Goal: Task Accomplishment & Management: Manage account settings

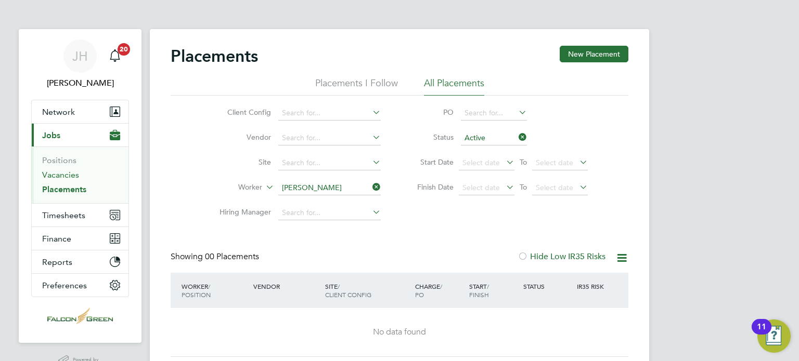
click at [57, 177] on link "Vacancies" at bounding box center [60, 175] width 37 height 10
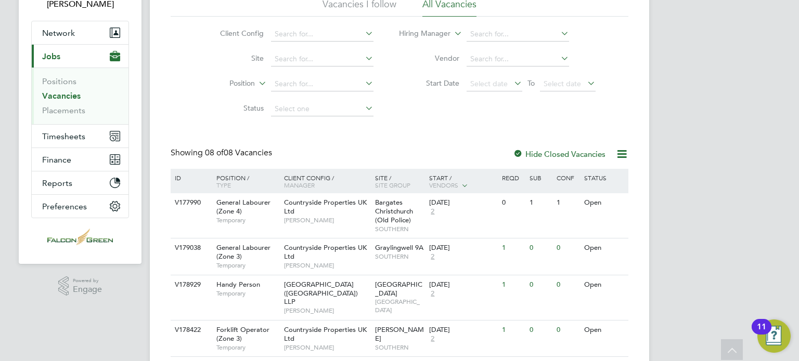
scroll to position [58, 0]
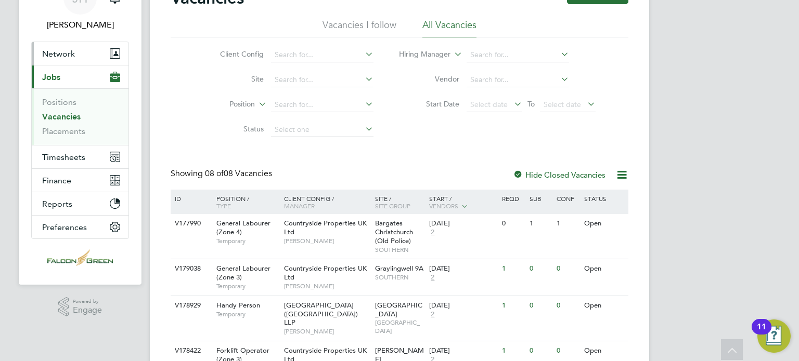
click at [53, 56] on span "Network" at bounding box center [58, 54] width 33 height 10
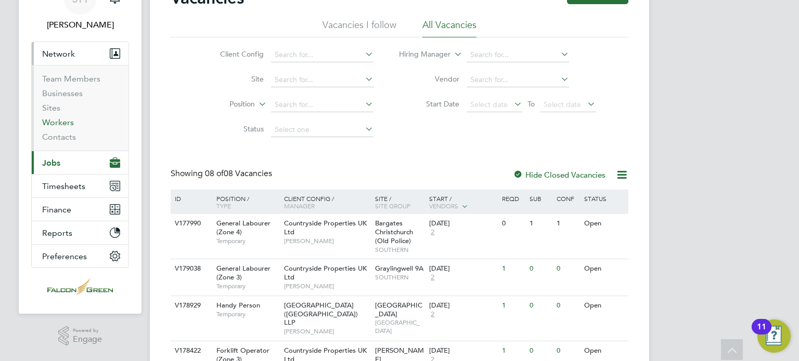
click at [52, 124] on link "Workers" at bounding box center [58, 123] width 32 height 10
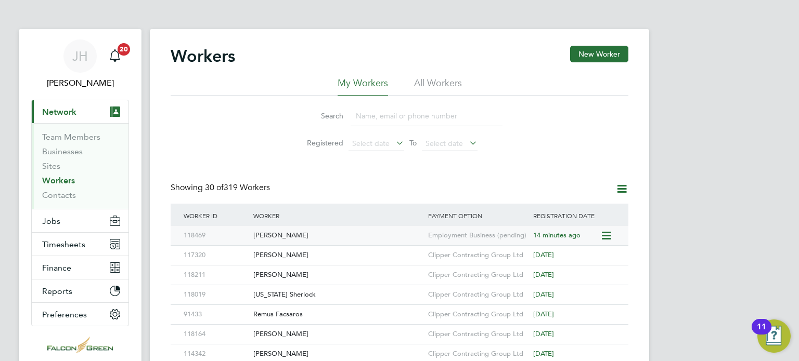
click at [265, 238] on div "[PERSON_NAME]" at bounding box center [338, 235] width 175 height 19
click at [56, 241] on span "Timesheets" at bounding box center [63, 245] width 43 height 10
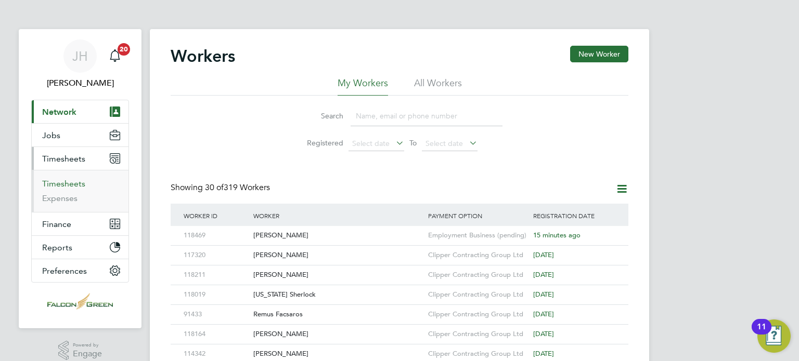
click at [66, 184] on link "Timesheets" at bounding box center [63, 184] width 43 height 10
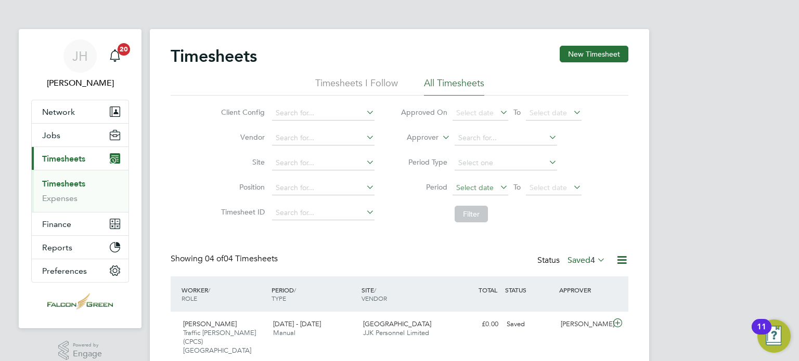
click at [459, 189] on span "Select date" at bounding box center [474, 187] width 37 height 9
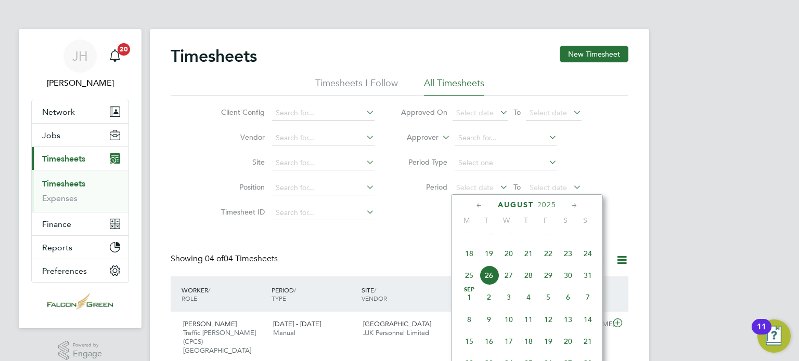
click at [471, 241] on span "11" at bounding box center [469, 232] width 20 height 20
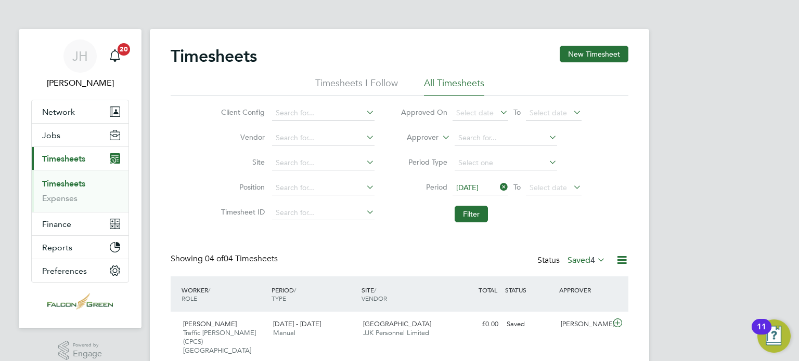
click at [471, 192] on span "11 Aug 2025" at bounding box center [480, 188] width 56 height 14
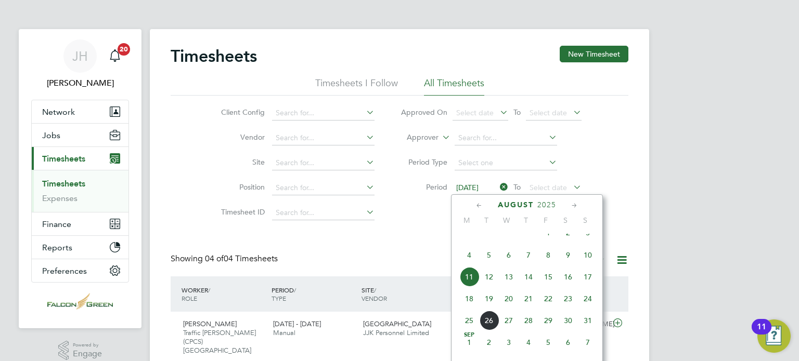
click at [470, 265] on span "4" at bounding box center [469, 255] width 20 height 20
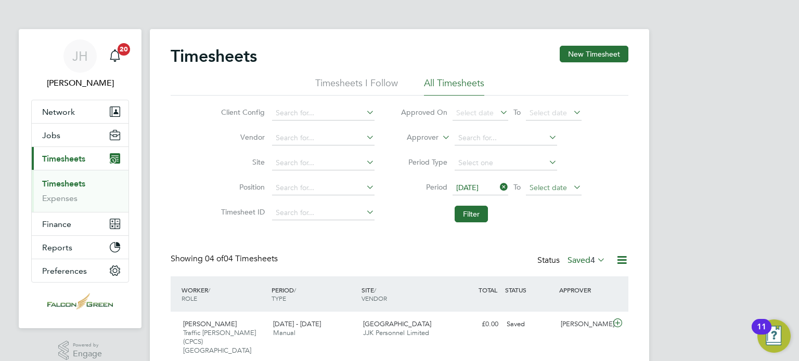
click at [546, 185] on span "Select date" at bounding box center [547, 187] width 37 height 9
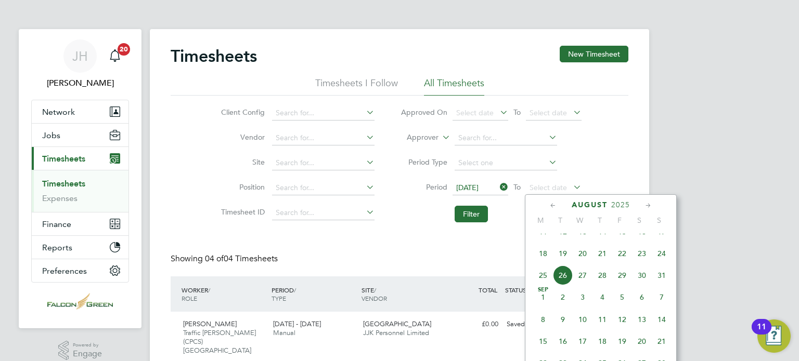
click at [659, 238] on span "17" at bounding box center [661, 232] width 20 height 20
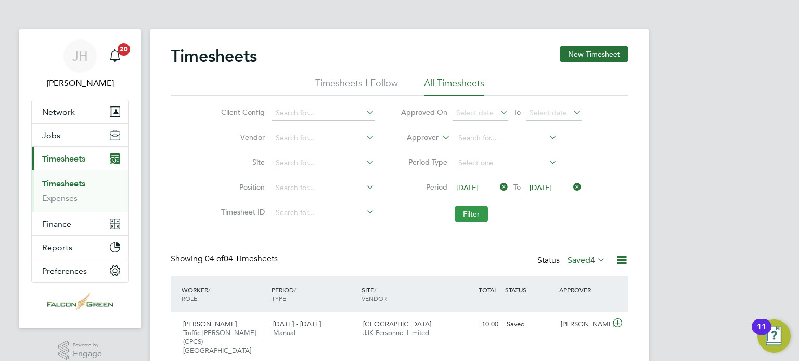
click at [466, 213] on button "Filter" at bounding box center [470, 214] width 33 height 17
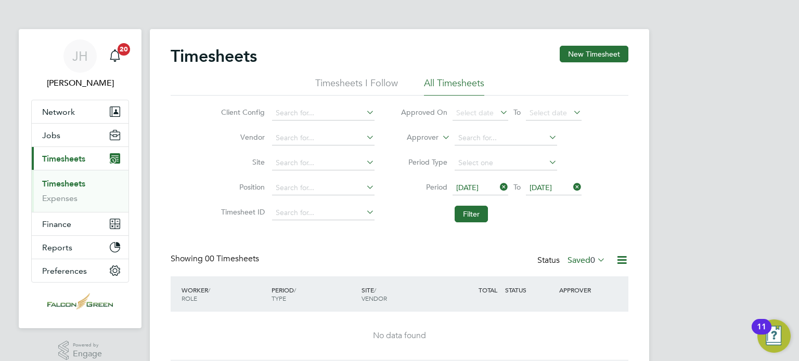
click at [552, 189] on span "17 Aug 2025" at bounding box center [540, 187] width 22 height 9
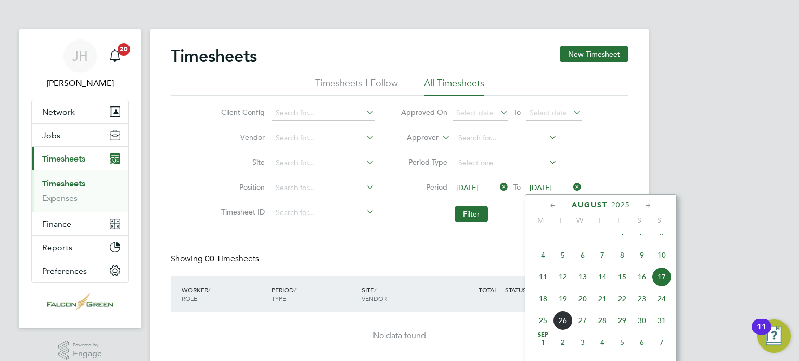
click at [659, 265] on span "10" at bounding box center [661, 255] width 20 height 20
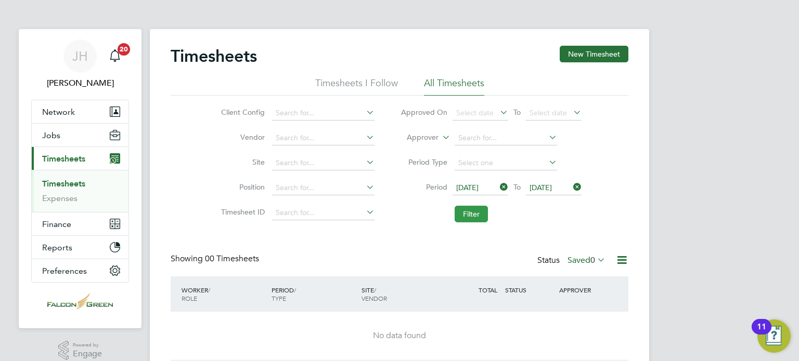
click at [465, 215] on button "Filter" at bounding box center [470, 214] width 33 height 17
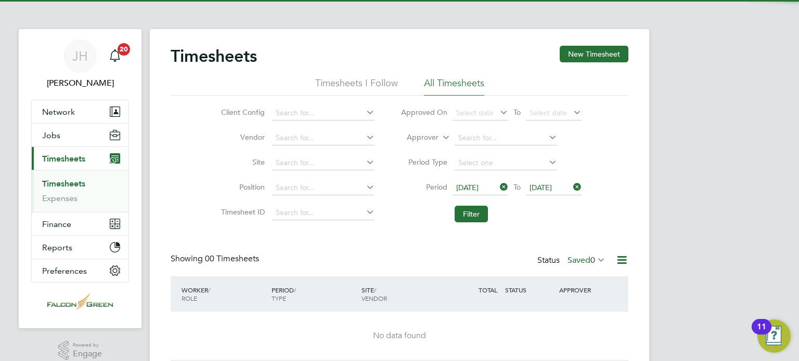
click at [594, 260] on span "0" at bounding box center [592, 260] width 5 height 10
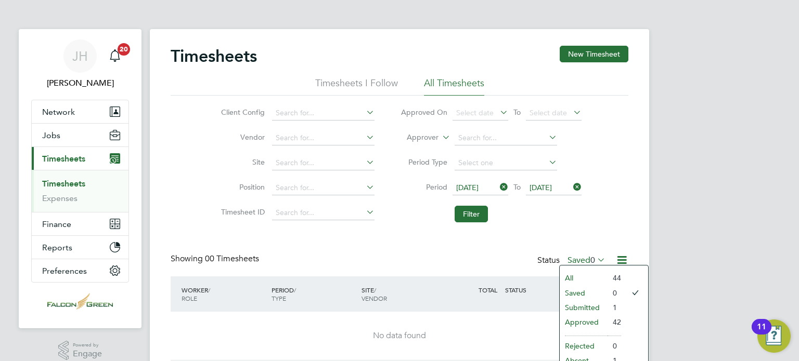
click at [577, 310] on li "Submitted" at bounding box center [583, 308] width 48 height 15
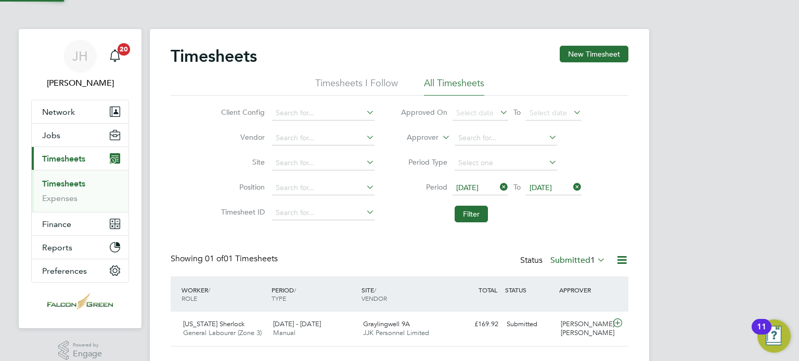
scroll to position [26, 90]
click at [442, 239] on div "Timesheets New Timesheet Timesheets I Follow All Timesheets Client Config Vendo…" at bounding box center [400, 196] width 458 height 301
click at [549, 189] on span "10 Aug 2025" at bounding box center [540, 187] width 22 height 9
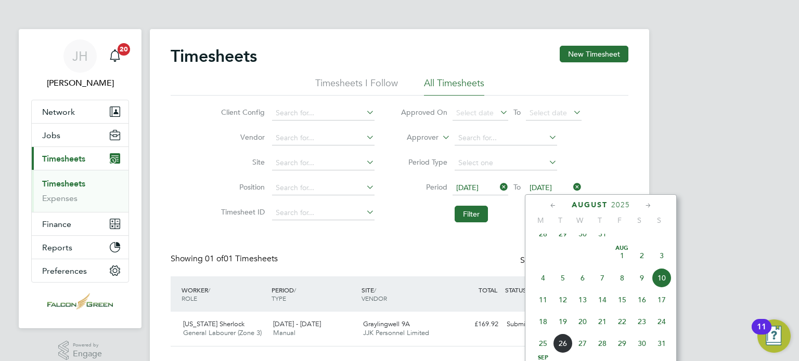
click at [487, 229] on div "Timesheets New Timesheet Timesheets I Follow All Timesheets Client Config Vendo…" at bounding box center [400, 196] width 458 height 301
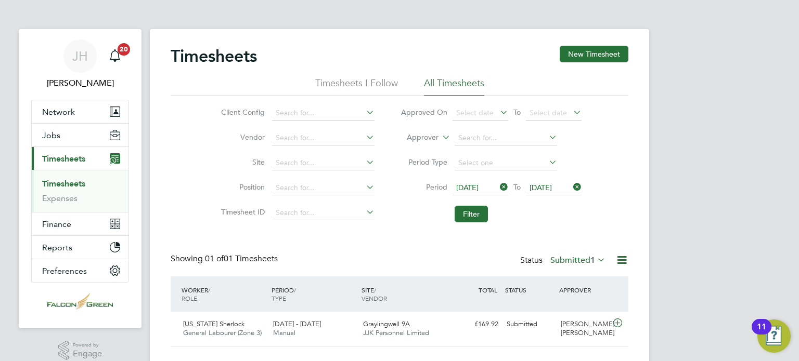
click at [561, 260] on label "Submitted 1" at bounding box center [577, 260] width 55 height 10
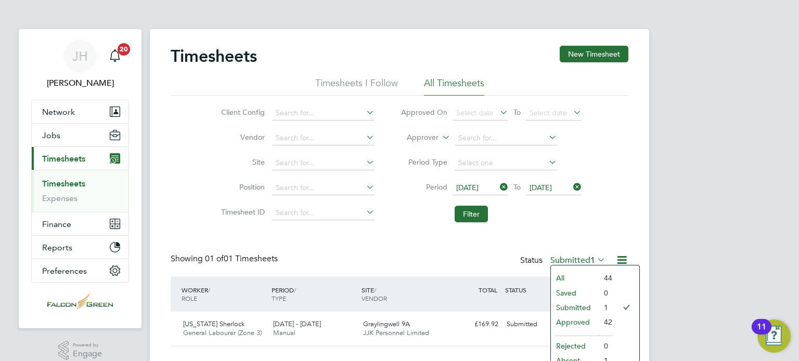
click at [581, 320] on li "Approved" at bounding box center [575, 322] width 48 height 15
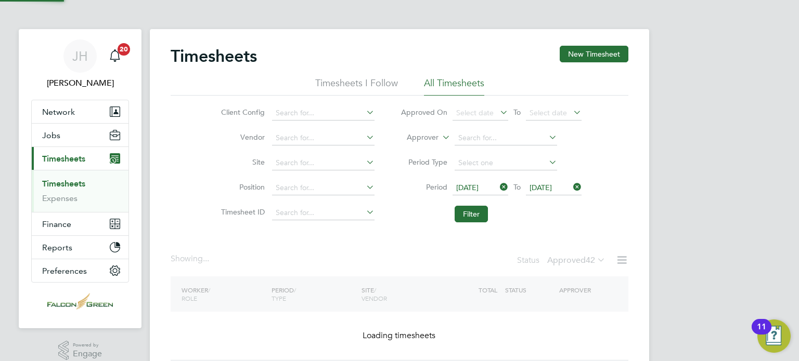
click at [414, 249] on div "Timesheets New Timesheet Timesheets I Follow All Timesheets Client Config Vendo…" at bounding box center [400, 203] width 458 height 315
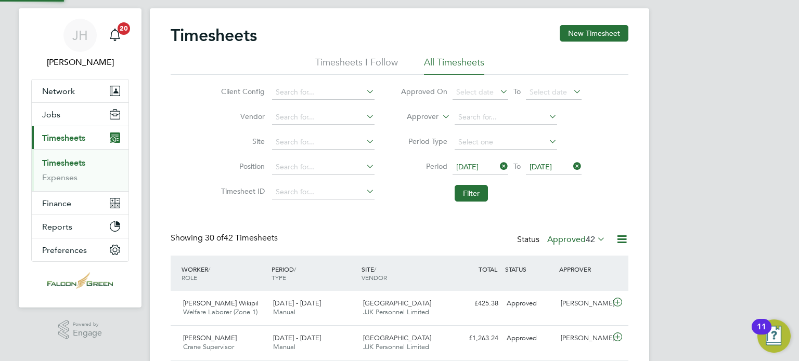
scroll to position [26, 90]
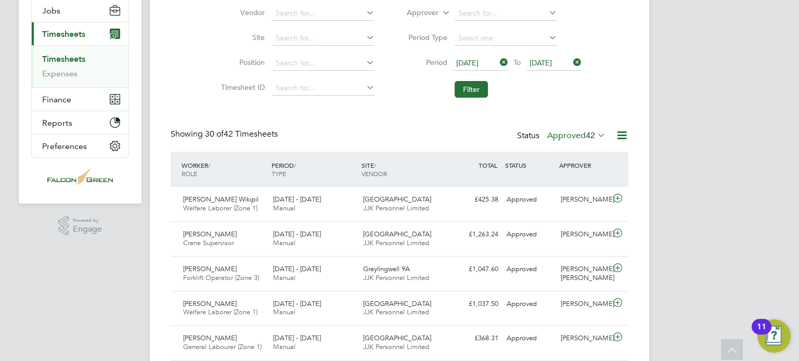
click at [184, 75] on div "Client Config Vendor Site Position Timesheet ID Approved On Select date To Sele…" at bounding box center [400, 37] width 458 height 132
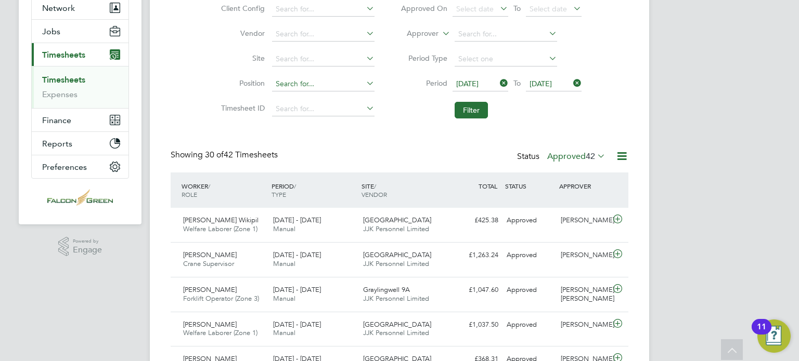
click at [298, 81] on input at bounding box center [323, 84] width 102 height 15
type input "w"
click at [479, 25] on li "Approver" at bounding box center [490, 34] width 207 height 25
click at [459, 43] on li "Approver" at bounding box center [490, 34] width 207 height 25
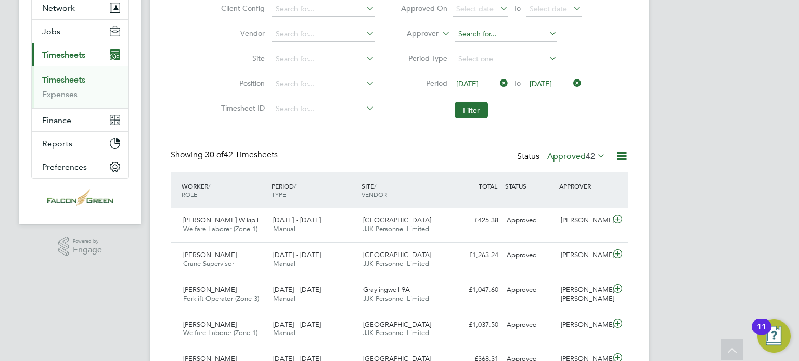
click at [476, 37] on input at bounding box center [505, 34] width 102 height 15
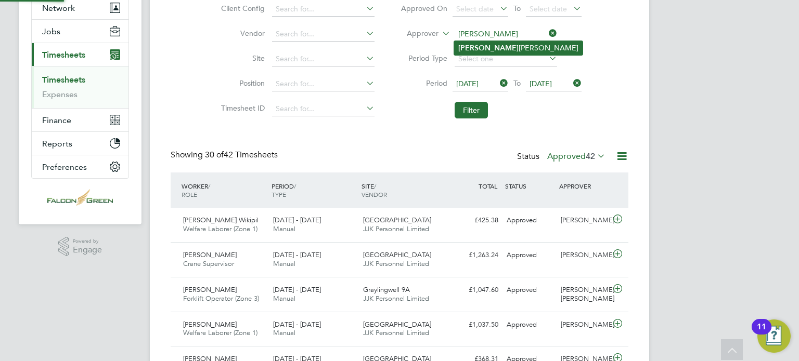
click at [478, 45] on li "Jon athan Convery" at bounding box center [518, 48] width 128 height 14
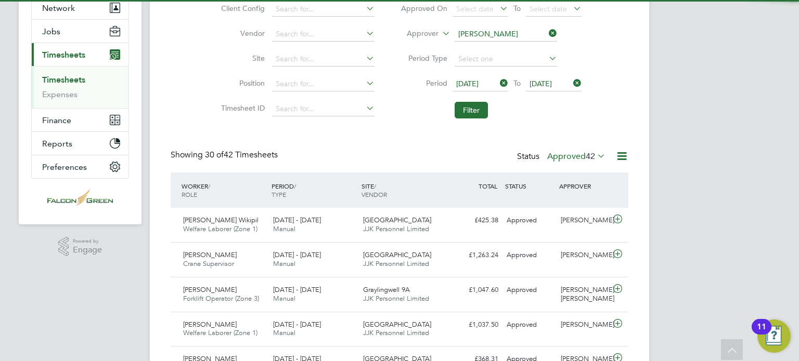
type input "[PERSON_NAME]"
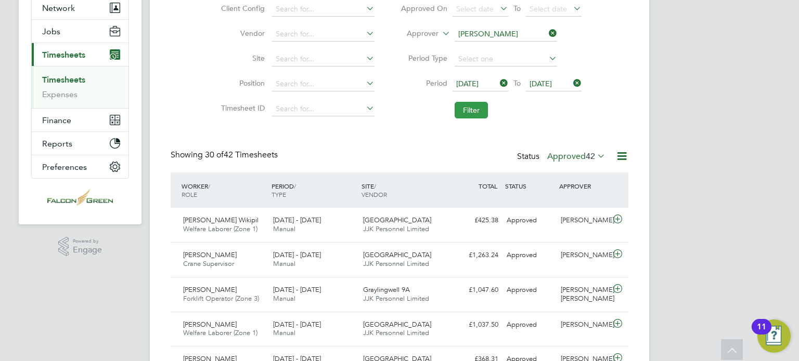
click at [467, 107] on button "Filter" at bounding box center [470, 110] width 33 height 17
click at [381, 189] on div "SITE / VENDOR" at bounding box center [404, 190] width 90 height 27
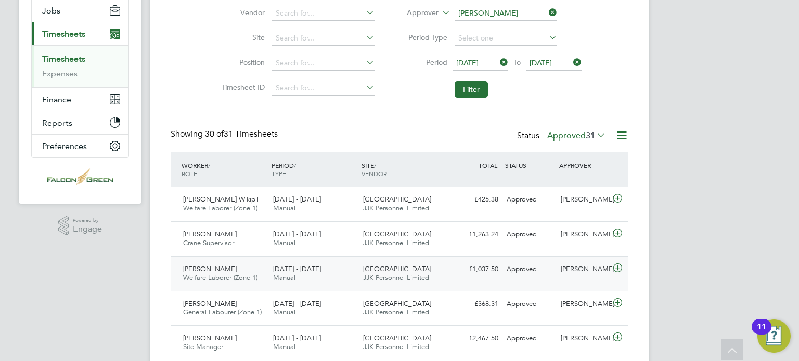
click at [476, 270] on div "£1,037.50 Approved" at bounding box center [475, 269] width 54 height 17
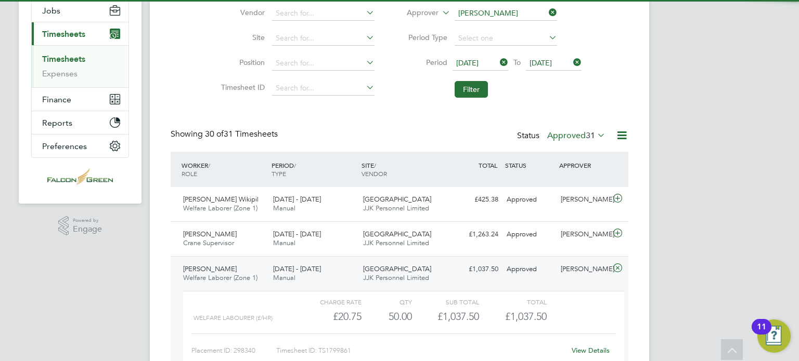
click at [410, 264] on div "Clapham Park C02 JJK Personnel Limited" at bounding box center [404, 274] width 90 height 26
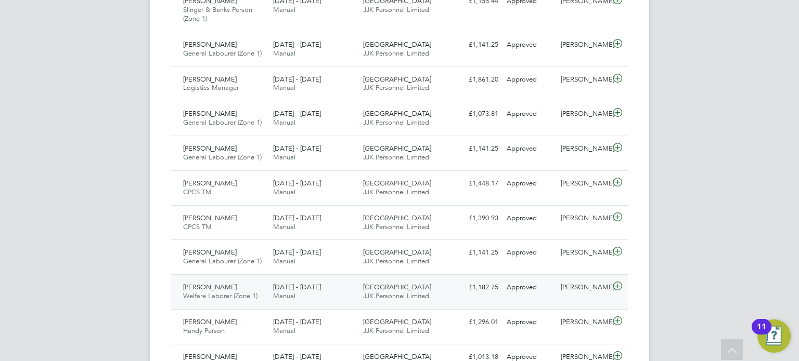
click at [267, 292] on div "Gabriela Gheorghi Welfare Laborer (Zone 1) 4 - 10 Aug 2025" at bounding box center [224, 292] width 90 height 26
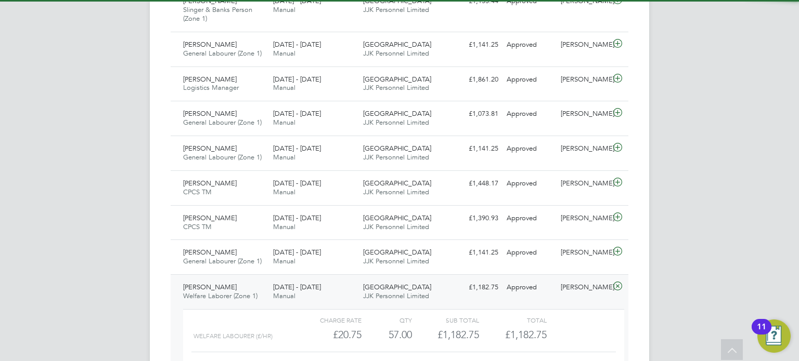
click at [267, 292] on div "Gabriela Gheorghi Welfare Laborer (Zone 1) 4 - 10 Aug 2025" at bounding box center [224, 292] width 90 height 26
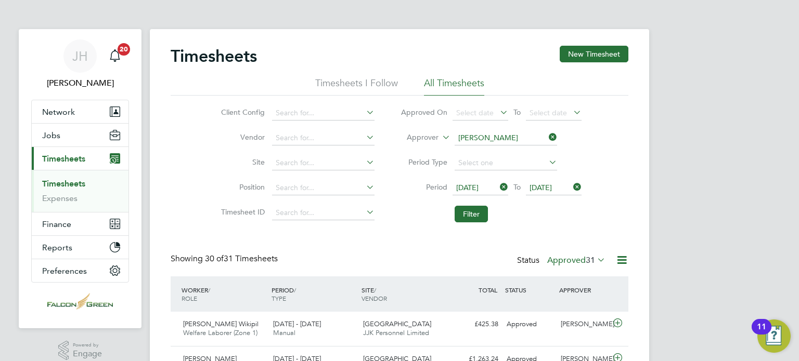
click at [478, 187] on span "04 Aug 2025" at bounding box center [467, 187] width 22 height 9
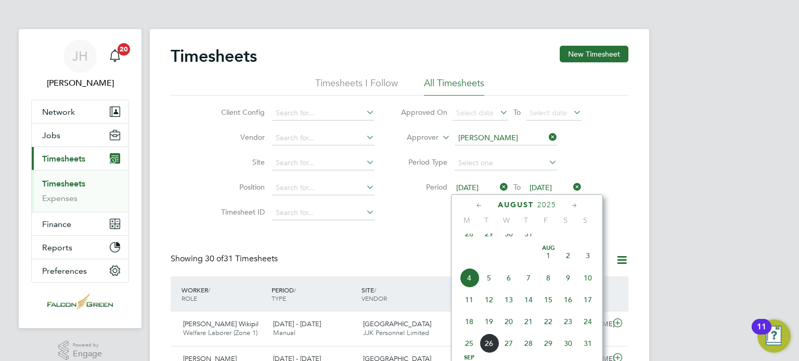
click at [469, 306] on span "11" at bounding box center [469, 300] width 20 height 20
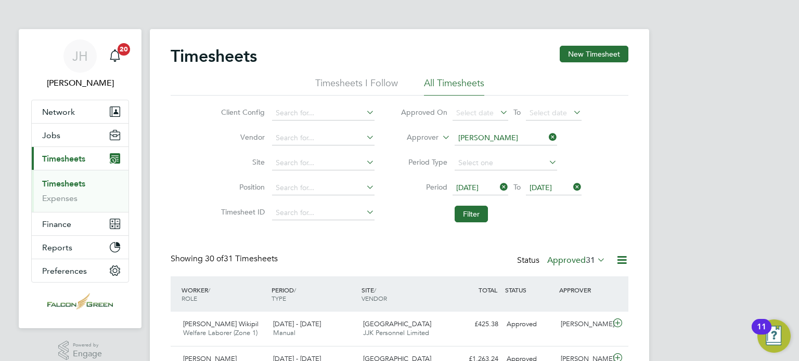
click at [541, 186] on span "11 Aug 2025" at bounding box center [540, 187] width 22 height 9
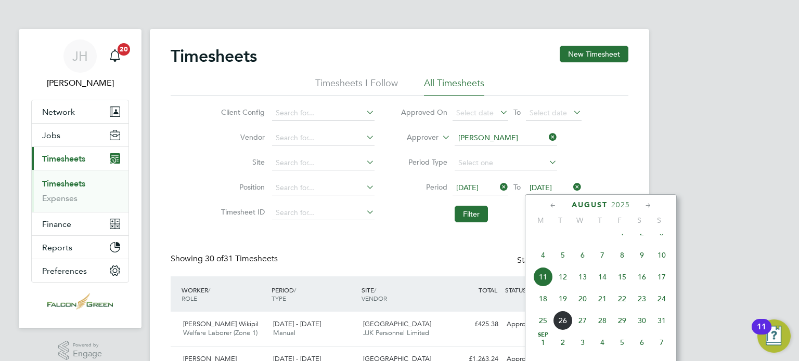
click at [659, 284] on span "17" at bounding box center [661, 277] width 20 height 20
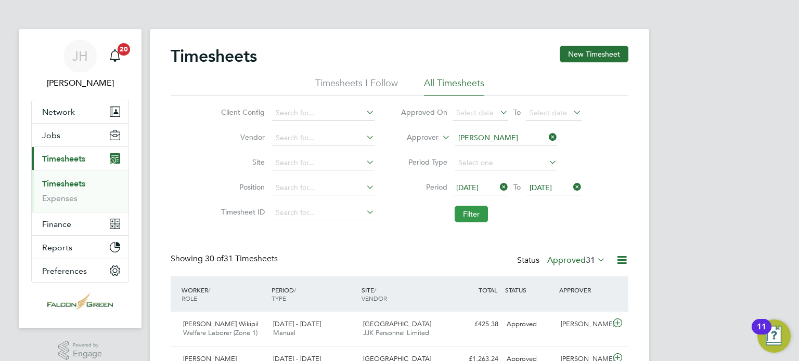
click at [464, 212] on button "Filter" at bounding box center [470, 214] width 33 height 17
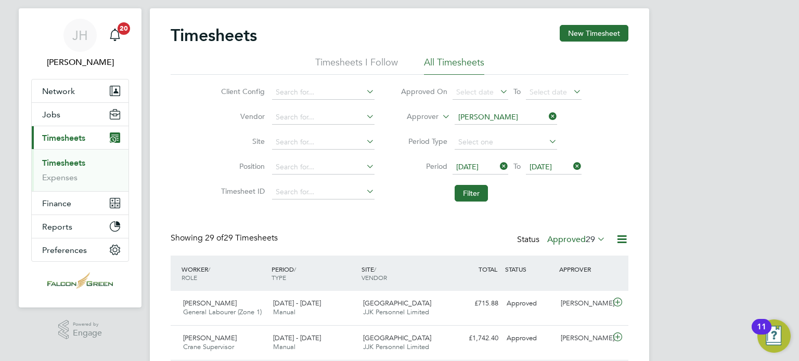
click at [615, 237] on icon at bounding box center [621, 239] width 13 height 13
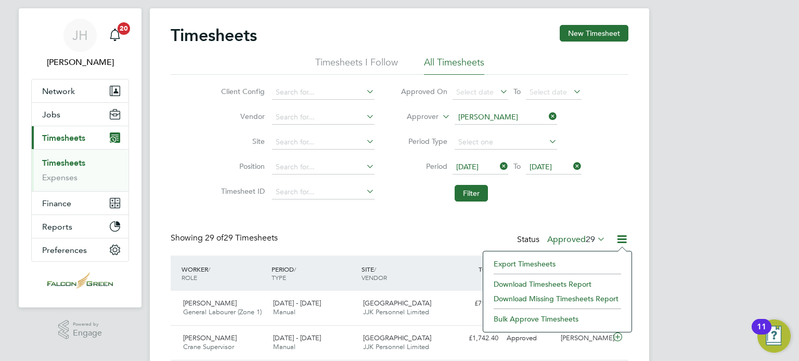
click at [531, 281] on li "Download Timesheets Report" at bounding box center [557, 284] width 138 height 15
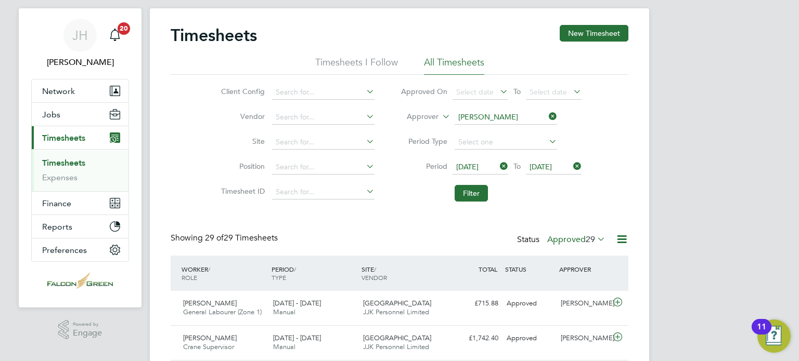
click at [546, 116] on icon at bounding box center [546, 116] width 0 height 15
click at [302, 142] on input at bounding box center [323, 142] width 102 height 15
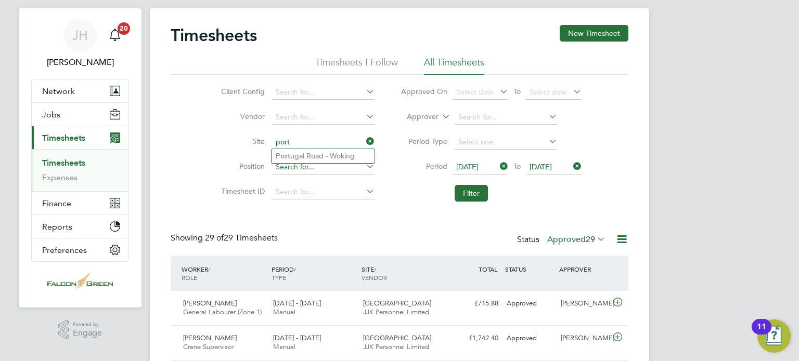
type input "port"
click at [298, 164] on input at bounding box center [323, 167] width 102 height 15
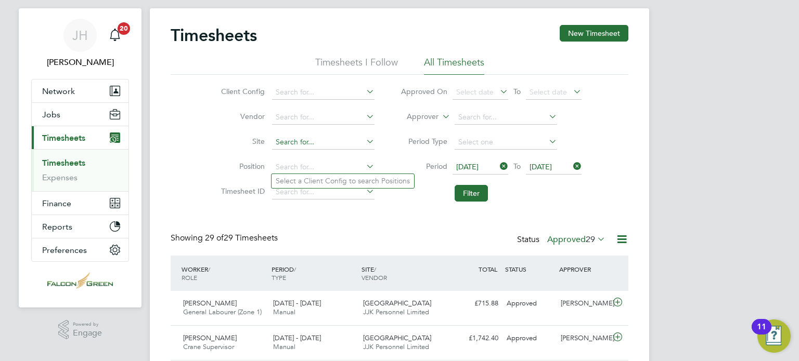
click at [281, 138] on input at bounding box center [323, 142] width 102 height 15
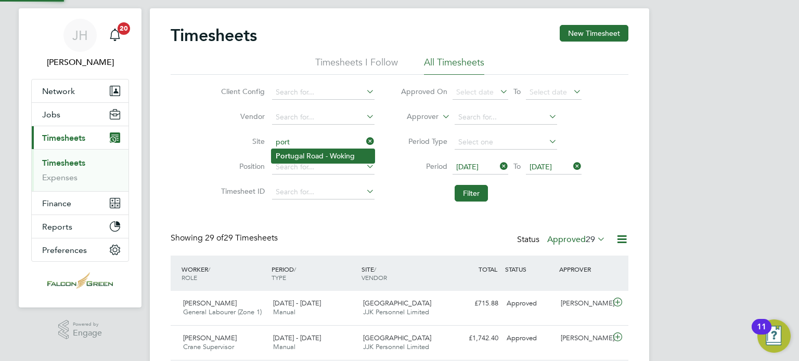
click at [295, 155] on li "Port ugal Road - Woking" at bounding box center [322, 156] width 103 height 14
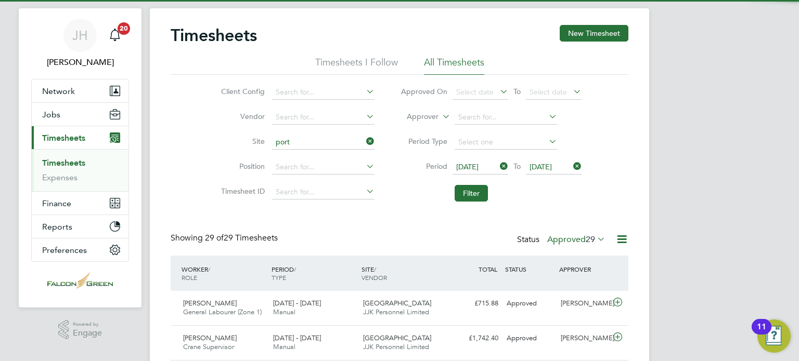
type input "Portugal Road - Woking"
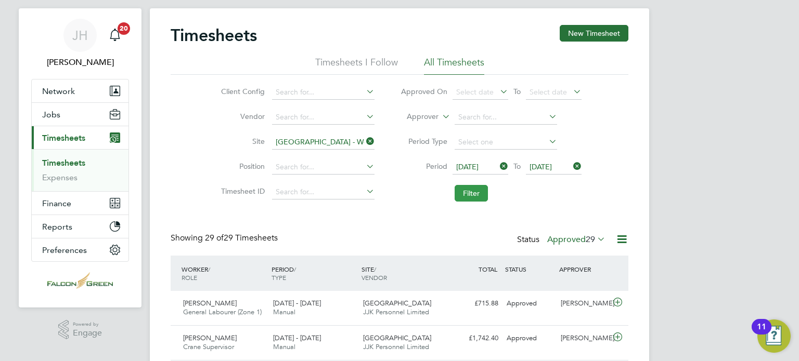
click at [460, 193] on button "Filter" at bounding box center [470, 193] width 33 height 17
click at [556, 199] on li "Filter" at bounding box center [490, 193] width 207 height 27
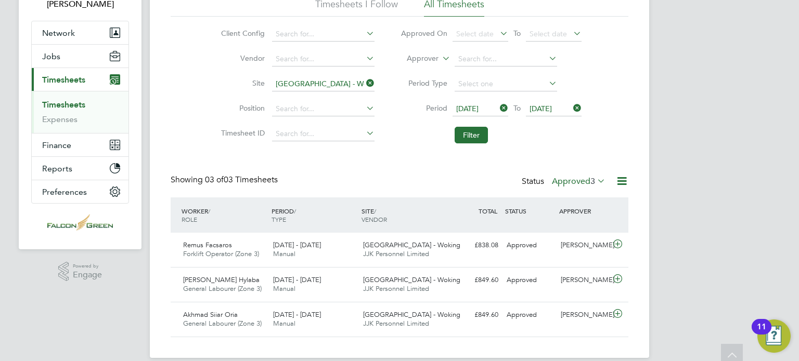
scroll to position [83, 0]
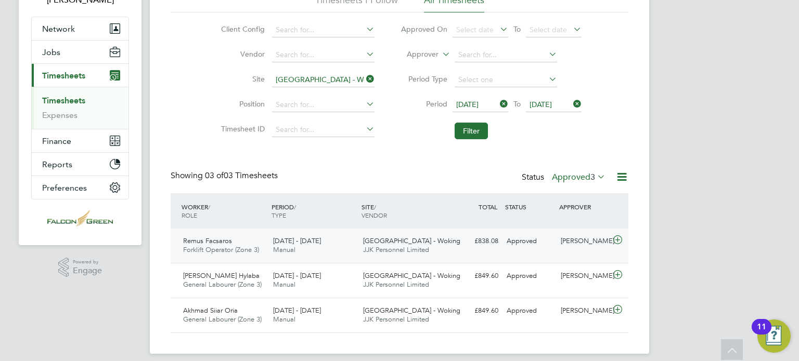
click at [616, 239] on icon at bounding box center [617, 240] width 13 height 8
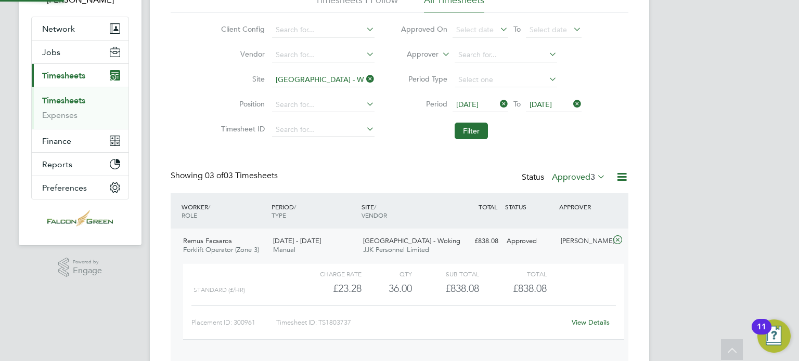
scroll to position [17, 101]
click at [612, 239] on icon at bounding box center [617, 240] width 13 height 8
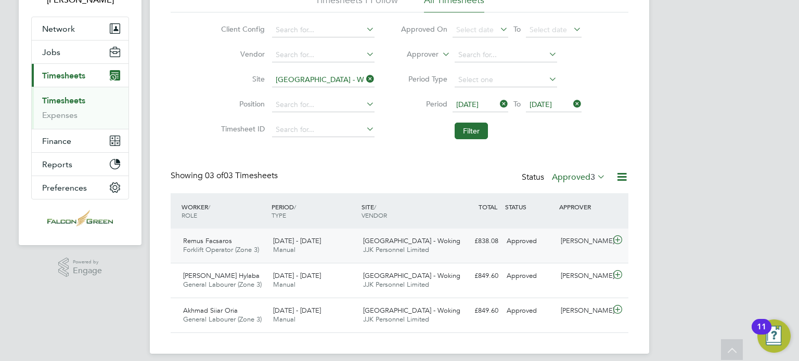
scroll to position [92, 0]
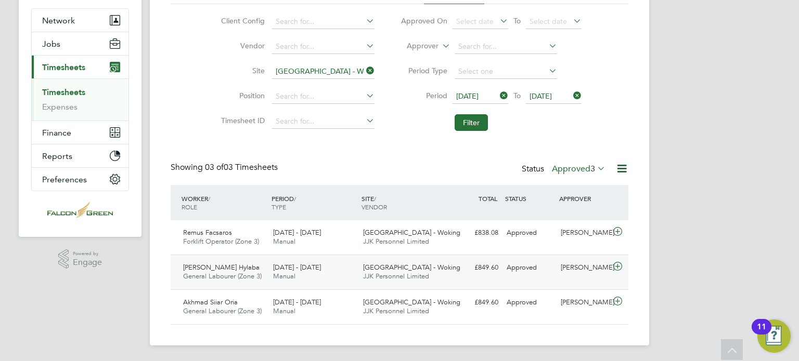
click at [617, 266] on icon at bounding box center [617, 267] width 13 height 8
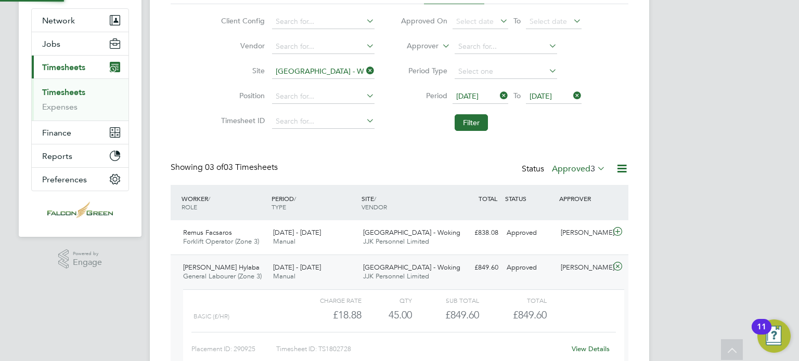
scroll to position [17, 101]
click at [617, 266] on icon at bounding box center [617, 267] width 13 height 8
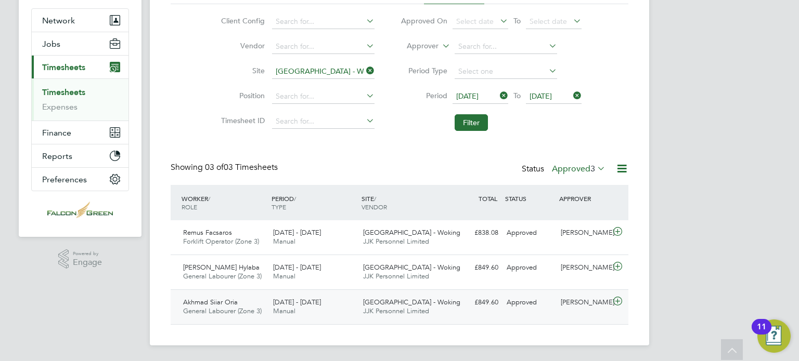
click at [622, 301] on icon at bounding box center [617, 301] width 13 height 8
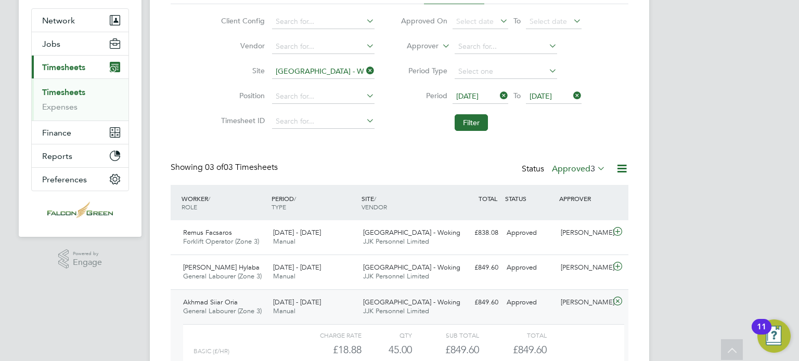
click at [622, 301] on icon at bounding box center [617, 301] width 13 height 8
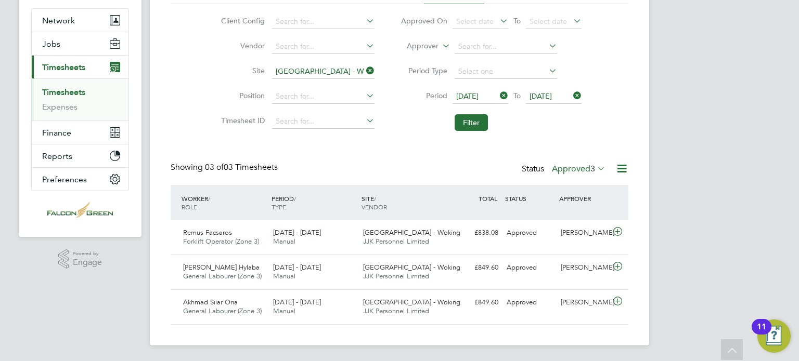
click at [166, 64] on div "Timesheets New Timesheet Timesheets I Follow All Timesheets Client Config Vendo…" at bounding box center [399, 142] width 499 height 408
click at [50, 16] on span "Network" at bounding box center [58, 21] width 33 height 10
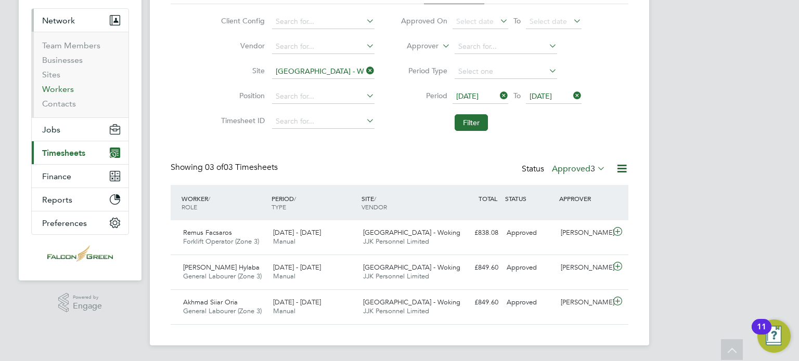
click at [51, 84] on link "Workers" at bounding box center [58, 89] width 32 height 10
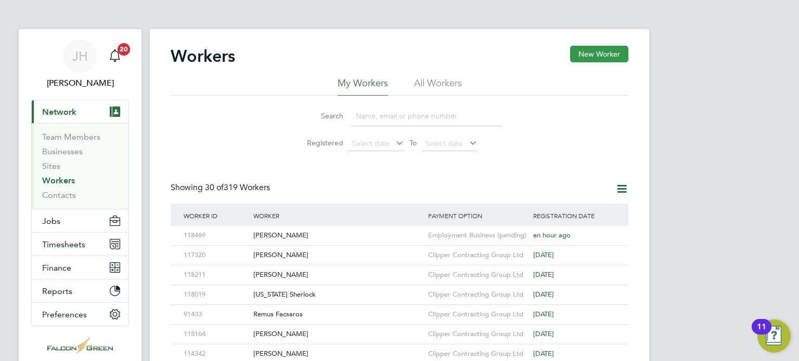
click at [593, 55] on button "New Worker" at bounding box center [599, 54] width 58 height 17
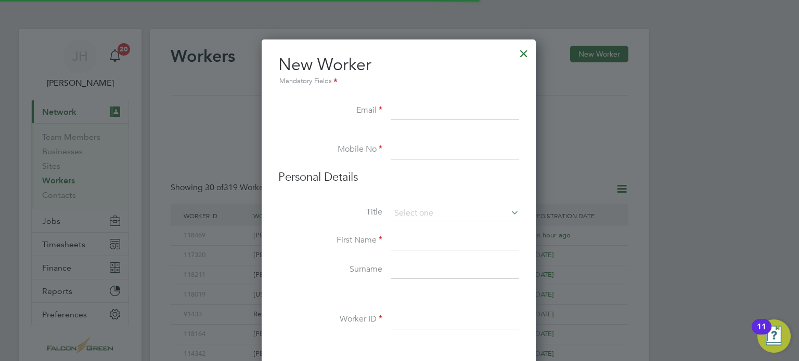
scroll to position [881, 275]
paste input "berkantuzelllx@gmail.com"
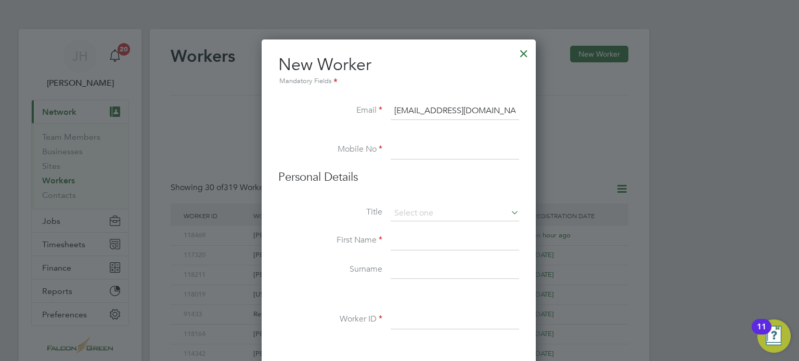
type input "berkantuzelllx@gmail.com"
click at [414, 153] on input at bounding box center [454, 150] width 128 height 19
type input "07869773076"
click at [405, 243] on input at bounding box center [454, 241] width 128 height 19
type input "Berkant"
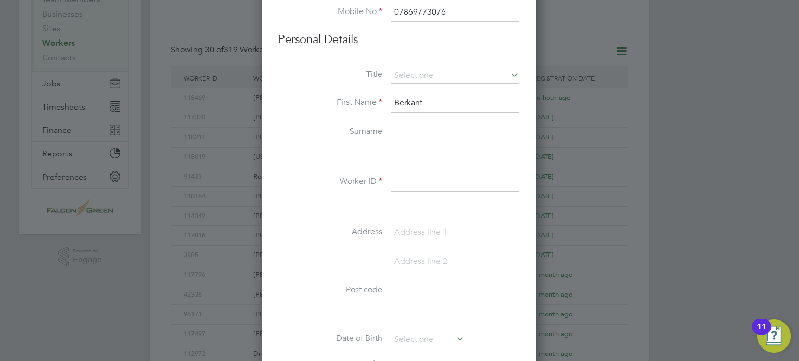
scroll to position [139, 0]
click at [407, 139] on li "Surname" at bounding box center [398, 136] width 241 height 29
click at [404, 134] on input at bounding box center [454, 131] width 128 height 19
type input "Uzel"
click at [403, 185] on input at bounding box center [454, 181] width 128 height 19
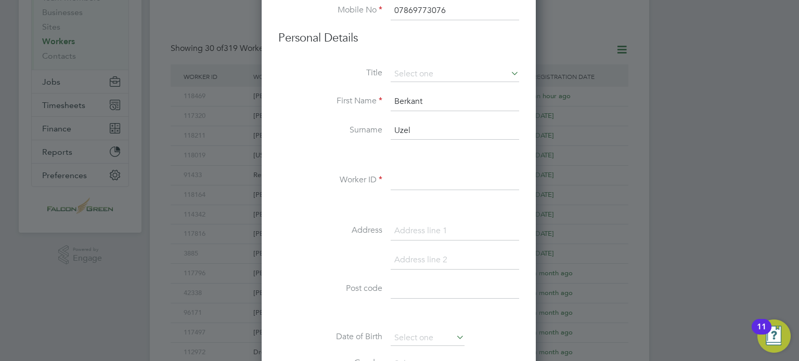
paste input "118451"
type input "118451"
click at [399, 230] on input at bounding box center [454, 231] width 128 height 19
paste input "147 Oakfield"
type input "147 Oakfield"
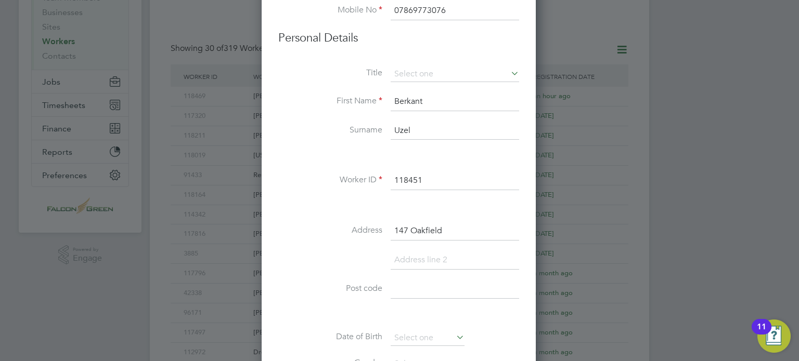
click at [390, 290] on input at bounding box center [454, 289] width 128 height 19
paste input "GU21 3QU"
type input "GU21 3QU"
click at [402, 259] on input at bounding box center [454, 260] width 128 height 19
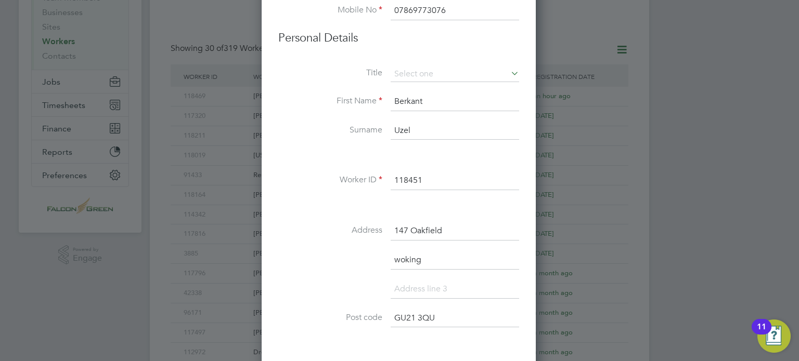
click at [399, 257] on input "woking" at bounding box center [454, 260] width 128 height 19
type input "Woking"
click at [296, 234] on label "Address" at bounding box center [330, 230] width 104 height 11
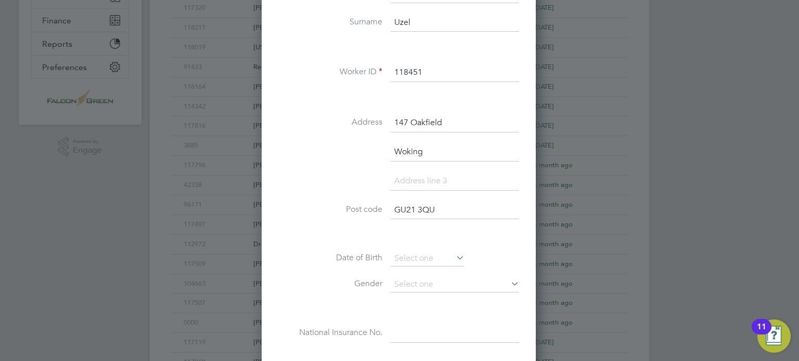
scroll to position [264, 0]
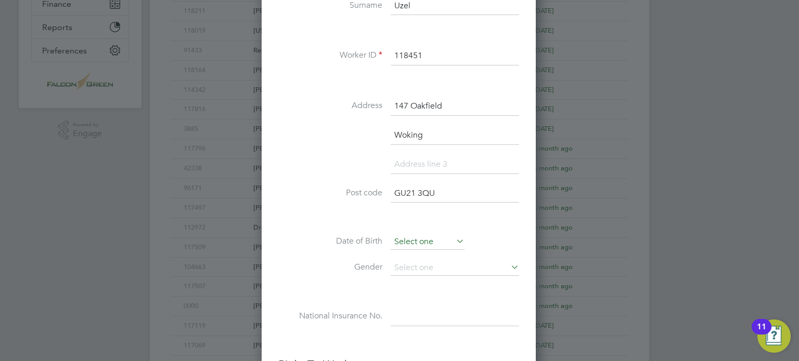
click at [420, 240] on input at bounding box center [427, 242] width 74 height 16
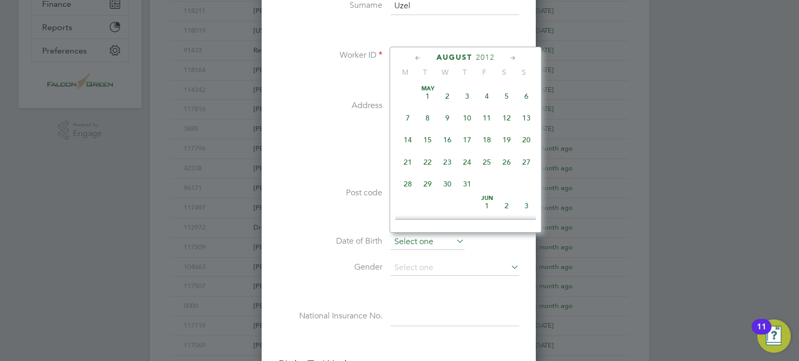
scroll to position [385, 0]
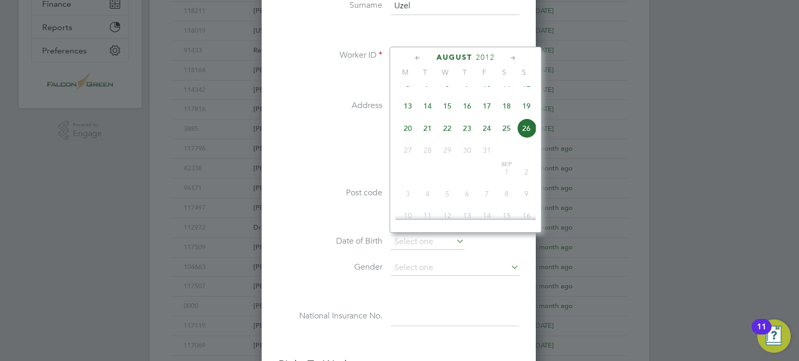
click at [487, 57] on span "2012" at bounding box center [485, 57] width 19 height 9
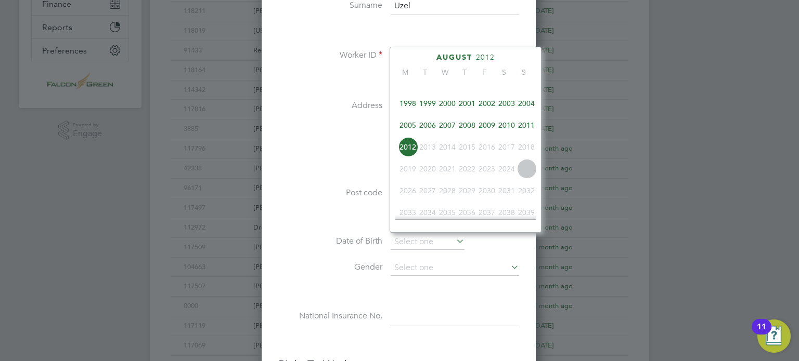
click at [474, 109] on span "2001" at bounding box center [467, 104] width 20 height 20
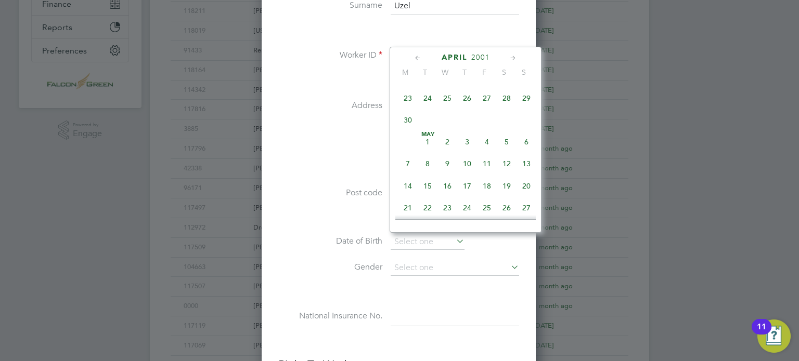
scroll to position [140, 0]
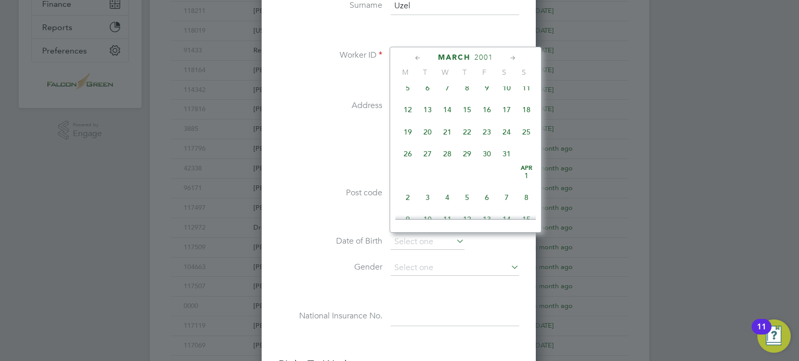
click at [446, 157] on span "28" at bounding box center [447, 154] width 20 height 20
type input "28 Mar 2001"
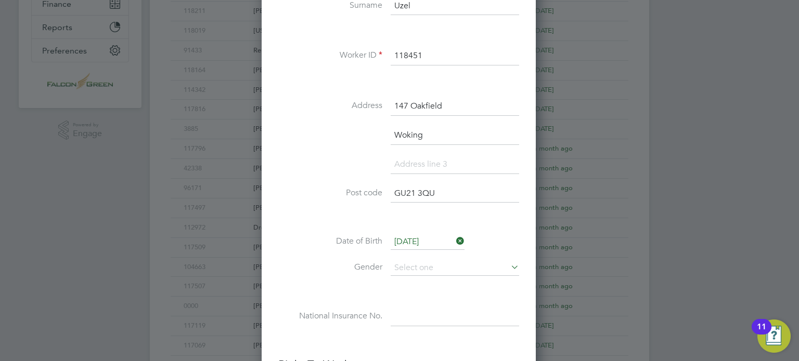
click at [286, 208] on li "Post code GU21 3QU" at bounding box center [398, 199] width 241 height 29
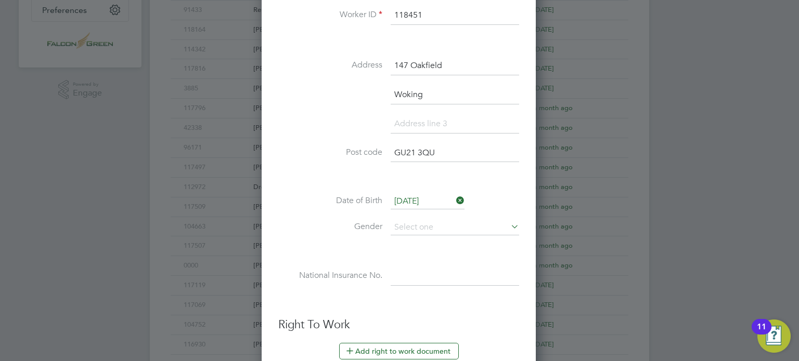
scroll to position [306, 0]
click at [404, 228] on input at bounding box center [454, 227] width 128 height 16
click at [414, 241] on li "Male" at bounding box center [454, 239] width 129 height 14
type input "Male"
click at [287, 195] on label "Date of Birth" at bounding box center [330, 199] width 104 height 11
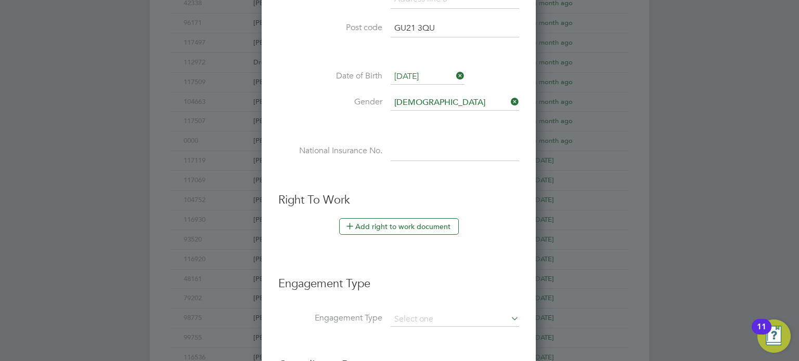
scroll to position [431, 0]
click at [365, 224] on button "Add right to work document" at bounding box center [399, 225] width 120 height 17
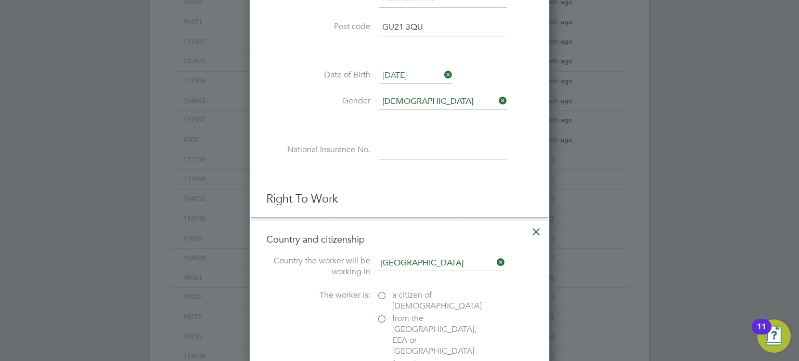
scroll to position [1067, 300]
click at [299, 296] on label "The worker is:" at bounding box center [318, 295] width 104 height 11
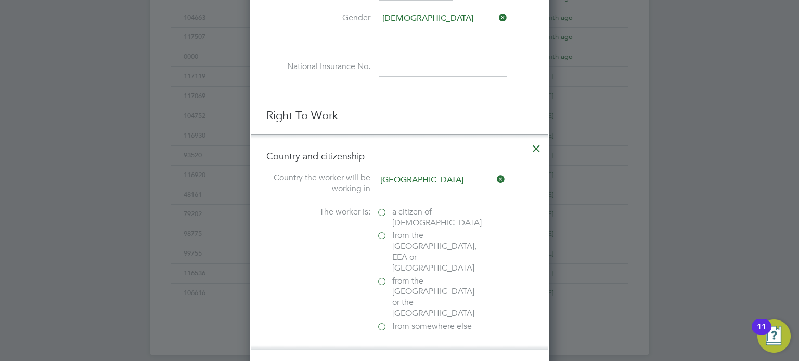
scroll to position [535, 0]
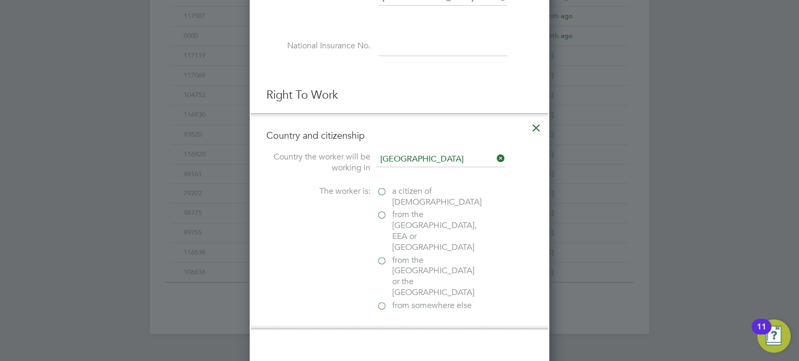
click at [380, 301] on label "from somewhere else" at bounding box center [428, 306] width 104 height 11
click at [0, 0] on input "from somewhere else" at bounding box center [0, 0] width 0 height 0
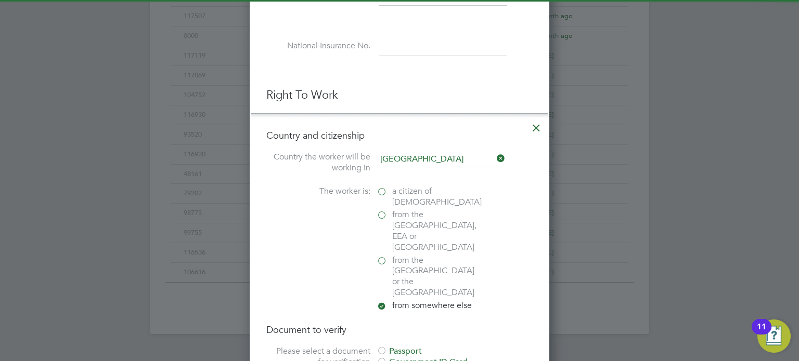
click at [281, 249] on div "The worker is: a citizen of United Kingdom from the EU, EEA or Switzerland from…" at bounding box center [399, 249] width 266 height 127
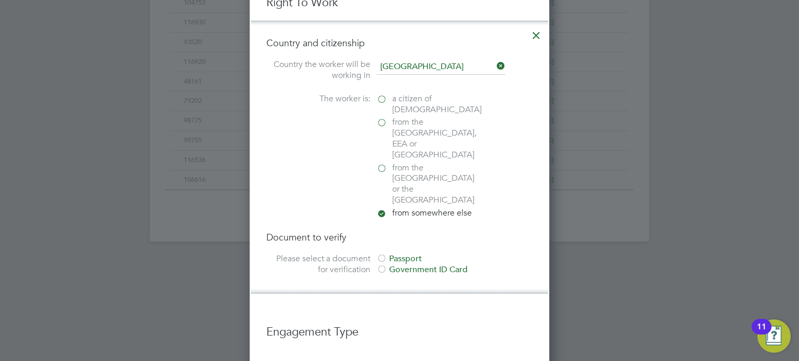
scroll to position [638, 0]
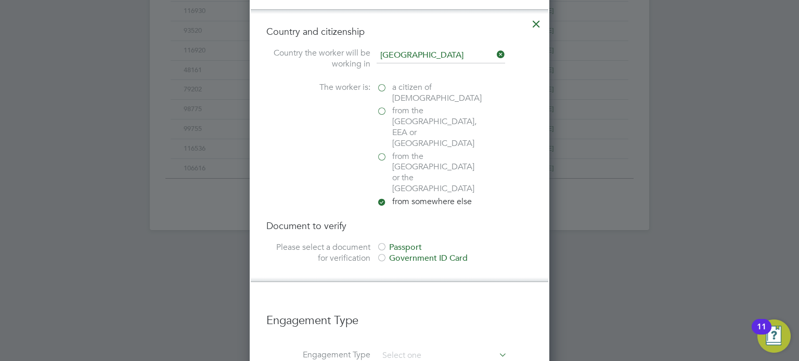
click at [381, 243] on div at bounding box center [381, 248] width 10 height 10
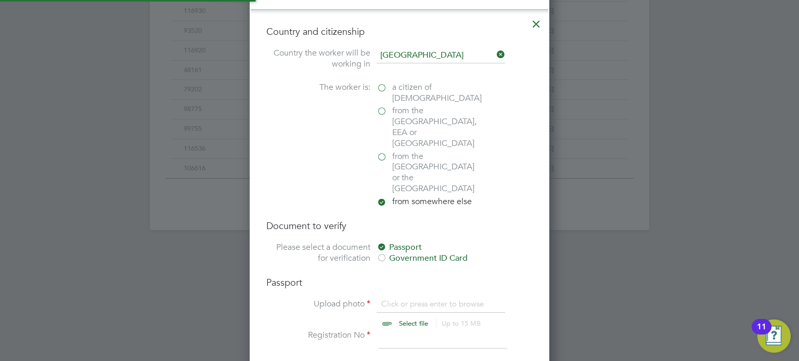
scroll to position [14, 129]
click at [399, 299] on input "file" at bounding box center [423, 314] width 163 height 31
type input "C:\fakepath\Uzel Berkant PP.pdf"
click at [298, 299] on li "Upload photo Uzel Berkant PP.pdf Select file Up to 15 MB Drop your file here" at bounding box center [399, 314] width 266 height 31
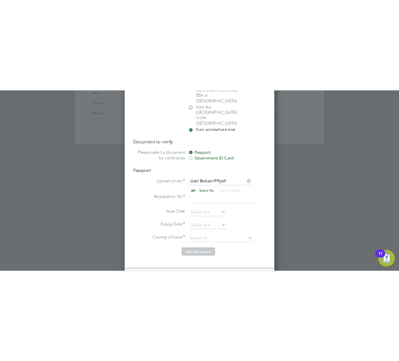
scroll to position [763, 0]
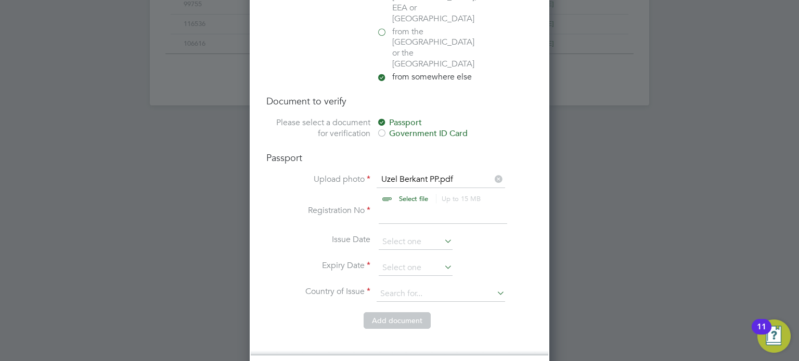
click at [399, 205] on input at bounding box center [443, 214] width 128 height 19
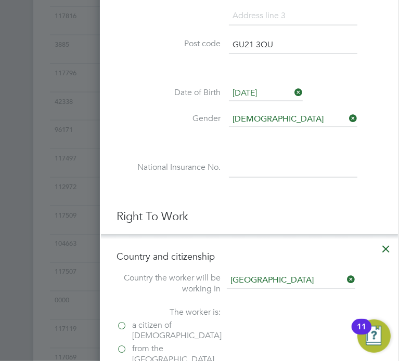
scroll to position [1320, 300]
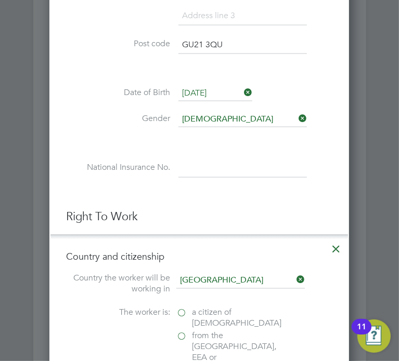
click at [333, 181] on div "New Worker Mandatory Fields Email berkantuzelllx@gmail.com Mobile No 0786977307…" at bounding box center [198, 306] width 299 height 1358
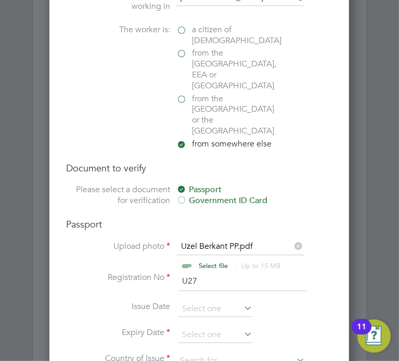
scroll to position [1075, 0]
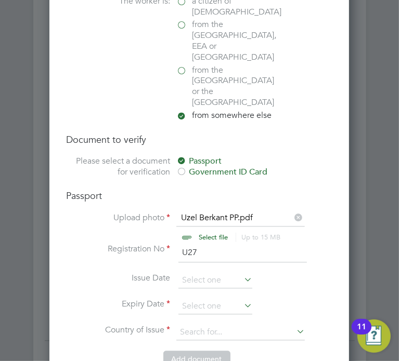
click at [213, 244] on input "U27" at bounding box center [242, 253] width 128 height 19
type input "U27184680"
click at [191, 299] on input at bounding box center [215, 307] width 74 height 16
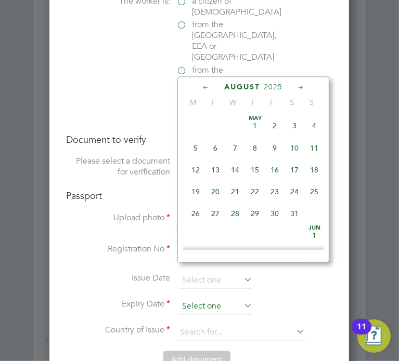
scroll to position [407, 0]
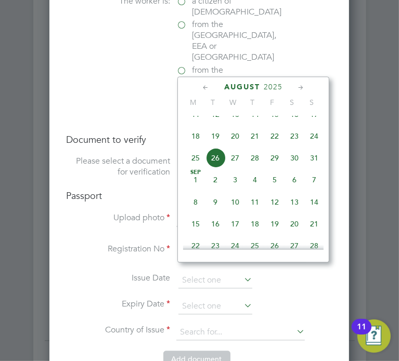
click at [277, 86] on span "2025" at bounding box center [273, 87] width 19 height 9
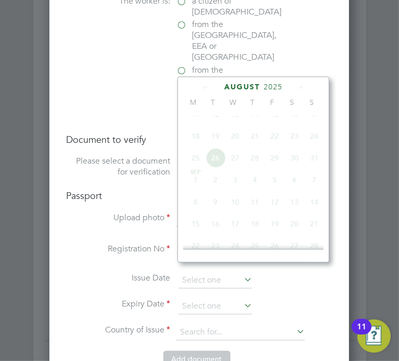
scroll to position [278, 0]
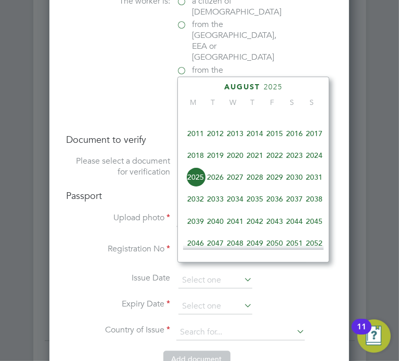
click at [200, 207] on span "2032" at bounding box center [196, 199] width 20 height 20
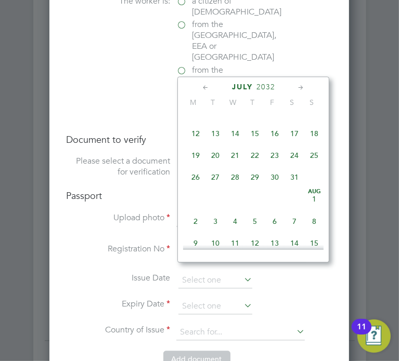
click at [299, 85] on icon at bounding box center [301, 87] width 10 height 11
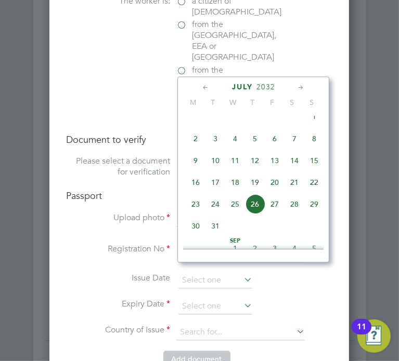
click at [299, 85] on icon at bounding box center [301, 87] width 10 height 11
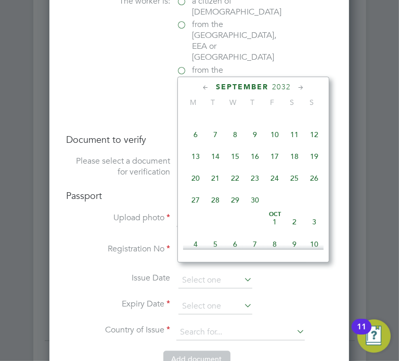
click at [249, 188] on span "23" at bounding box center [255, 178] width 20 height 20
type input "[DATE]"
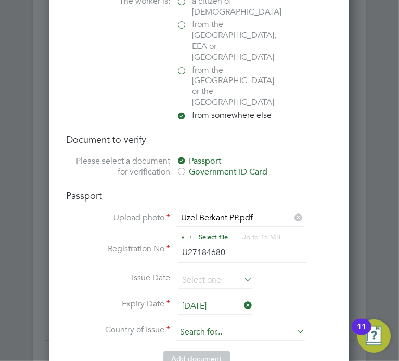
click at [229, 325] on input at bounding box center [240, 333] width 128 height 16
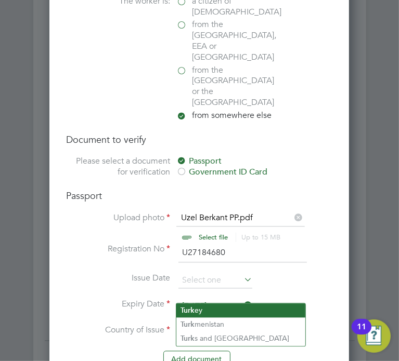
click at [191, 312] on b "Turk" at bounding box center [187, 310] width 14 height 9
type input "Turkey"
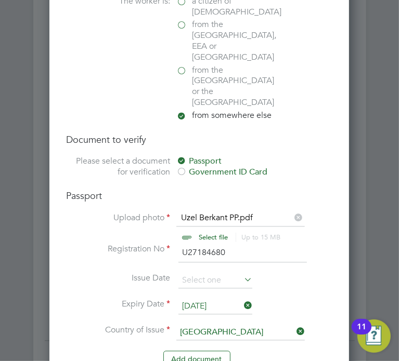
click at [88, 351] on li "Add document" at bounding box center [199, 364] width 266 height 27
click at [198, 351] on button "Add document" at bounding box center [196, 359] width 67 height 17
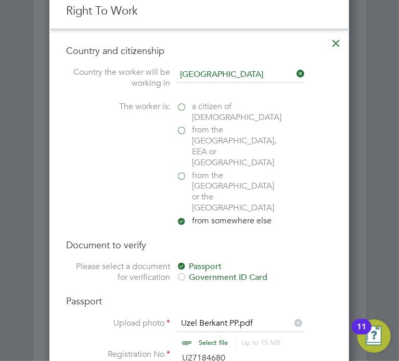
scroll to position [984, 275]
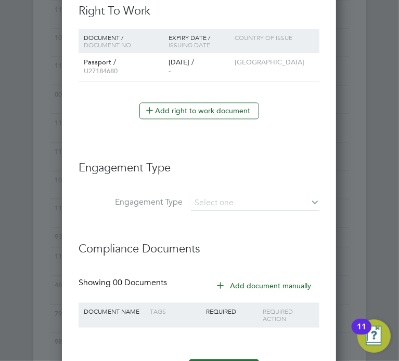
click at [106, 126] on li "Right To Work Document / Document no. Expiry Date / Issuing Date Country of iss…" at bounding box center [199, 72] width 241 height 137
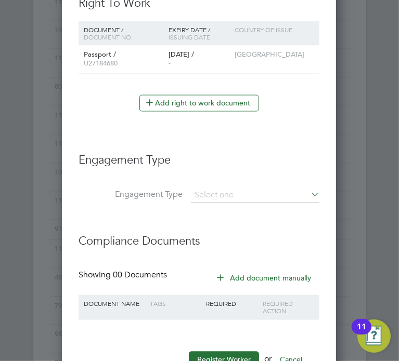
scroll to position [990, 0]
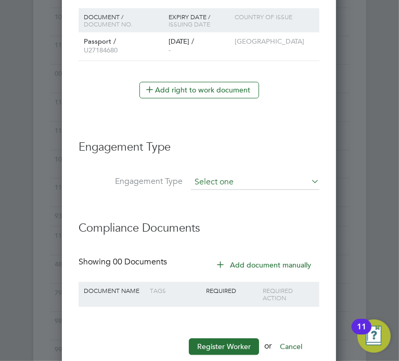
click at [244, 177] on input at bounding box center [255, 183] width 128 height 15
click at [221, 237] on li "Umbrella" at bounding box center [255, 239] width 129 height 15
type input "Umbrella"
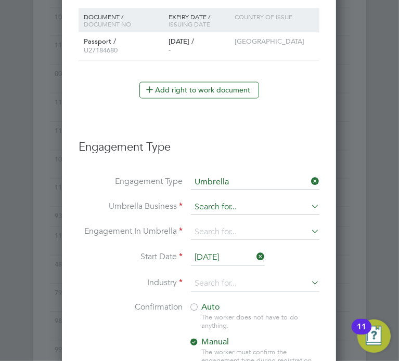
click at [214, 201] on input at bounding box center [255, 208] width 128 height 15
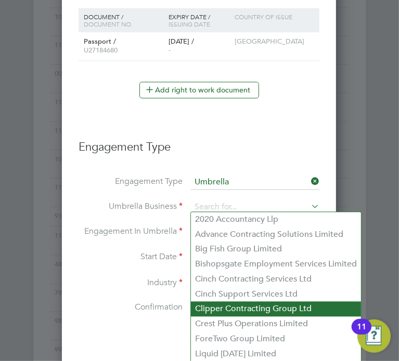
click at [210, 307] on li "Clipper Contracting Group Ltd" at bounding box center [276, 309] width 170 height 15
type input "Clipper Contracting Group Ltd"
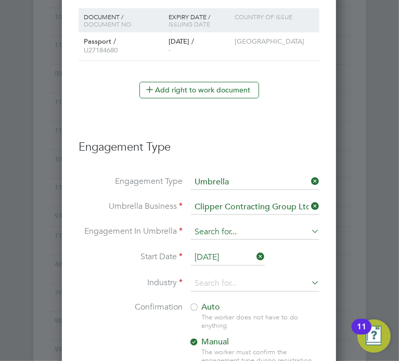
click at [208, 231] on input at bounding box center [255, 233] width 128 height 15
click at [210, 305] on li "PAYE Umbrella" at bounding box center [255, 304] width 129 height 15
type input "PAYE Umbrella"
click at [226, 253] on input "[DATE]" at bounding box center [228, 259] width 74 height 16
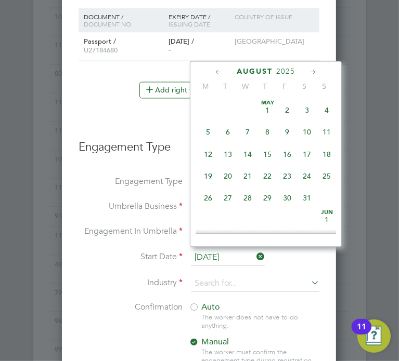
scroll to position [407, 0]
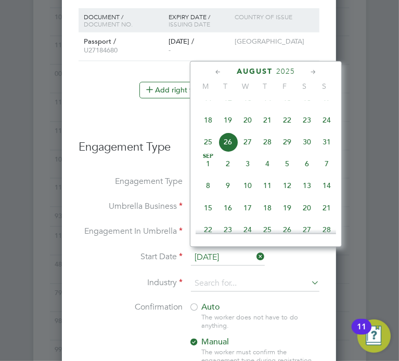
click at [289, 131] on span "22" at bounding box center [287, 121] width 20 height 20
type input "[DATE]"
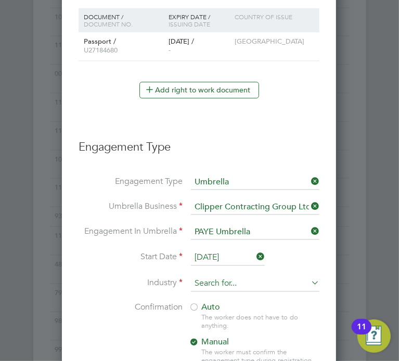
click at [221, 277] on input at bounding box center [255, 285] width 128 height 16
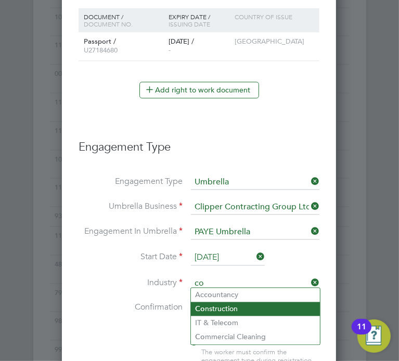
click at [208, 305] on li "Co nstruction" at bounding box center [255, 310] width 129 height 14
type input "Construction"
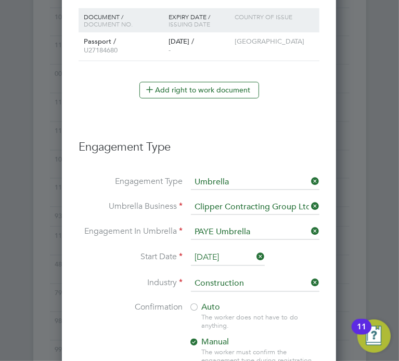
click at [99, 316] on li "Confirmation Auto The worker does not have to do anything. Manual The worker mu…" at bounding box center [199, 343] width 241 height 80
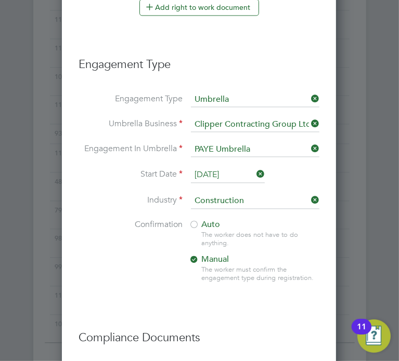
scroll to position [1094, 0]
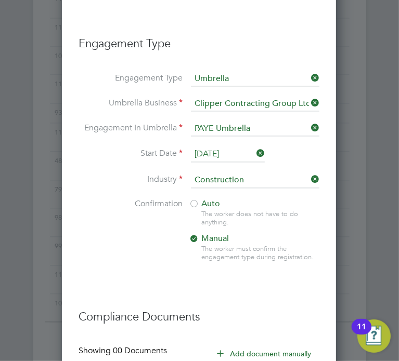
click at [193, 200] on div at bounding box center [194, 205] width 10 height 10
click at [133, 237] on li "Confirmation Auto The worker does not have to do anything. Manual The worker mu…" at bounding box center [199, 239] width 241 height 80
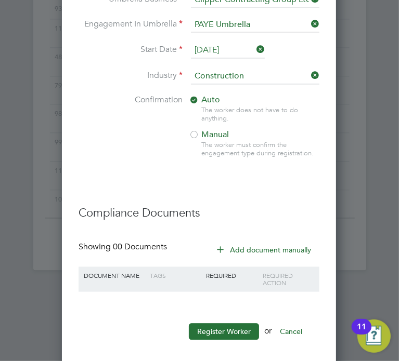
scroll to position [1203, 0]
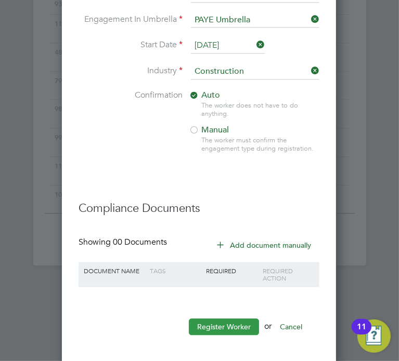
click at [206, 320] on button "Register Worker" at bounding box center [224, 327] width 70 height 17
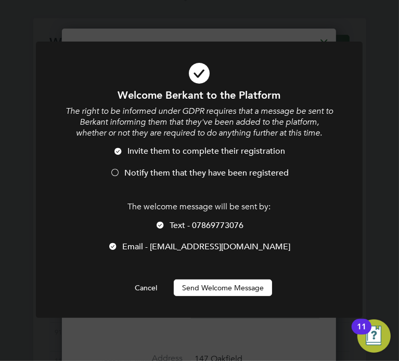
scroll to position [1175, 275]
click at [112, 170] on div at bounding box center [115, 173] width 10 height 10
click at [218, 288] on button "Send Welcome Message" at bounding box center [223, 288] width 98 height 17
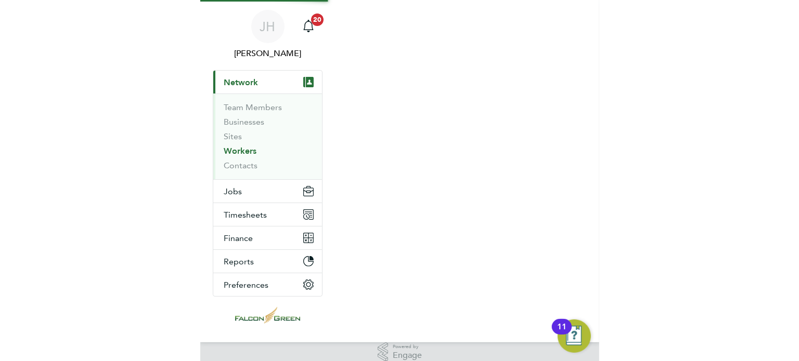
scroll to position [0, 0]
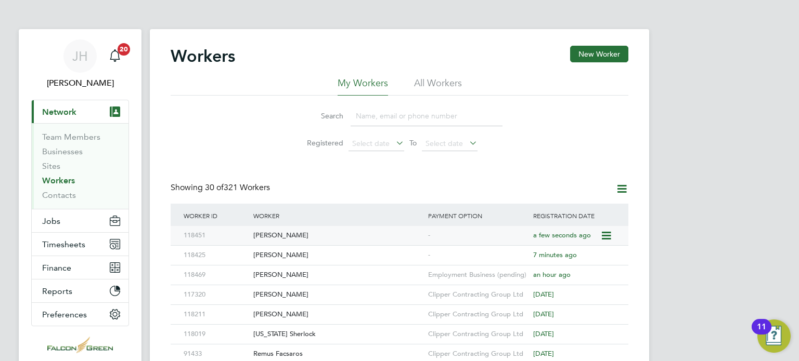
click at [275, 237] on div "[PERSON_NAME]" at bounding box center [338, 235] width 175 height 19
click at [52, 180] on link "Workers" at bounding box center [58, 181] width 33 height 10
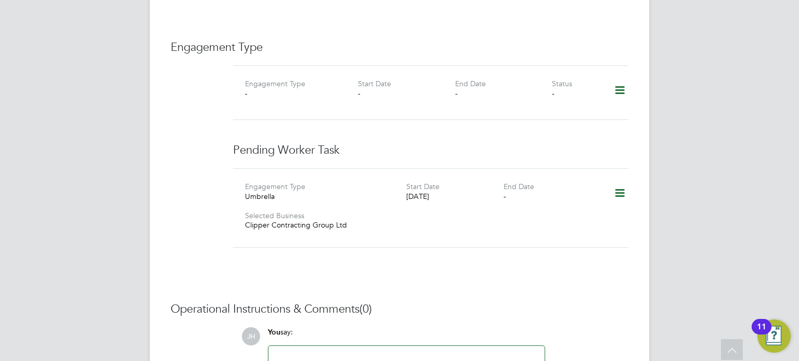
scroll to position [707, 0]
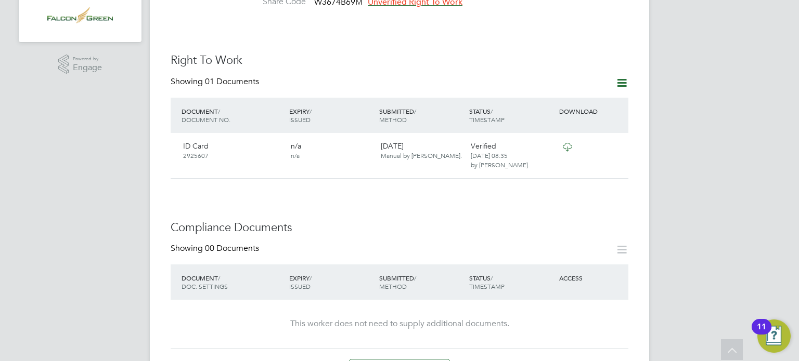
scroll to position [291, 0]
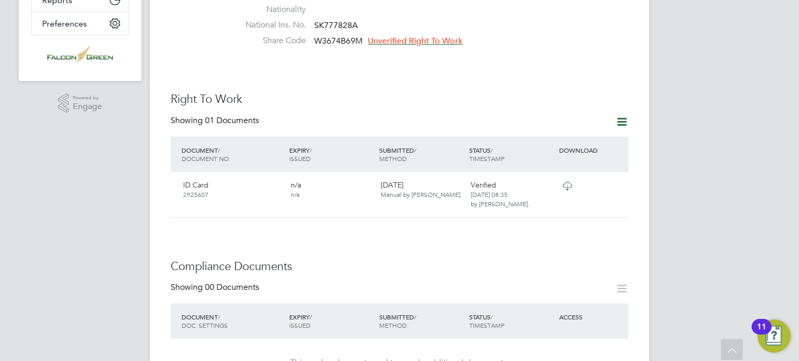
click at [594, 78] on div "Worker Details Follow OS Oskar Sokolowski m: 07785639802 Personal Details ID 11…" at bounding box center [400, 300] width 458 height 1091
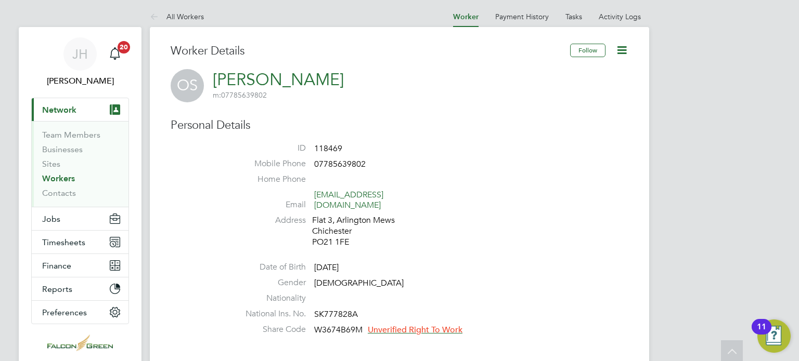
scroll to position [0, 0]
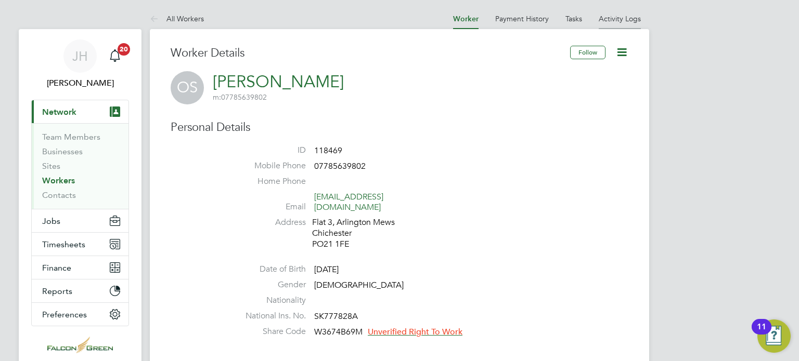
click at [611, 20] on link "Activity Logs" at bounding box center [619, 18] width 42 height 9
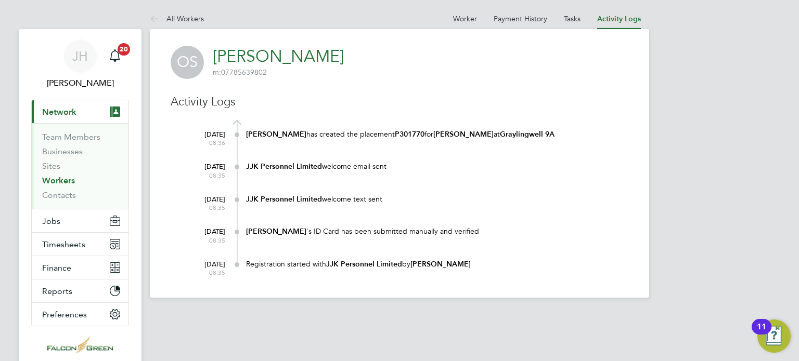
click at [395, 136] on b "P301770" at bounding box center [410, 134] width 30 height 9
click at [54, 185] on link "Workers" at bounding box center [58, 181] width 33 height 10
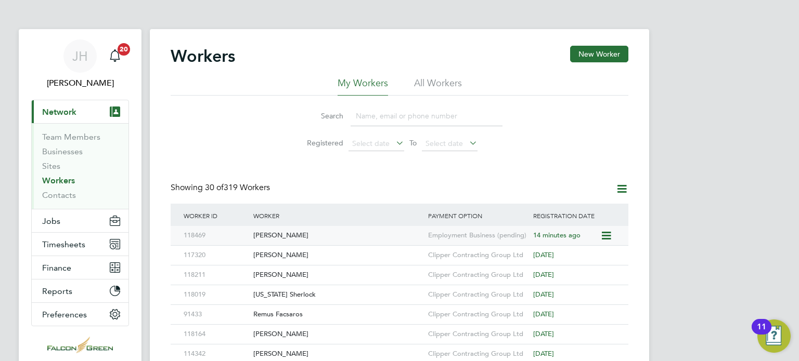
click at [279, 236] on div "[PERSON_NAME]" at bounding box center [338, 235] width 175 height 19
click at [45, 220] on span "Jobs" at bounding box center [51, 221] width 18 height 10
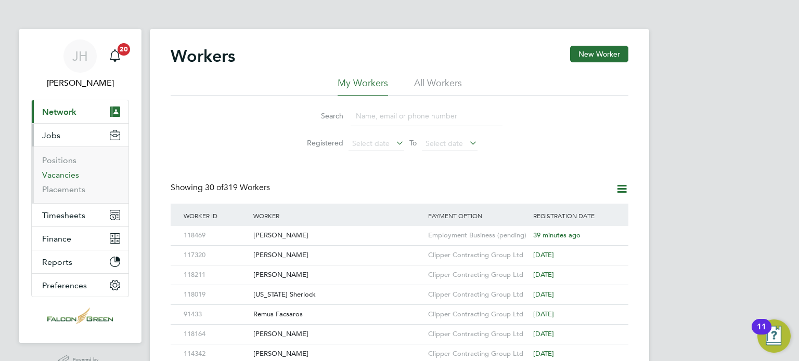
click at [48, 179] on link "Vacancies" at bounding box center [60, 175] width 37 height 10
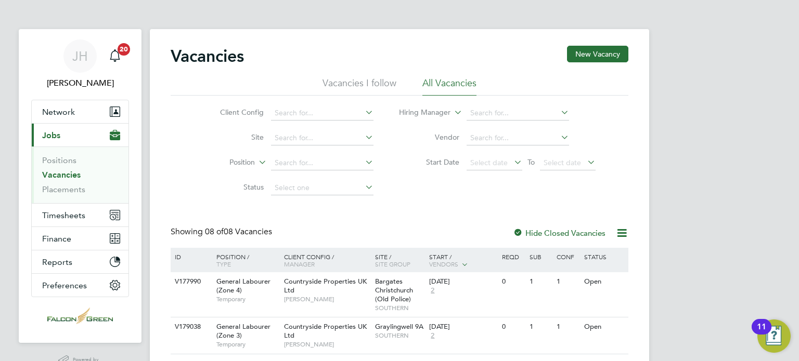
click at [172, 188] on div "Client Config Site Position Status Hiring Manager Vendor Start Date Select date…" at bounding box center [400, 148] width 458 height 105
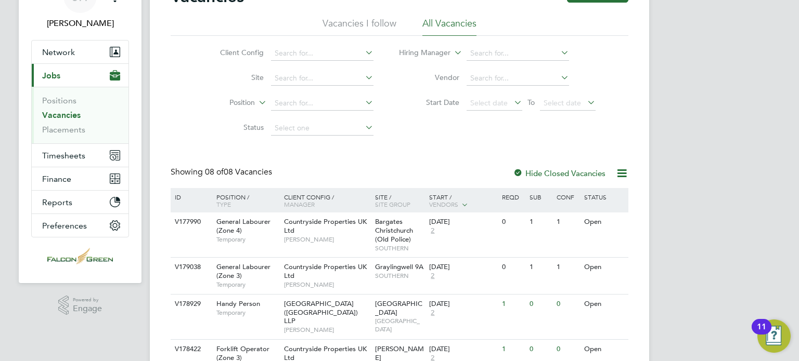
scroll to position [62, 0]
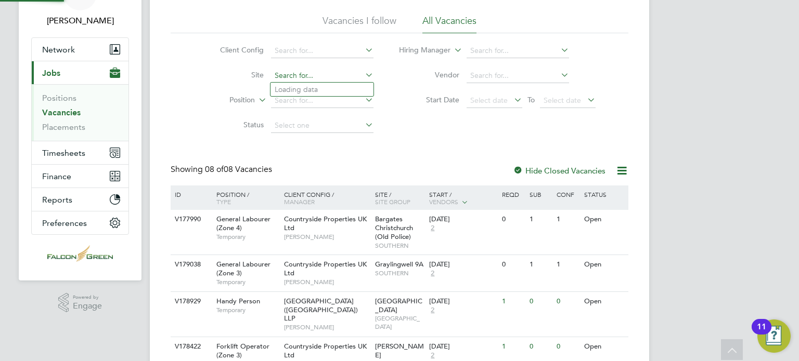
click at [324, 70] on input at bounding box center [322, 76] width 102 height 15
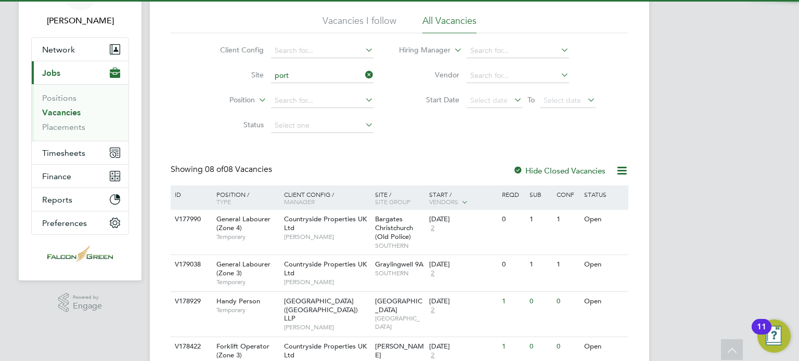
click at [301, 87] on li "Port ugal Road - Woking" at bounding box center [321, 90] width 103 height 14
type input "Portugal Road - Woking"
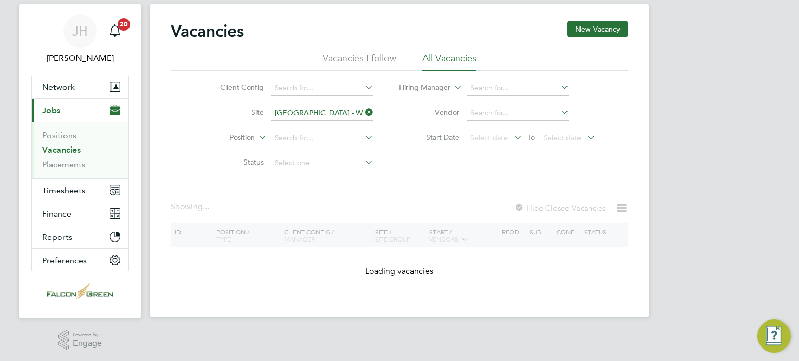
scroll to position [58, 0]
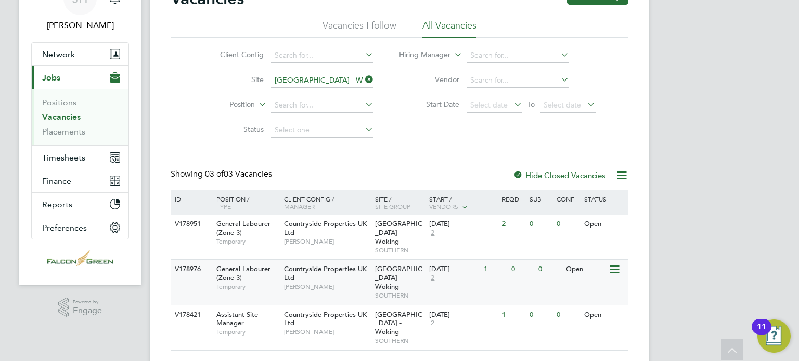
click at [403, 292] on span "SOUTHERN" at bounding box center [399, 296] width 49 height 8
click at [319, 268] on div "Countryside Properties UK Ltd Jay Rowles-Wise" at bounding box center [326, 278] width 91 height 36
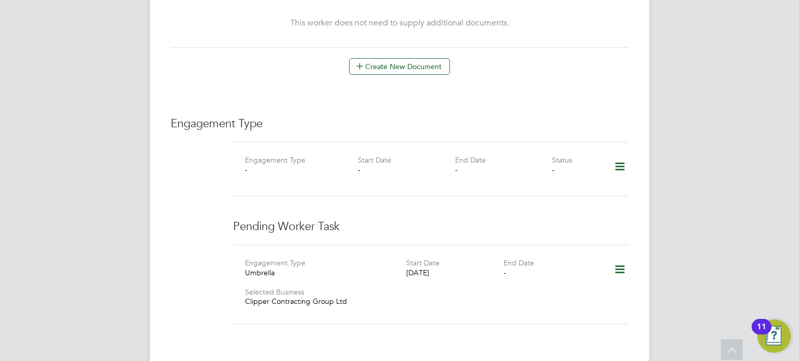
scroll to position [652, 0]
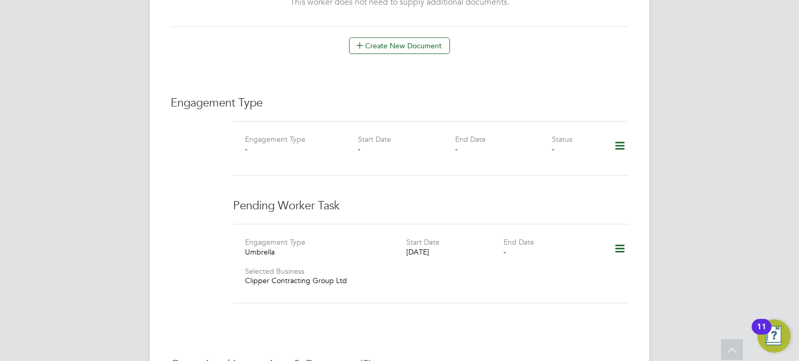
click at [621, 237] on icon at bounding box center [619, 249] width 18 height 24
click at [434, 178] on div "Engagement Type Engagement Type - Start Date - End Date - Status - Pending Work…" at bounding box center [400, 206] width 458 height 220
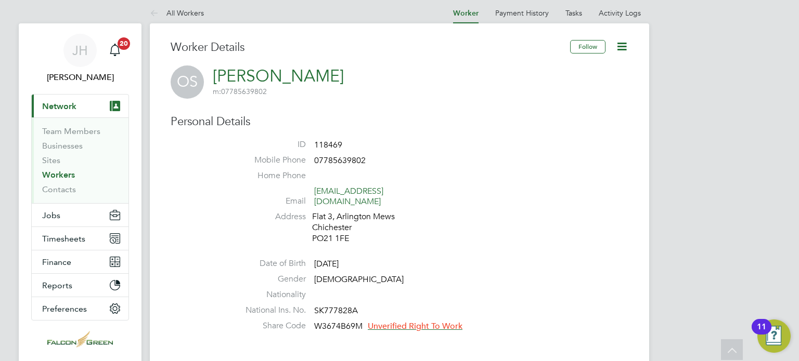
scroll to position [5, 0]
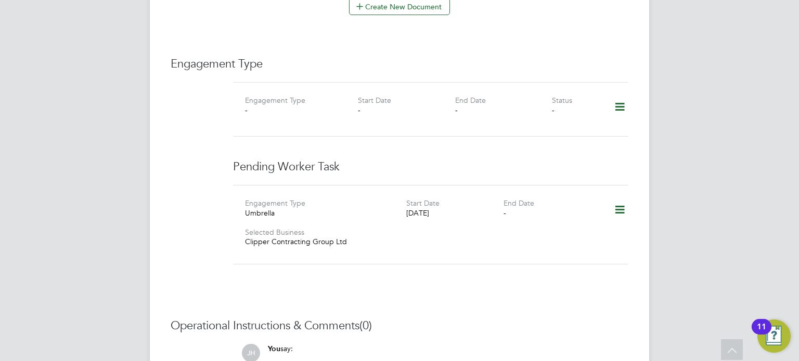
scroll to position [670, 0]
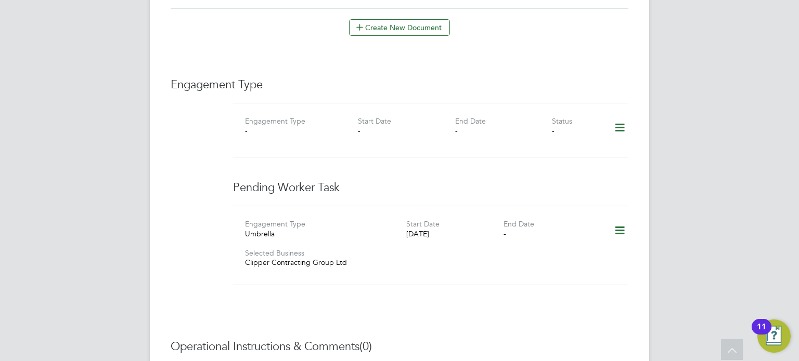
click at [616, 221] on icon at bounding box center [619, 231] width 18 height 24
click at [514, 190] on div "Pending Worker Task Engagement Type Umbrella Start Date 26 Aug 2025 End Date - …" at bounding box center [430, 239] width 395 height 118
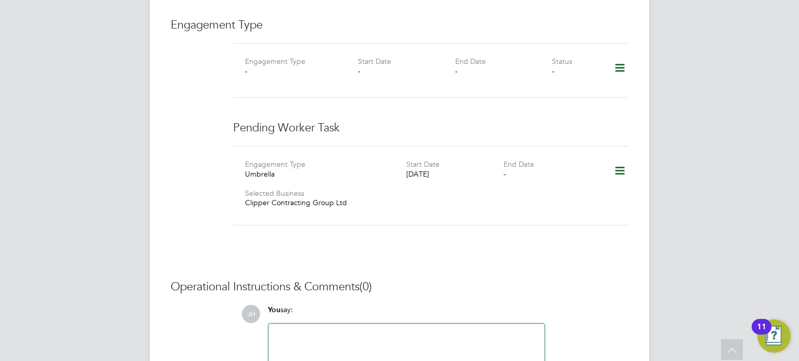
scroll to position [816, 0]
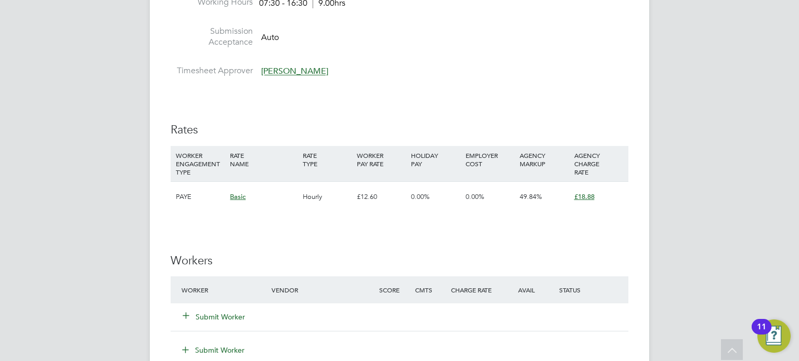
click at [446, 192] on div "0.00%" at bounding box center [435, 197] width 54 height 30
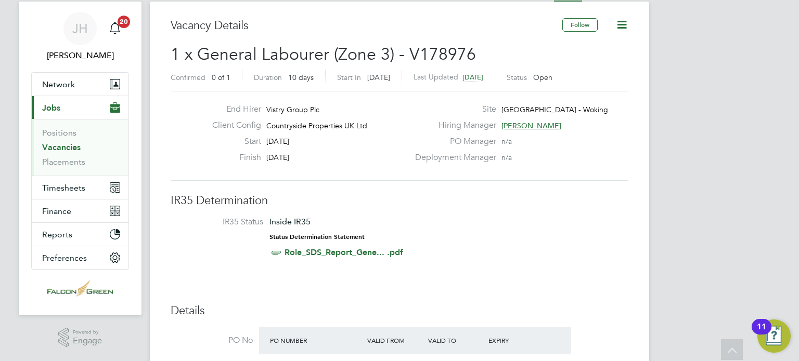
scroll to position [21, 0]
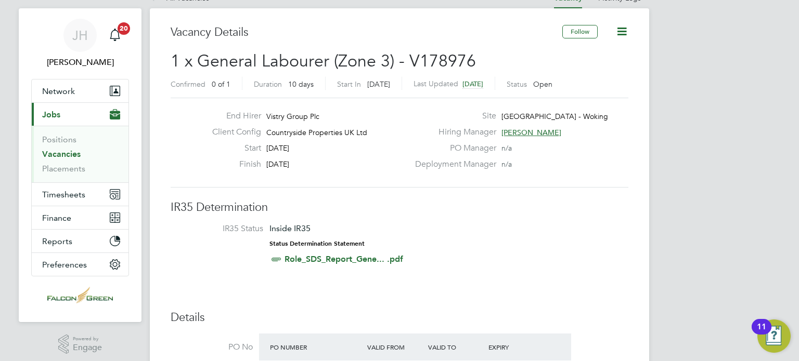
click at [466, 247] on li "IR35 Status Inside IR35 Status Determination Statement Role_SDS_Report_Gene... …" at bounding box center [399, 246] width 437 height 45
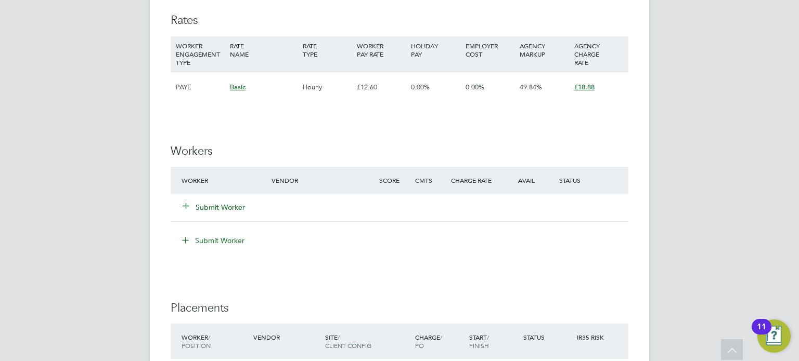
scroll to position [707, 0]
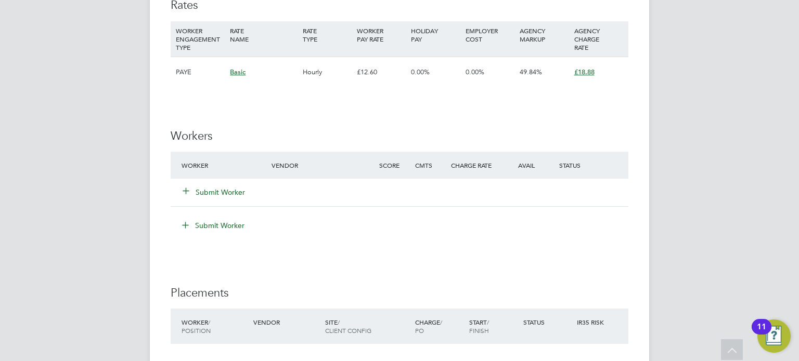
click at [208, 207] on li "Worker Vendor Score Cmts Charge Rate Avail Status Submit Worker" at bounding box center [400, 184] width 458 height 65
click at [190, 187] on icon at bounding box center [186, 191] width 8 height 8
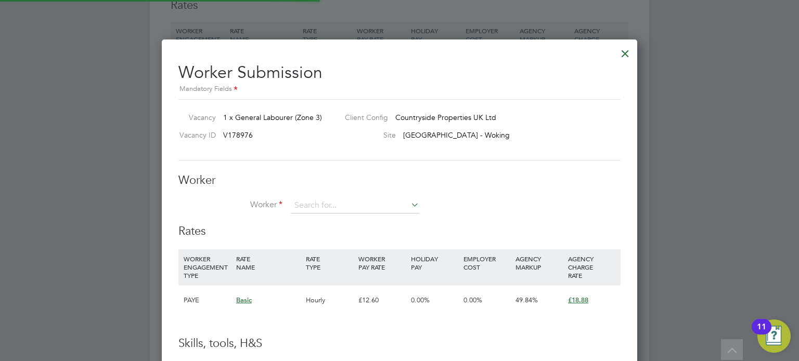
scroll to position [630, 476]
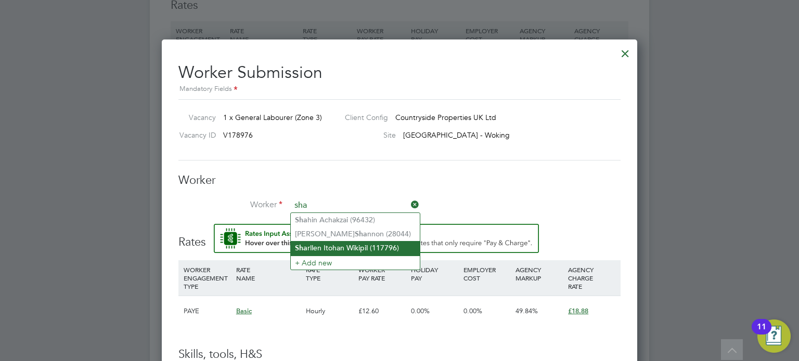
click at [314, 247] on li "Sha rllen Itohan Wikipil (117796)" at bounding box center [355, 248] width 129 height 14
type input "Sharllen Itohan Wikipil (117796)"
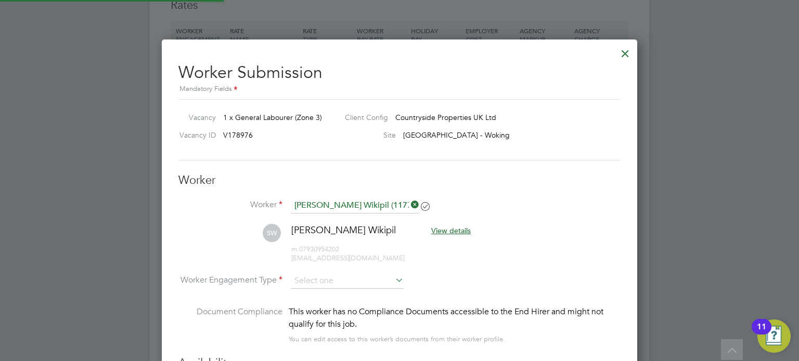
scroll to position [5, 5]
click at [548, 180] on h3 "Worker" at bounding box center [399, 180] width 442 height 15
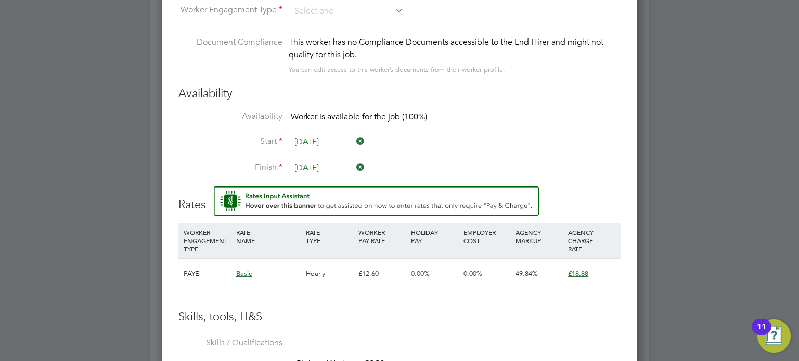
click at [314, 38] on div "This worker has no Compliance Documents accessible to the End Hirer and might n…" at bounding box center [455, 48] width 332 height 25
click at [312, 6] on input at bounding box center [347, 12] width 113 height 16
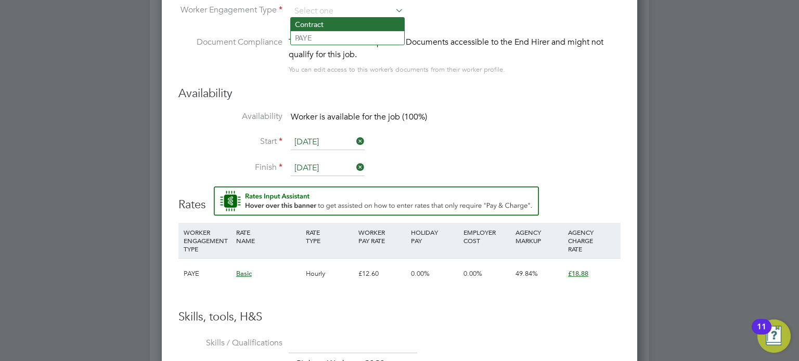
click at [314, 24] on li "Contract" at bounding box center [347, 25] width 113 height 14
type input "Contract"
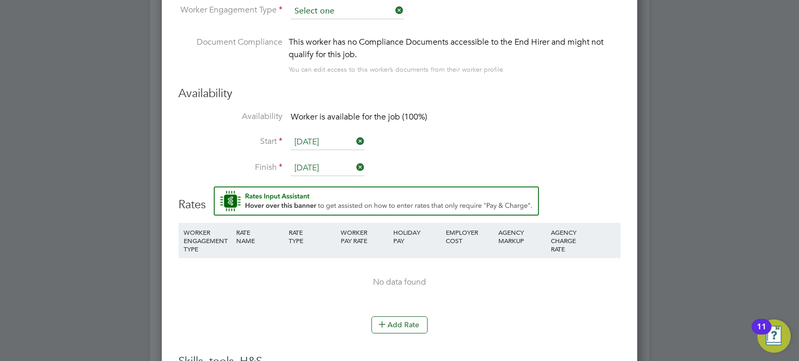
click at [316, 11] on input at bounding box center [347, 12] width 113 height 16
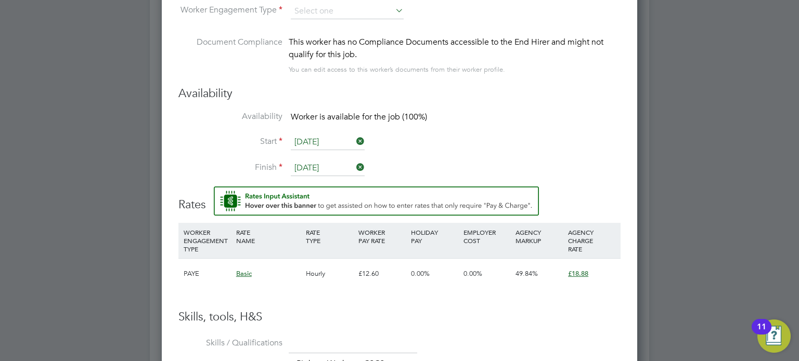
click at [316, 40] on li "PAYE" at bounding box center [347, 38] width 113 height 14
type input "PAYE"
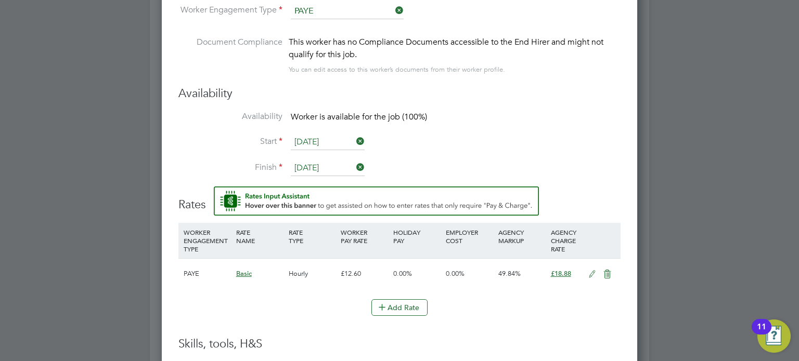
click at [304, 139] on input "[DATE]" at bounding box center [328, 143] width 74 height 16
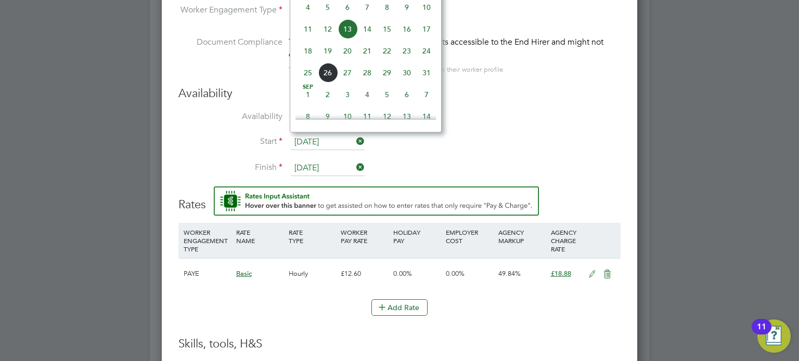
click at [498, 96] on h3 "Availability" at bounding box center [399, 93] width 442 height 15
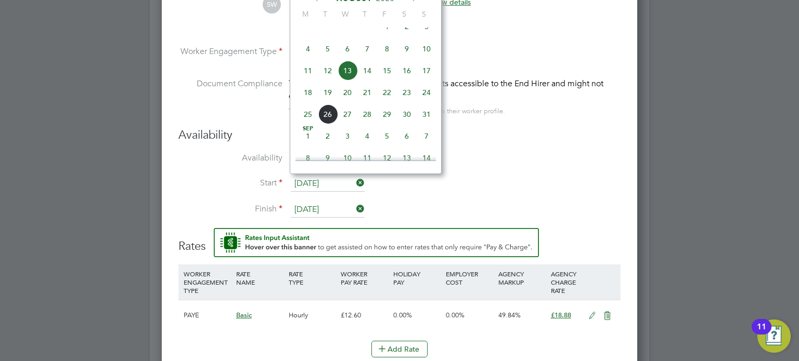
click at [294, 183] on input "[DATE]" at bounding box center [328, 184] width 74 height 16
click at [386, 102] on span "22" at bounding box center [387, 93] width 20 height 20
type input "[DATE]"
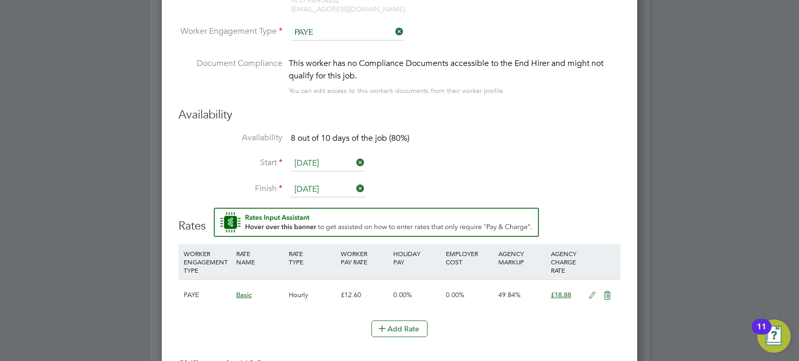
click at [329, 185] on input "[DATE]" at bounding box center [328, 190] width 74 height 16
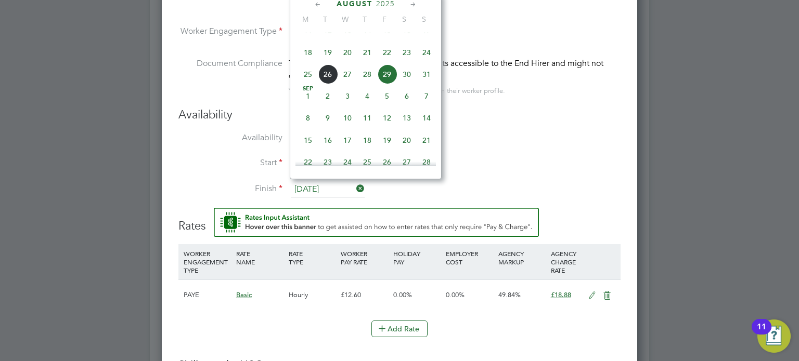
click at [389, 62] on span "22" at bounding box center [387, 53] width 20 height 20
type input "[DATE]"
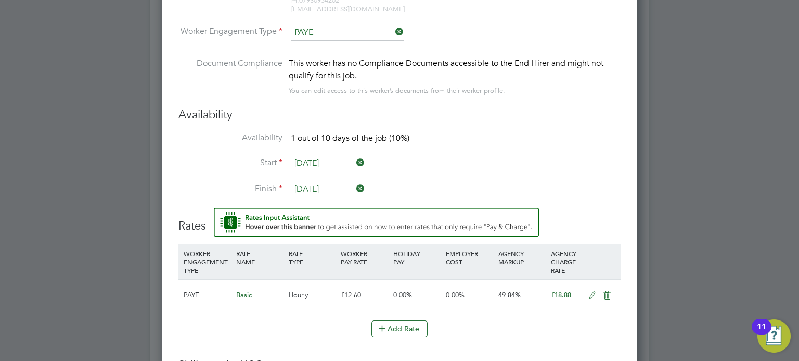
click at [542, 131] on div "Availability Availability 1 out of 10 days of the job (10%) Start 22 Aug 2025 F…" at bounding box center [399, 158] width 442 height 100
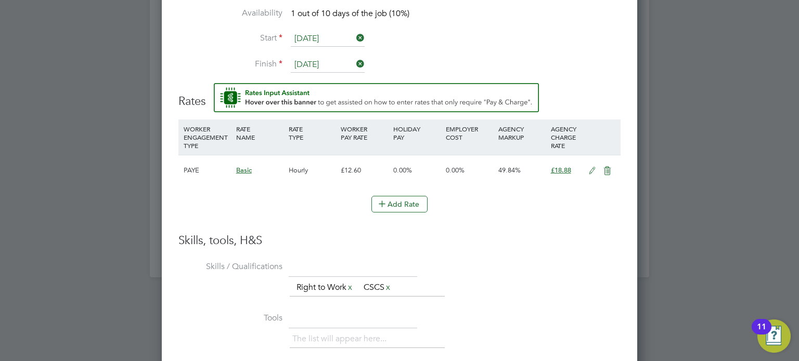
click at [589, 168] on icon at bounding box center [591, 171] width 13 height 8
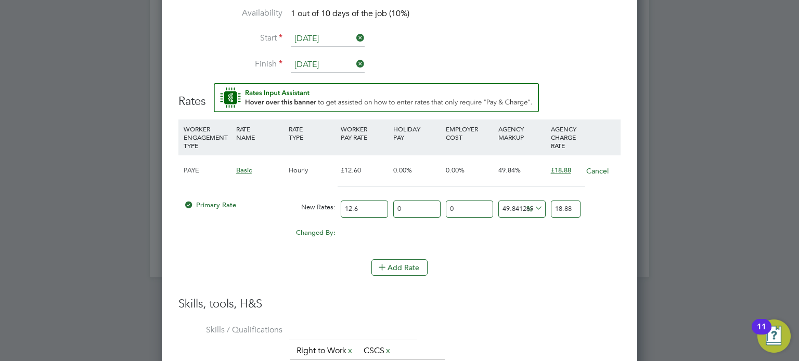
drag, startPoint x: 361, startPoint y: 207, endPoint x: 270, endPoint y: 201, distance: 90.7
click at [270, 201] on div "Primary Rate New Rates: 12.6 0 n/a 0 n/a 49.84126984126984 0 % 18.88" at bounding box center [399, 210] width 442 height 28
type input "1"
type input "1.4984126984126984"
type input "16"
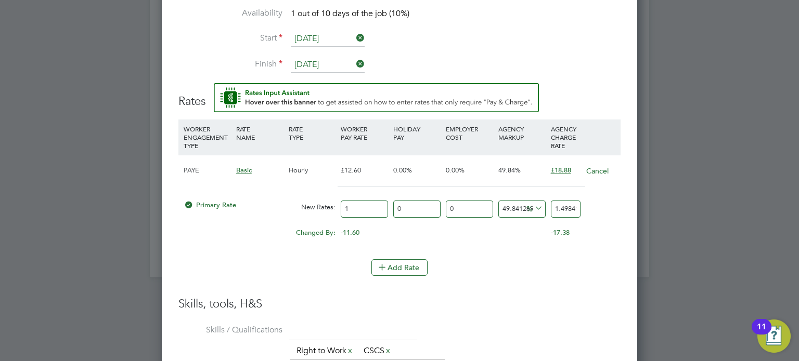
type input "23.974603174603175"
type input "16.3"
type input "24.424126984126985"
type input "16.33"
type input "24.469079365079367"
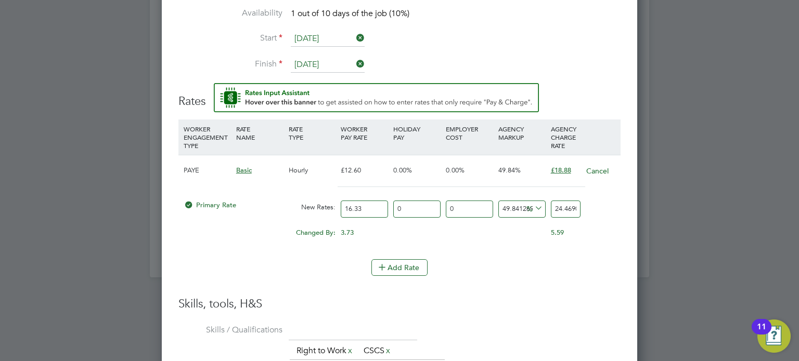
type input "16.33"
drag, startPoint x: 553, startPoint y: 206, endPoint x: 591, endPoint y: 212, distance: 37.9
click at [591, 212] on div "Primary Rate New Rates: 16.33 0 n/a 0 n/a 49.84126984126984 8.139079365079366 %…" at bounding box center [399, 210] width 442 height 28
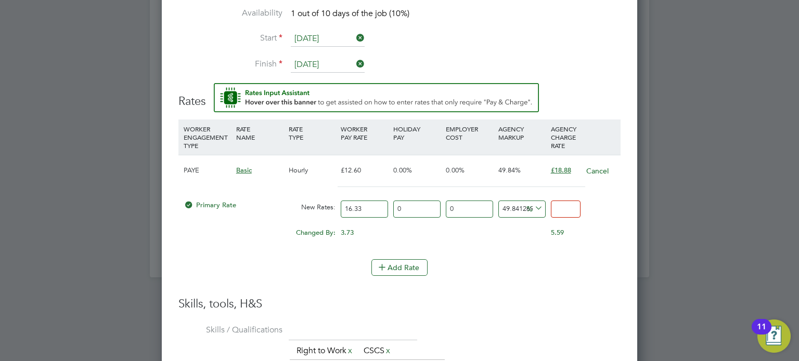
type input "-93.87630128597672"
type input "1"
type input "10.22657685241886"
type input "18"
type input "15.125535823637478"
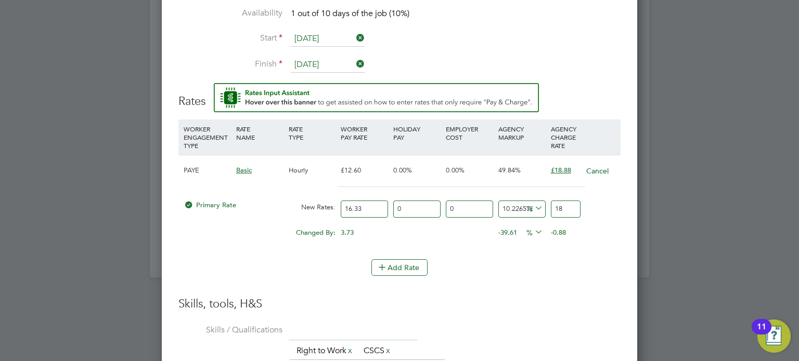
type input "18.8"
type input "15.61543172075934"
type input "18.88"
click at [539, 253] on li "WORKER ENGAGEMENT TYPE RATE NAME RATE TYPE WORKER PAY RATE HOLIDAY PAY EMPLOYER…" at bounding box center [399, 190] width 442 height 140
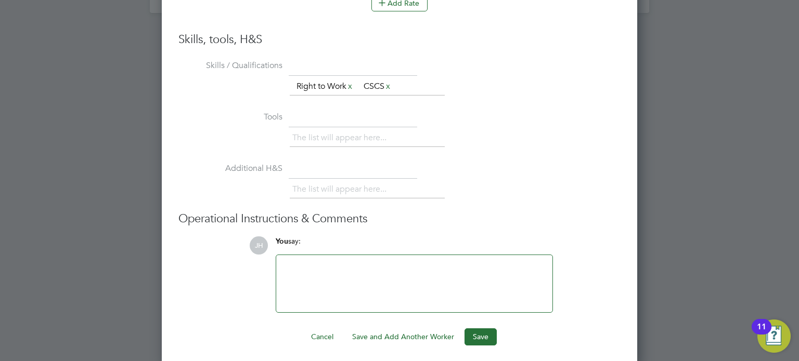
scroll to position [1346, 0]
click at [473, 332] on button "Save" at bounding box center [480, 336] width 32 height 17
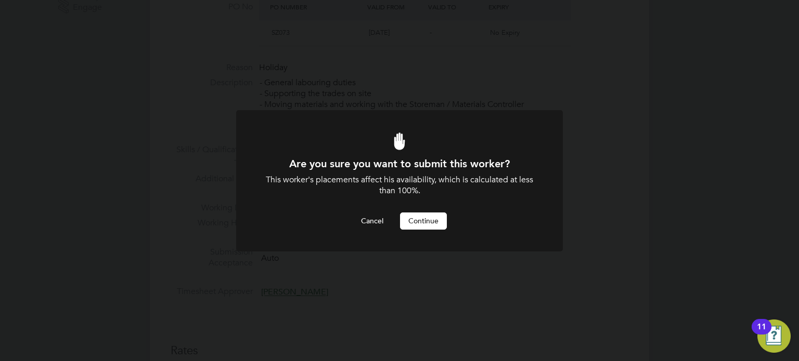
click at [415, 222] on button "Continue" at bounding box center [423, 221] width 47 height 17
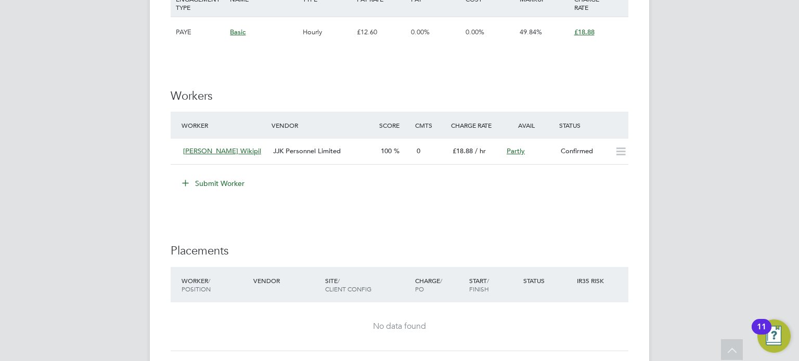
scroll to position [749, 0]
click at [395, 91] on h3 "Workers" at bounding box center [400, 94] width 458 height 15
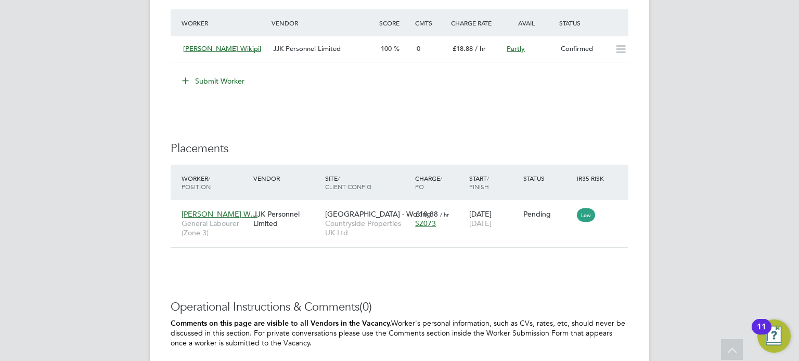
scroll to position [853, 0]
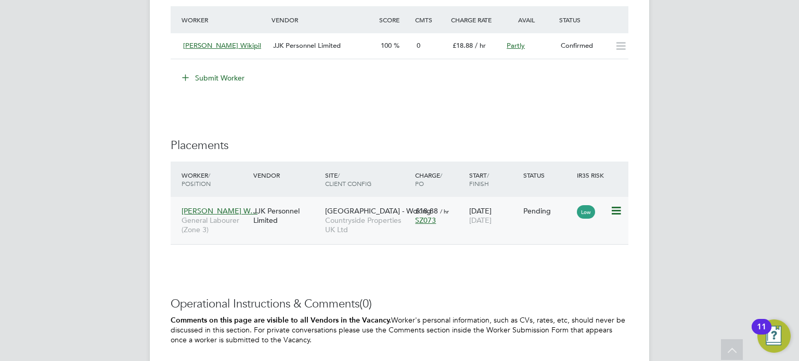
click at [615, 213] on icon at bounding box center [615, 211] width 10 height 12
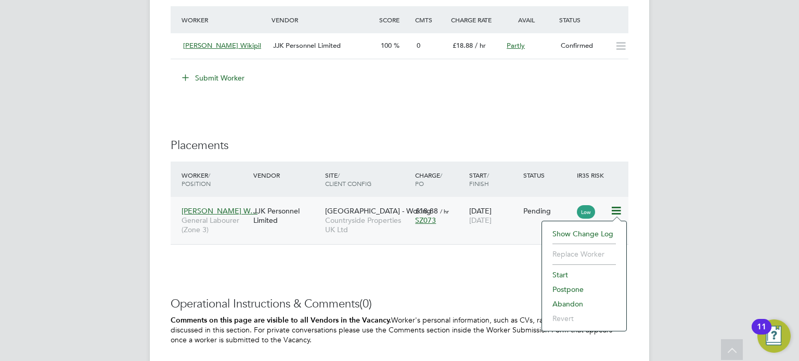
click at [558, 275] on li "Start" at bounding box center [584, 275] width 74 height 15
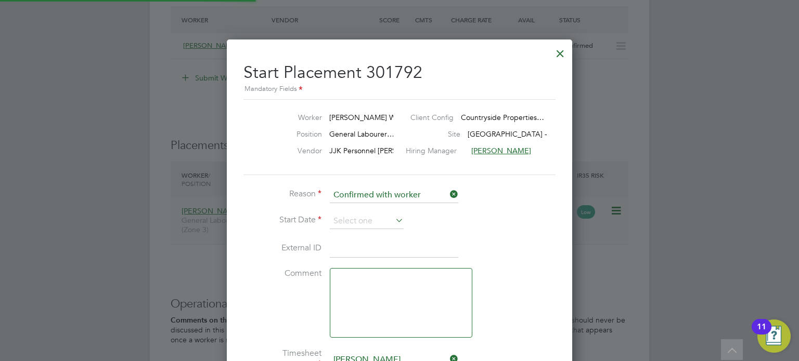
scroll to position [10, 129]
click at [363, 220] on input at bounding box center [367, 222] width 74 height 16
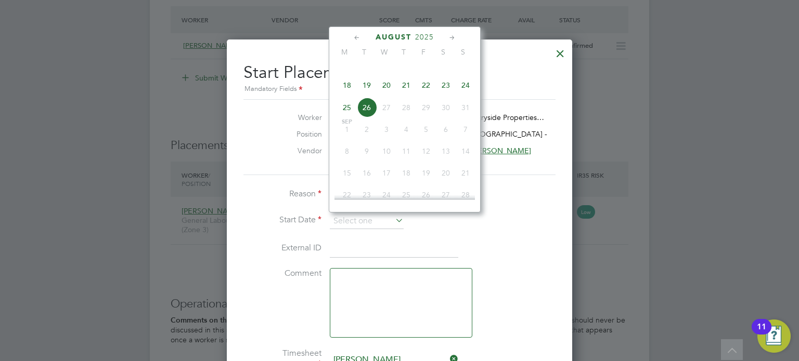
click at [423, 95] on span "22" at bounding box center [426, 85] width 20 height 20
type input "[DATE]"
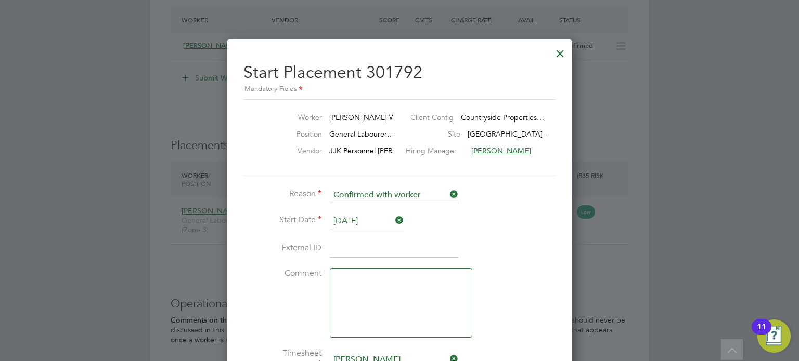
click at [501, 225] on li "Start Date [DATE]" at bounding box center [399, 227] width 312 height 26
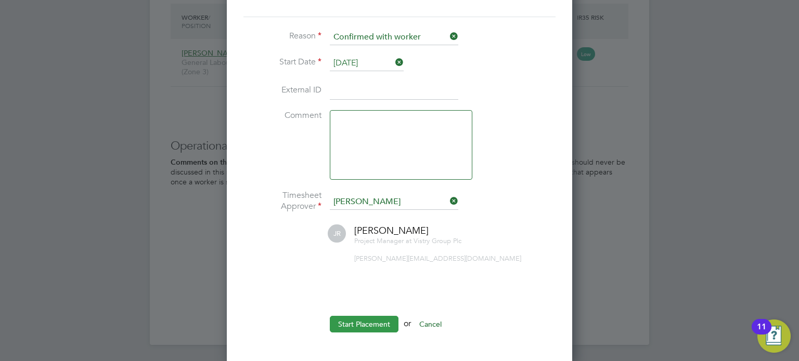
click at [360, 320] on button "Start Placement" at bounding box center [364, 324] width 69 height 17
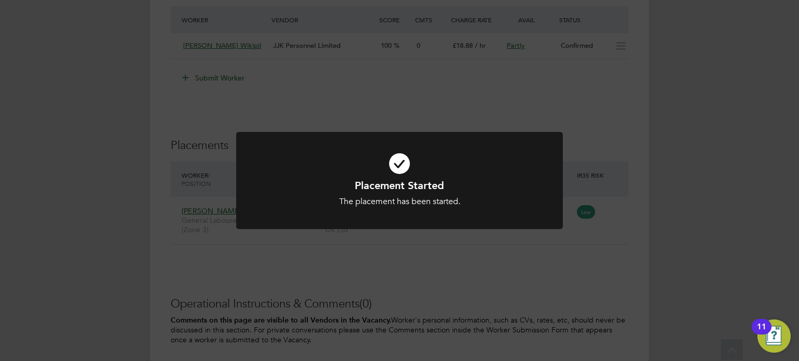
click at [530, 291] on div "Placement Started The placement has been started. Cancel Okay" at bounding box center [399, 180] width 799 height 361
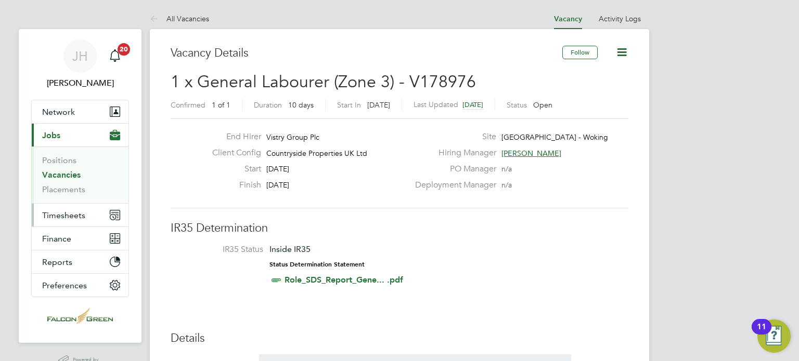
click at [73, 216] on span "Timesheets" at bounding box center [63, 216] width 43 height 10
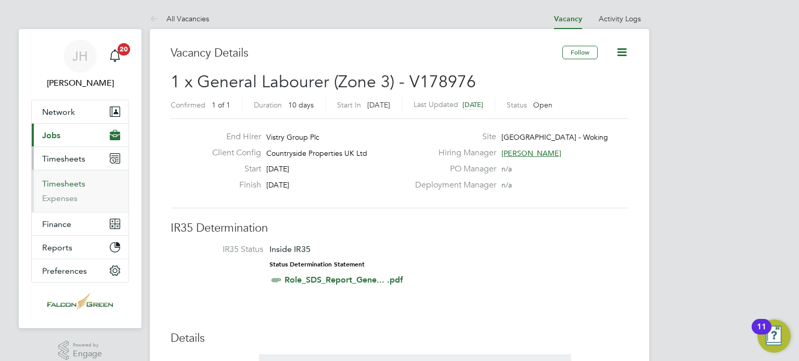
click at [64, 183] on link "Timesheets" at bounding box center [63, 184] width 43 height 10
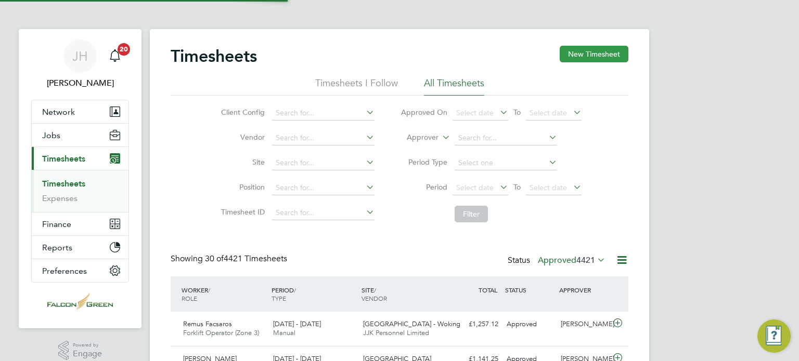
click at [593, 60] on button "New Timesheet" at bounding box center [593, 54] width 69 height 17
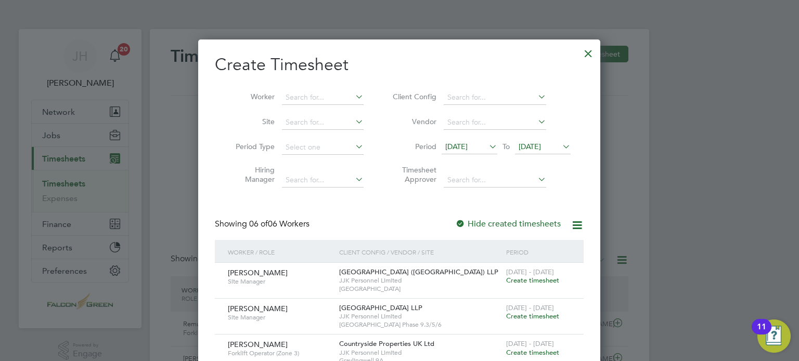
click at [381, 219] on div "Showing 06 of 06 Workers Hide created timesheets" at bounding box center [399, 229] width 369 height 21
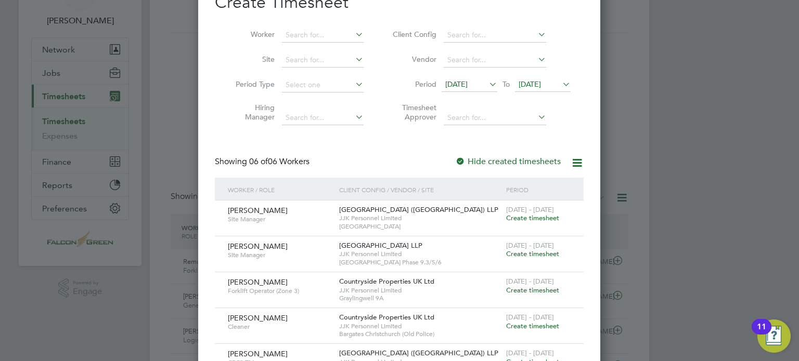
click at [459, 90] on span "[DATE]" at bounding box center [469, 85] width 56 height 14
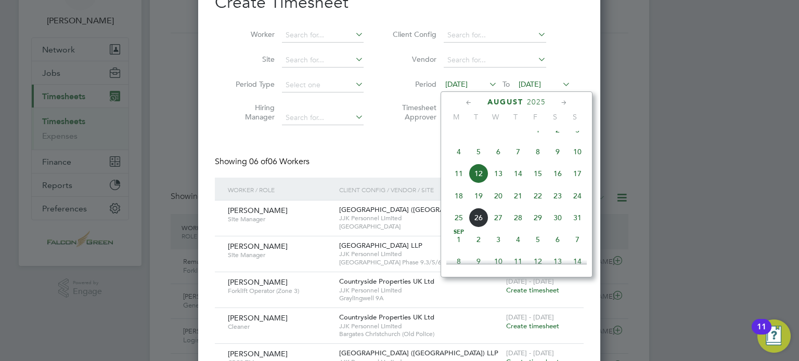
click at [541, 83] on span "[DATE]" at bounding box center [529, 84] width 22 height 9
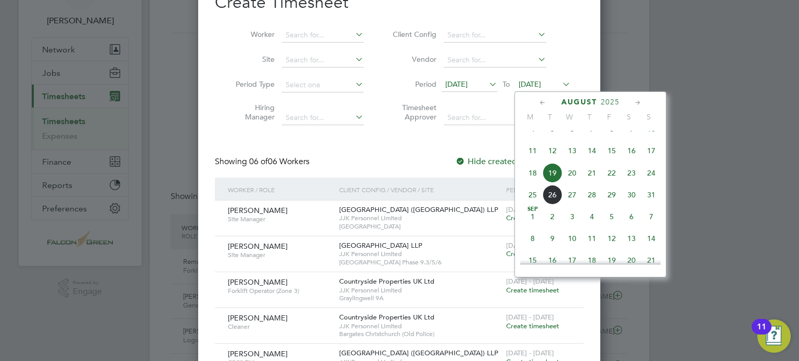
click at [648, 183] on span "24" at bounding box center [651, 173] width 20 height 20
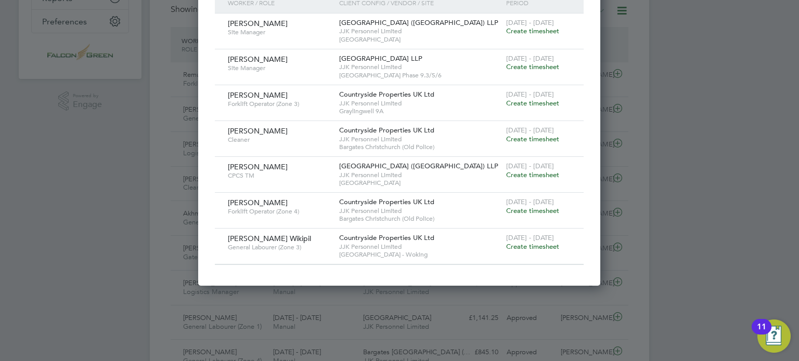
click at [538, 243] on span "Create timesheet" at bounding box center [532, 246] width 53 height 9
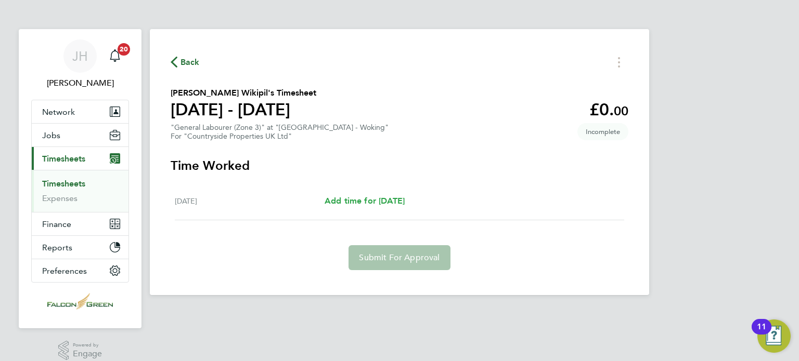
click at [364, 198] on span "Add time for [DATE]" at bounding box center [364, 201] width 80 height 10
select select "30"
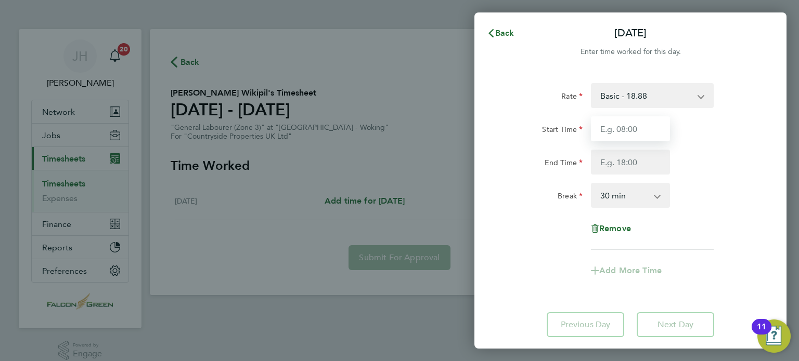
click at [622, 131] on input "Start Time" at bounding box center [630, 128] width 79 height 25
click at [182, 66] on div "Back Fri 22 Aug Enter time worked for this day. Rate Basic - 18.88 Start Time E…" at bounding box center [399, 180] width 799 height 361
click at [187, 60] on div "Back Fri 22 Aug Enter time worked for this day. Rate Basic - 18.88 Start Time E…" at bounding box center [399, 180] width 799 height 361
click at [213, 83] on div "Back Fri 22 Aug Enter time worked for this day. Rate Basic - 18.88 Start Time E…" at bounding box center [399, 180] width 799 height 361
click at [491, 31] on icon "button" at bounding box center [490, 33] width 5 height 8
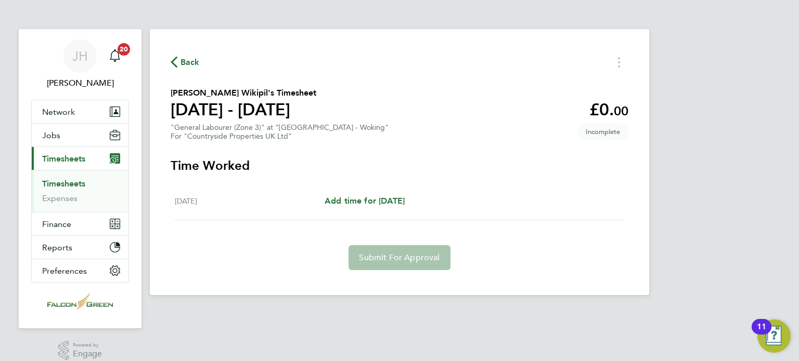
click at [185, 59] on span "Back" at bounding box center [189, 62] width 19 height 12
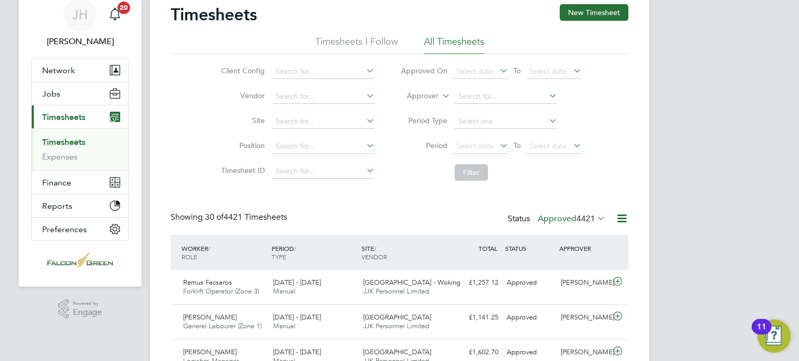
click at [555, 223] on label "Approved 4421" at bounding box center [572, 219] width 68 height 10
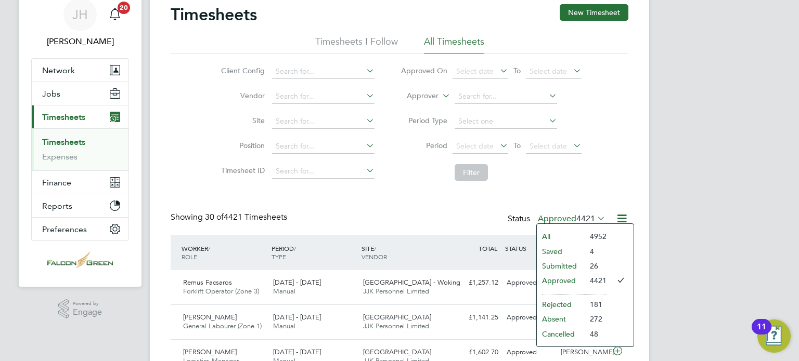
click at [552, 264] on li "Submitted" at bounding box center [561, 266] width 48 height 15
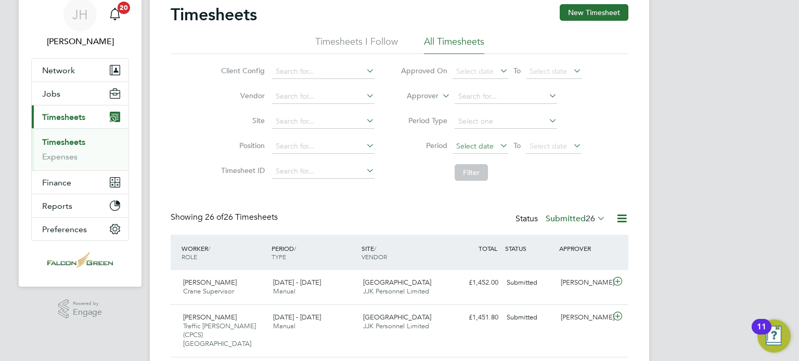
click at [464, 143] on span "Select date" at bounding box center [474, 145] width 37 height 9
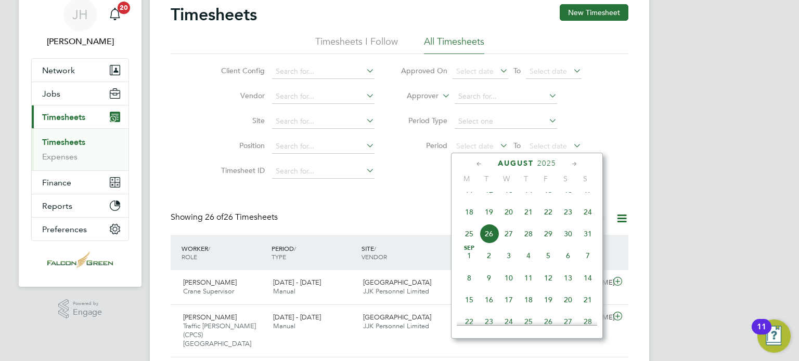
click at [465, 222] on span "18" at bounding box center [469, 212] width 20 height 20
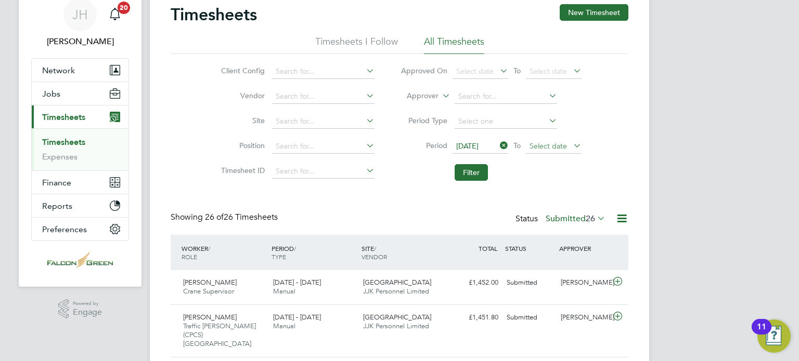
click at [543, 150] on span "Select date" at bounding box center [547, 145] width 37 height 9
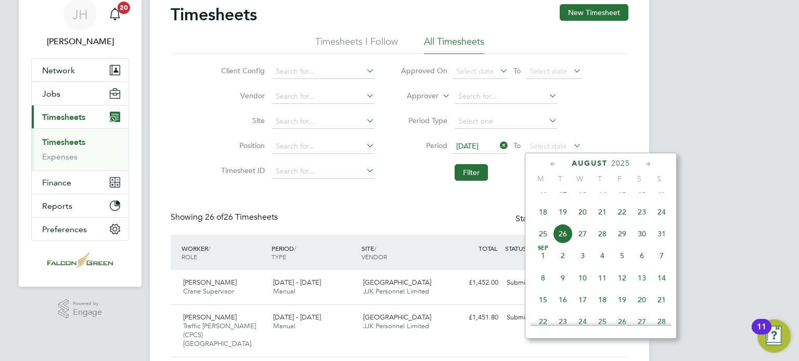
click at [660, 222] on span "24" at bounding box center [661, 212] width 20 height 20
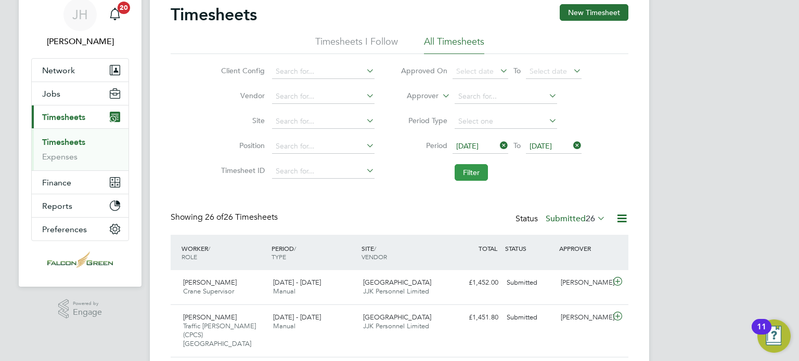
click at [467, 176] on button "Filter" at bounding box center [470, 172] width 33 height 17
click at [552, 218] on label "Submitted 20" at bounding box center [575, 219] width 60 height 10
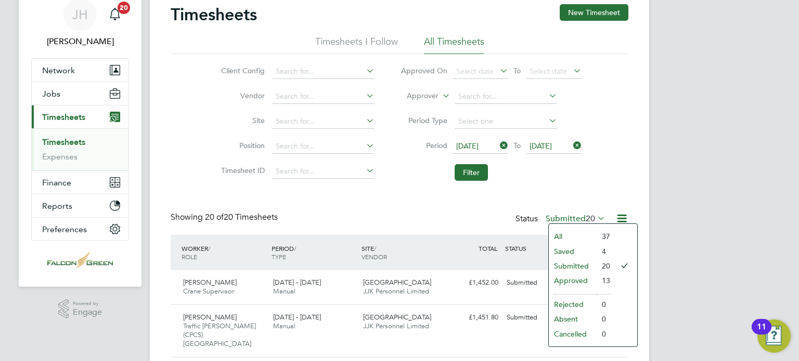
click at [562, 276] on li "Approved" at bounding box center [573, 280] width 48 height 15
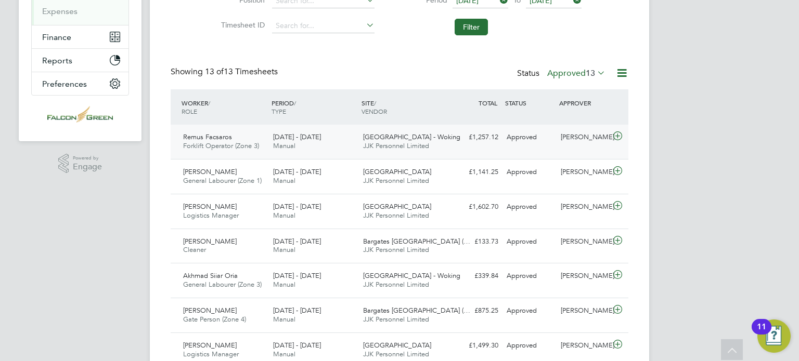
click at [471, 137] on div "£1,257.12 Approved" at bounding box center [475, 137] width 54 height 17
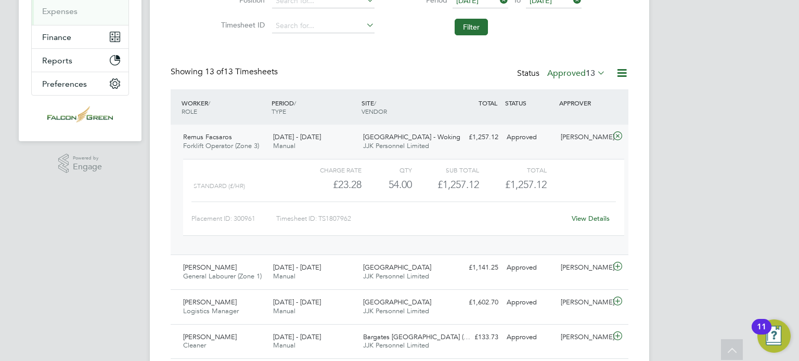
click at [587, 218] on link "View Details" at bounding box center [590, 218] width 38 height 9
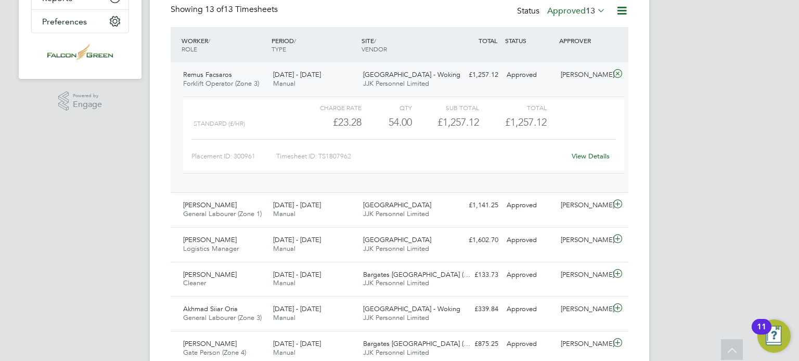
click at [261, 68] on div "Remus Facsaros Forklift Operator (Zone 3) 18 - 24 Aug 2025" at bounding box center [224, 80] width 90 height 26
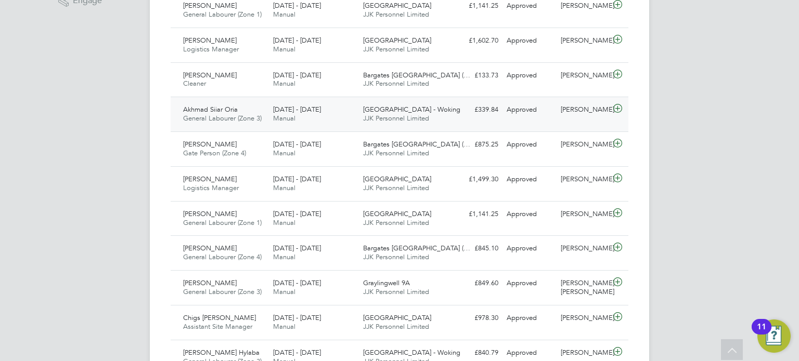
click at [426, 123] on div "Portugal Road - Woking JJK Personnel Limited" at bounding box center [404, 114] width 90 height 26
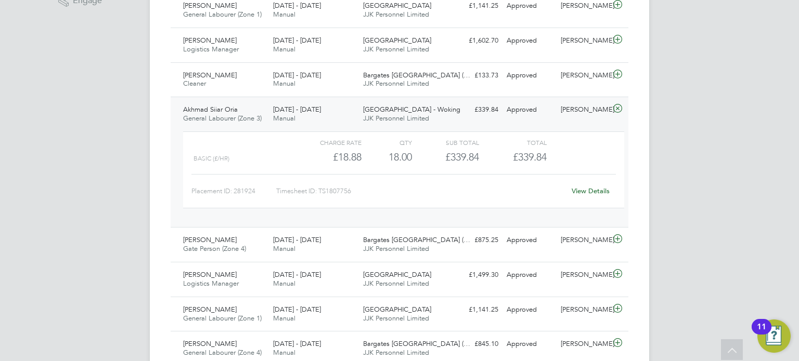
click at [595, 190] on link "View Details" at bounding box center [590, 191] width 38 height 9
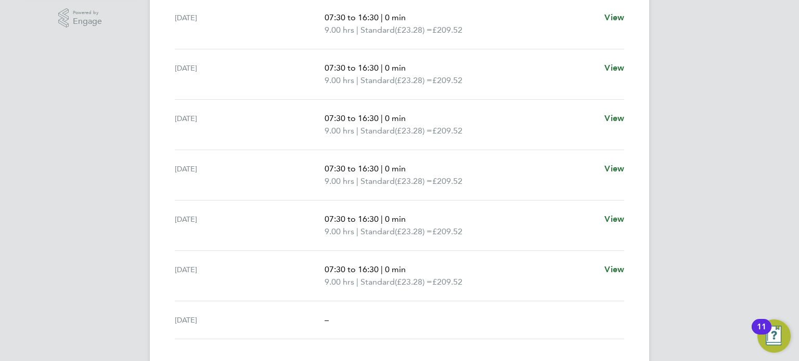
scroll to position [312, 0]
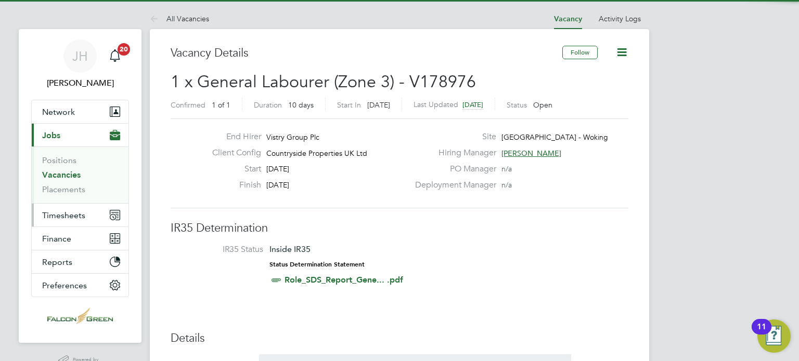
click at [62, 213] on span "Timesheets" at bounding box center [63, 216] width 43 height 10
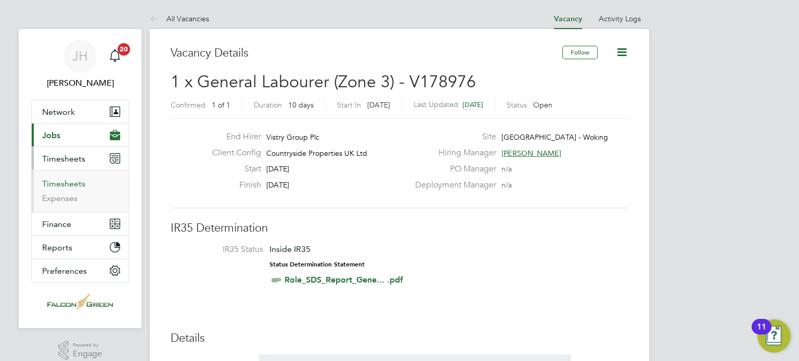
click at [64, 186] on link "Timesheets" at bounding box center [63, 184] width 43 height 10
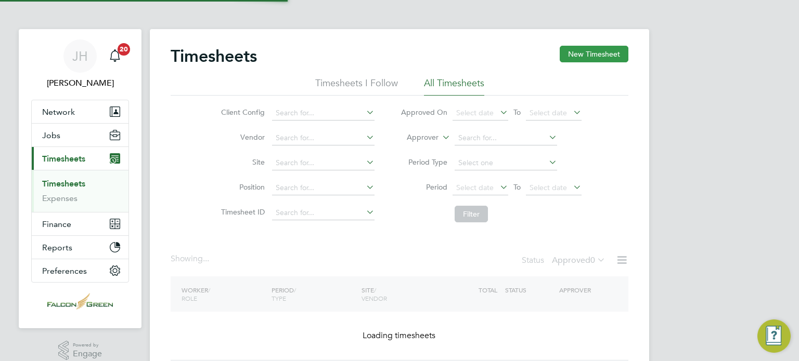
click at [587, 54] on button "New Timesheet" at bounding box center [593, 54] width 69 height 17
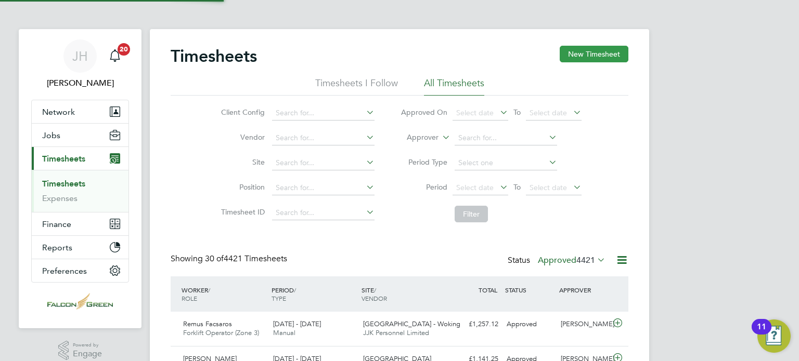
scroll to position [5, 5]
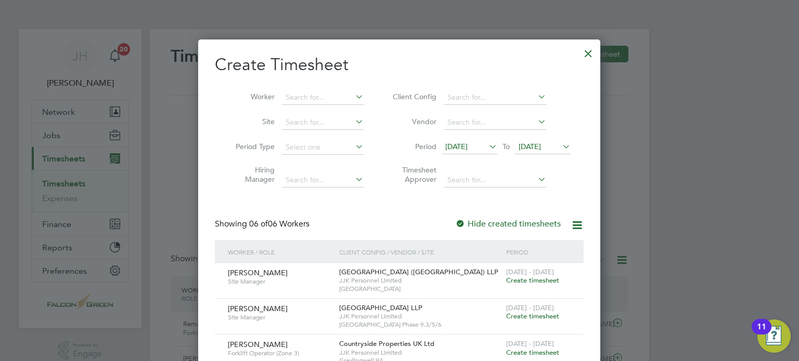
click at [542, 141] on span "[DATE]" at bounding box center [543, 147] width 56 height 14
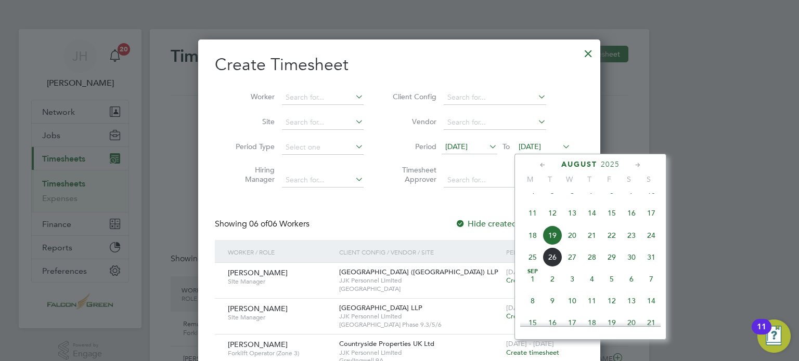
click at [643, 245] on span "24" at bounding box center [651, 236] width 20 height 20
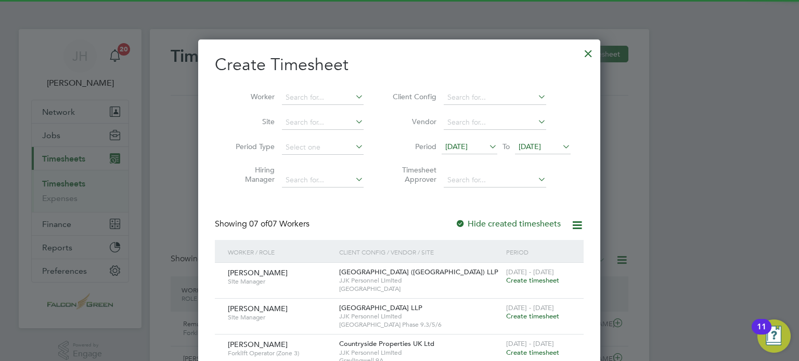
click at [392, 203] on div "Create Timesheet Worker Site Period Type Hiring Manager Client Config Vendor Pe…" at bounding box center [399, 284] width 369 height 461
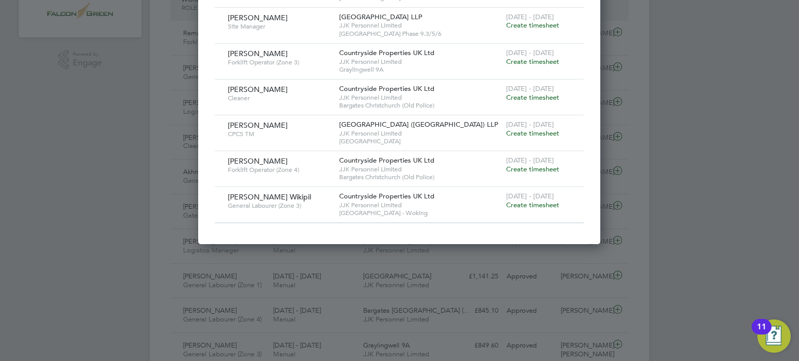
click at [284, 203] on span "General Labourer (Zone 3)" at bounding box center [279, 206] width 103 height 8
click at [543, 203] on span "Create timesheet" at bounding box center [532, 205] width 53 height 9
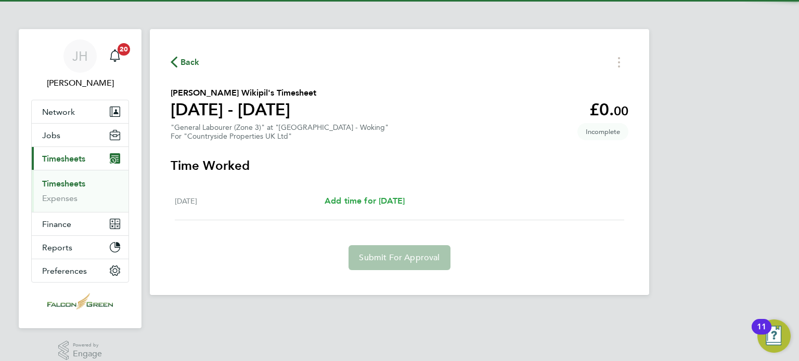
click at [374, 200] on span "Add time for [DATE]" at bounding box center [364, 201] width 80 height 10
select select "30"
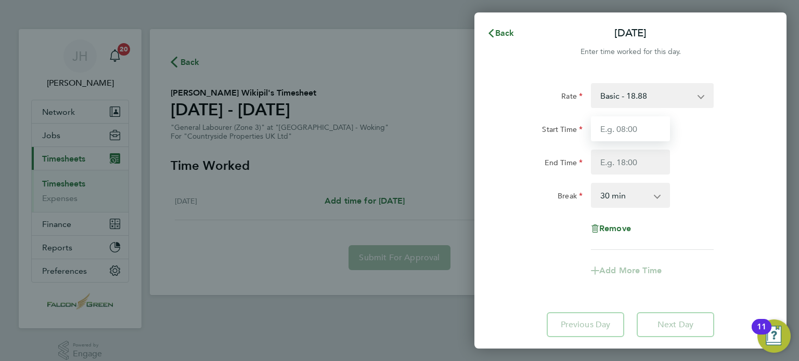
click at [606, 133] on input "Start Time" at bounding box center [630, 128] width 79 height 25
type input "07:30"
click at [611, 163] on input "End Time" at bounding box center [630, 162] width 79 height 25
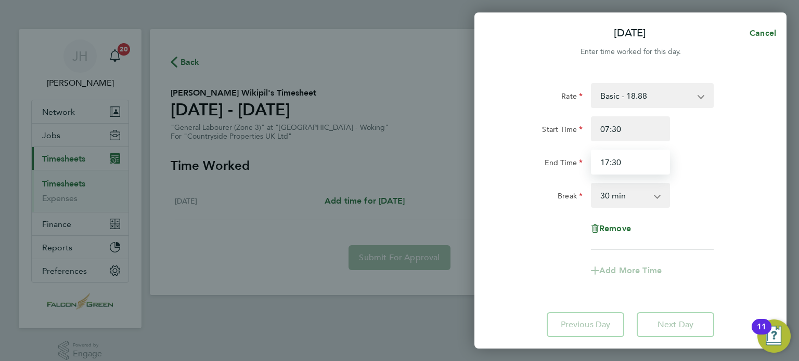
click at [607, 160] on input "17:30" at bounding box center [630, 162] width 79 height 25
type input "16:30"
click at [608, 201] on select "0 min 15 min 30 min 45 min 60 min 75 min 90 min" at bounding box center [624, 195] width 64 height 23
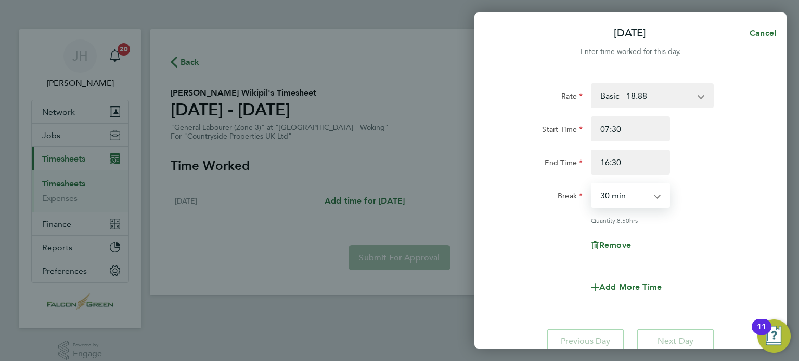
select select "0"
click at [592, 184] on select "0 min 15 min 30 min 45 min 60 min 75 min 90 min" at bounding box center [624, 195] width 64 height 23
click at [541, 216] on div "Quantity: 9.00 hrs" at bounding box center [630, 220] width 262 height 8
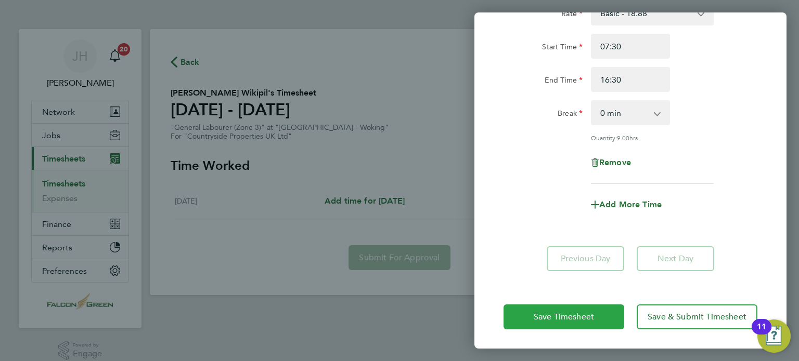
click at [540, 320] on span "Save Timesheet" at bounding box center [563, 317] width 60 height 10
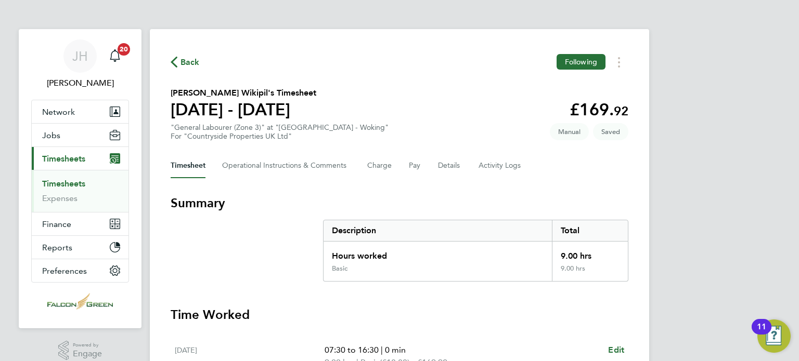
click at [412, 107] on section "[PERSON_NAME] Wikipil's Timesheet [DATE] - [DATE] £169. 92 "General Labourer (Z…" at bounding box center [400, 114] width 458 height 54
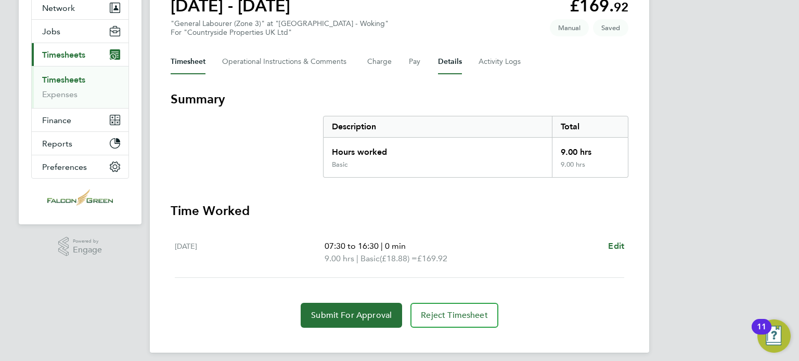
click at [449, 60] on button "Details" at bounding box center [450, 61] width 24 height 25
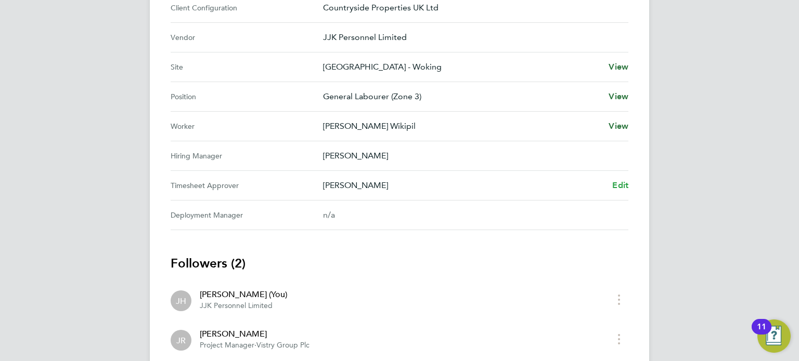
click at [621, 186] on span "Edit" at bounding box center [620, 185] width 16 height 10
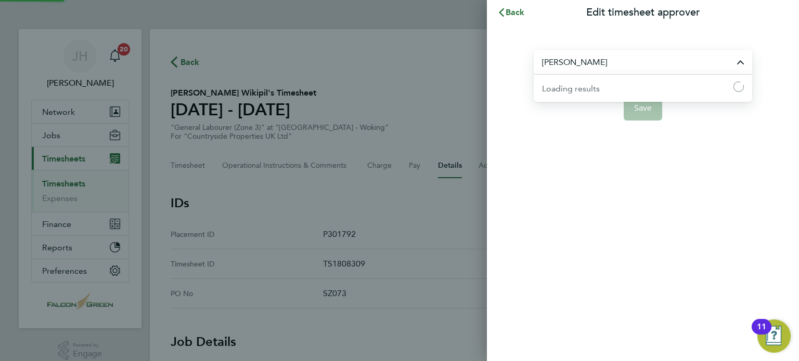
click at [630, 60] on input "[PERSON_NAME]" at bounding box center [642, 62] width 218 height 24
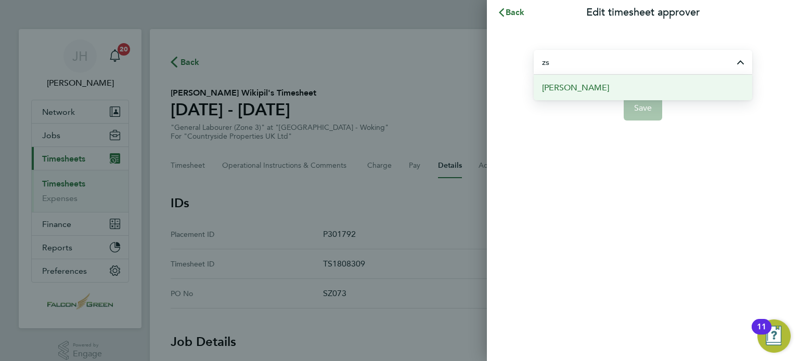
click at [562, 89] on span "[PERSON_NAME]" at bounding box center [575, 88] width 67 height 12
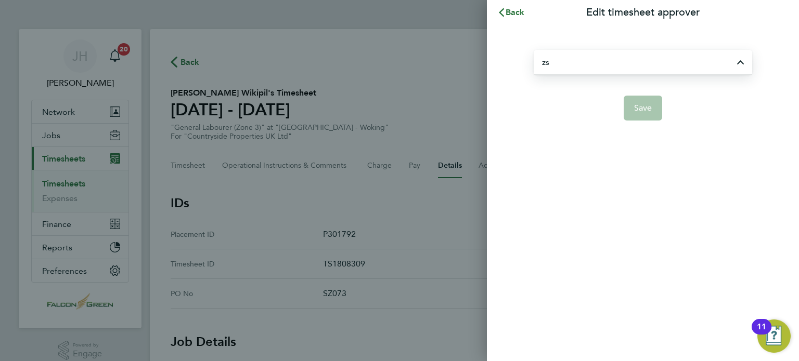
type input "[PERSON_NAME]"
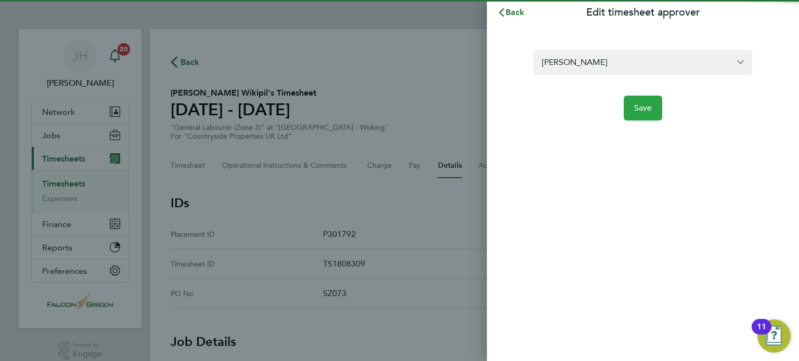
click at [650, 106] on span "Save" at bounding box center [643, 108] width 18 height 10
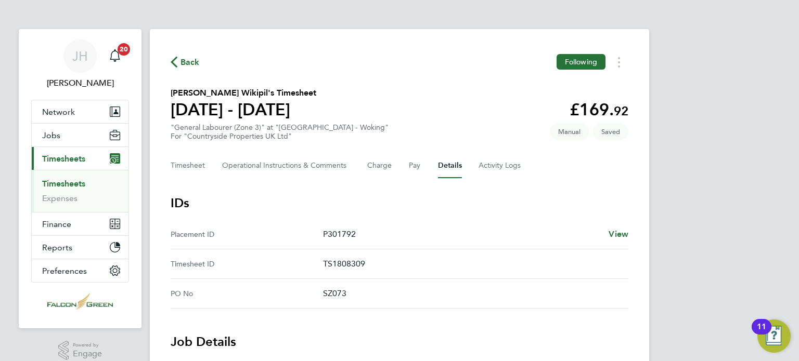
click at [490, 91] on section "[PERSON_NAME] Wikipil's Timesheet [DATE] - [DATE] £169. 92 "General Labourer (Z…" at bounding box center [400, 114] width 458 height 54
click at [187, 63] on span "Back" at bounding box center [189, 62] width 19 height 12
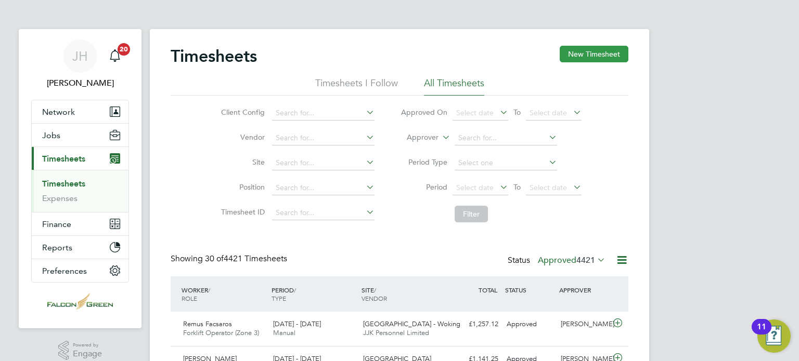
click at [596, 57] on button "New Timesheet" at bounding box center [593, 54] width 69 height 17
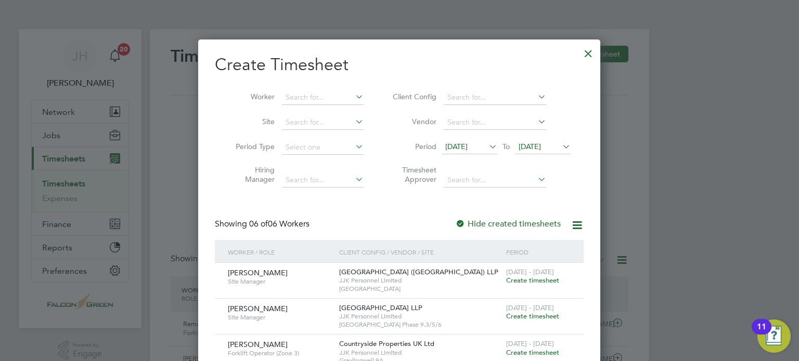
click at [617, 179] on div at bounding box center [399, 180] width 799 height 361
click at [588, 56] on div at bounding box center [588, 51] width 19 height 19
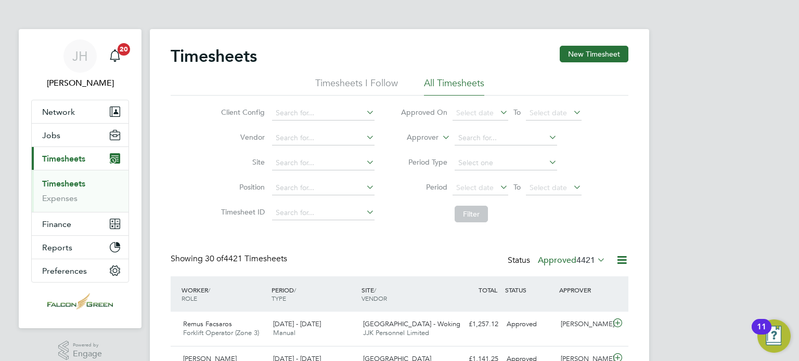
click at [559, 262] on label "Approved 4421" at bounding box center [572, 260] width 68 height 10
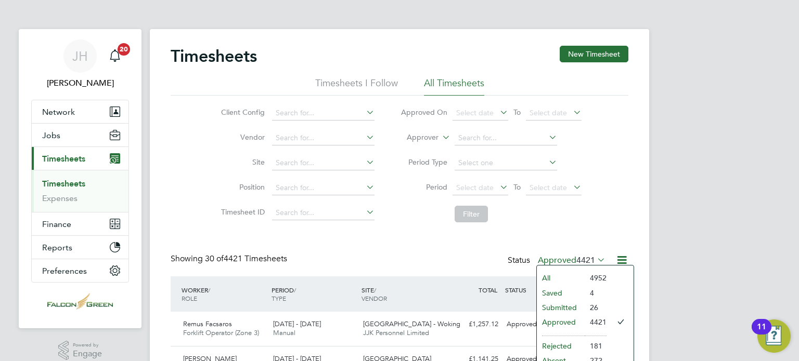
click at [549, 297] on li "Saved" at bounding box center [561, 293] width 48 height 15
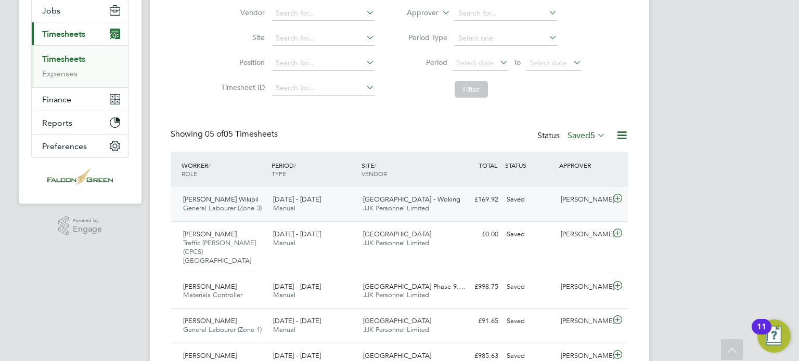
click at [397, 197] on span "[GEOGRAPHIC_DATA] - Woking" at bounding box center [411, 199] width 97 height 9
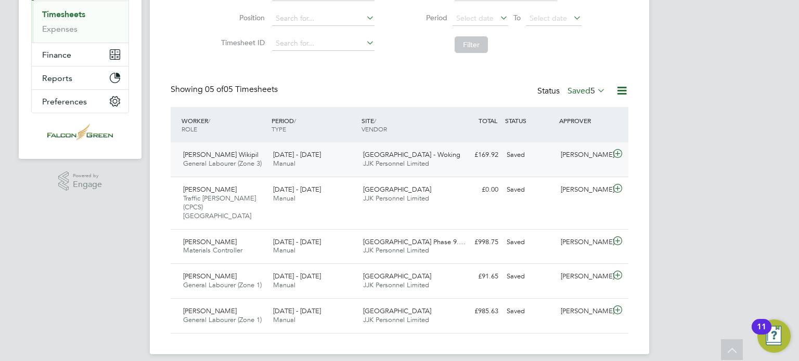
click at [376, 147] on div "Portugal Road - Woking JJK Personnel Limited" at bounding box center [404, 160] width 90 height 26
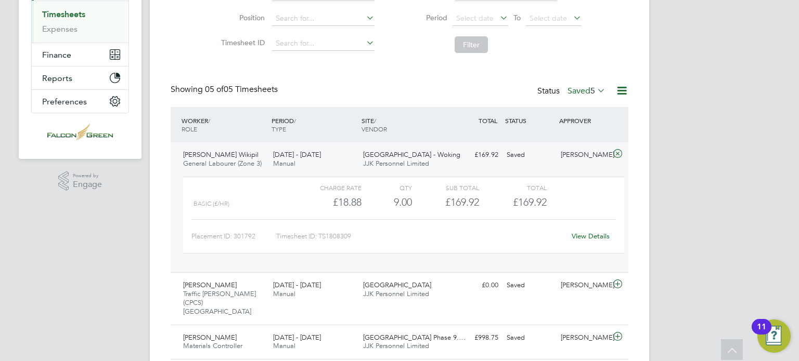
click at [584, 233] on link "View Details" at bounding box center [590, 236] width 38 height 9
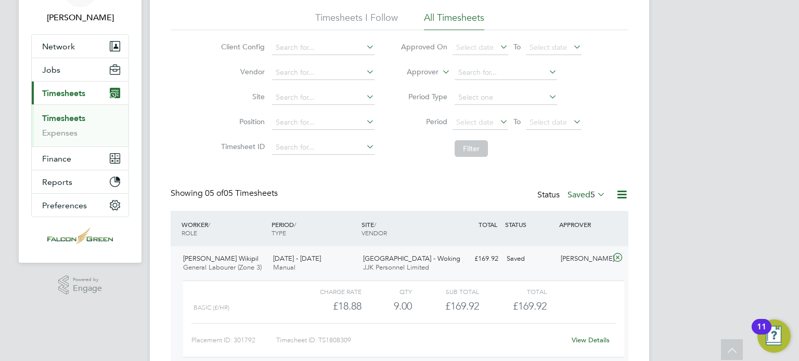
click at [570, 199] on label "Saved 5" at bounding box center [586, 195] width 38 height 10
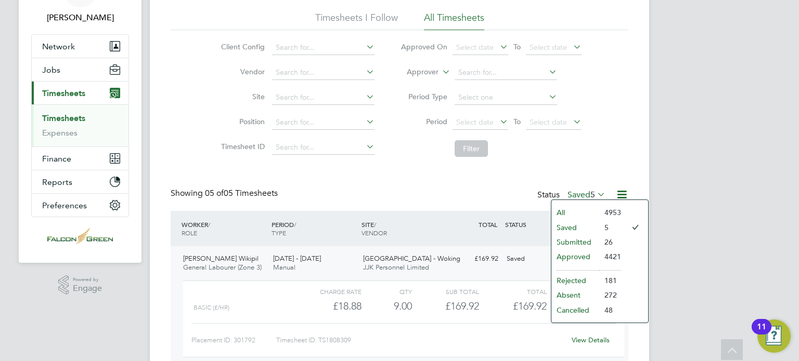
click at [573, 235] on li "Submitted" at bounding box center [575, 242] width 48 height 15
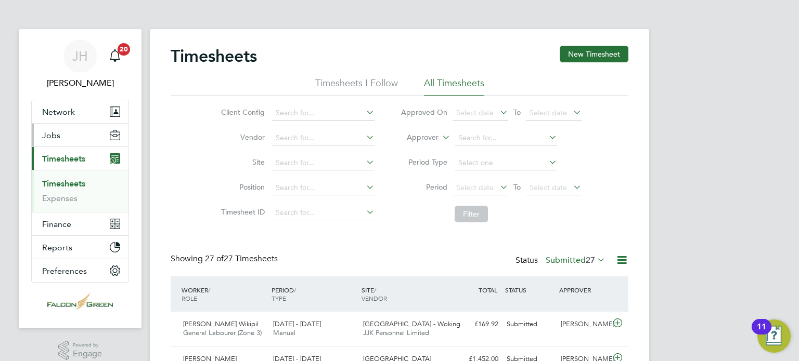
click at [43, 138] on span "Jobs" at bounding box center [51, 136] width 18 height 10
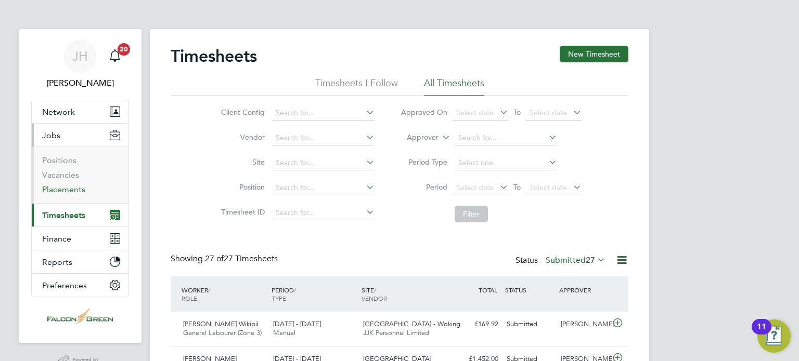
click at [70, 186] on link "Placements" at bounding box center [63, 190] width 43 height 10
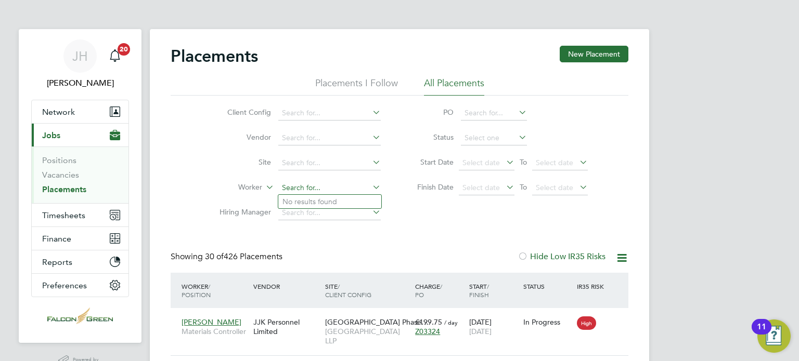
click at [286, 185] on input at bounding box center [329, 188] width 102 height 15
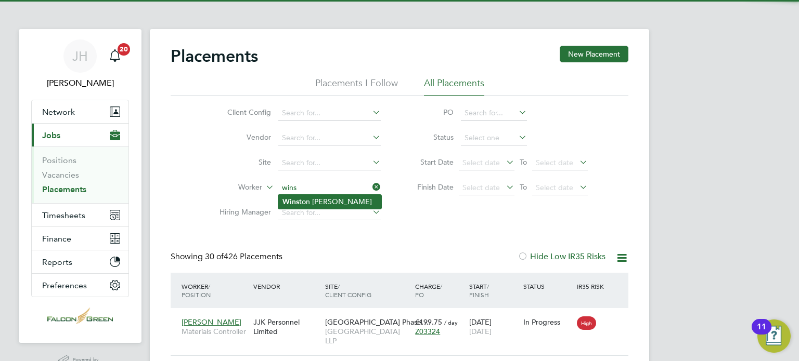
click at [303, 203] on li "Wins ton [PERSON_NAME]" at bounding box center [329, 202] width 103 height 14
type input "[PERSON_NAME]"
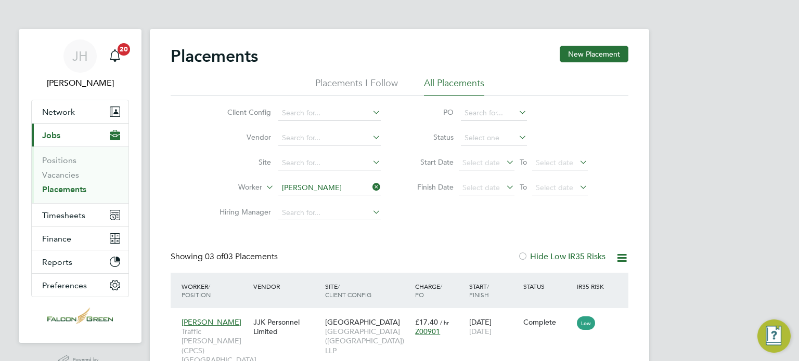
click at [416, 221] on div "Client Config Vendor Site Worker [PERSON_NAME] Hiring Manager PO Status Start D…" at bounding box center [400, 161] width 458 height 130
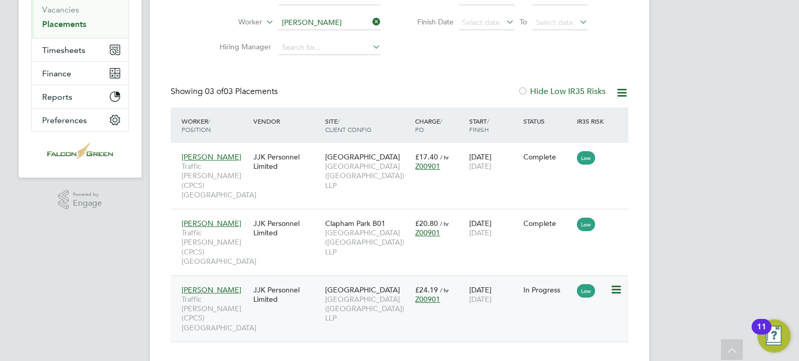
click at [339, 295] on span "[GEOGRAPHIC_DATA] ([GEOGRAPHIC_DATA]) LLP" at bounding box center [367, 309] width 85 height 29
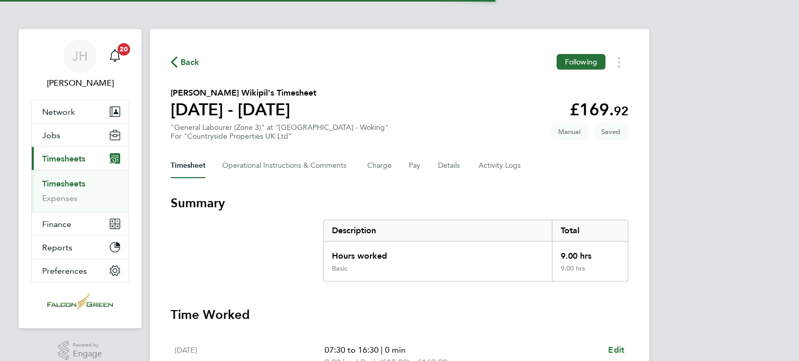
click at [584, 233] on div "Total" at bounding box center [590, 230] width 76 height 21
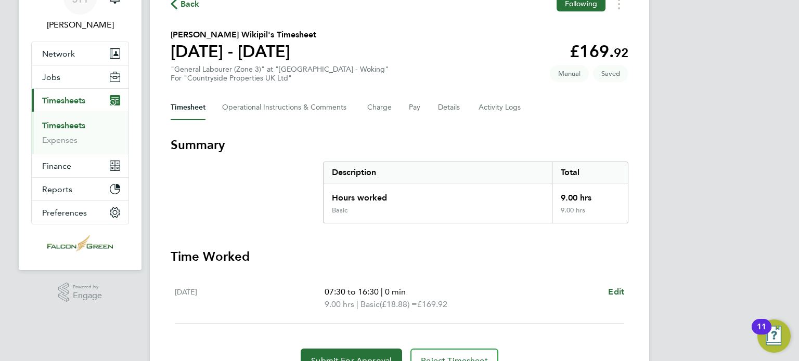
scroll to position [111, 0]
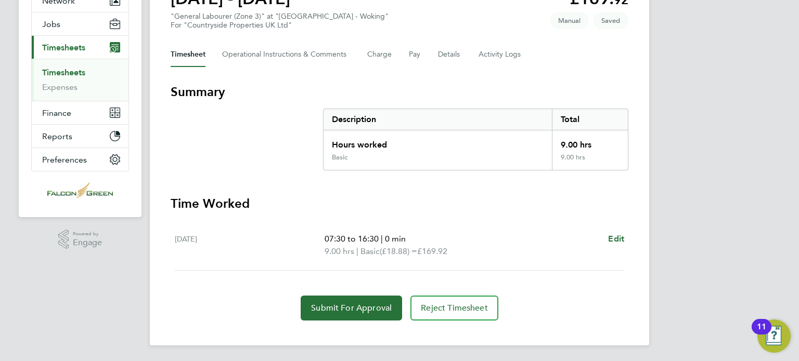
click at [359, 290] on section "Time Worked Fri 22 Aug 07:30 to 16:30 | 0 min 9.00 hrs | Basic (£18.88) = £169.…" at bounding box center [400, 258] width 458 height 125
click at [355, 297] on button "Submit For Approval" at bounding box center [351, 308] width 101 height 25
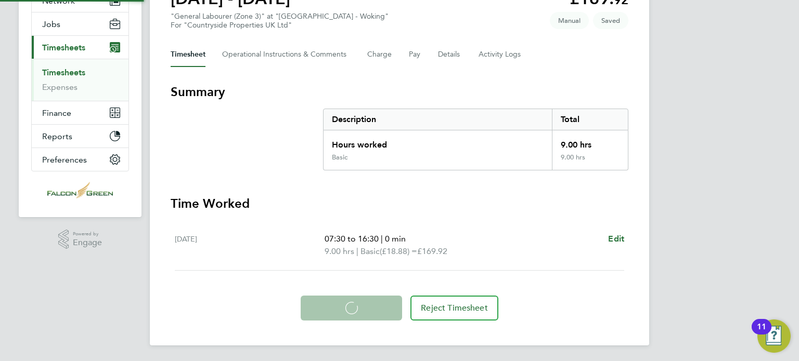
scroll to position [111, 0]
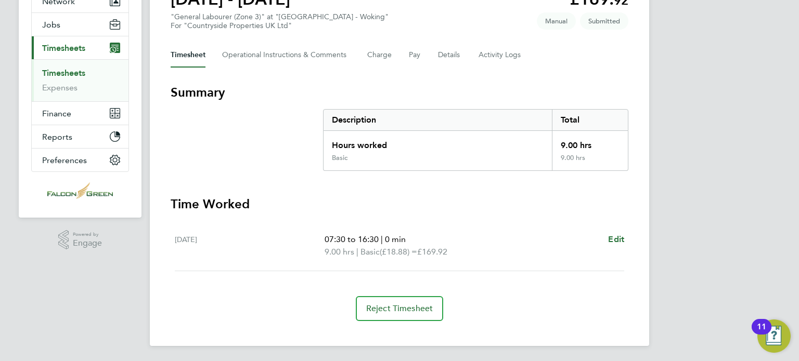
click at [490, 14] on section "Sharllen Itohan Wikipil's Timesheet 18 - 24 Aug 2025 £169. 92 "General Labourer…" at bounding box center [400, 3] width 458 height 54
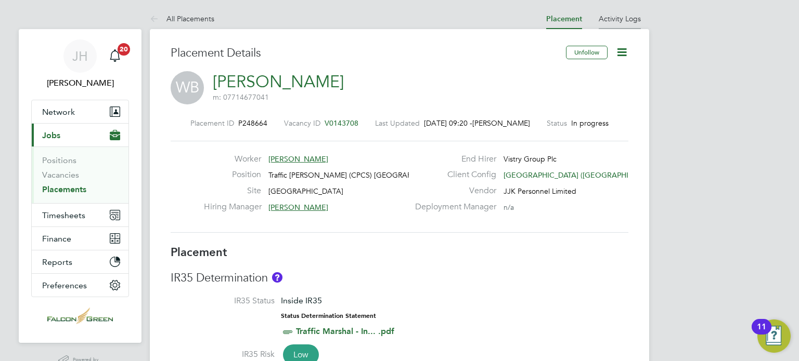
click at [628, 18] on link "Activity Logs" at bounding box center [619, 18] width 42 height 9
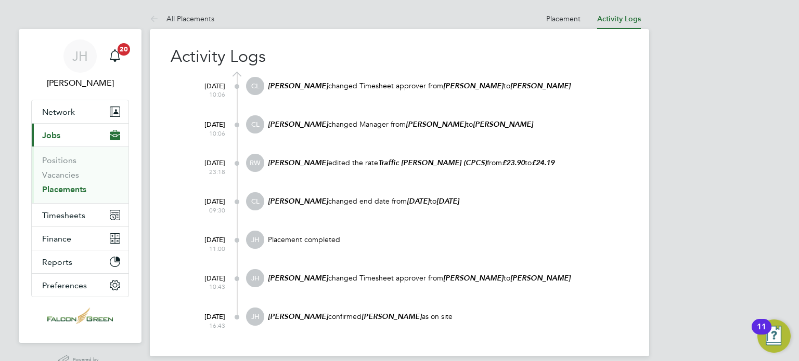
click at [601, 166] on p "[PERSON_NAME] edited the rate Traffic [PERSON_NAME] (CPCS) from £23.90 to £24.19" at bounding box center [447, 163] width 361 height 10
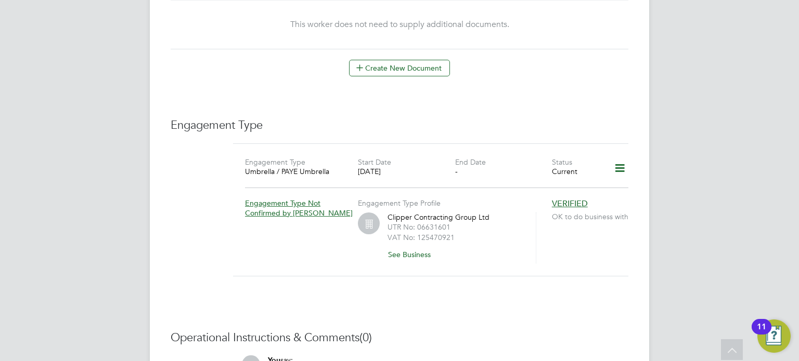
scroll to position [645, 0]
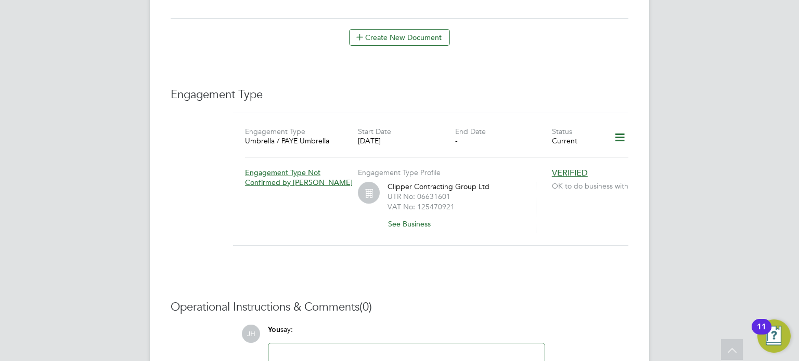
click at [618, 129] on icon at bounding box center [619, 138] width 18 height 24
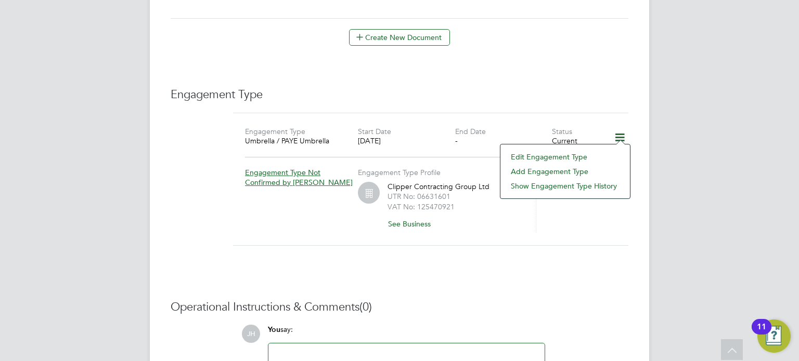
click at [570, 153] on li "Edit Engagement Type" at bounding box center [564, 157] width 119 height 15
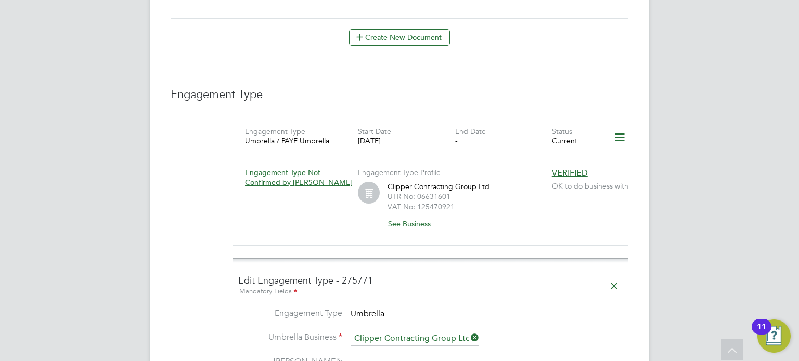
click at [474, 139] on div "Engagement Type Umbrella / PAYE Umbrella Start Date [DATE] End Date - Status Cu…" at bounding box center [430, 140] width 403 height 29
click at [453, 136] on div "22 Aug 2025" at bounding box center [406, 140] width 97 height 9
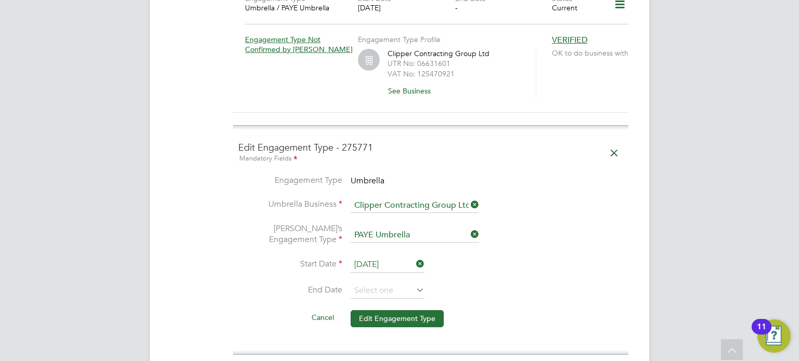
scroll to position [811, 0]
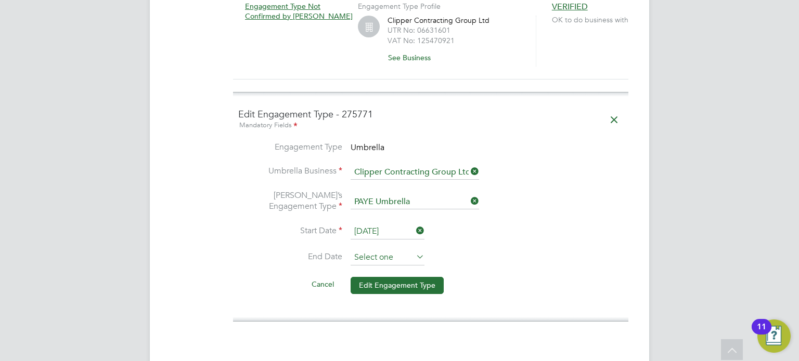
click at [384, 250] on input at bounding box center [387, 258] width 74 height 16
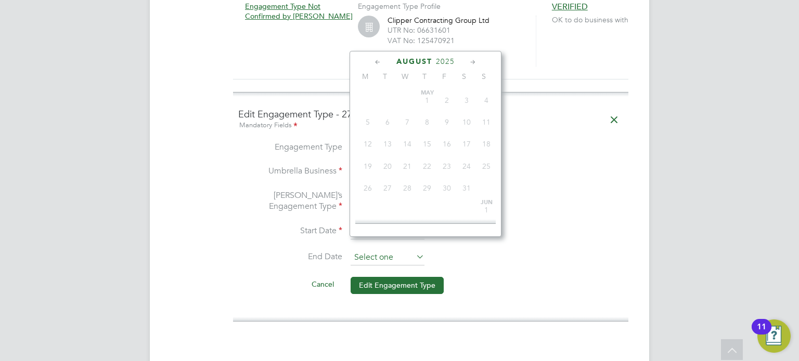
scroll to position [407, 0]
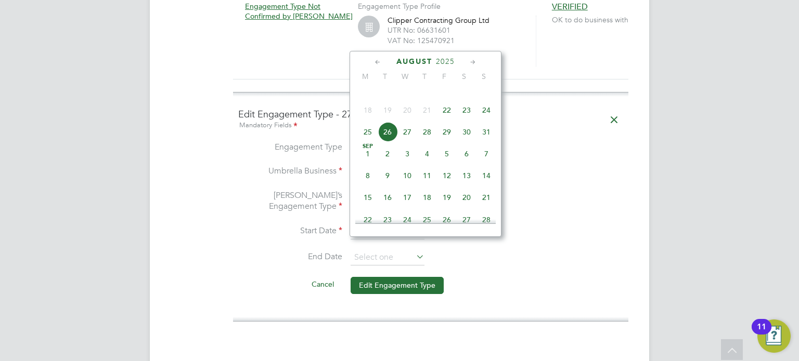
click at [470, 61] on icon at bounding box center [473, 62] width 10 height 11
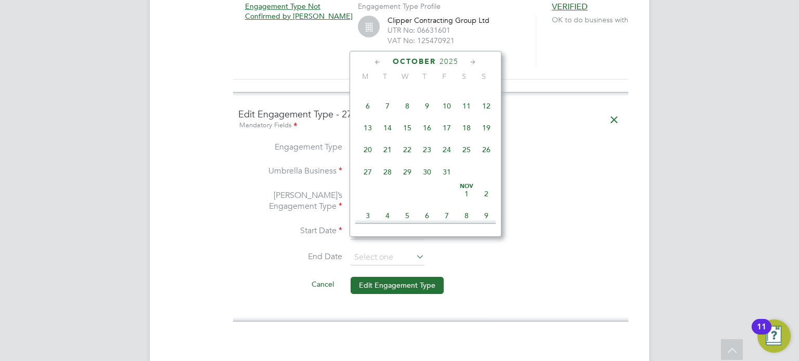
click at [470, 61] on icon at bounding box center [473, 62] width 10 height 11
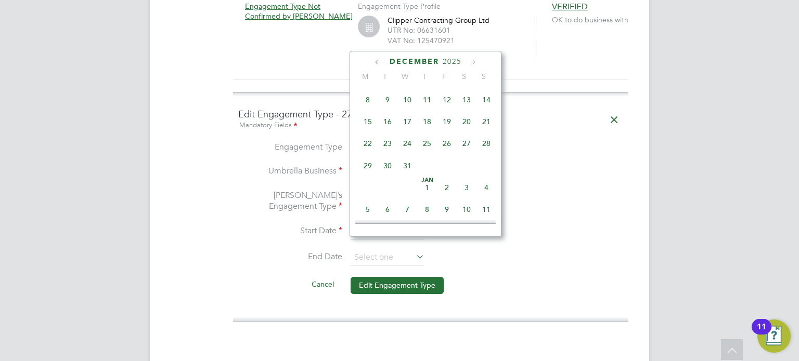
click at [470, 61] on icon at bounding box center [473, 62] width 10 height 11
click at [466, 172] on span "31" at bounding box center [467, 162] width 20 height 20
type input "31 Jan 2026"
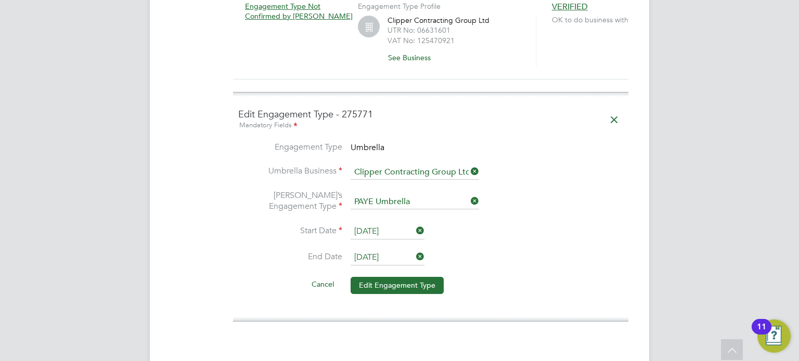
click at [591, 250] on li "End Date 31 Jan 2026" at bounding box center [430, 263] width 385 height 26
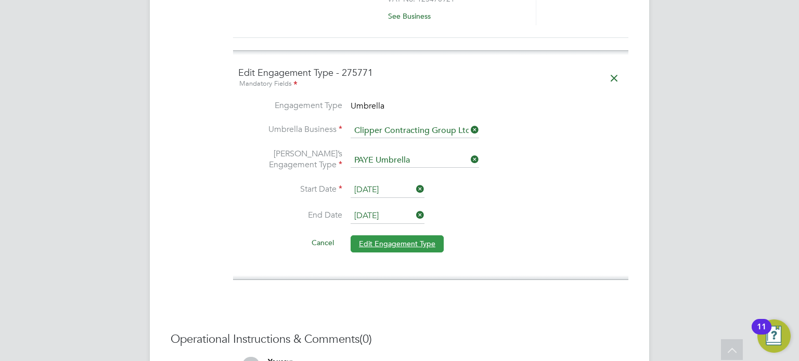
click at [381, 236] on button "Edit Engagement Type" at bounding box center [396, 244] width 93 height 17
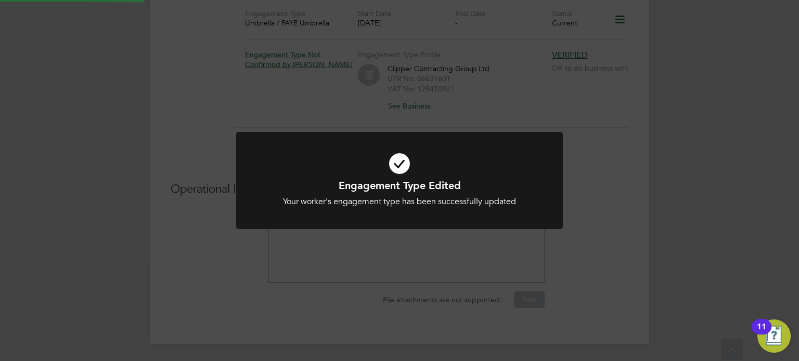
scroll to position [750, 0]
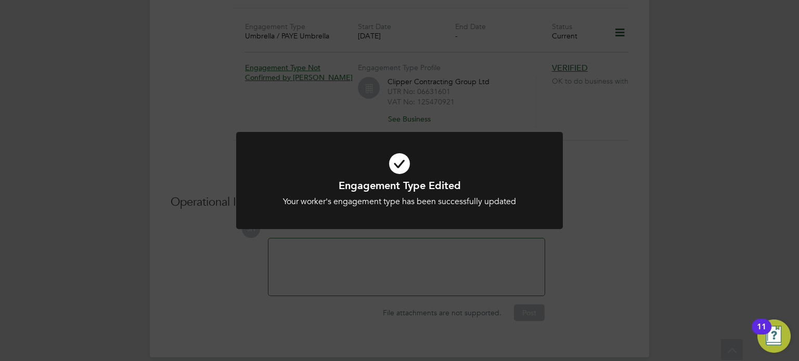
click at [600, 187] on div "Engagement Type Edited Your worker's engagement type has been successfully upda…" at bounding box center [399, 180] width 799 height 361
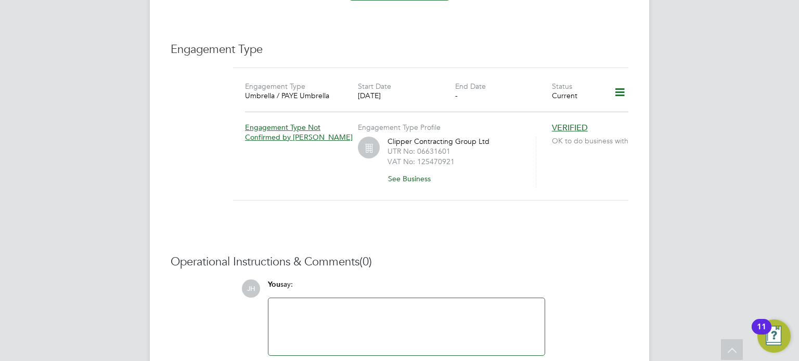
scroll to position [646, 0]
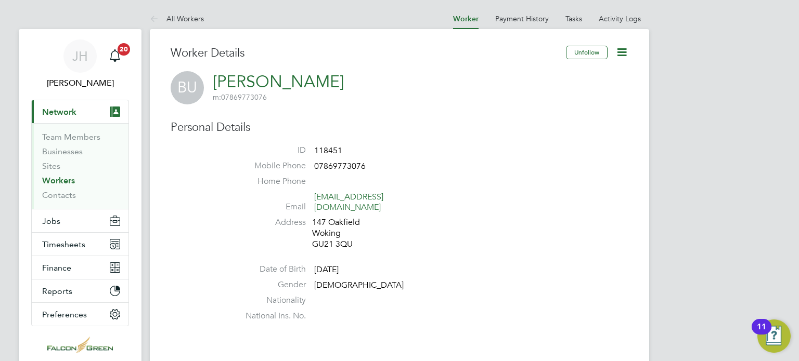
click at [621, 53] on icon at bounding box center [621, 52] width 13 height 13
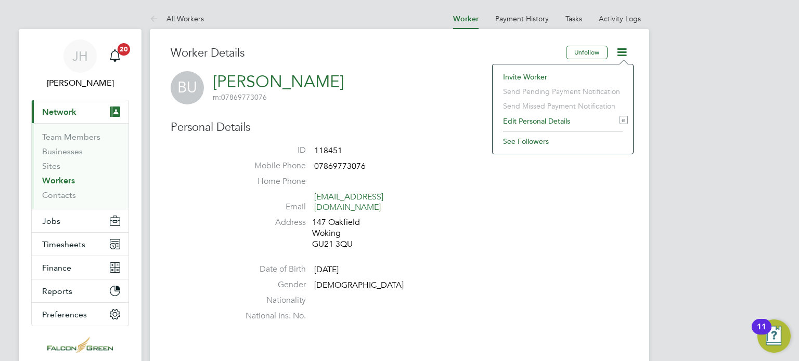
click at [516, 121] on li "Edit Personal Details e" at bounding box center [563, 121] width 130 height 15
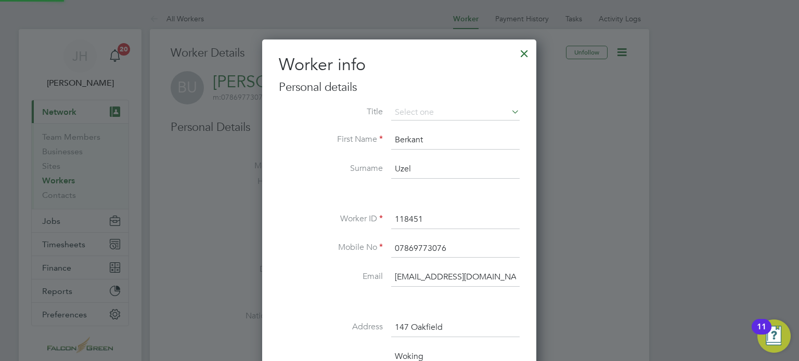
scroll to position [615, 275]
click at [308, 197] on li at bounding box center [399, 194] width 241 height 11
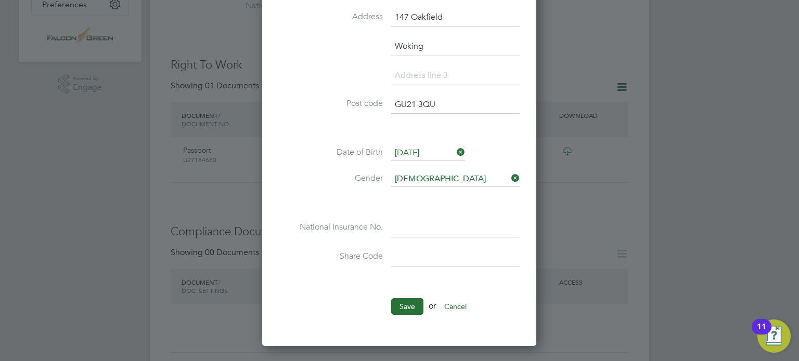
scroll to position [312, 0]
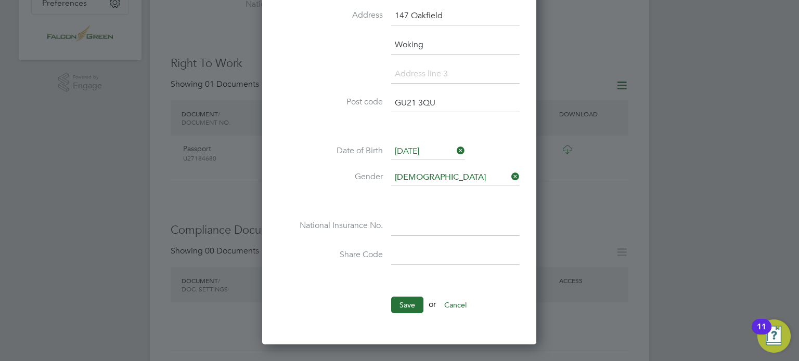
click at [409, 229] on input at bounding box center [455, 226] width 128 height 19
type input "TK 70 20 93 B"
click at [406, 253] on input at bounding box center [455, 255] width 128 height 19
type input "WJ6RXB68F"
click at [399, 300] on button "Save" at bounding box center [407, 305] width 32 height 17
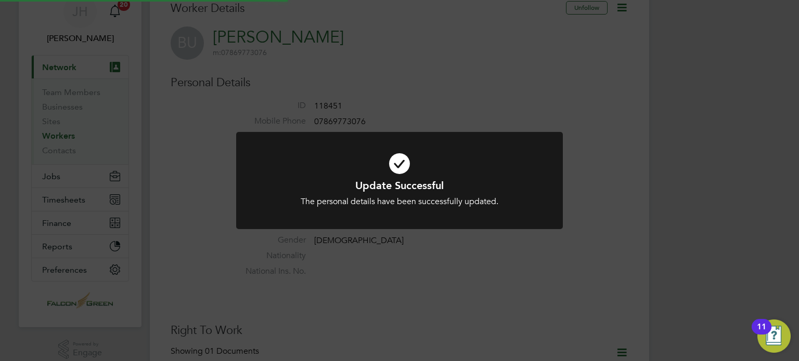
scroll to position [0, 0]
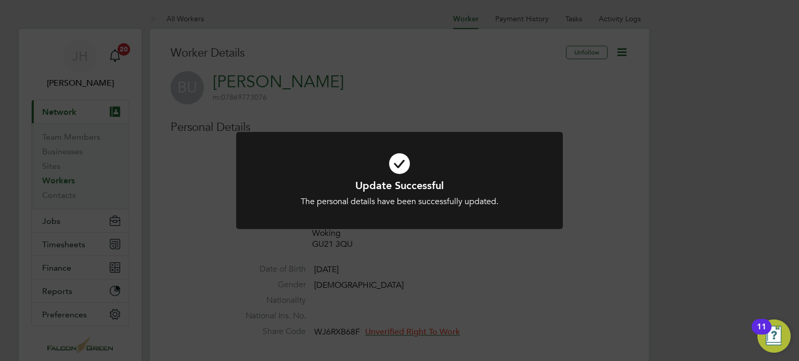
click at [439, 68] on div "Update Successful The personal details have been successfully updated. Cancel O…" at bounding box center [399, 180] width 799 height 361
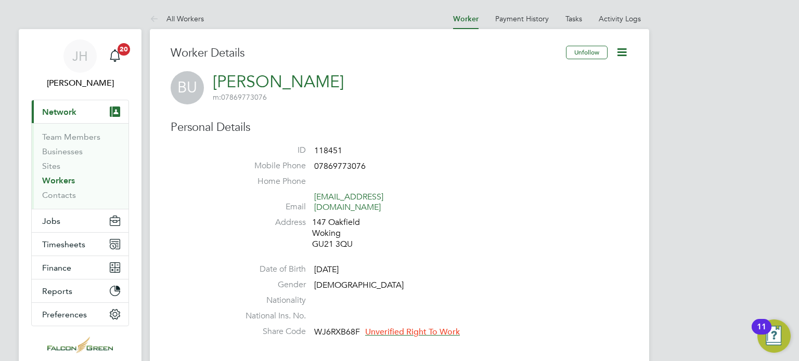
click at [626, 48] on icon at bounding box center [621, 52] width 13 height 13
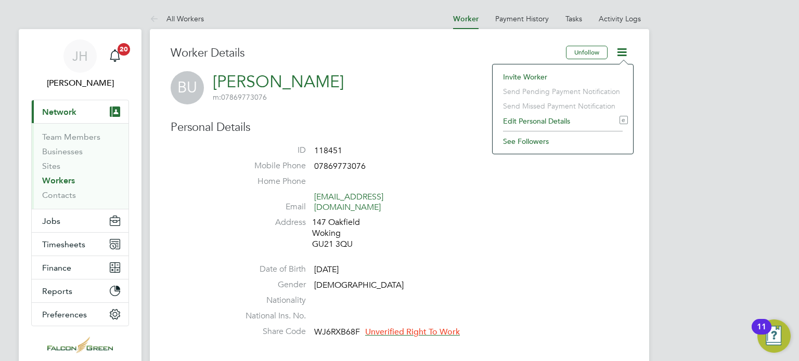
click at [518, 122] on li "Edit Personal Details e" at bounding box center [563, 121] width 130 height 15
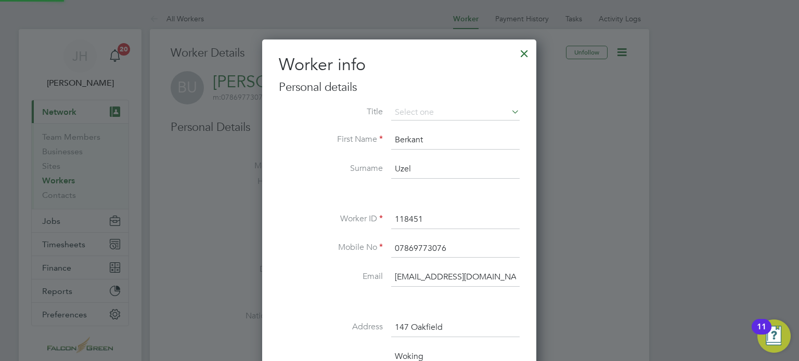
scroll to position [615, 275]
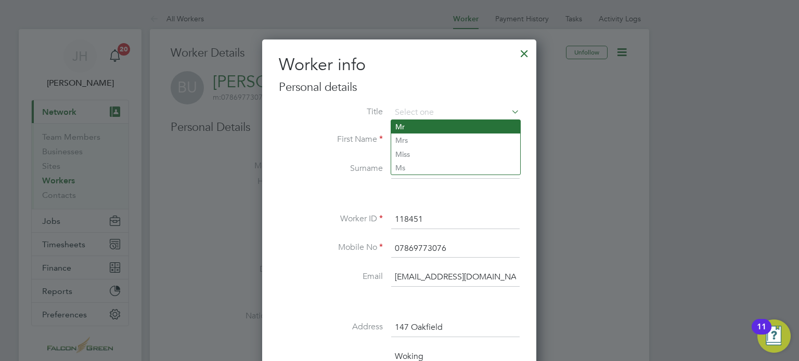
click at [405, 127] on li "Mr" at bounding box center [455, 127] width 129 height 14
type input "Mr"
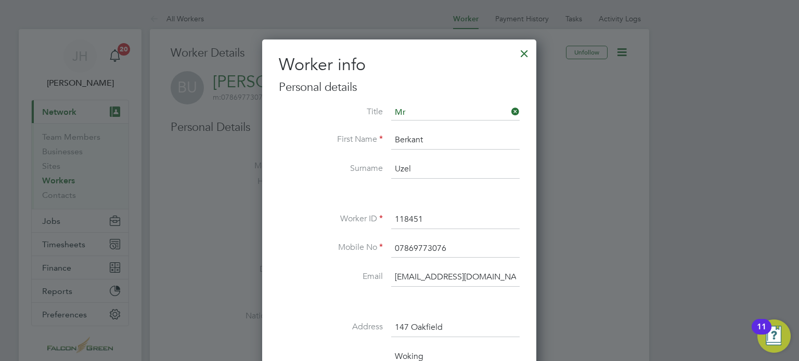
click at [288, 196] on li at bounding box center [399, 194] width 241 height 11
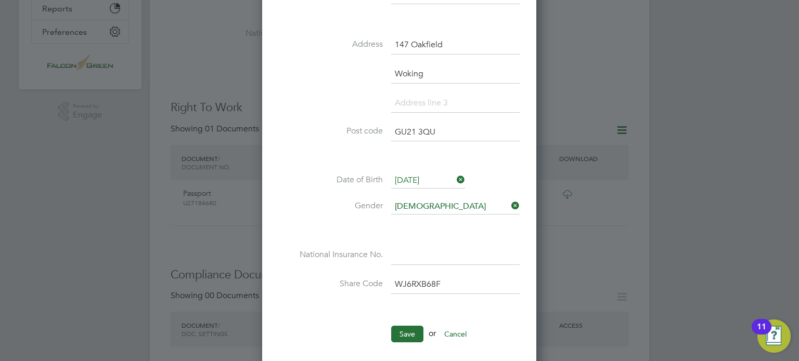
scroll to position [354, 0]
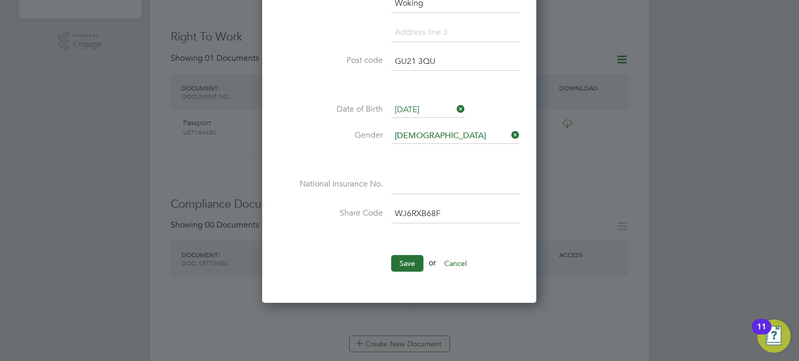
click at [422, 177] on input at bounding box center [455, 185] width 128 height 19
type input "TK 70 20 93 B"
click at [402, 262] on button "Save" at bounding box center [407, 263] width 32 height 17
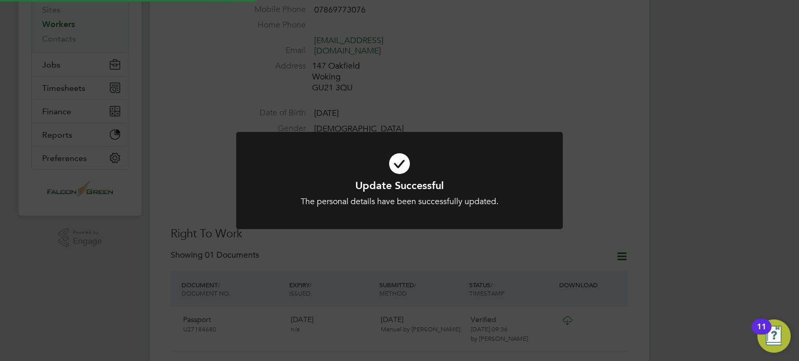
scroll to position [0, 0]
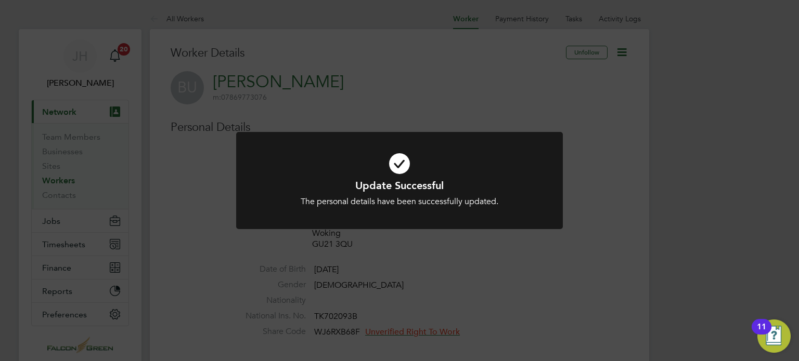
click at [565, 257] on div "Update Successful The personal details have been successfully updated. Cancel O…" at bounding box center [399, 180] width 799 height 361
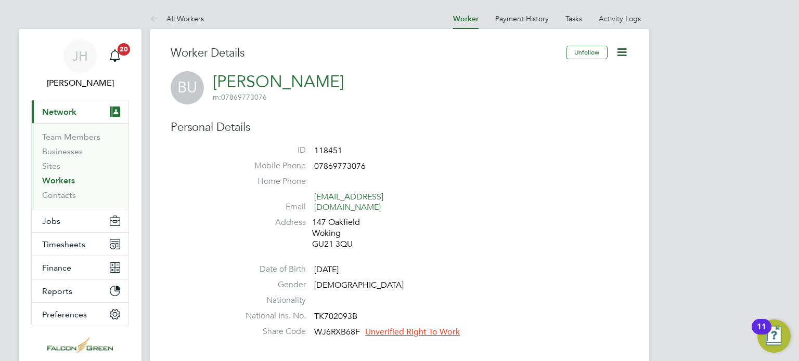
click at [450, 247] on ul "ID 118451 Mobile Phone 07869773076 Home Phone Email berkantuzelllx@gmail.com Ad…" at bounding box center [430, 243] width 395 height 197
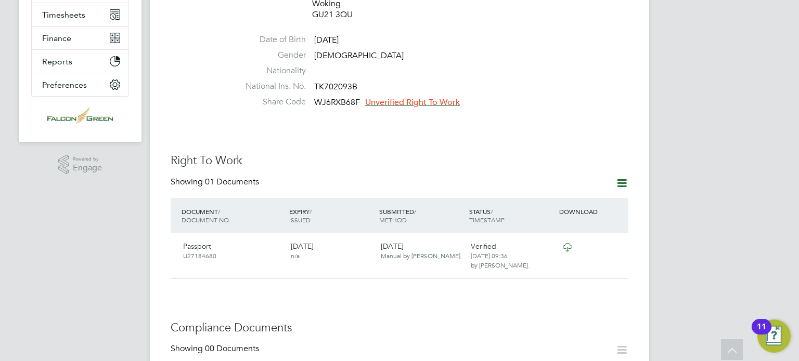
scroll to position [229, 0]
click at [401, 98] on span "Unverified Right To Work" at bounding box center [412, 103] width 95 height 10
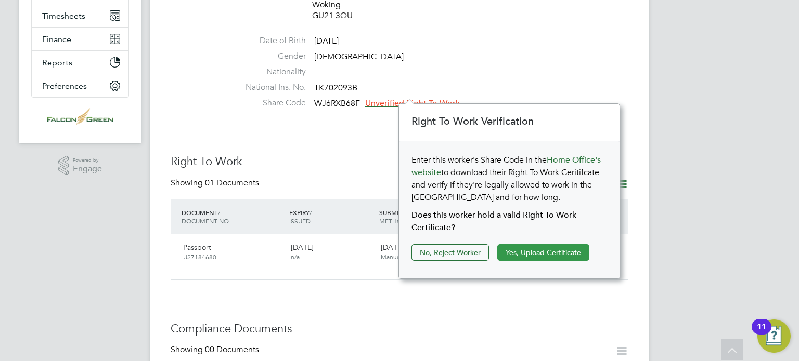
click at [539, 252] on button "Yes, Upload Certificate" at bounding box center [543, 252] width 92 height 17
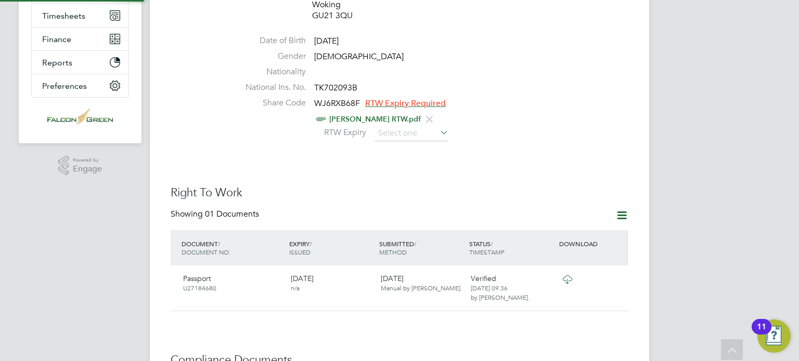
scroll to position [37, 221]
click at [393, 129] on input at bounding box center [411, 134] width 74 height 16
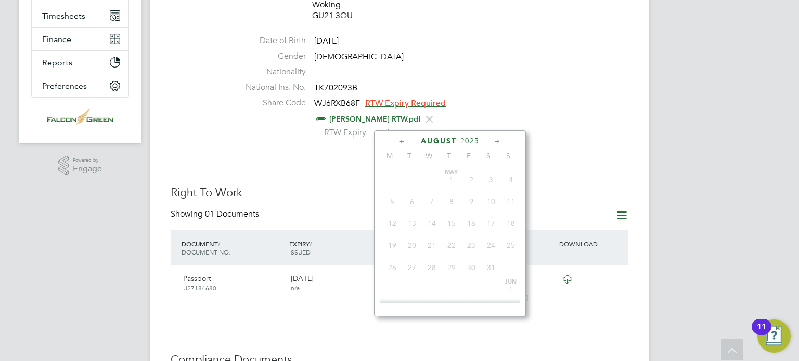
scroll to position [407, 0]
click at [493, 145] on icon at bounding box center [497, 141] width 10 height 11
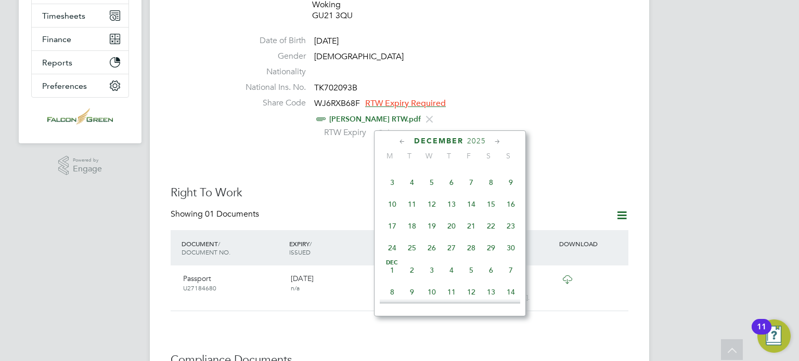
scroll to position [812, 0]
click at [391, 167] on span "Dec 1" at bounding box center [392, 158] width 20 height 20
type input "01 Dec 2025"
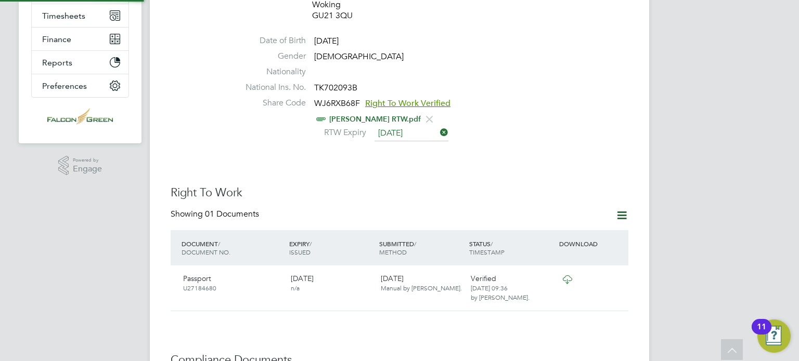
scroll to position [10, 85]
click at [524, 161] on div "Worker Details Unfollow BU Berkant Uzel m: 07869773076 Personal Details ID 1184…" at bounding box center [400, 353] width 458 height 1072
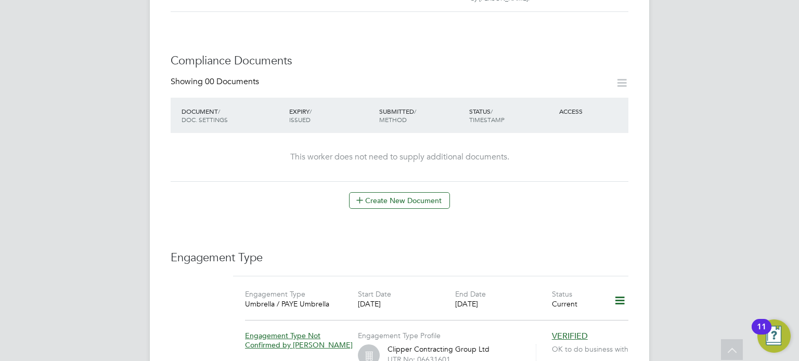
scroll to position [541, 0]
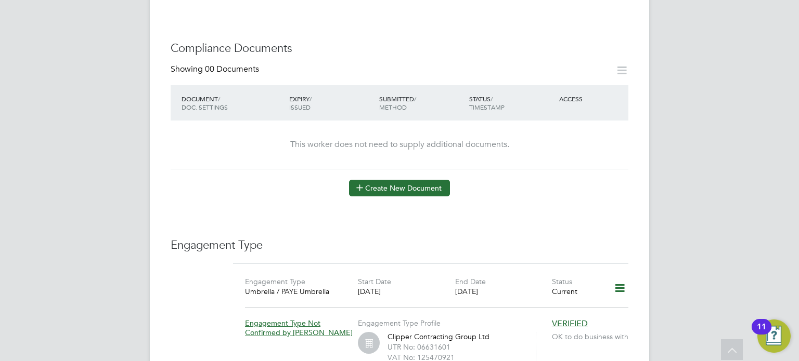
click at [368, 180] on button "Create New Document" at bounding box center [399, 188] width 101 height 17
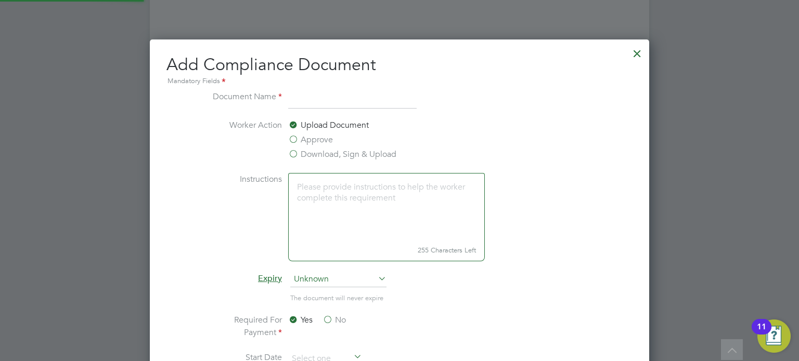
scroll to position [544, 500]
type input "CSCS Card"
click at [295, 136] on label "Approve" at bounding box center [310, 140] width 45 height 12
click at [0, 0] on input "Approve" at bounding box center [0, 0] width 0 height 0
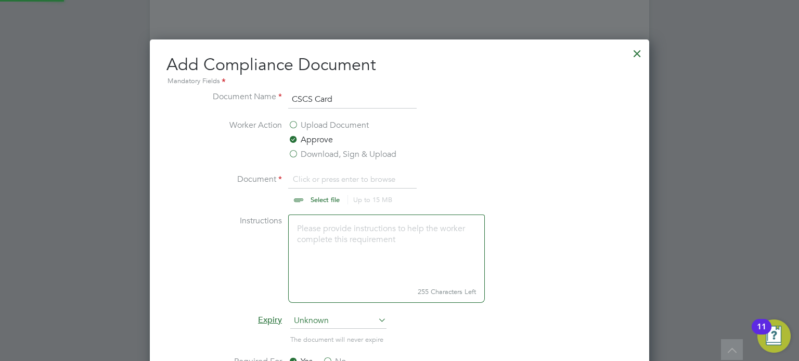
scroll to position [15, 129]
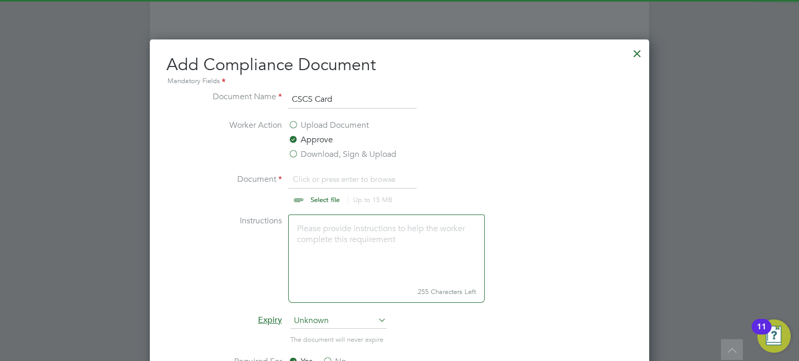
click at [222, 137] on label "Worker Action" at bounding box center [243, 140] width 78 height 42
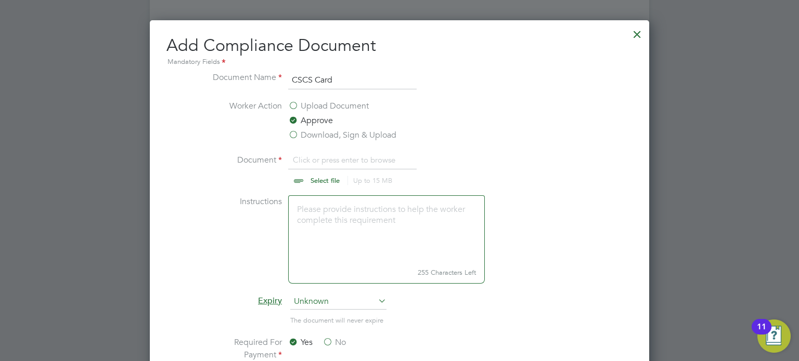
scroll to position [562, 0]
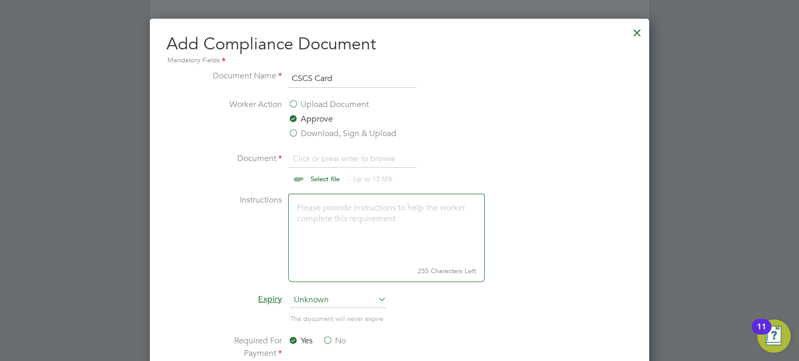
click at [312, 168] on input "file" at bounding box center [334, 167] width 163 height 31
type input "C:\fakepath\Berkant Uzel CSCS.pdf"
click at [616, 223] on ng-form "Document Name CSCS Card Worker Action Upload Document Approve Download, Sign & …" at bounding box center [399, 327] width 466 height 515
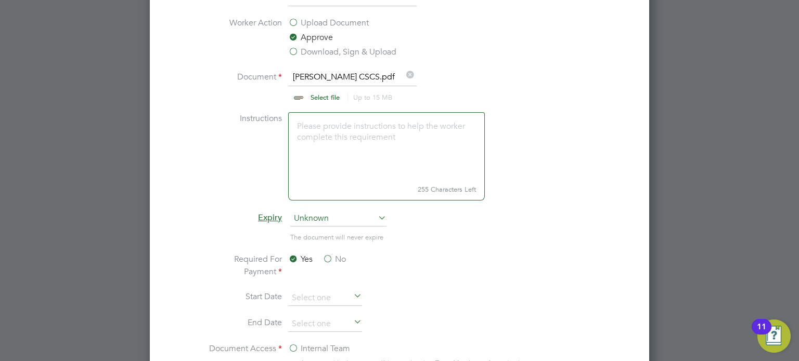
scroll to position [645, 0]
click at [557, 235] on li "The document will never expire" at bounding box center [399, 240] width 391 height 21
click at [200, 259] on ng-form "Document Name CSCS Card Worker Action Upload Document Approve Download, Sign & …" at bounding box center [399, 243] width 466 height 515
click at [324, 218] on span "Unknown" at bounding box center [338, 218] width 96 height 16
click at [311, 283] on li "Specific date" at bounding box center [338, 286] width 97 height 14
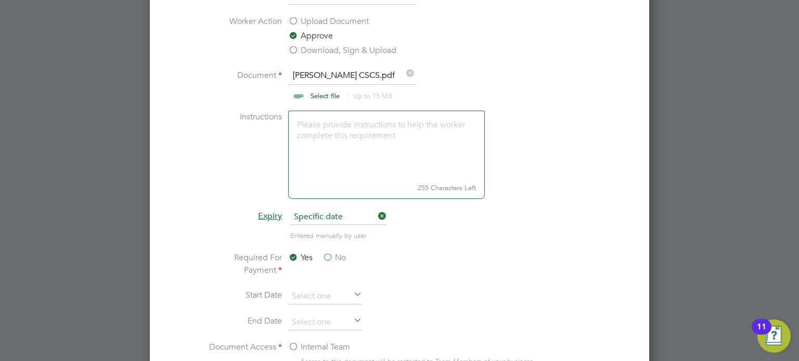
click at [487, 239] on li "Entered manually by user" at bounding box center [399, 240] width 391 height 21
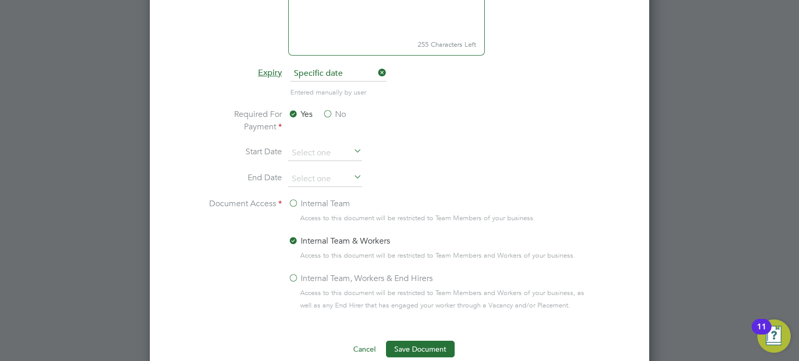
scroll to position [790, 0]
click at [295, 272] on label "Internal Team, Workers & End Hirers" at bounding box center [360, 276] width 145 height 12
click at [0, 0] on input "Internal Team, Workers & End Hirers" at bounding box center [0, 0] width 0 height 0
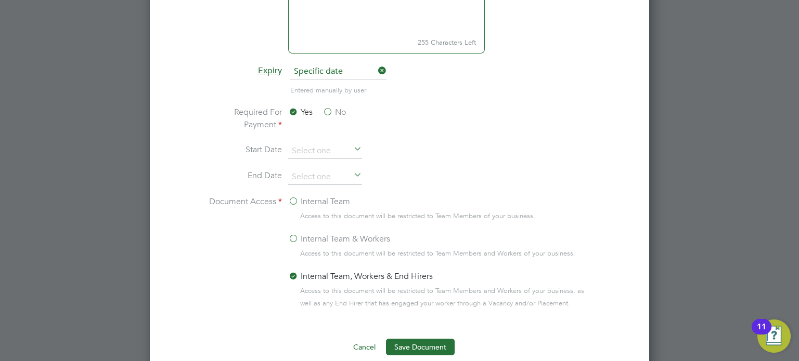
click at [328, 108] on label "No" at bounding box center [333, 112] width 23 height 12
click at [0, 0] on input "No" at bounding box center [0, 0] width 0 height 0
click at [308, 172] on input at bounding box center [325, 178] width 74 height 16
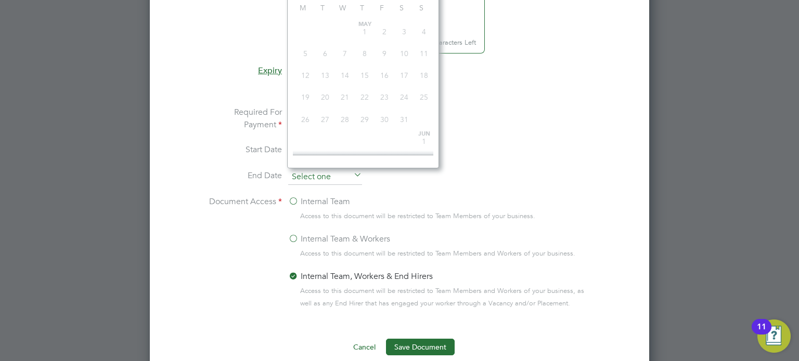
scroll to position [407, 0]
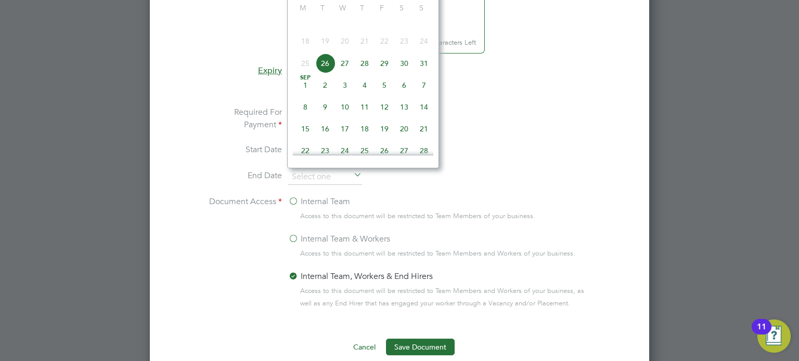
click at [513, 107] on li "Required For Payment Yes No" at bounding box center [399, 124] width 391 height 37
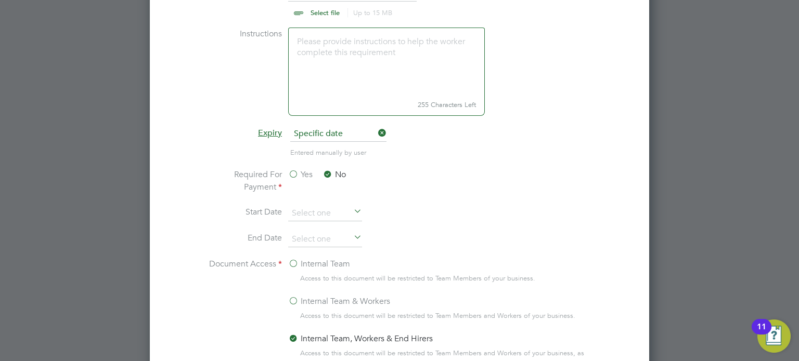
scroll to position [728, 0]
click at [320, 236] on input at bounding box center [325, 240] width 74 height 16
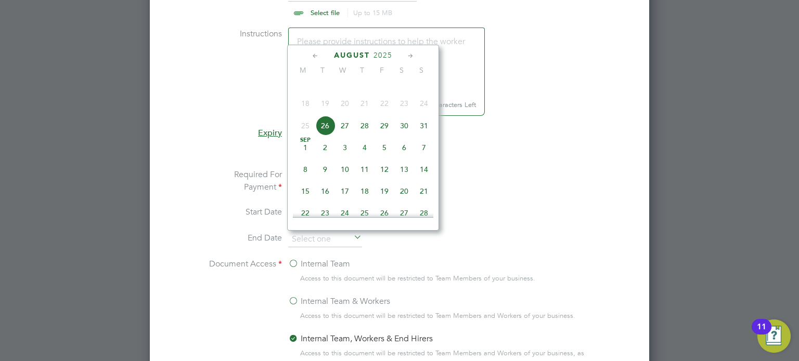
click at [385, 57] on span "2025" at bounding box center [382, 55] width 19 height 9
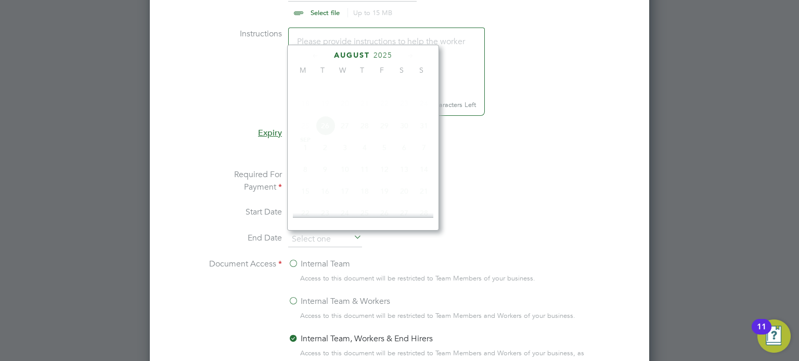
scroll to position [278, 0]
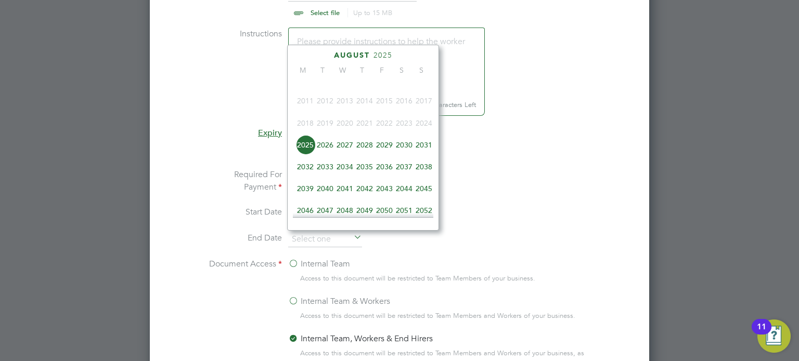
click at [346, 152] on span "2027" at bounding box center [345, 145] width 20 height 20
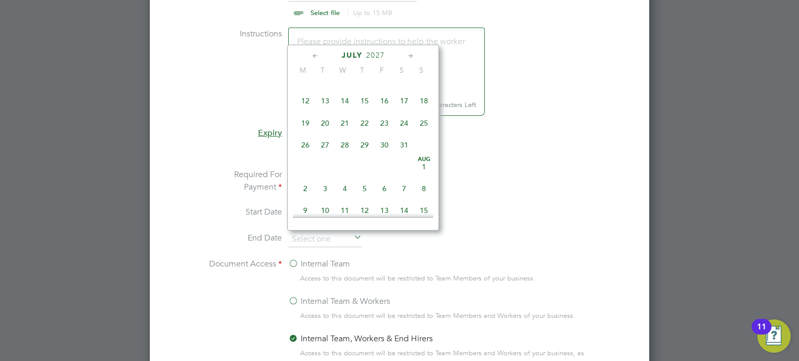
click at [405, 155] on span "31" at bounding box center [404, 145] width 20 height 20
type input "31 Jul 2027"
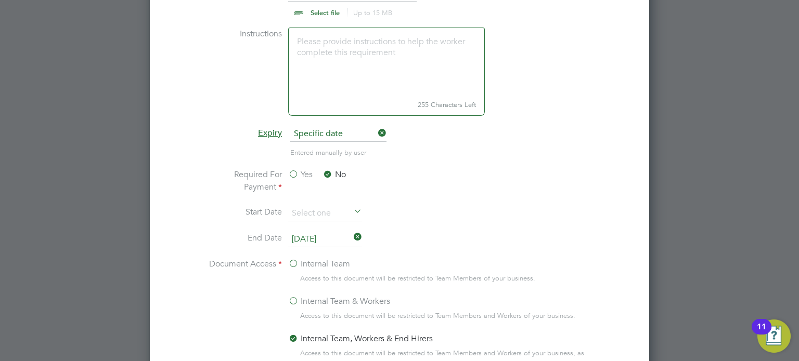
click at [554, 164] on li "Entered manually by user" at bounding box center [399, 157] width 391 height 21
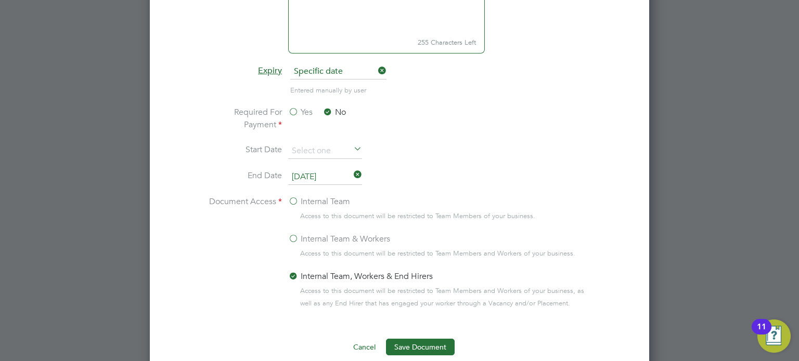
scroll to position [804, 0]
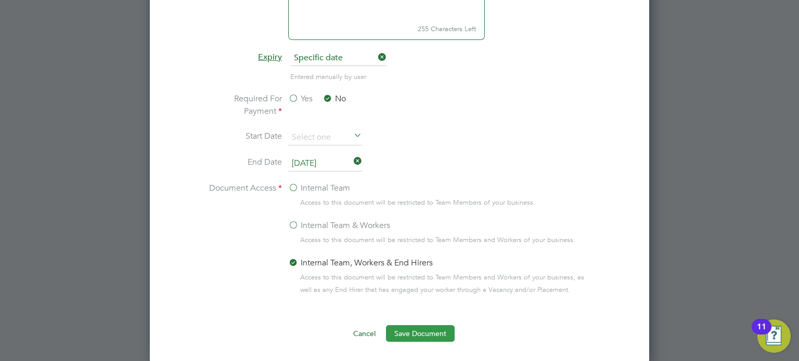
click at [416, 334] on button "Save Document" at bounding box center [420, 333] width 69 height 17
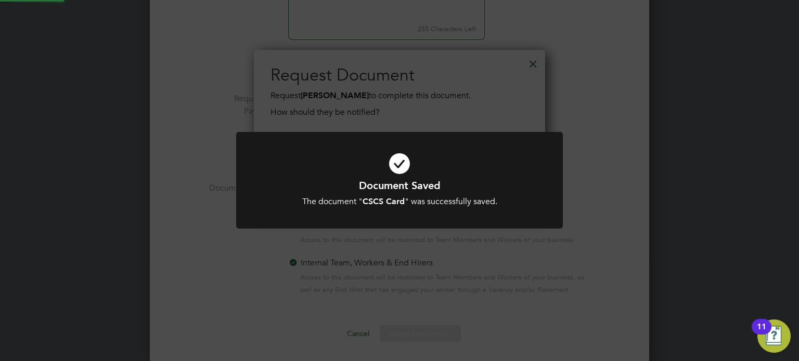
scroll to position [166, 292]
click at [567, 167] on div "Document Saved The document " CSCS Card " was successfully saved. Cancel Okay" at bounding box center [399, 180] width 799 height 361
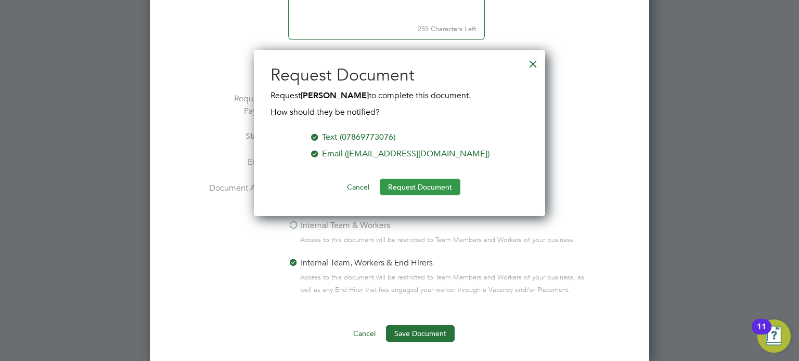
click at [427, 185] on button "Request Document" at bounding box center [420, 187] width 81 height 17
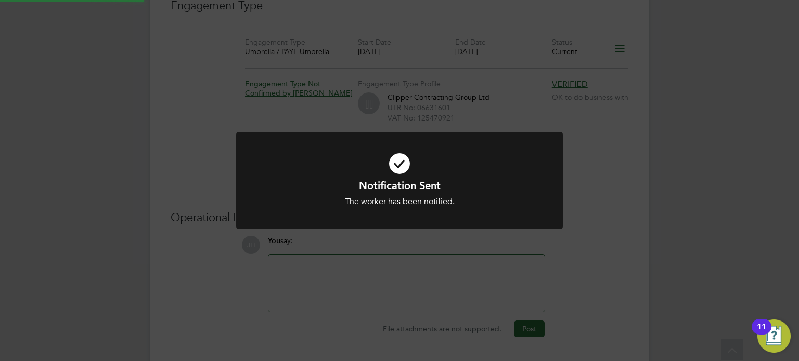
scroll to position [802, 0]
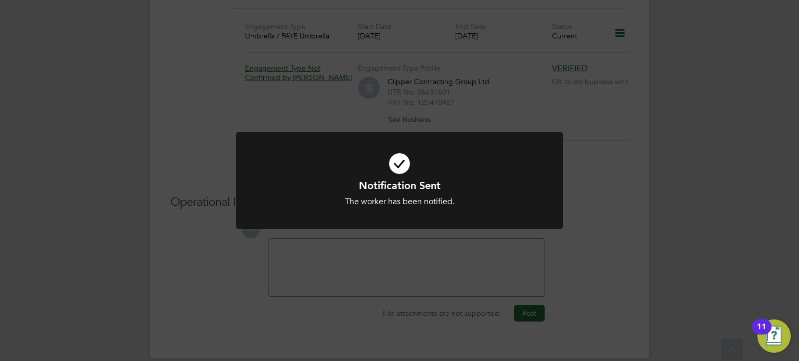
click at [559, 134] on div at bounding box center [399, 180] width 327 height 97
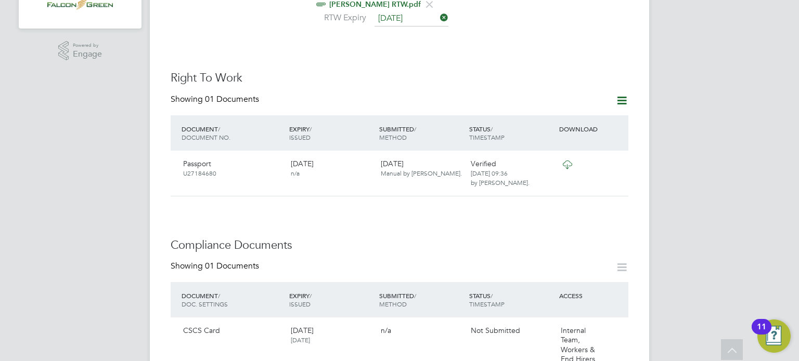
scroll to position [345, 0]
click at [422, 186] on div "Worker Details Unfollow BU Berkant Uzel m: 07869773076 Personal Details ID 1184…" at bounding box center [400, 240] width 458 height 1078
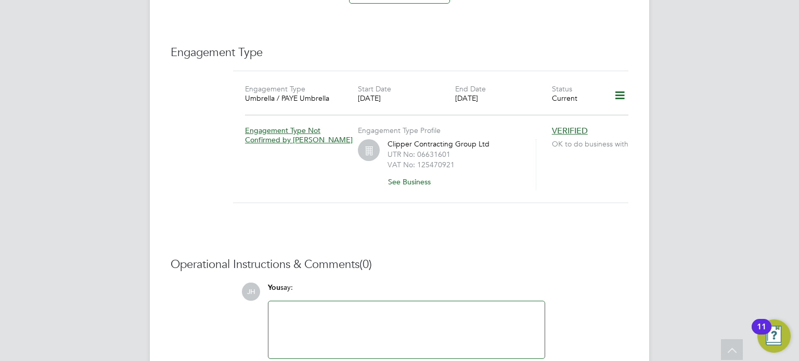
scroll to position [761, 0]
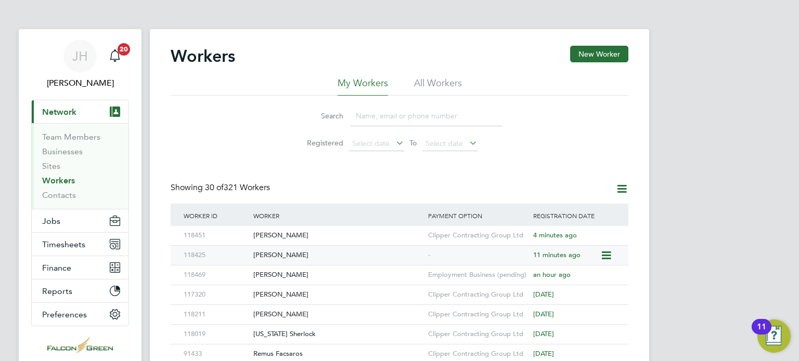
click at [271, 253] on div "[PERSON_NAME]" at bounding box center [338, 255] width 175 height 19
click at [243, 125] on div "Search Registered Select date To Select date" at bounding box center [400, 126] width 458 height 61
click at [616, 55] on button "New Worker" at bounding box center [599, 54] width 58 height 17
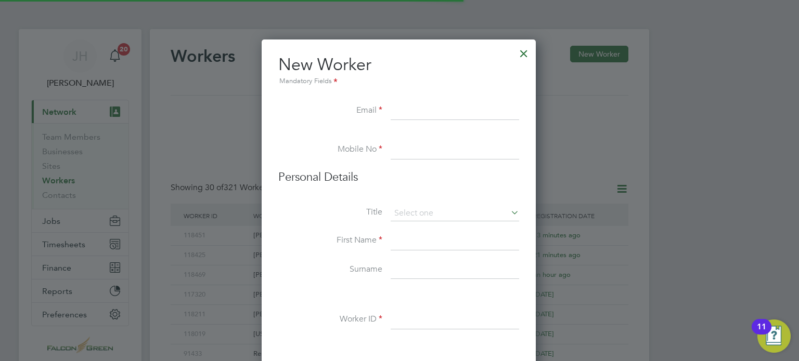
scroll to position [881, 275]
click at [522, 51] on div at bounding box center [523, 51] width 19 height 19
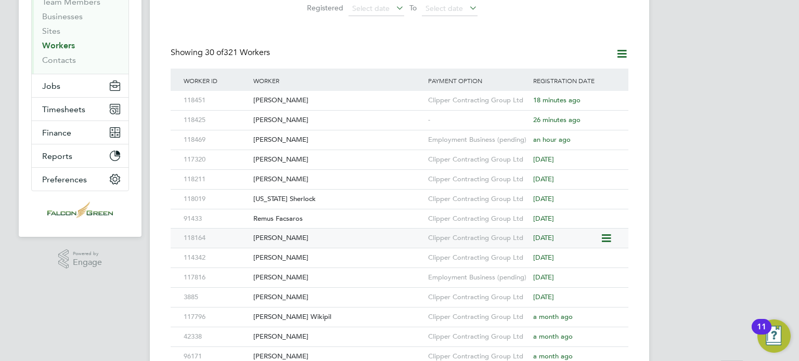
scroll to position [166, 0]
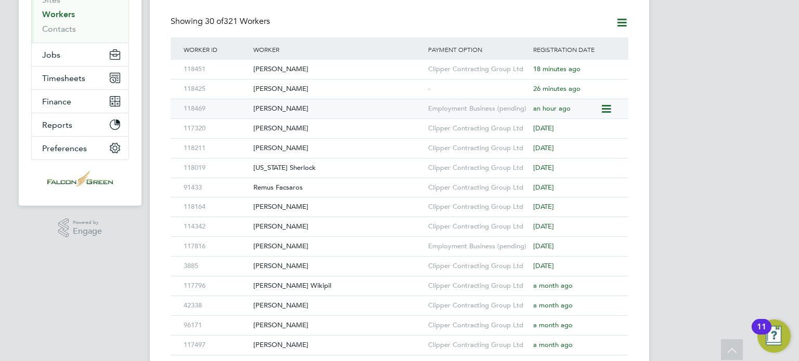
click at [280, 110] on div "[PERSON_NAME]" at bounding box center [338, 108] width 175 height 19
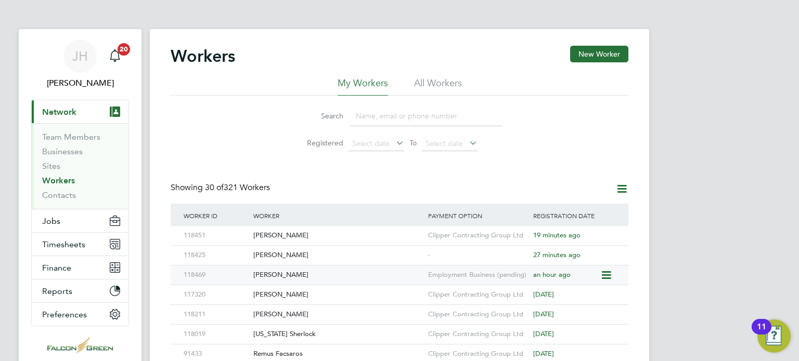
click at [278, 278] on div "[PERSON_NAME]" at bounding box center [338, 275] width 175 height 19
click at [601, 55] on button "New Worker" at bounding box center [599, 54] width 58 height 17
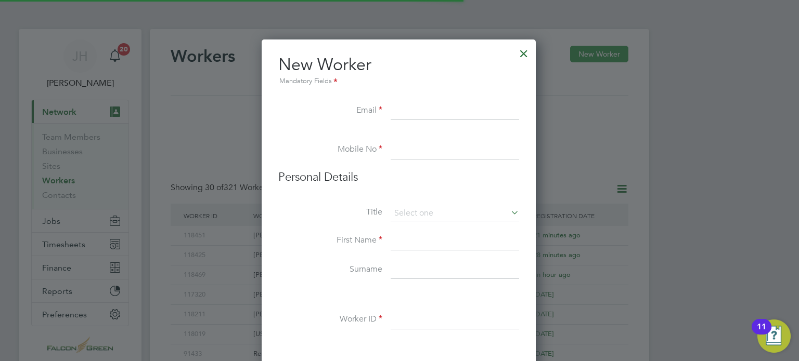
scroll to position [881, 275]
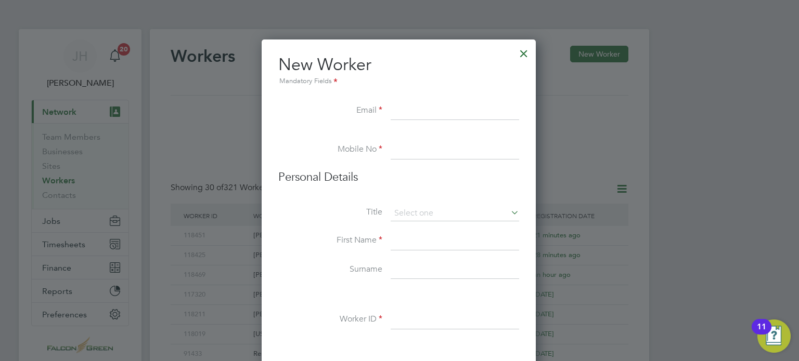
click at [405, 234] on input at bounding box center [454, 241] width 128 height 19
paste input "Andre Amari"
type input "Andre Amari"
click at [397, 274] on input at bounding box center [454, 270] width 128 height 19
paste input "Crosdale"
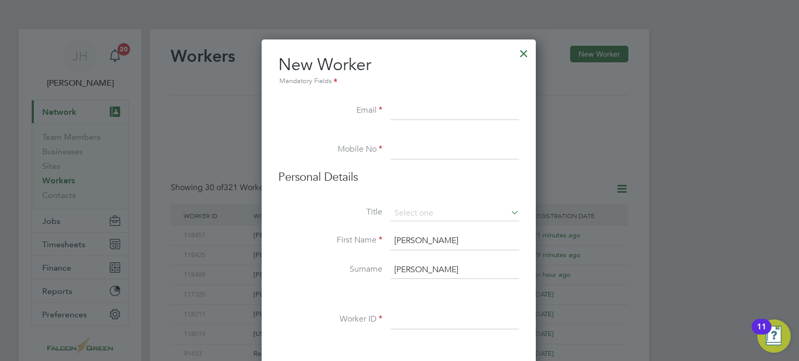
type input "Crosdale"
click at [398, 320] on input at bounding box center [454, 320] width 128 height 19
paste input "96171"
type input "96171"
click at [397, 150] on input at bounding box center [454, 150] width 128 height 19
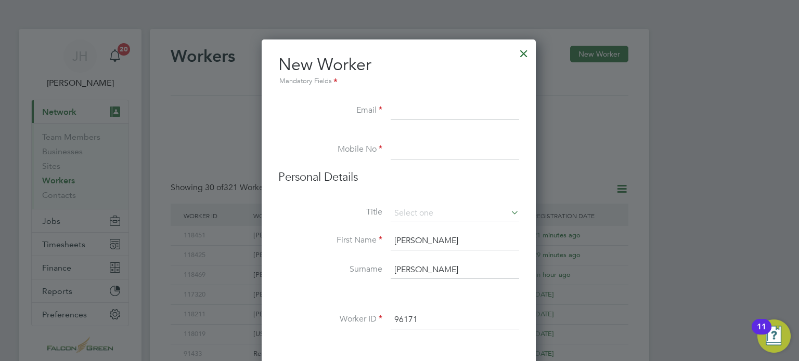
paste input "07342134825"
type input "07342134825"
click at [404, 116] on input at bounding box center [454, 111] width 128 height 19
paste input "Andre-09@hotmail.co.uk"
type input "Andre-09@hotmail.co.uk"
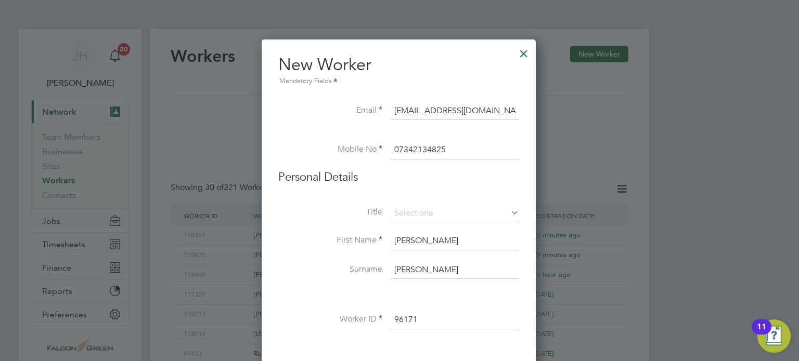
click at [306, 123] on li "Email Andre-09@hotmail.co.uk" at bounding box center [398, 116] width 241 height 29
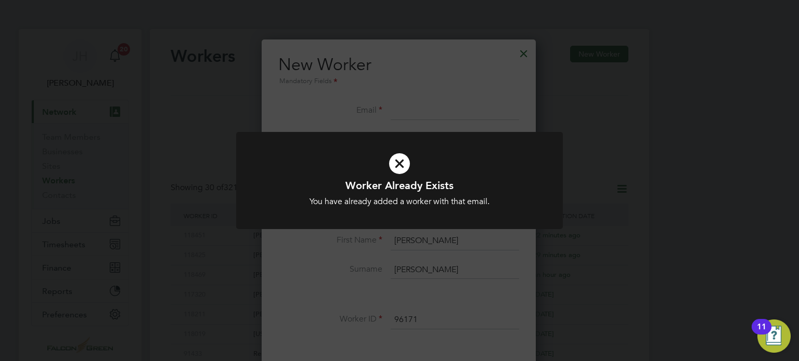
click at [522, 52] on div "Worker Already Exists You have already added a worker with that email. Cancel O…" at bounding box center [399, 180] width 799 height 361
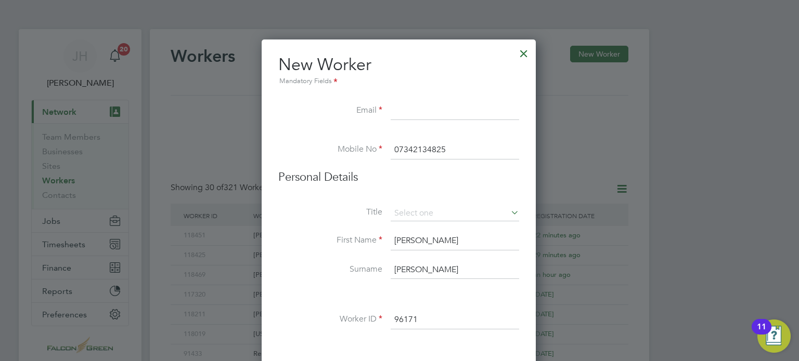
click at [524, 54] on div at bounding box center [523, 51] width 19 height 19
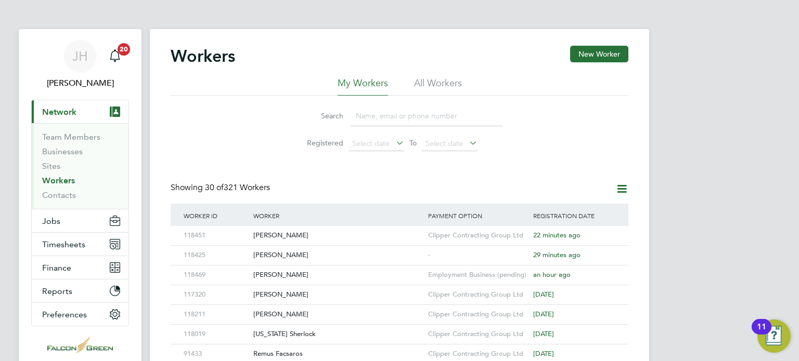
click at [356, 115] on input at bounding box center [426, 116] width 152 height 20
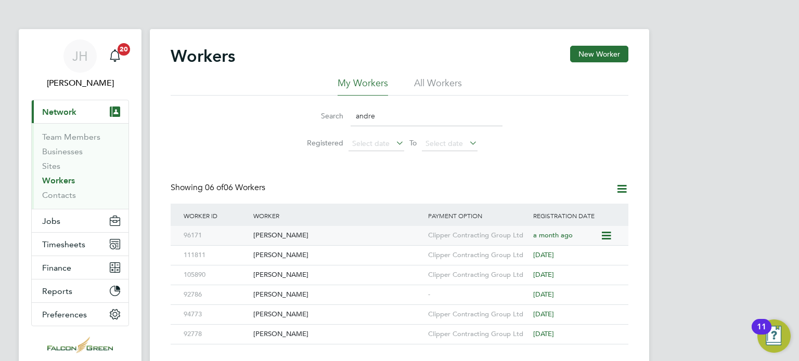
click at [283, 232] on div "Andre Crosdale" at bounding box center [338, 235] width 175 height 19
click at [60, 182] on link "Workers" at bounding box center [58, 181] width 33 height 10
click at [418, 124] on input "andre" at bounding box center [426, 116] width 152 height 20
type input "a"
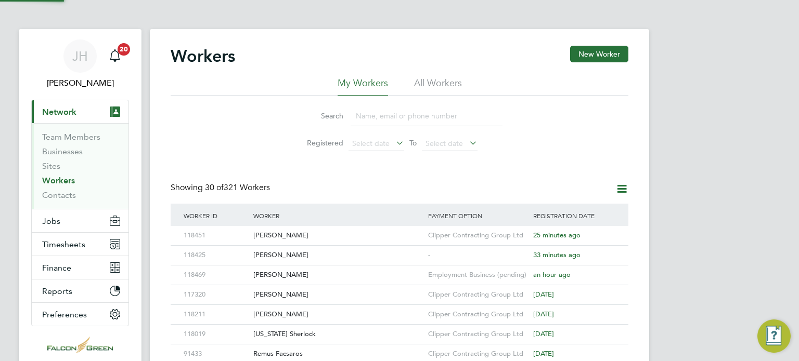
click at [427, 79] on li "All Workers" at bounding box center [438, 86] width 48 height 19
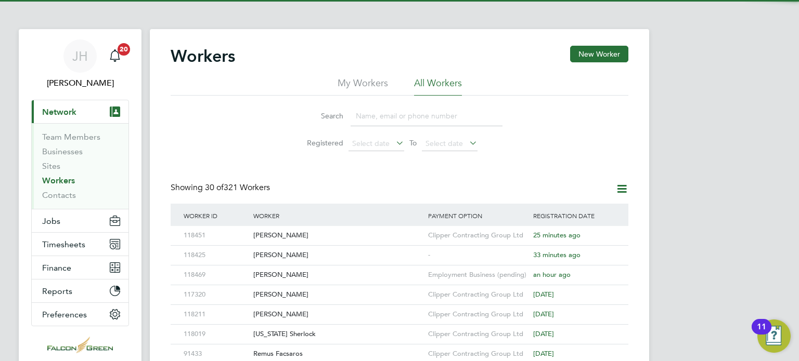
click at [216, 141] on div "Search Registered Select date To Select date" at bounding box center [400, 126] width 458 height 61
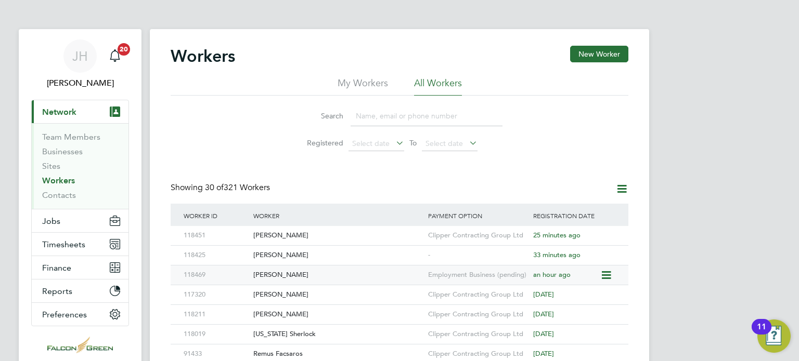
click at [280, 276] on div "Oskar Sokolowski" at bounding box center [338, 275] width 175 height 19
click at [218, 127] on div "Search Registered Select date To Select date" at bounding box center [400, 126] width 458 height 61
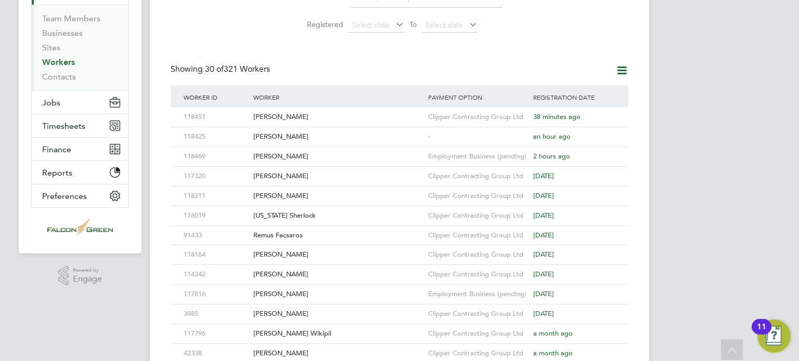
scroll to position [83, 0]
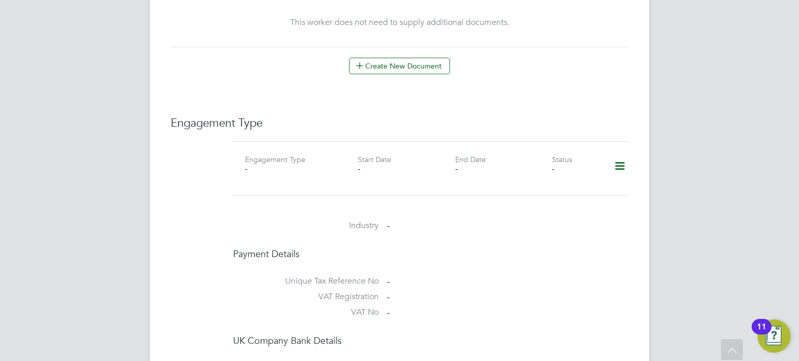
scroll to position [637, 0]
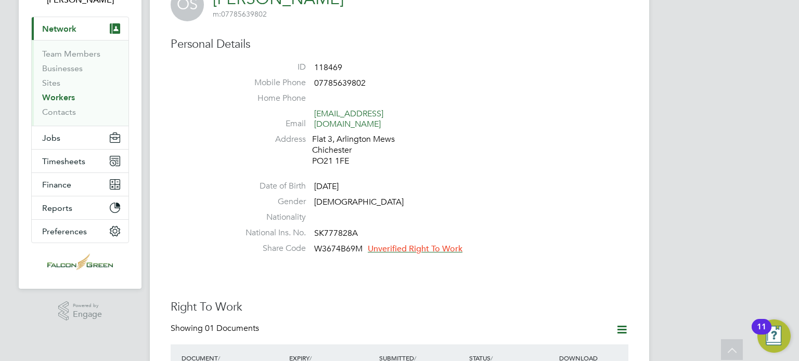
scroll to position [104, 0]
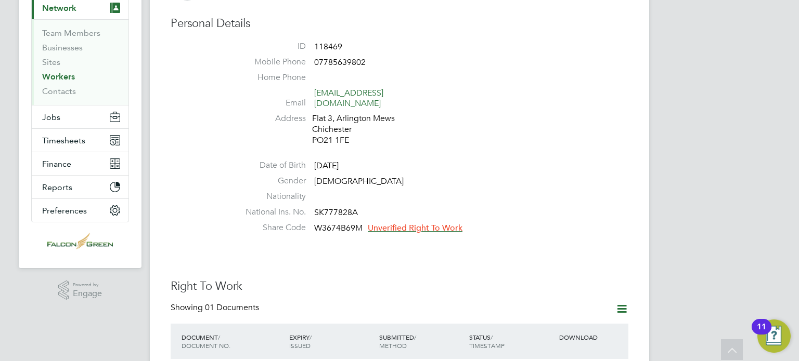
click at [70, 75] on link "Workers" at bounding box center [58, 77] width 33 height 10
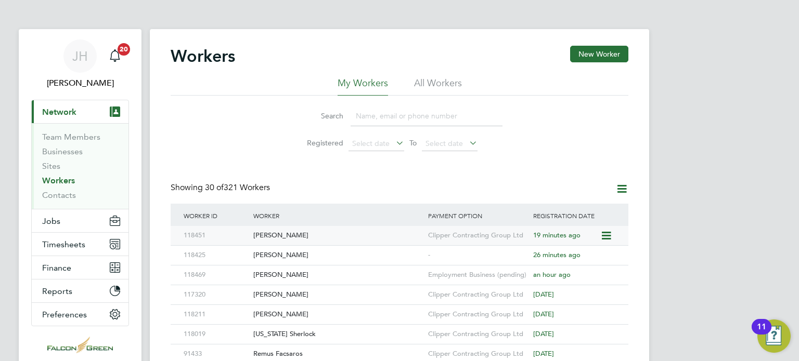
click at [265, 227] on div "[PERSON_NAME]" at bounding box center [338, 235] width 175 height 19
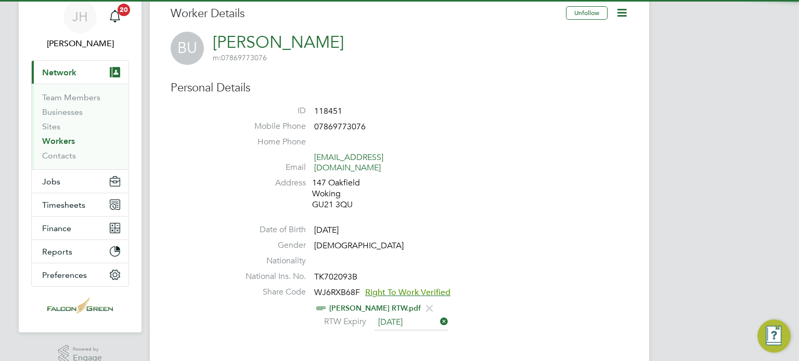
scroll to position [42, 0]
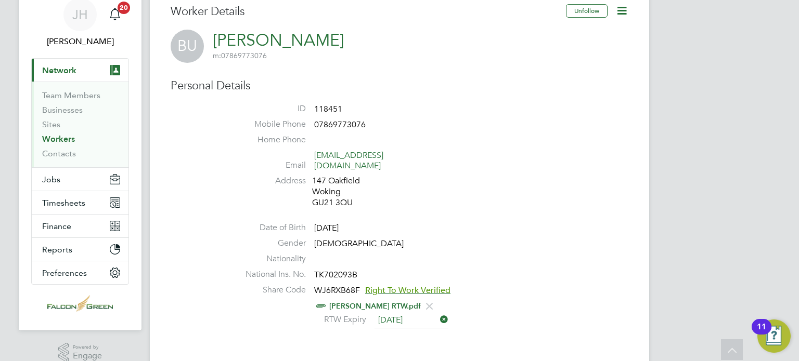
click at [410, 285] on span "Right To Work Verified" at bounding box center [407, 290] width 85 height 10
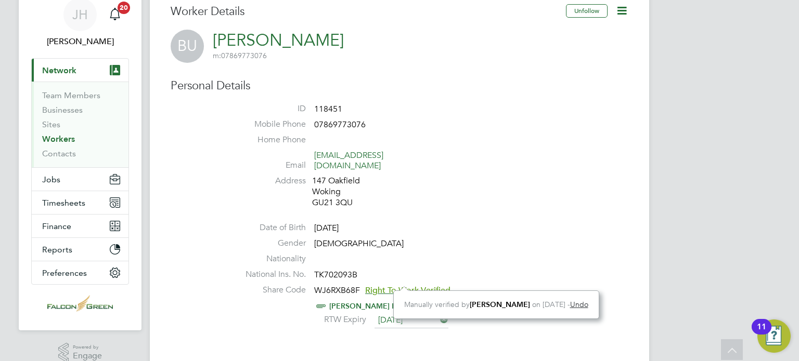
scroll to position [10, 85]
click at [351, 300] on div "[PERSON_NAME] RTW.pdf" at bounding box center [430, 306] width 395 height 13
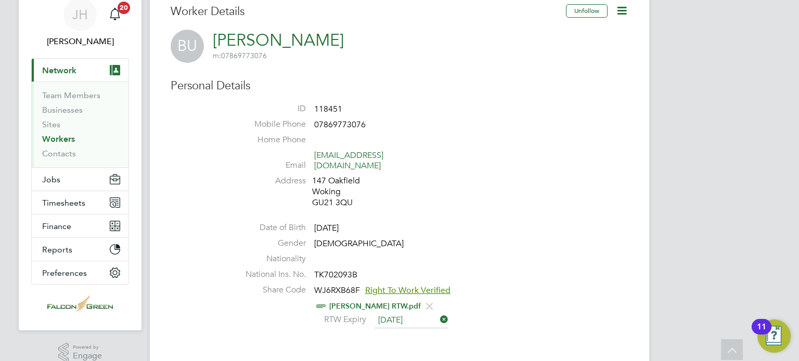
click at [354, 302] on link "[PERSON_NAME] RTW.pdf" at bounding box center [375, 306] width 92 height 9
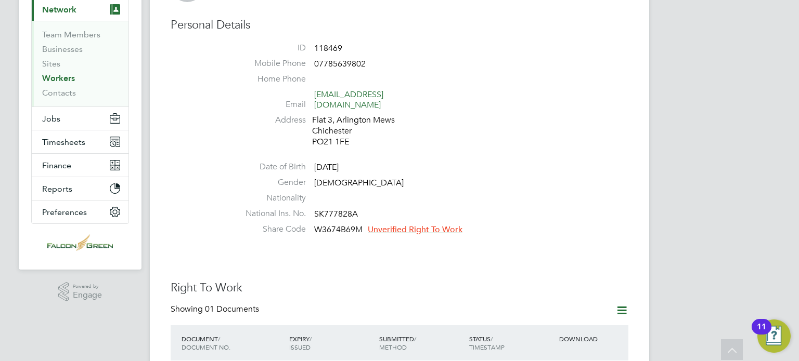
scroll to position [104, 0]
click at [550, 223] on li "Share Code W3674B69M Unverified Right To Work" at bounding box center [430, 231] width 395 height 16
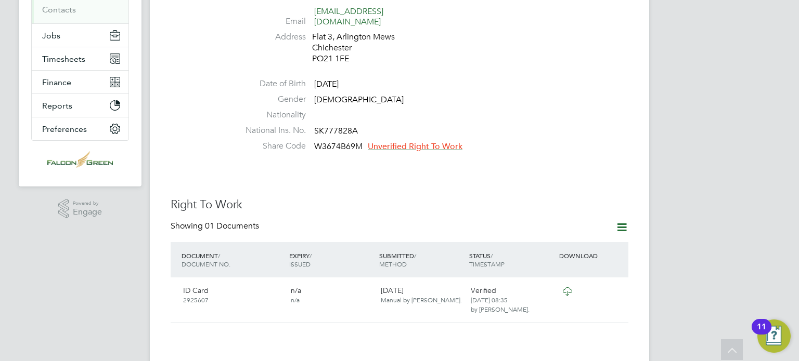
scroll to position [187, 0]
click at [543, 109] on li "Nationality" at bounding box center [430, 116] width 395 height 16
click at [548, 108] on li "Nationality" at bounding box center [430, 116] width 395 height 16
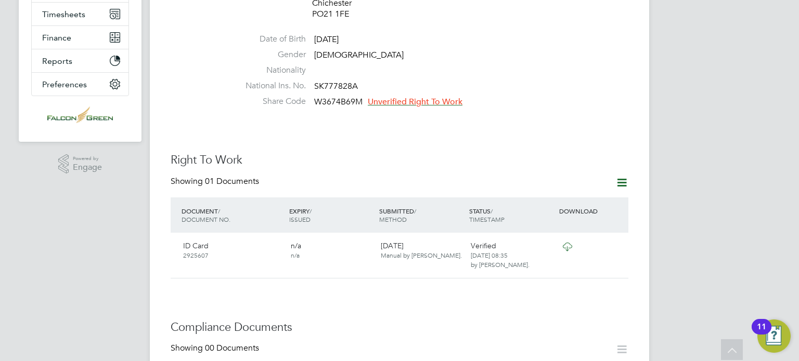
scroll to position [229, 0]
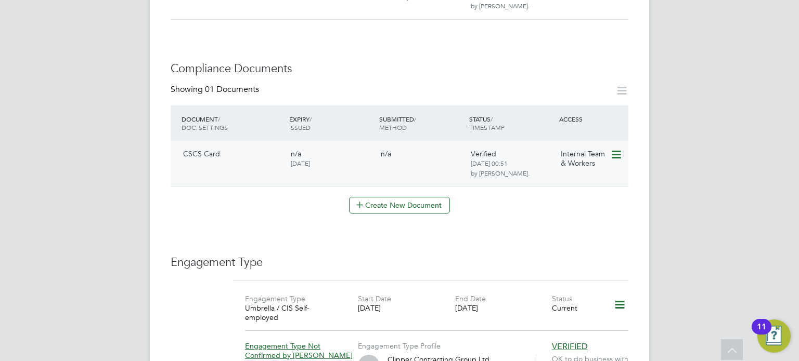
scroll to position [478, 0]
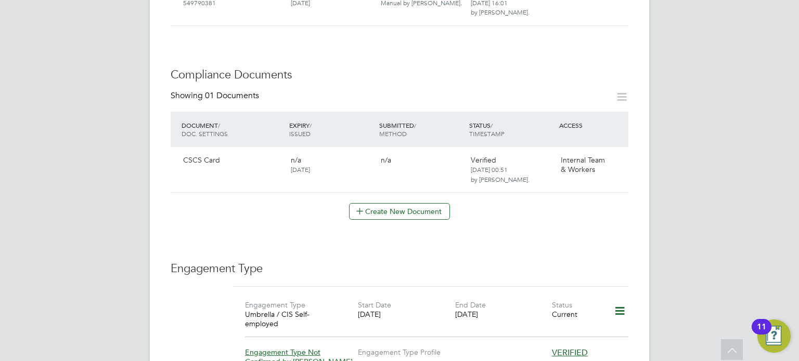
click at [250, 216] on div "Worker Details Follow AC [PERSON_NAME] m: 07342134825 Personal Details ID 96171…" at bounding box center [400, 121] width 458 height 1109
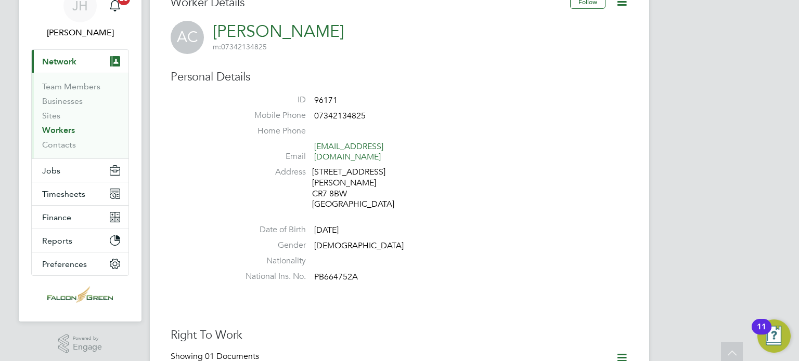
scroll to position [0, 0]
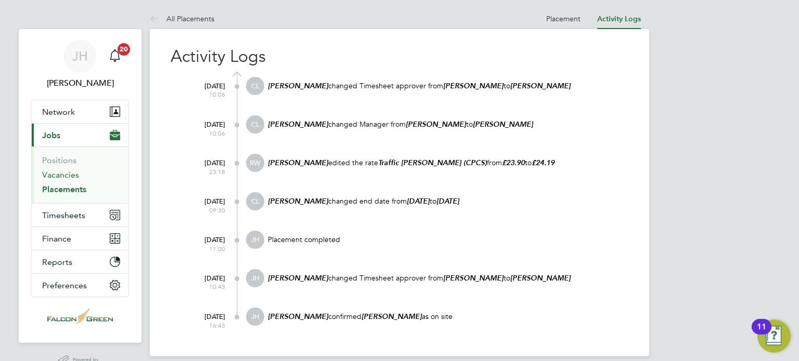
click at [60, 171] on link "Vacancies" at bounding box center [60, 175] width 37 height 10
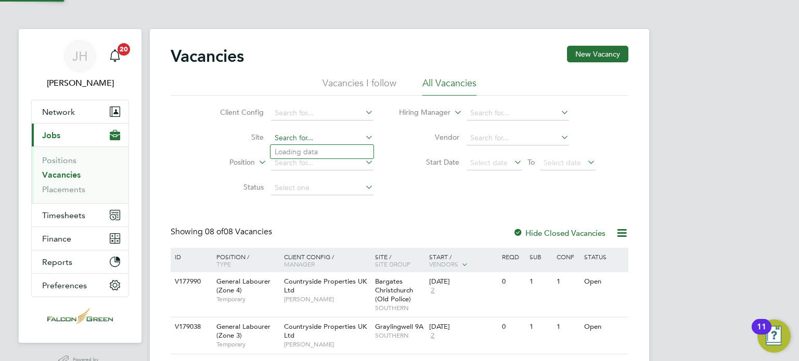
click at [293, 136] on input at bounding box center [322, 138] width 102 height 15
click at [299, 150] on li "[GEOGRAPHIC_DATA] - Woking" at bounding box center [321, 152] width 103 height 14
type input "[GEOGRAPHIC_DATA] - Woking"
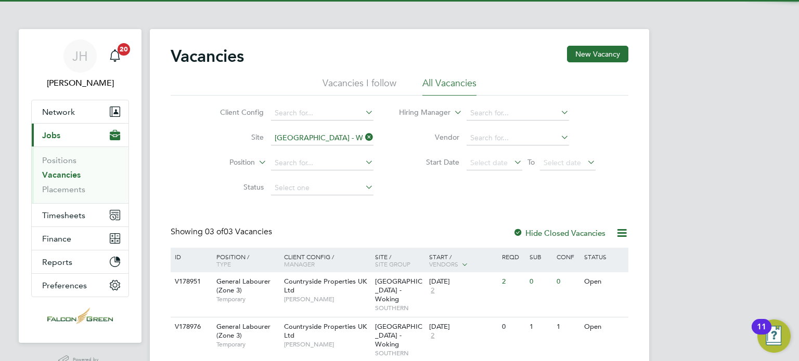
click at [438, 211] on div "Vacancies New Vacancy Vacancies I follow All Vacancies Client Config Site [GEOG…" at bounding box center [400, 227] width 458 height 363
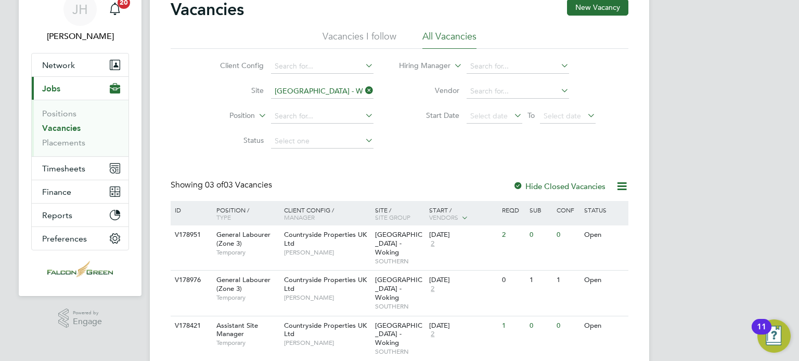
scroll to position [58, 0]
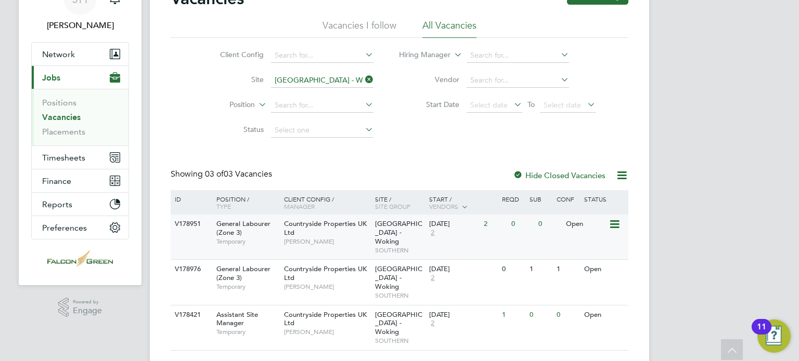
click at [362, 228] on div "Countryside Properties UK Ltd [PERSON_NAME]" at bounding box center [326, 233] width 91 height 36
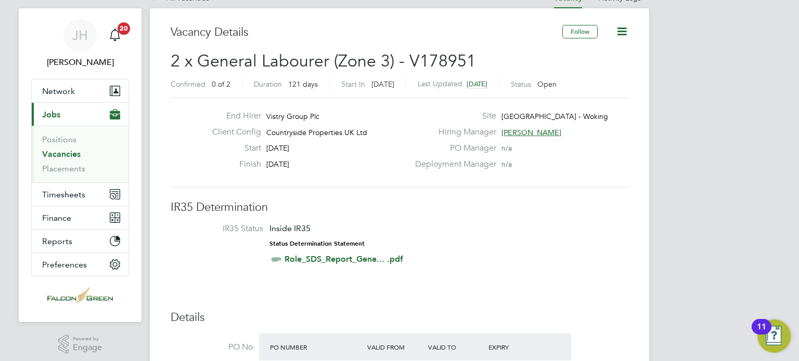
scroll to position [42, 0]
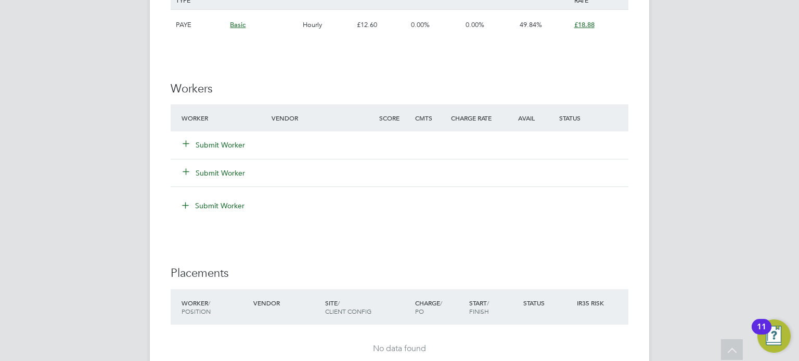
scroll to position [770, 0]
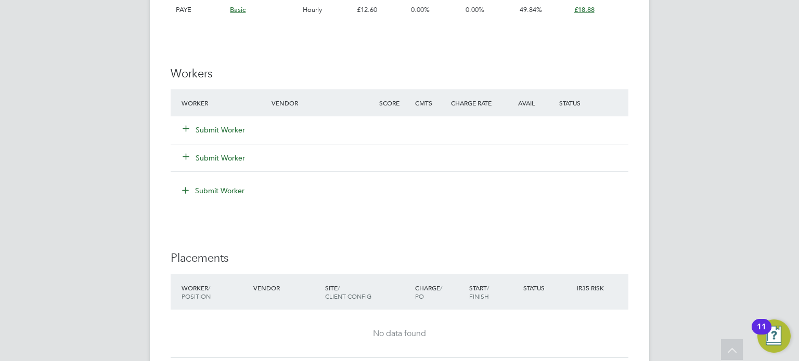
click at [198, 136] on div "Submit Worker" at bounding box center [233, 130] width 108 height 19
click at [208, 128] on button "Submit Worker" at bounding box center [214, 130] width 62 height 10
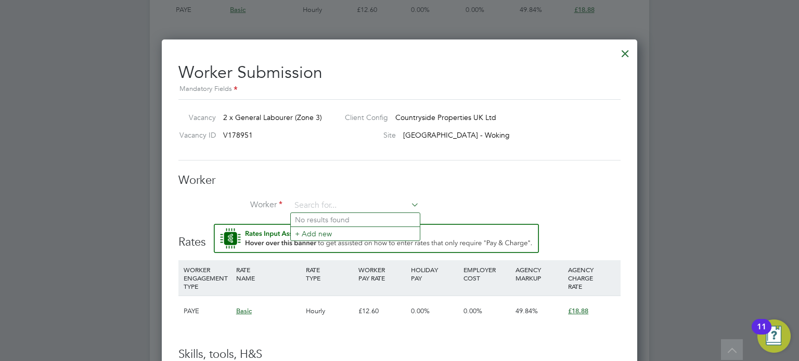
click at [480, 192] on div "Worker Worker Worker Engagement Type" at bounding box center [399, 198] width 442 height 51
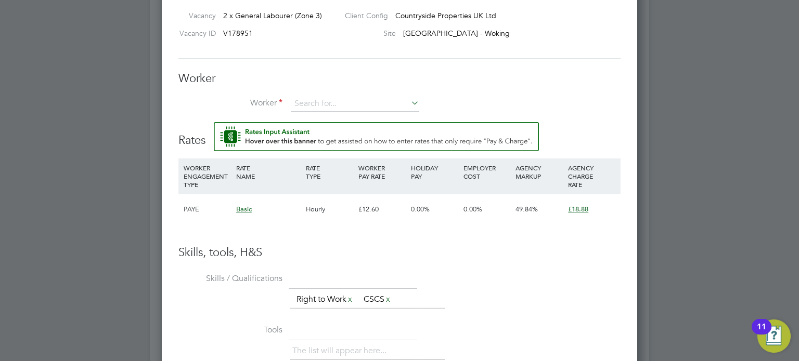
scroll to position [874, 0]
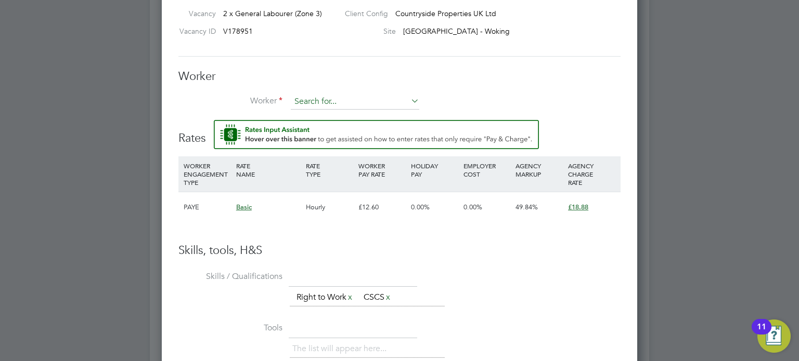
click at [305, 100] on input at bounding box center [355, 102] width 128 height 16
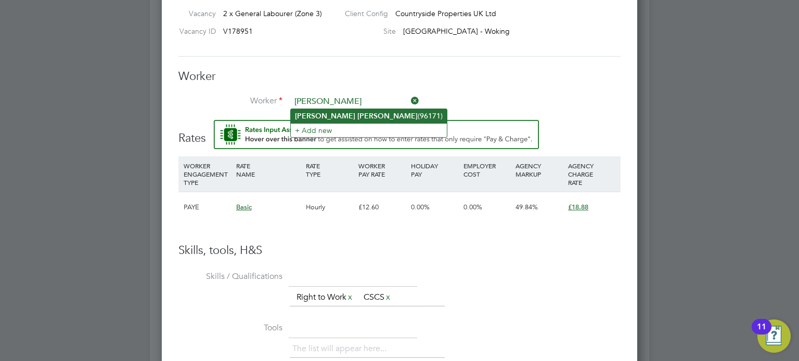
click at [357, 112] on b "Crosdale" at bounding box center [387, 116] width 60 height 9
type input "Andre Crosdale (96171)"
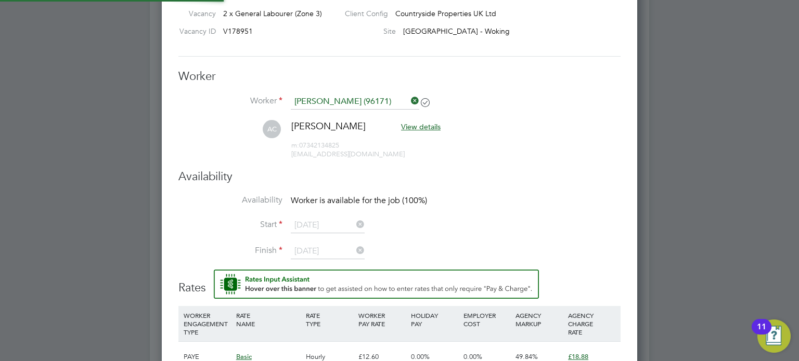
scroll to position [4, 5]
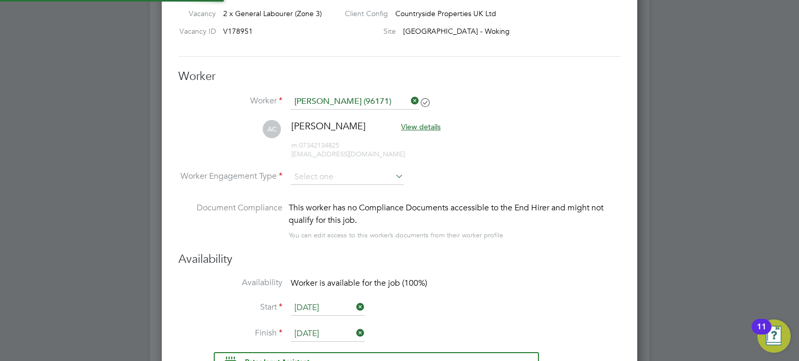
click at [546, 128] on li "AC Andre Crosdale View details m: 07342134825 andre-09@hotmail.co.uk" at bounding box center [399, 144] width 442 height 49
click at [315, 166] on li "AC Andre Crosdale View details m: 07342134825 andre-09@hotmail.co.uk" at bounding box center [399, 144] width 442 height 49
click at [316, 170] on input at bounding box center [347, 178] width 113 height 16
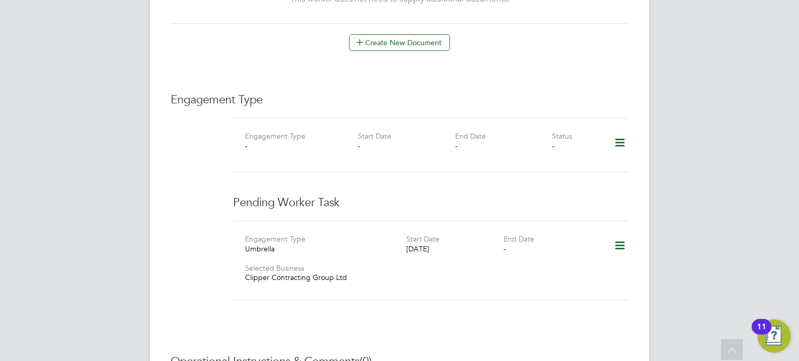
scroll to position [707, 0]
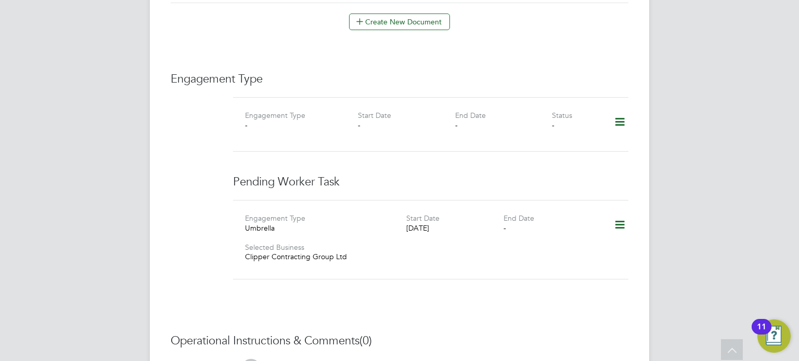
click at [620, 217] on icon at bounding box center [619, 225] width 18 height 24
click at [607, 257] on li "Delete" at bounding box center [604, 258] width 40 height 15
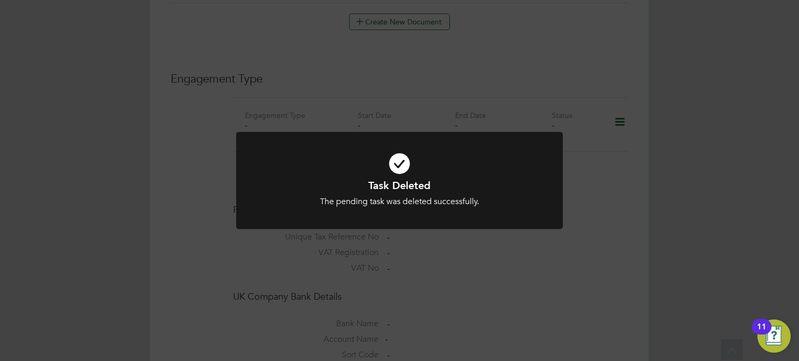
click at [610, 200] on div "Task Deleted The pending task was deleted successfully. Cancel Okay" at bounding box center [399, 180] width 799 height 361
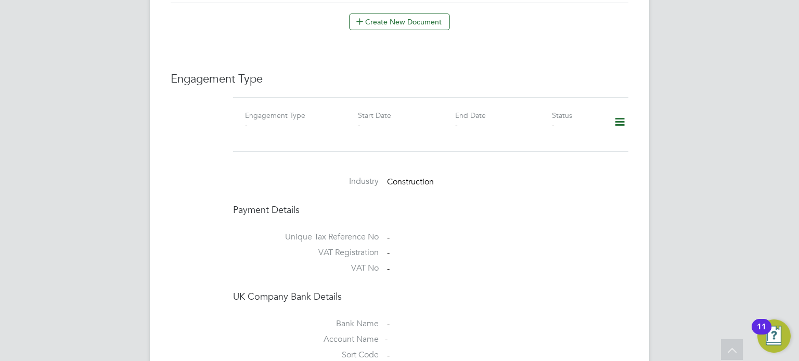
scroll to position [718, 0]
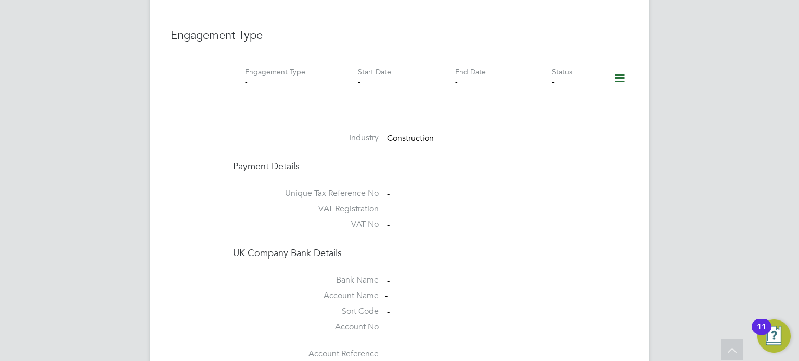
scroll to position [735, 0]
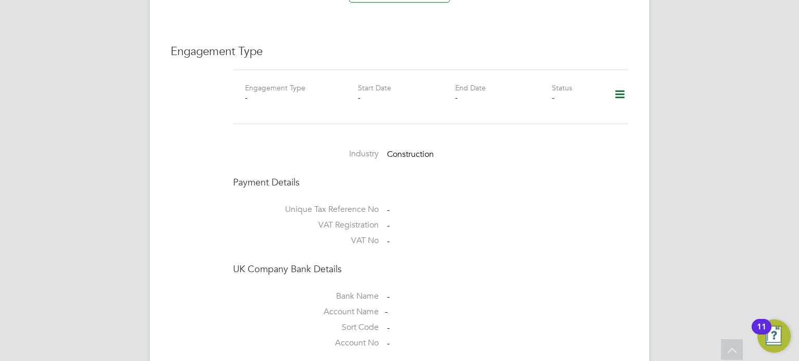
click at [622, 85] on icon at bounding box center [619, 95] width 18 height 24
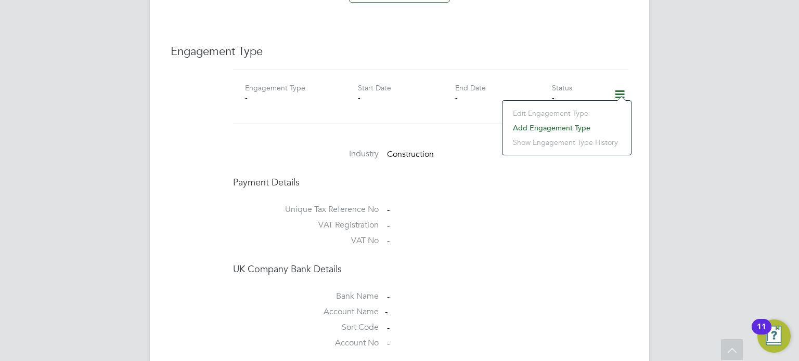
click at [550, 126] on li "Add Engagement Type" at bounding box center [566, 128] width 118 height 15
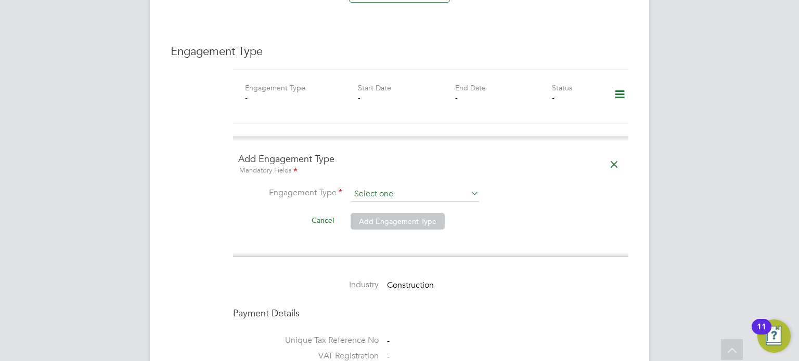
click at [390, 187] on input at bounding box center [414, 194] width 128 height 15
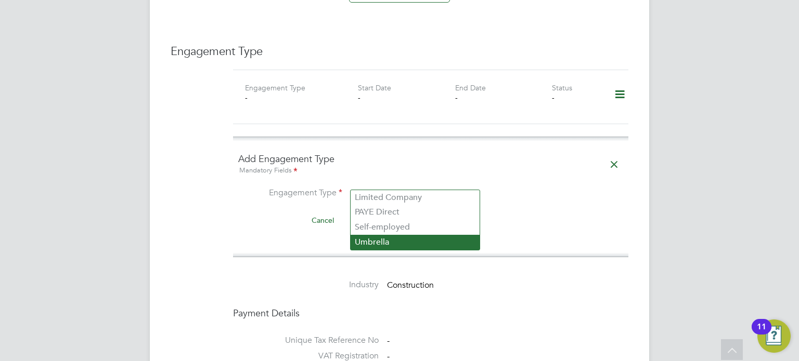
click at [360, 240] on li "Umbrella" at bounding box center [414, 242] width 129 height 15
type input "Umbrella"
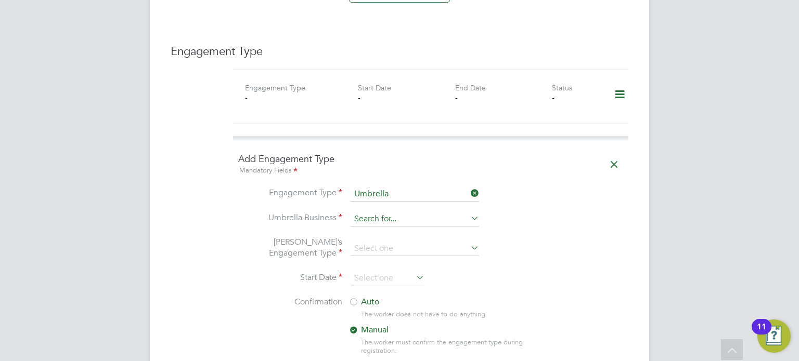
click at [362, 212] on input at bounding box center [414, 219] width 128 height 15
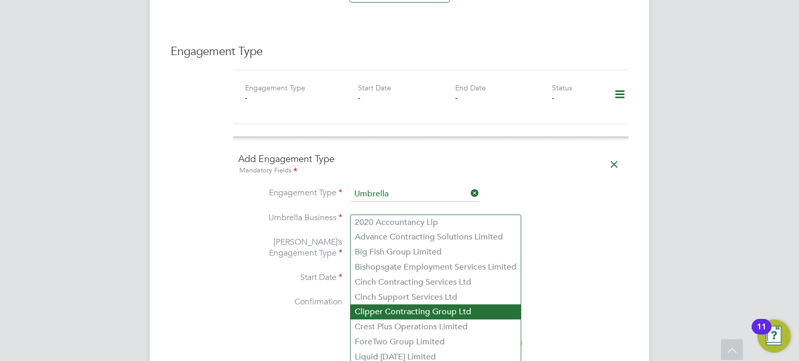
click at [367, 318] on li "Clipper Contracting Group Ltd" at bounding box center [435, 312] width 170 height 15
type input "Clipper Contracting Group Ltd"
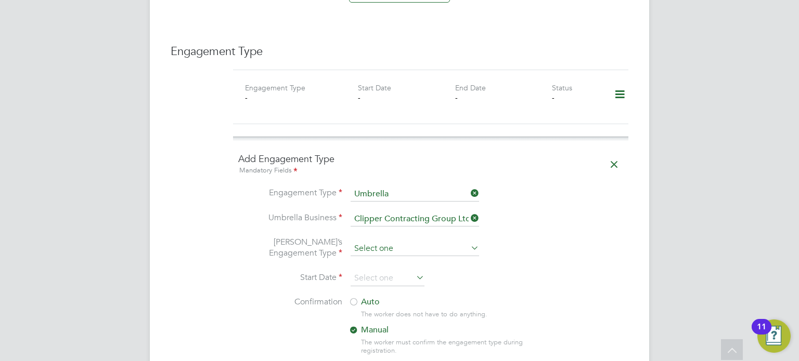
click at [367, 242] on input at bounding box center [414, 249] width 128 height 15
click at [548, 237] on li "[PERSON_NAME]’s Engagement Type" at bounding box center [430, 254] width 385 height 34
click at [468, 186] on icon at bounding box center [468, 193] width 0 height 15
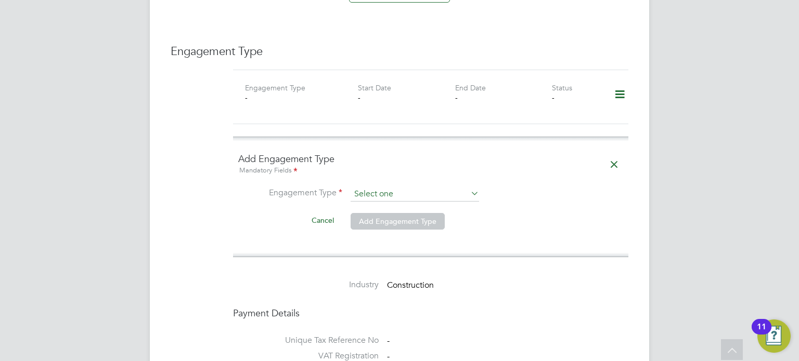
click at [424, 187] on input at bounding box center [414, 194] width 128 height 15
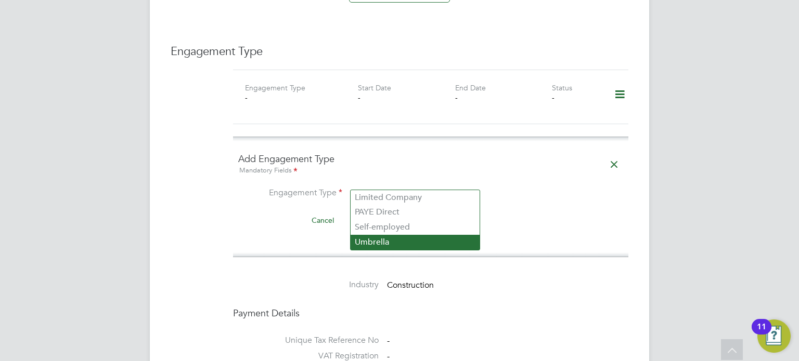
click at [403, 243] on li "Umbrella" at bounding box center [414, 242] width 129 height 15
type input "Umbrella"
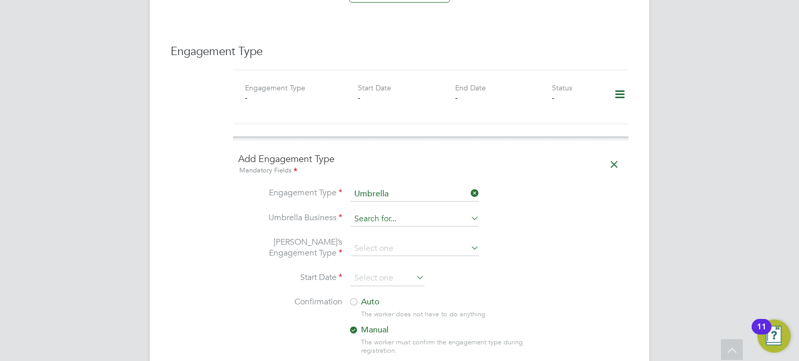
click at [381, 212] on input at bounding box center [414, 219] width 128 height 15
click at [366, 317] on li "Clipper Contracting Group Ltd" at bounding box center [435, 312] width 170 height 15
type input "Clipper Contracting Group Ltd"
click at [361, 242] on input at bounding box center [414, 249] width 128 height 15
click at [382, 314] on li "PAYE Umbrella" at bounding box center [414, 312] width 129 height 15
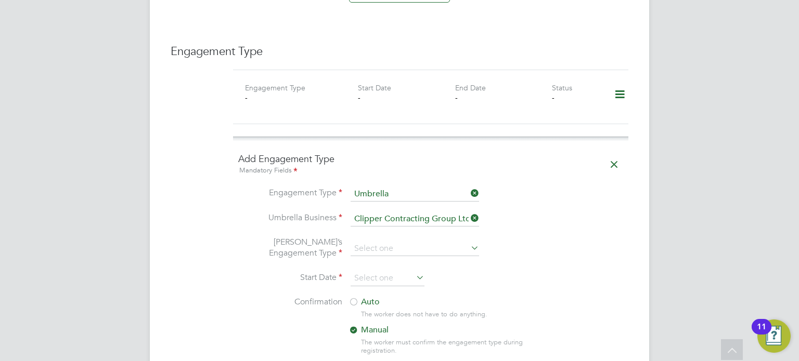
type input "PAYE Umbrella"
click at [602, 245] on li "Umbrella’s Engagement Type PAYE Umbrella" at bounding box center [430, 254] width 385 height 34
click at [369, 271] on input at bounding box center [387, 279] width 74 height 16
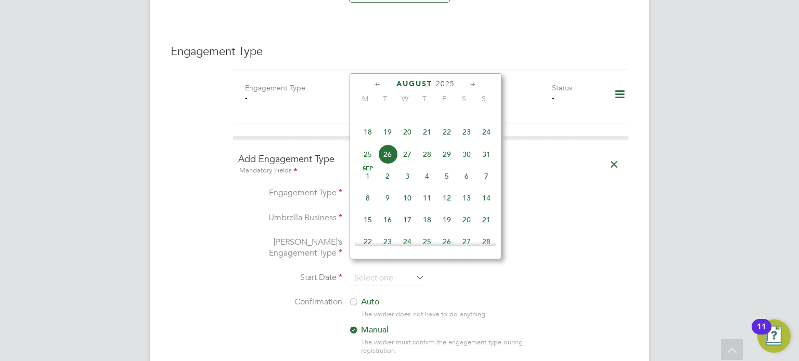
click at [390, 162] on span "26" at bounding box center [387, 155] width 20 height 20
type input "[DATE]"
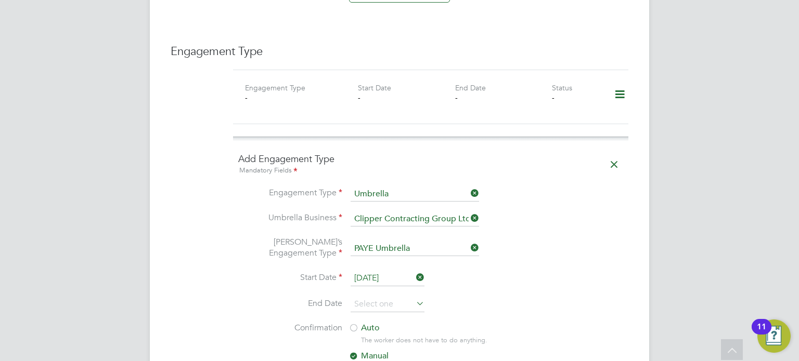
click at [552, 245] on li "Umbrella’s Engagement Type PAYE Umbrella" at bounding box center [430, 254] width 385 height 34
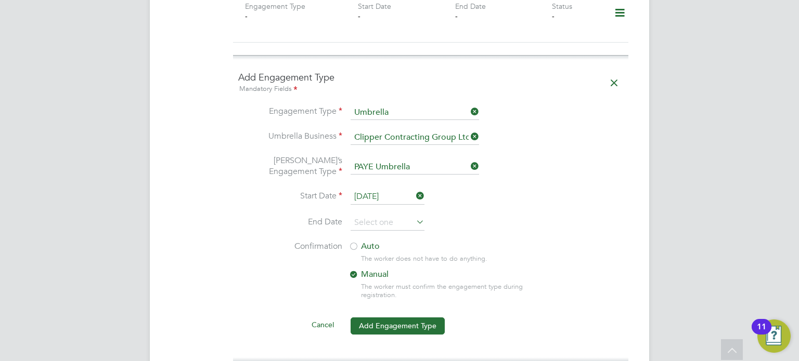
scroll to position [818, 0]
click at [355, 241] on div at bounding box center [353, 246] width 10 height 10
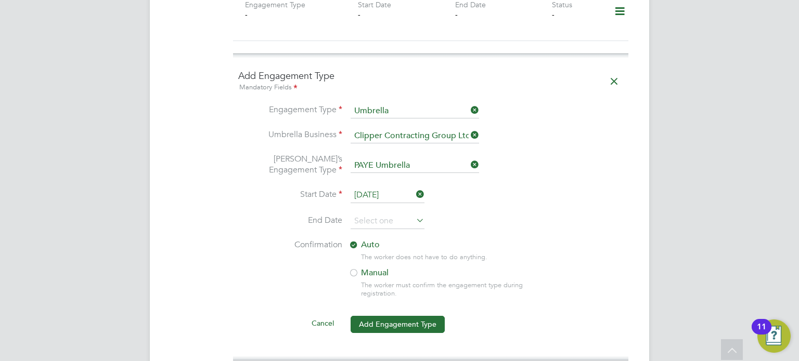
click at [567, 244] on li "Confirmation Auto The worker does not have to do anything. Manual The worker mu…" at bounding box center [430, 277] width 385 height 75
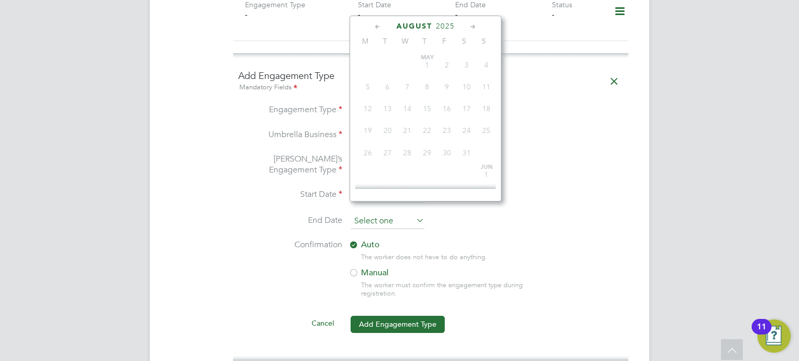
click at [392, 214] on input at bounding box center [387, 222] width 74 height 16
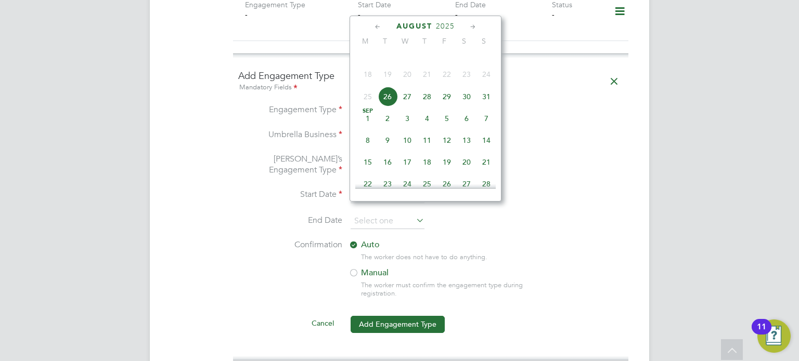
click at [544, 214] on li "End Date" at bounding box center [430, 227] width 385 height 26
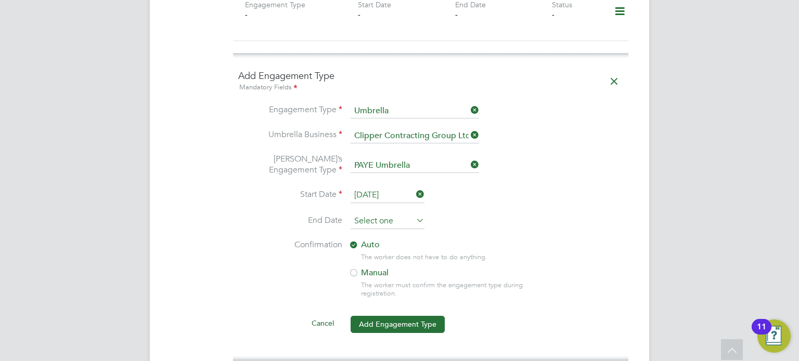
click at [379, 214] on input at bounding box center [387, 222] width 74 height 16
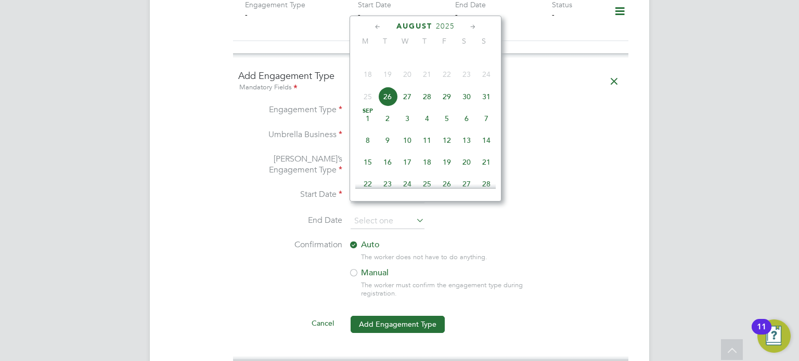
click at [475, 27] on icon at bounding box center [473, 26] width 10 height 11
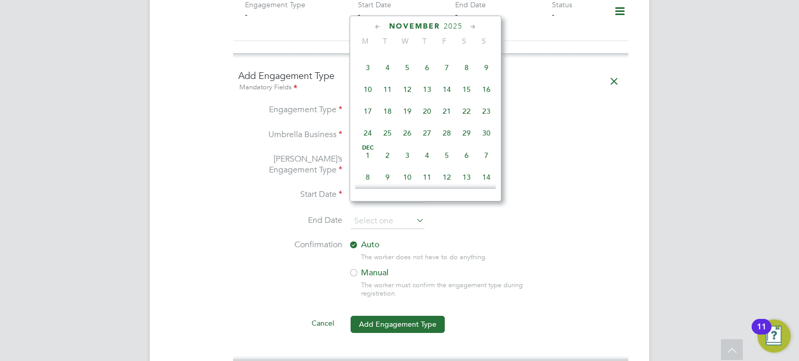
click at [488, 143] on span "30" at bounding box center [486, 133] width 20 height 20
type input "30 Nov 2025"
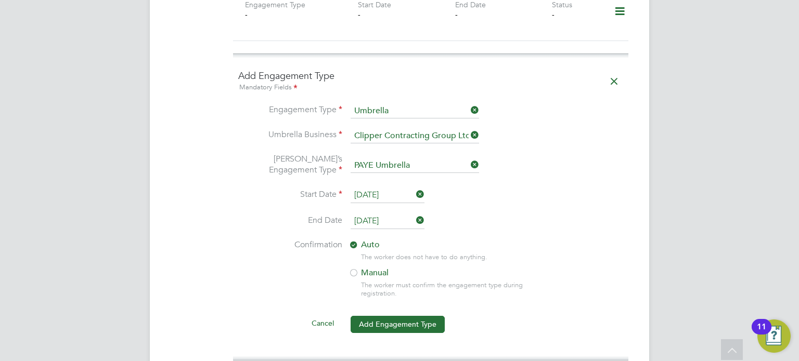
click at [414, 213] on icon at bounding box center [414, 220] width 0 height 15
click at [384, 316] on button "Add Engagement Type" at bounding box center [397, 324] width 94 height 17
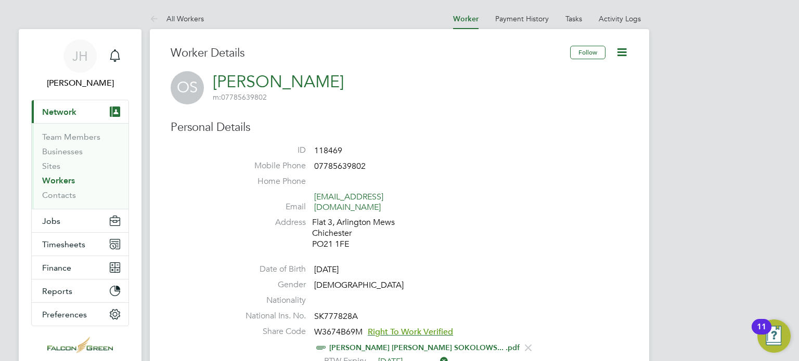
click at [57, 181] on link "Workers" at bounding box center [58, 181] width 33 height 10
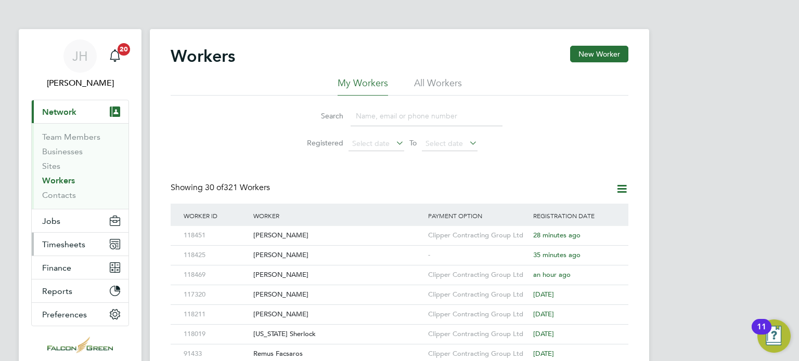
click at [57, 245] on span "Timesheets" at bounding box center [63, 245] width 43 height 10
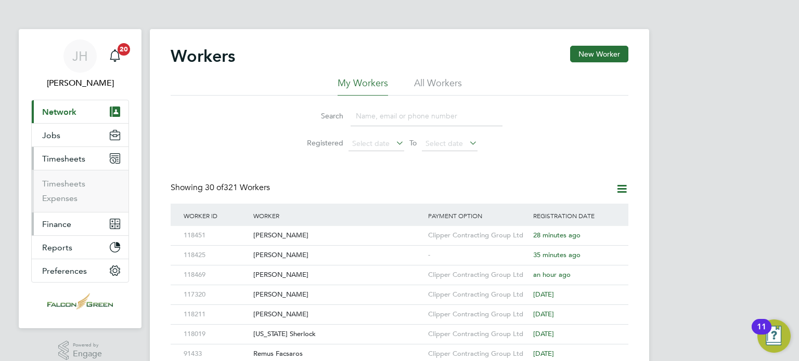
click at [47, 224] on span "Finance" at bounding box center [56, 224] width 29 height 10
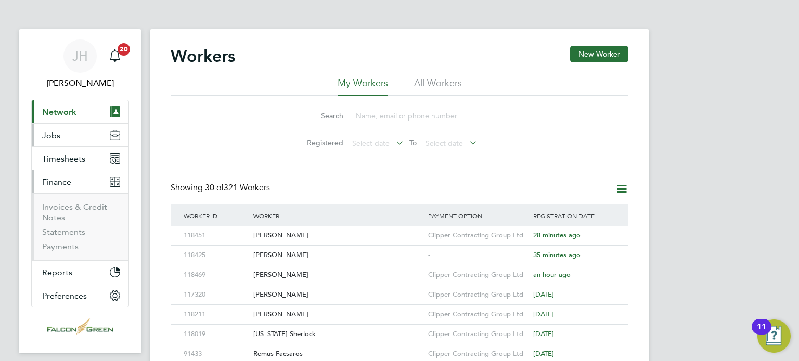
click at [46, 135] on span "Jobs" at bounding box center [51, 136] width 18 height 10
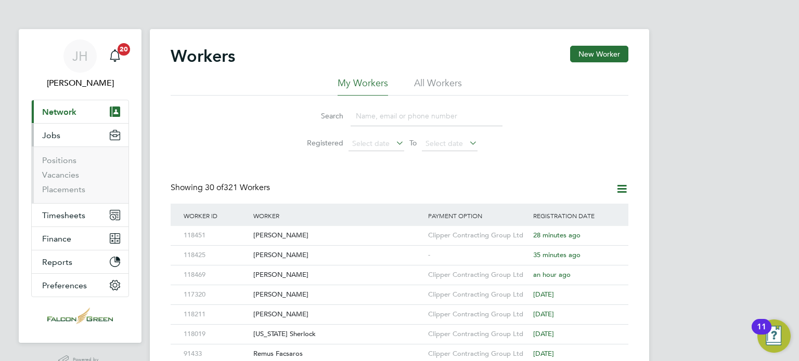
click at [67, 197] on ul "Positions Vacancies Placements" at bounding box center [80, 175] width 97 height 57
click at [46, 184] on li "Vacancies" at bounding box center [81, 177] width 78 height 15
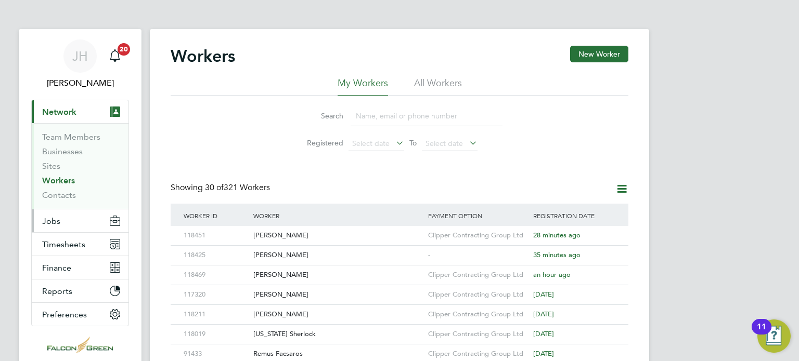
click at [54, 226] on button "Jobs" at bounding box center [80, 221] width 97 height 23
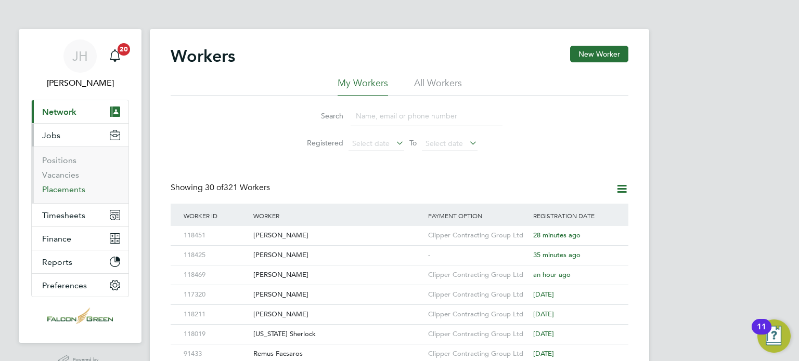
click at [58, 191] on link "Placements" at bounding box center [63, 190] width 43 height 10
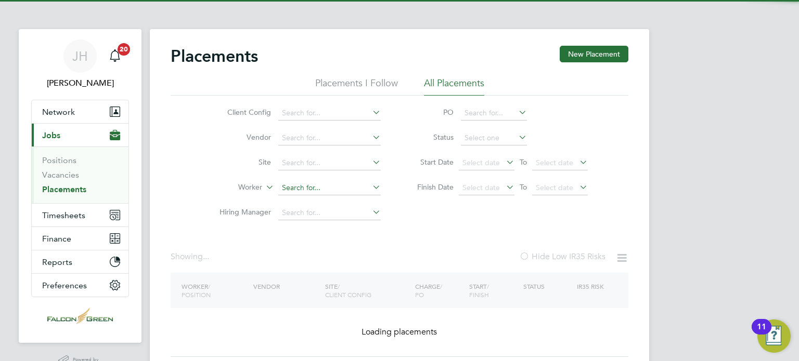
click at [312, 183] on input at bounding box center [329, 188] width 102 height 15
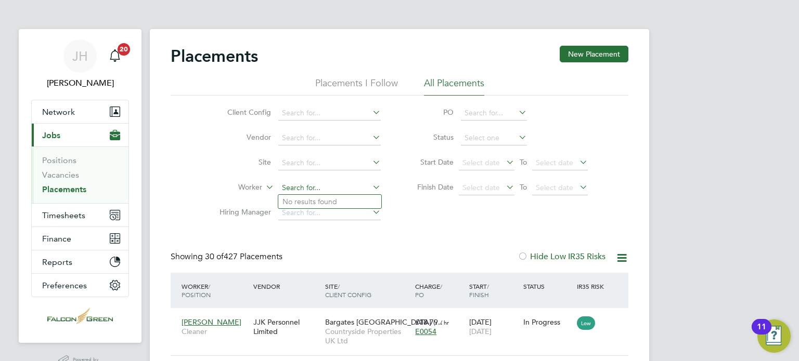
click at [312, 183] on input at bounding box center [329, 188] width 102 height 15
click at [312, 200] on li "Osk ar Sokolowski" at bounding box center [329, 202] width 103 height 14
type input "[PERSON_NAME]"
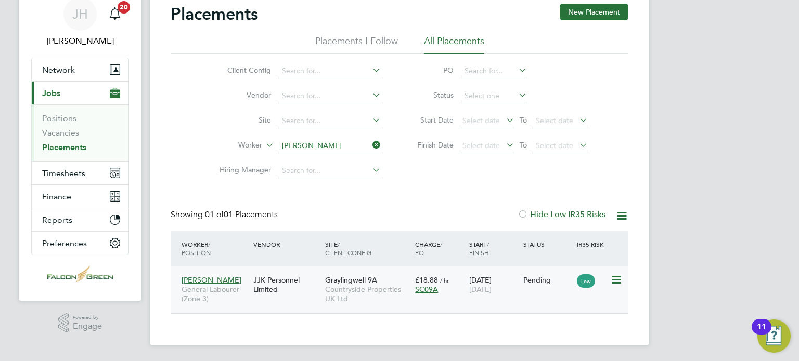
click at [616, 279] on icon at bounding box center [615, 280] width 10 height 12
click at [425, 225] on div "Showing 01 of 01 Placements Hide Low IR35 Risks" at bounding box center [400, 220] width 458 height 21
click at [48, 132] on link "Vacancies" at bounding box center [60, 133] width 37 height 10
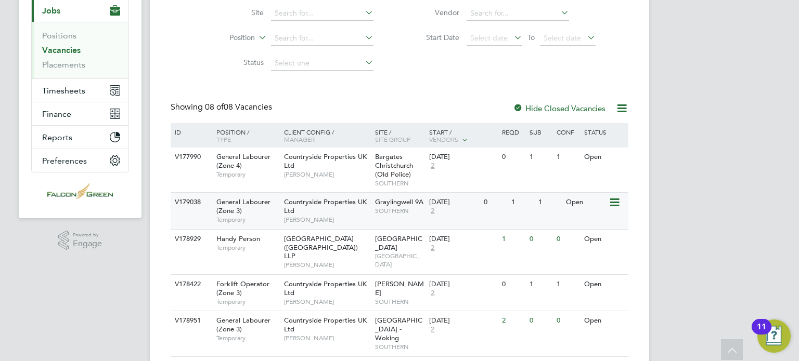
click at [392, 214] on span "SOUTHERN" at bounding box center [399, 211] width 49 height 8
click at [287, 69] on input at bounding box center [322, 63] width 102 height 15
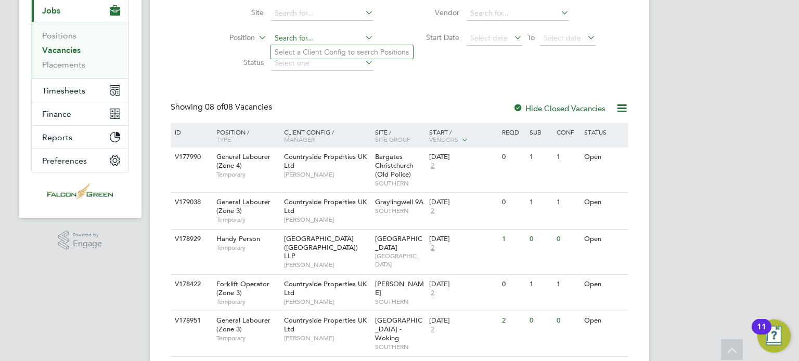
click at [294, 36] on input at bounding box center [322, 38] width 102 height 15
click at [438, 88] on div "Vacancies New Vacancy Vacancies I follow All Vacancies Client Config Site Posit…" at bounding box center [400, 207] width 458 height 572
click at [48, 49] on link "Vacancies" at bounding box center [61, 50] width 38 height 10
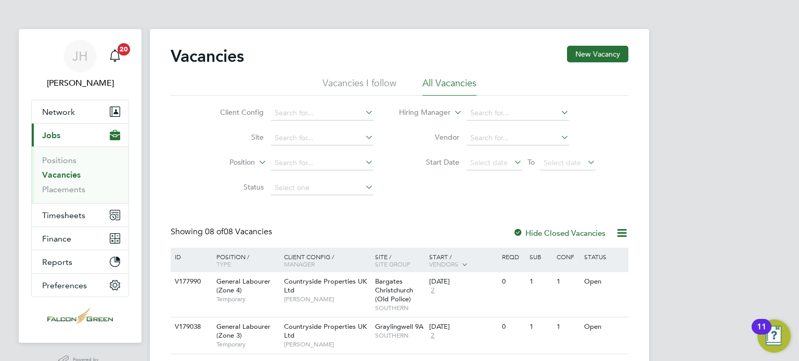
click at [304, 175] on li "Position" at bounding box center [289, 163] width 196 height 25
click at [296, 140] on input at bounding box center [322, 138] width 102 height 15
click at [305, 152] on li "Port ugal Road - Woking" at bounding box center [321, 152] width 103 height 14
type input "[GEOGRAPHIC_DATA] - Woking"
click at [405, 197] on div "Client Config Site Portugal Road - Woking Position Status Hiring Manager Vendor…" at bounding box center [400, 148] width 458 height 105
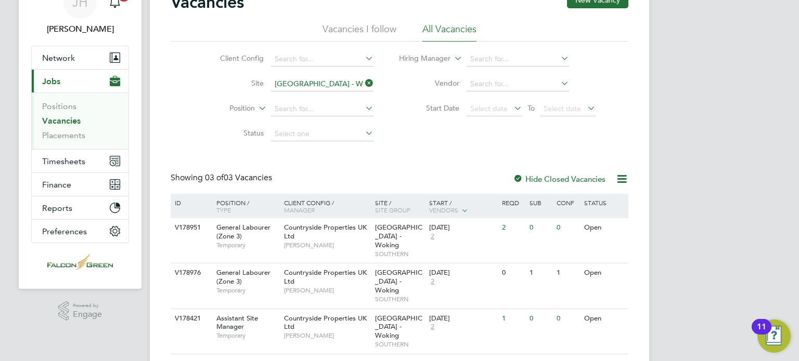
scroll to position [58, 0]
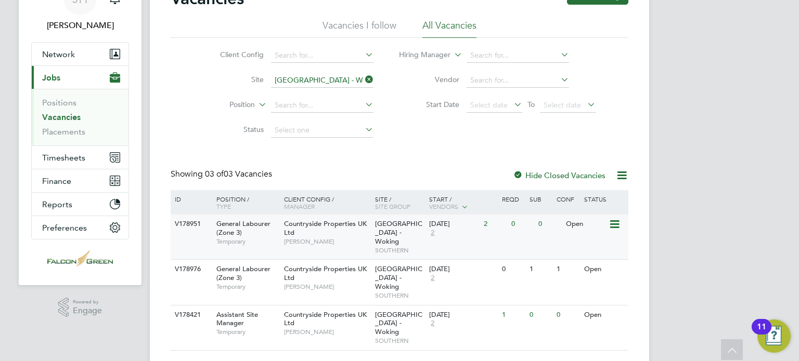
click at [334, 235] on div "Countryside Properties UK Ltd Jay Rowles-Wise" at bounding box center [326, 233] width 91 height 36
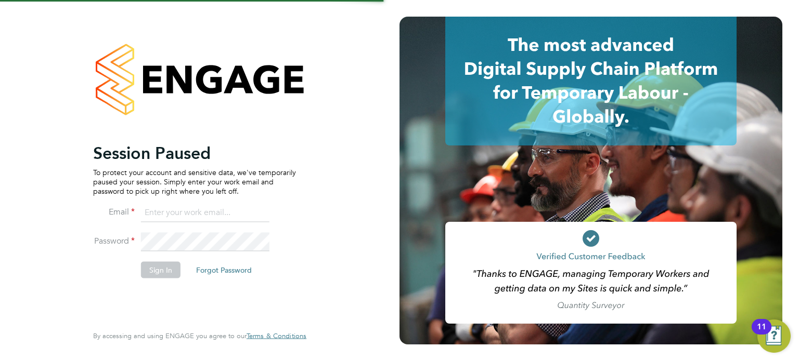
type input "john@falcongreen.co.uk"
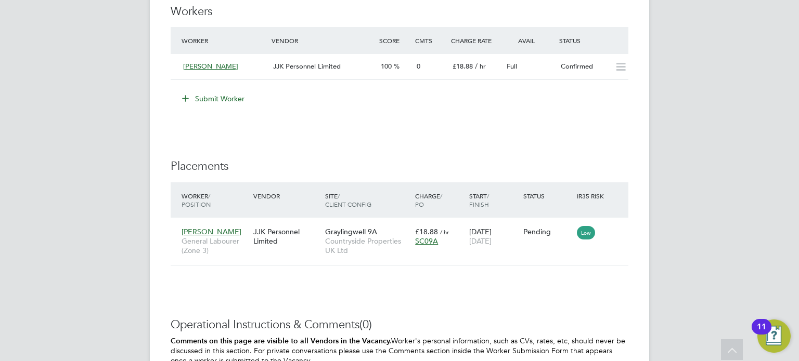
scroll to position [811, 0]
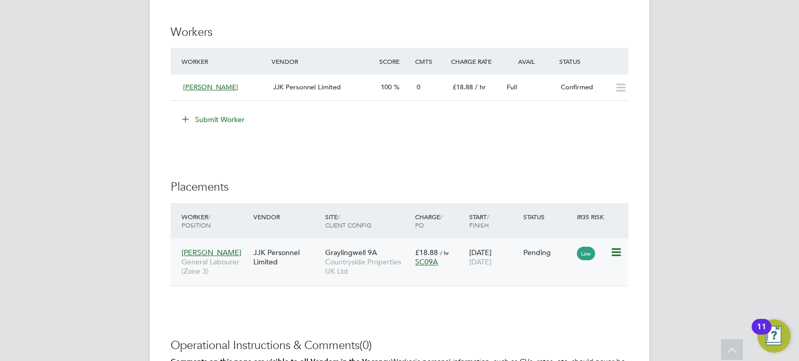
click at [616, 249] on icon at bounding box center [615, 252] width 10 height 12
click at [557, 318] on li "Start" at bounding box center [584, 316] width 74 height 15
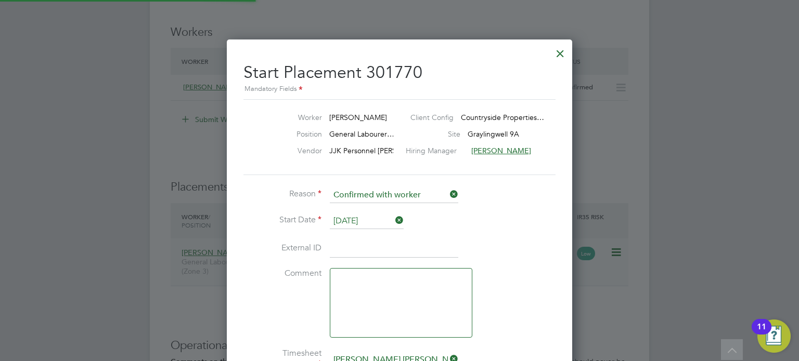
scroll to position [5, 5]
click at [519, 259] on li "External ID" at bounding box center [399, 254] width 312 height 29
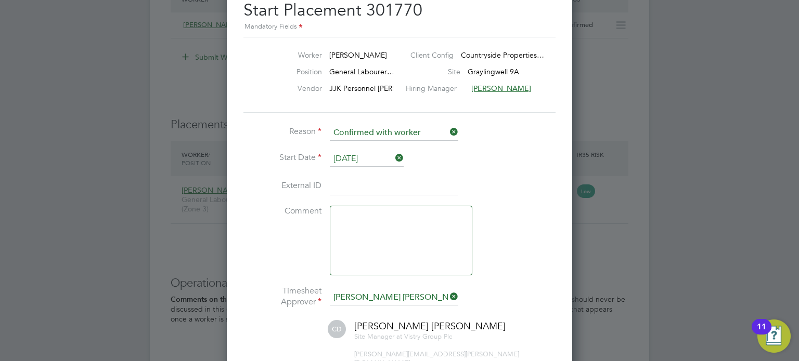
click at [499, 196] on li "External ID" at bounding box center [399, 191] width 312 height 29
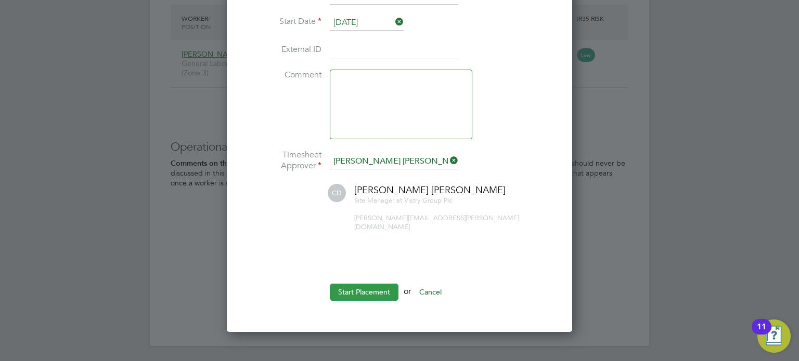
click at [339, 284] on button "Start Placement" at bounding box center [364, 292] width 69 height 17
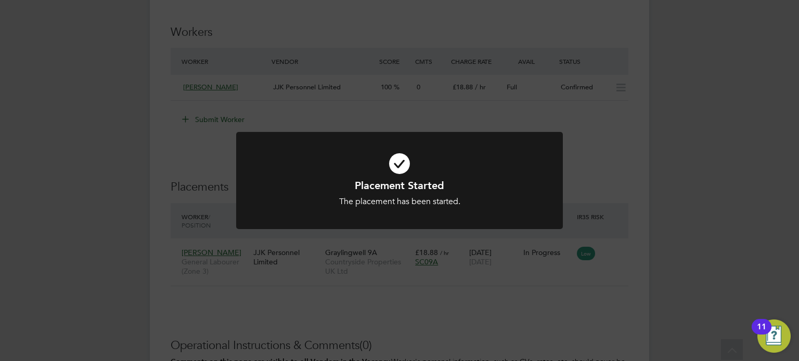
click at [516, 297] on div "Placement Started The placement has been started. Cancel Okay" at bounding box center [399, 180] width 799 height 361
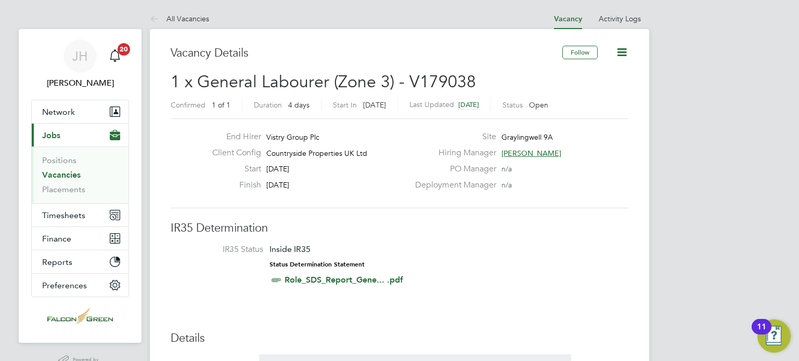
click at [49, 133] on span "Jobs" at bounding box center [51, 136] width 18 height 10
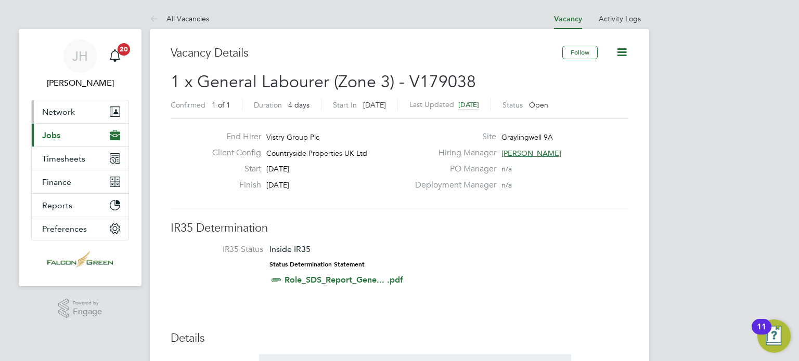
click at [59, 112] on span "Network" at bounding box center [58, 112] width 33 height 10
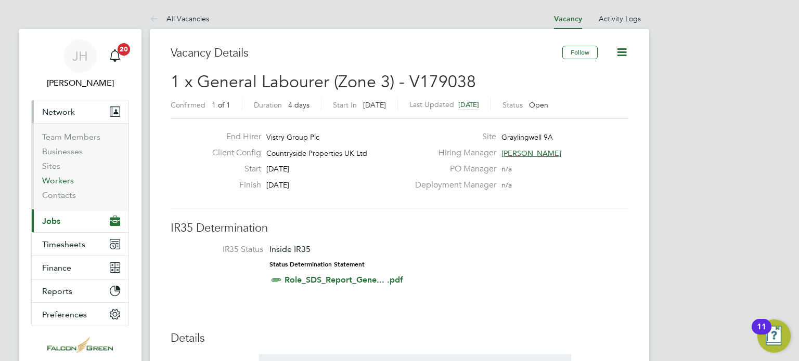
click at [54, 184] on link "Workers" at bounding box center [58, 181] width 32 height 10
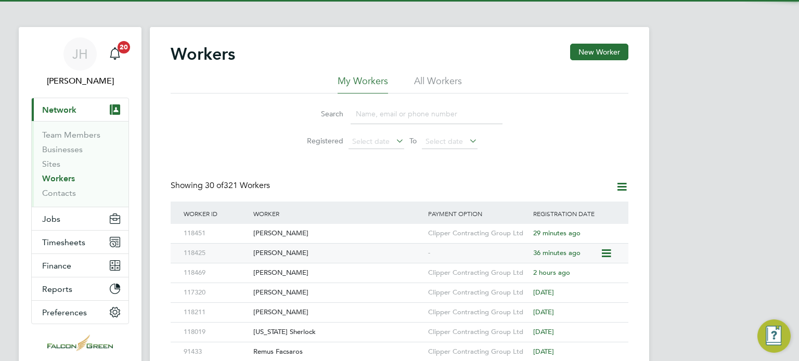
scroll to position [21, 0]
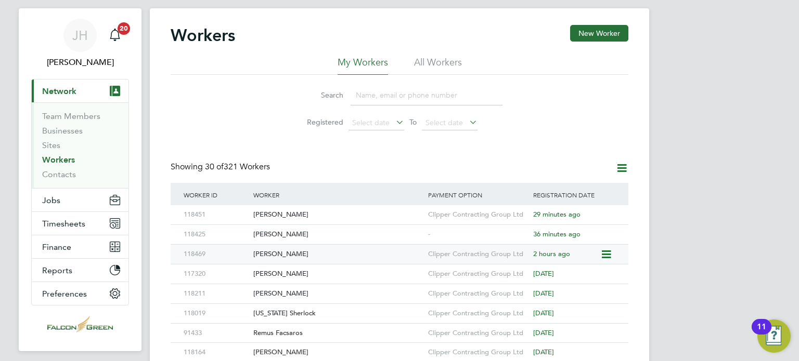
click at [301, 250] on div "[PERSON_NAME]" at bounding box center [338, 254] width 175 height 19
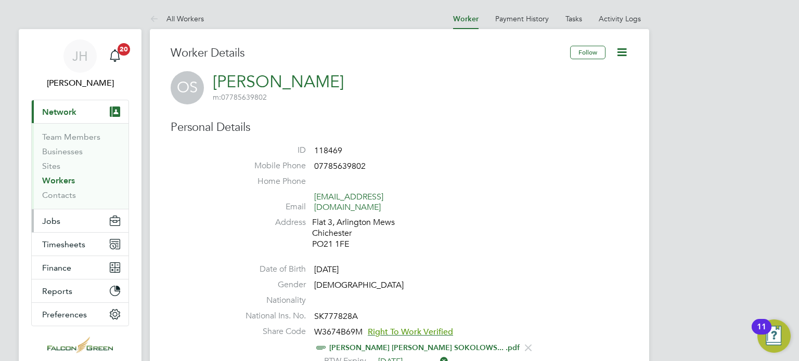
click at [51, 219] on span "Jobs" at bounding box center [51, 221] width 18 height 10
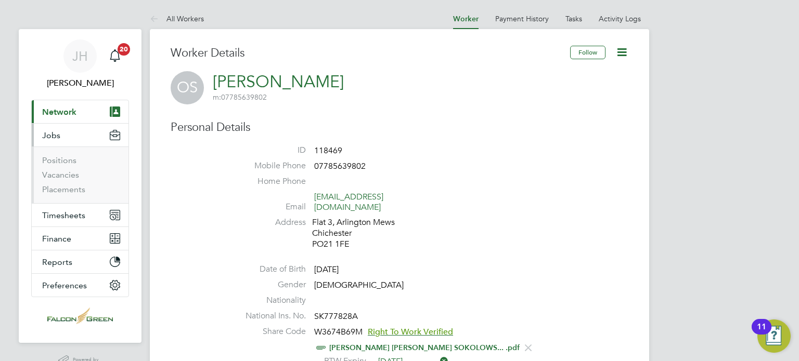
click at [48, 195] on ul "Positions Vacancies Placements" at bounding box center [80, 175] width 97 height 57
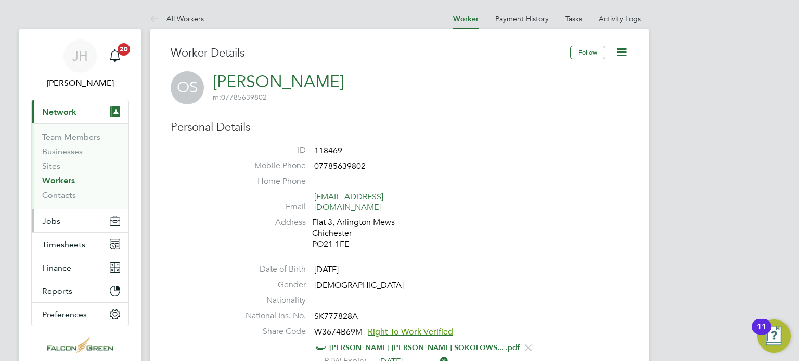
click at [53, 224] on span "Jobs" at bounding box center [51, 221] width 18 height 10
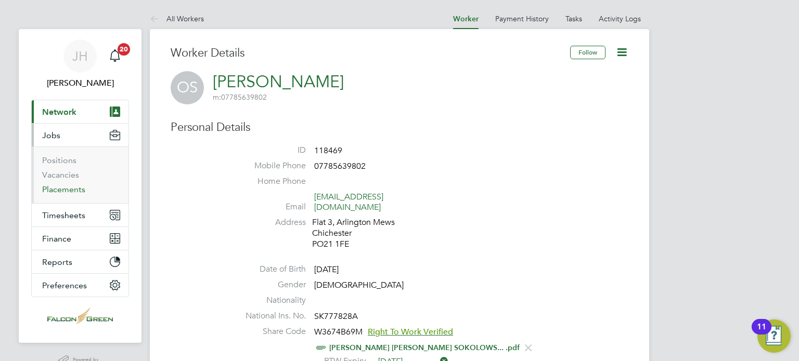
click at [65, 189] on link "Placements" at bounding box center [63, 190] width 43 height 10
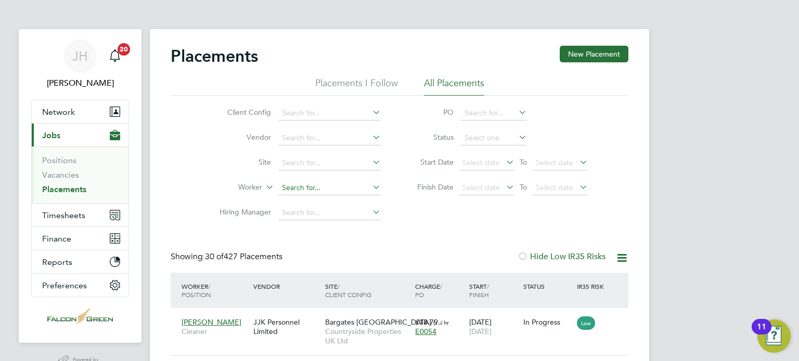
click at [297, 185] on input at bounding box center [329, 188] width 102 height 15
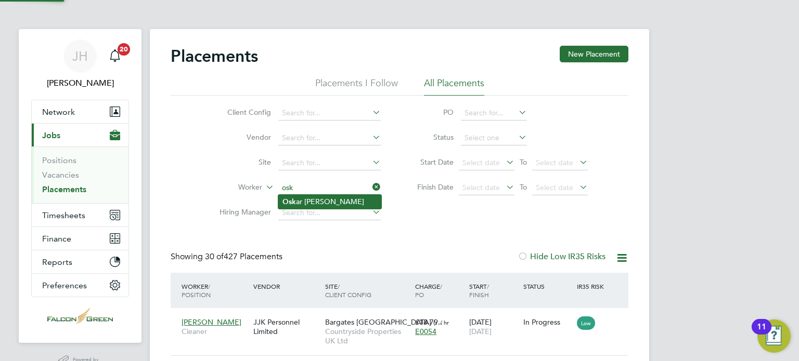
click at [305, 203] on li "Osk ar Sokolowski" at bounding box center [329, 202] width 103 height 14
type input "[PERSON_NAME]"
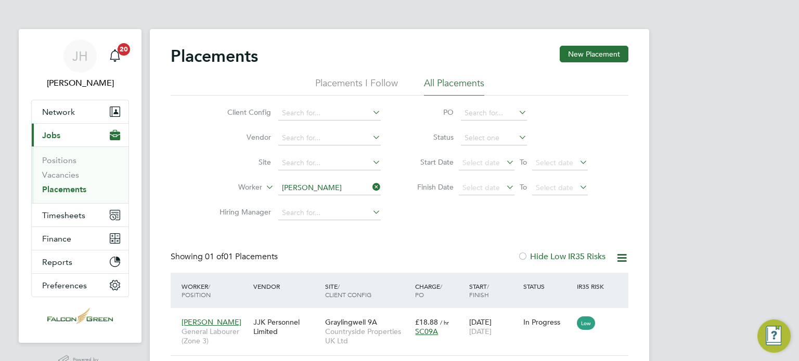
click at [457, 228] on div "Placements New Placement Placements I Follow All Placements Client Config Vendo…" at bounding box center [400, 201] width 458 height 310
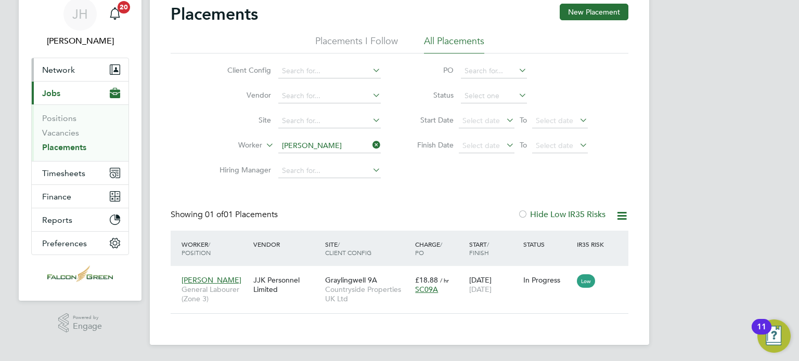
click at [50, 66] on span "Network" at bounding box center [58, 70] width 33 height 10
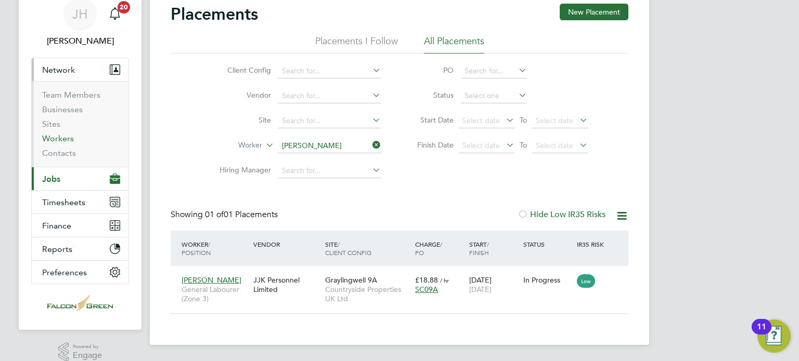
click at [54, 134] on link "Workers" at bounding box center [58, 139] width 32 height 10
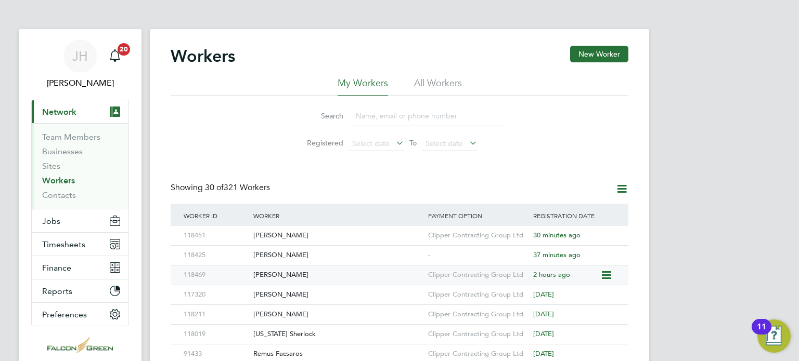
click at [278, 277] on div "Oskar Sokolowski" at bounding box center [338, 275] width 175 height 19
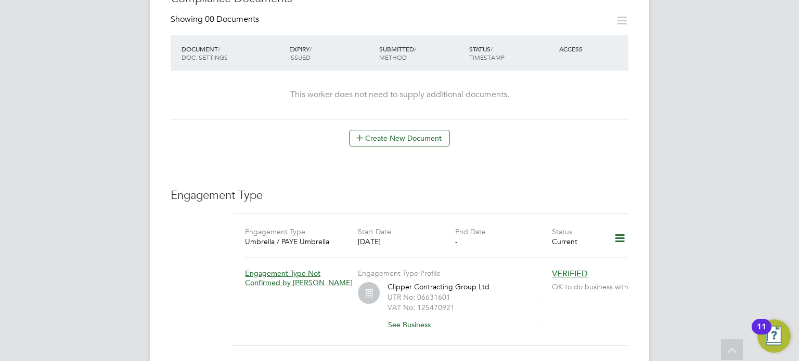
scroll to position [624, 0]
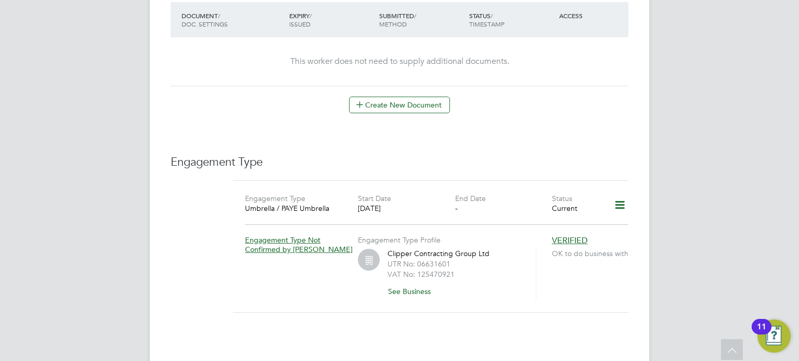
click at [618, 193] on icon at bounding box center [619, 205] width 18 height 24
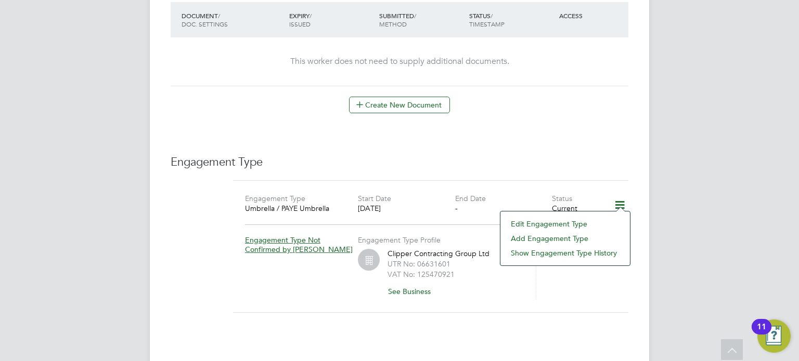
click at [529, 225] on li "Edit Engagement Type" at bounding box center [564, 224] width 119 height 15
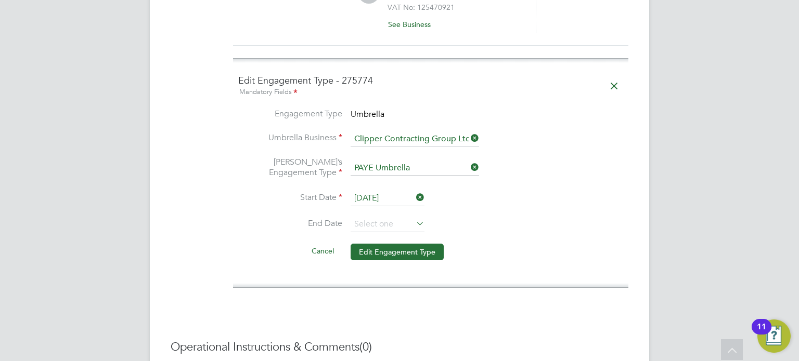
scroll to position [894, 0]
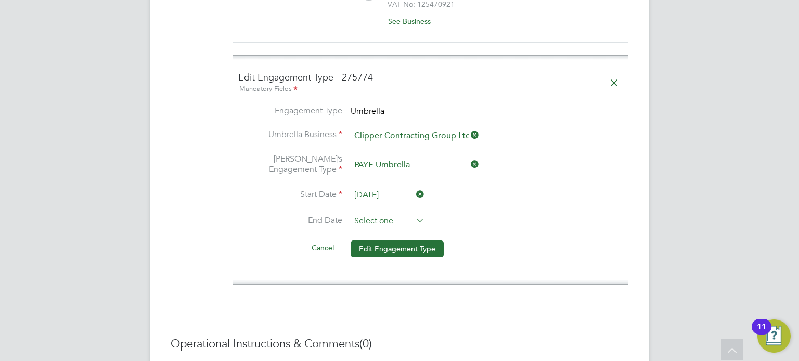
click at [374, 214] on input at bounding box center [387, 222] width 74 height 16
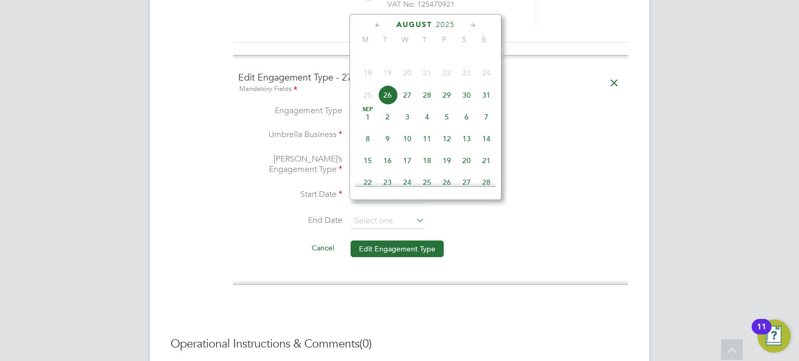
click at [472, 25] on icon at bounding box center [473, 25] width 10 height 11
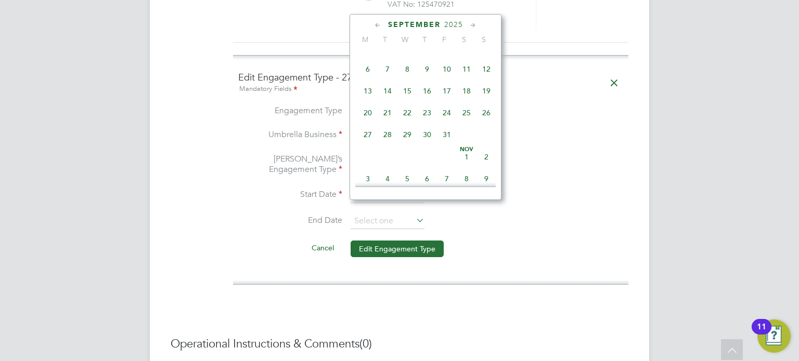
click at [472, 25] on icon at bounding box center [473, 25] width 10 height 11
click at [483, 141] on span "30" at bounding box center [486, 132] width 20 height 20
type input "[DATE]"
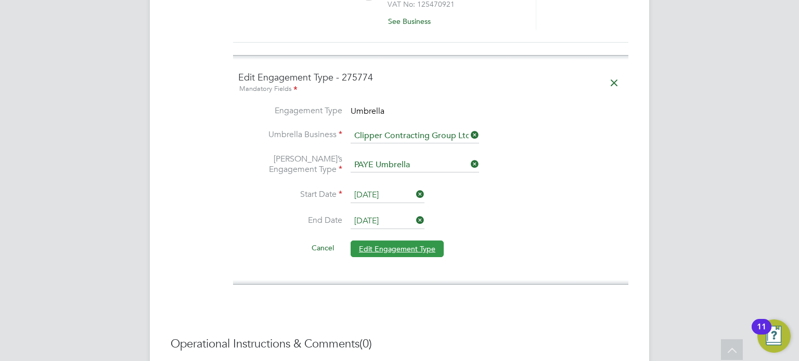
click at [382, 241] on button "Edit Engagement Type" at bounding box center [396, 249] width 93 height 17
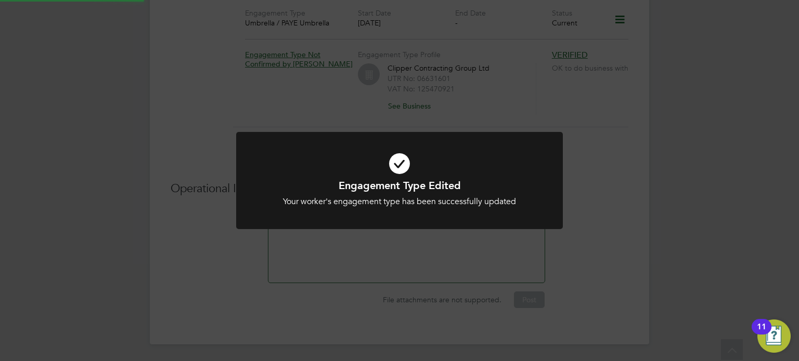
scroll to position [796, 0]
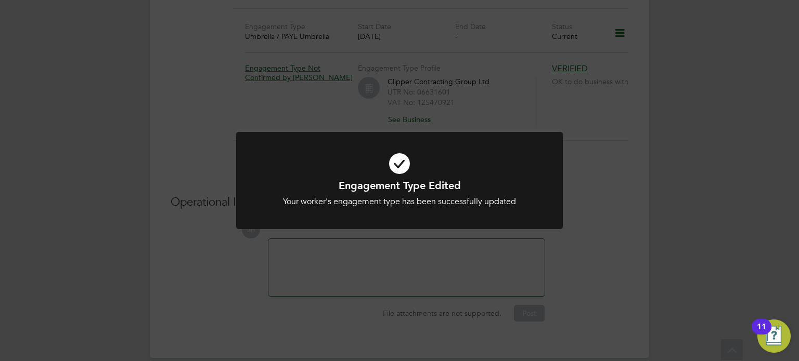
click at [627, 197] on div "Engagement Type Edited Your worker's engagement type has been successfully upda…" at bounding box center [399, 180] width 799 height 361
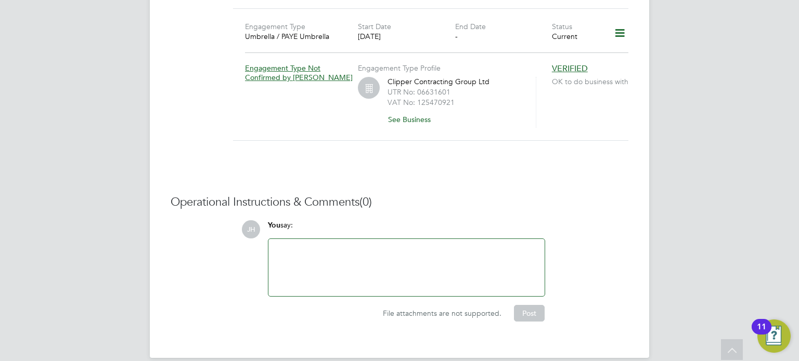
click at [278, 254] on div at bounding box center [407, 267] width 264 height 45
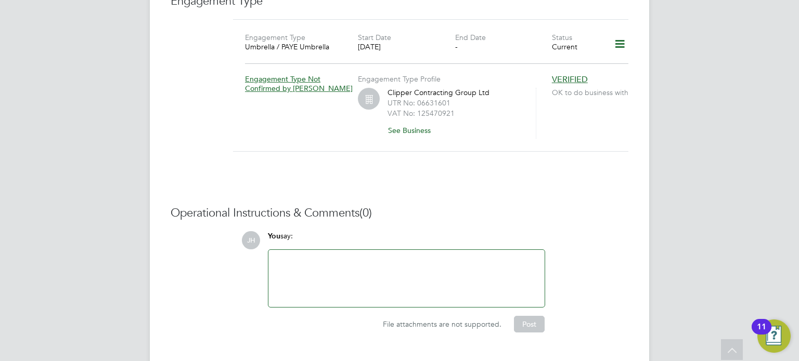
click at [272, 250] on div at bounding box center [406, 278] width 276 height 57
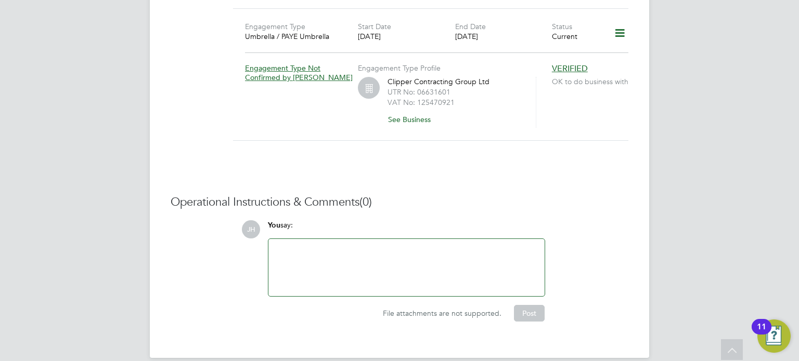
click at [272, 243] on div at bounding box center [406, 267] width 276 height 57
click at [296, 245] on div at bounding box center [407, 267] width 264 height 45
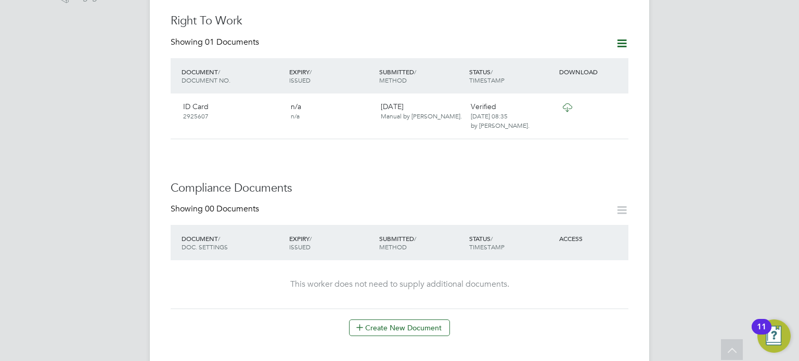
scroll to position [380, 0]
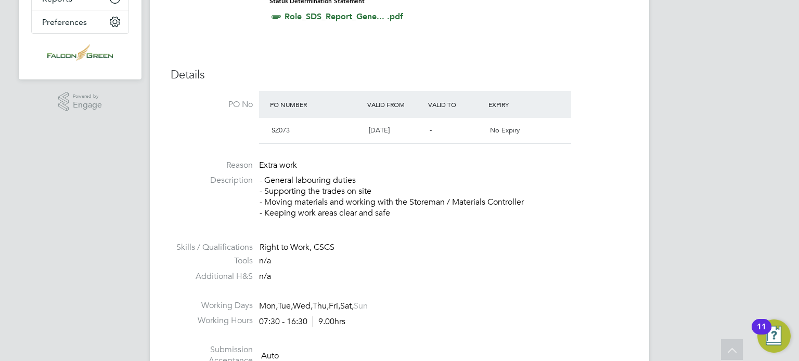
drag, startPoint x: 0, startPoint y: 0, endPoint x: 334, endPoint y: 235, distance: 408.7
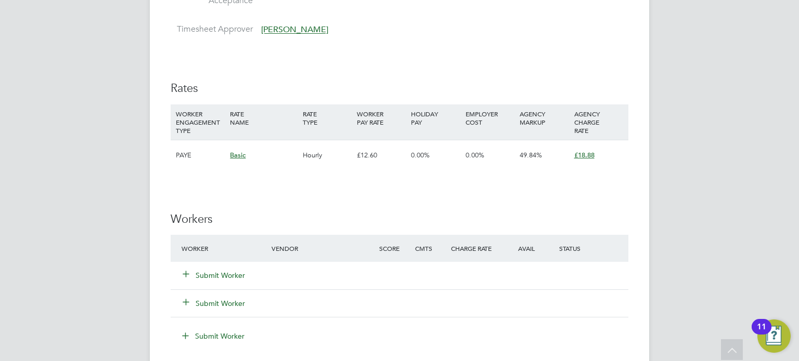
scroll to position [645, 0]
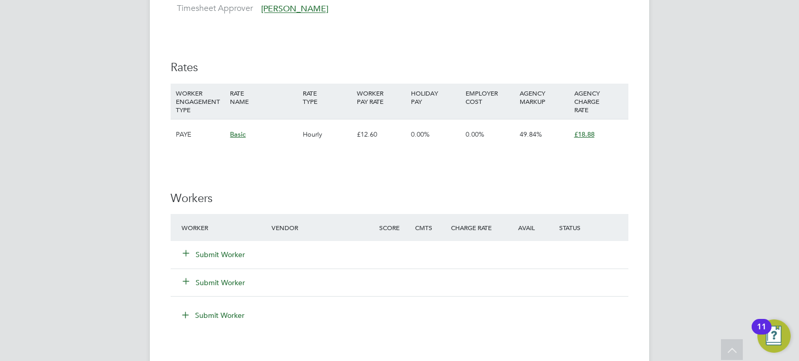
click at [207, 255] on button "Submit Worker" at bounding box center [214, 255] width 62 height 10
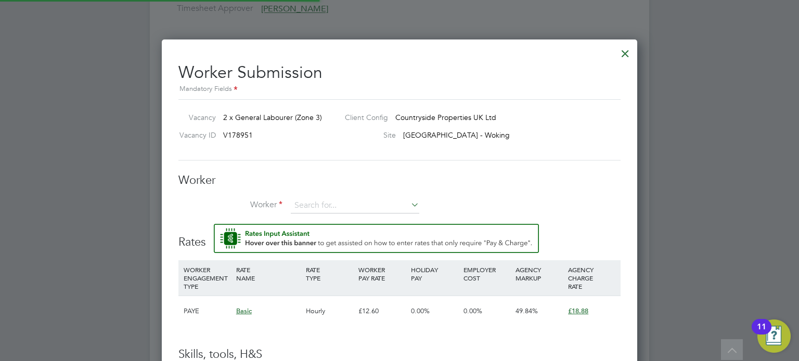
scroll to position [641, 476]
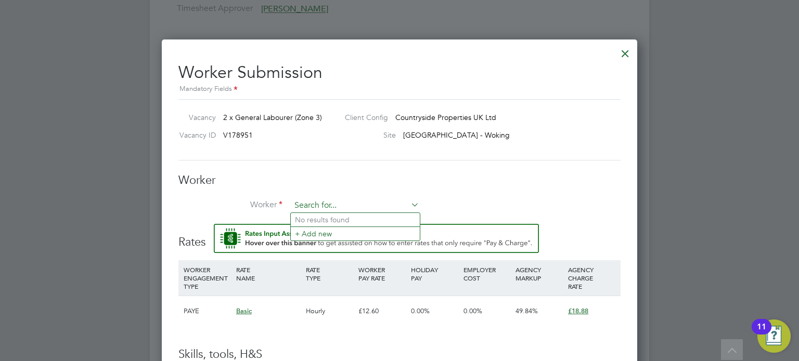
click at [315, 200] on input at bounding box center [355, 206] width 128 height 16
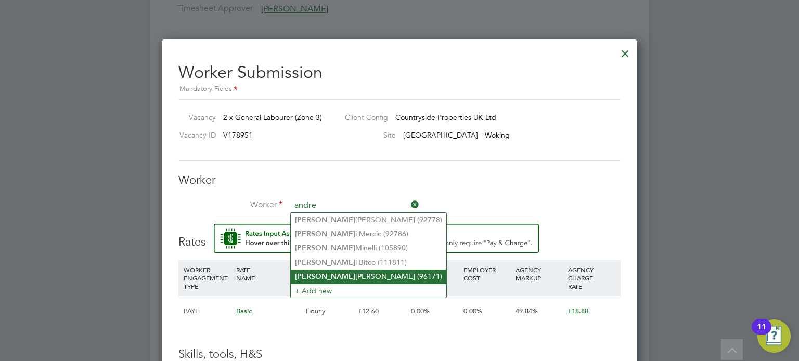
click at [312, 272] on b "Andre" at bounding box center [325, 276] width 60 height 9
type input "Andre Crosdale (96171)"
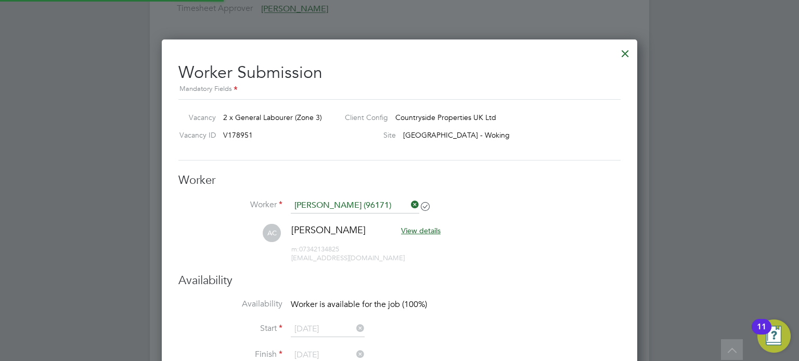
scroll to position [871, 476]
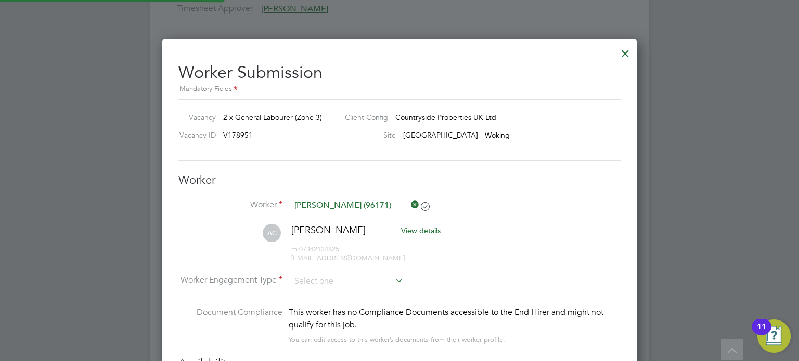
click at [454, 233] on li "AC Andre Crosdale View details m: 07342134825 andre-09@hotmail.co.uk" at bounding box center [399, 248] width 442 height 49
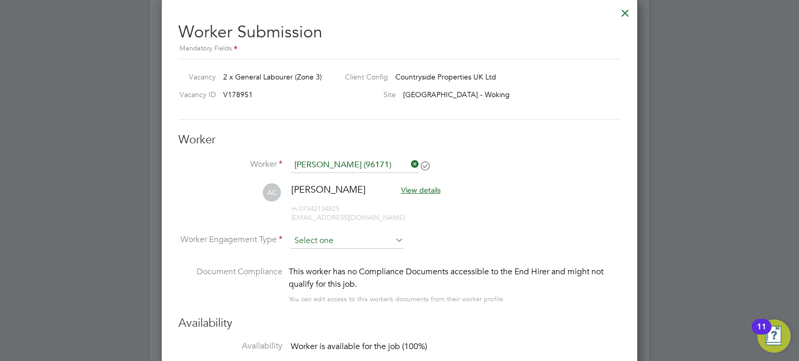
scroll to position [686, 0]
click at [314, 240] on input at bounding box center [347, 240] width 113 height 16
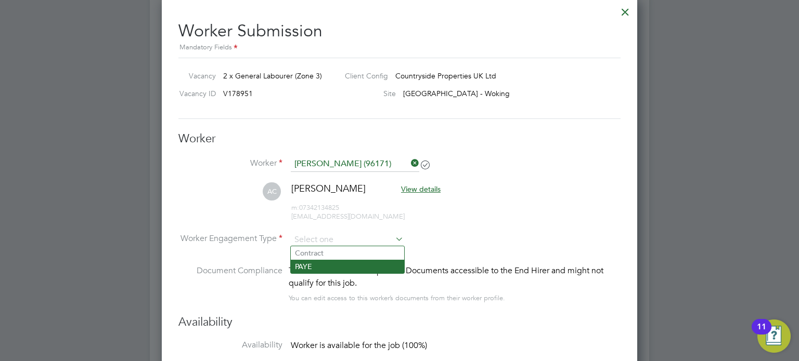
click at [306, 262] on li "PAYE" at bounding box center [347, 267] width 113 height 14
type input "PAYE"
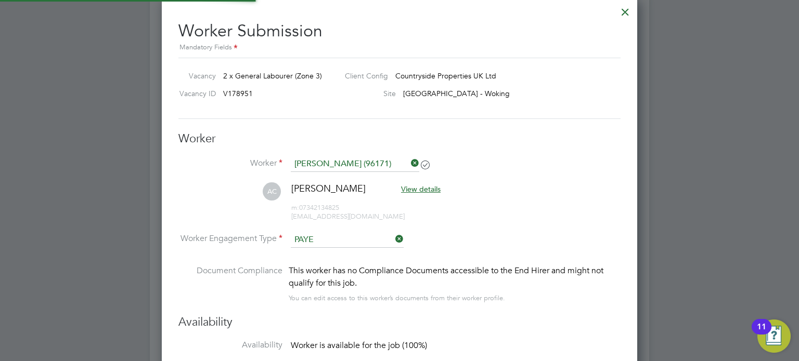
click at [533, 189] on li "AC Andre Crosdale View details m: 07342134825 andre-09@hotmail.co.uk" at bounding box center [399, 207] width 442 height 49
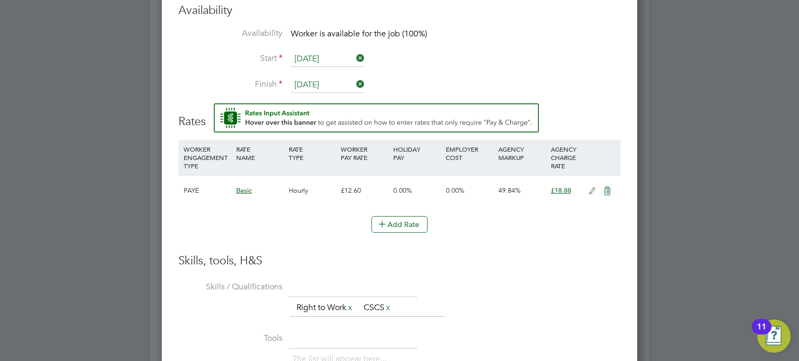
click at [464, 77] on li "Finish 19 Dec 2025" at bounding box center [399, 90] width 442 height 26
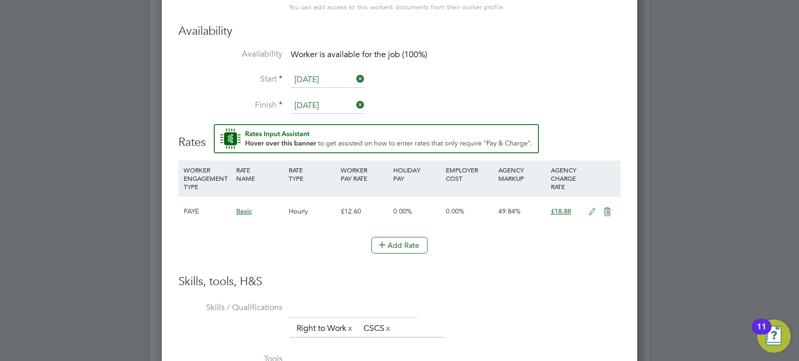
click at [318, 79] on input "[DATE]" at bounding box center [328, 80] width 74 height 16
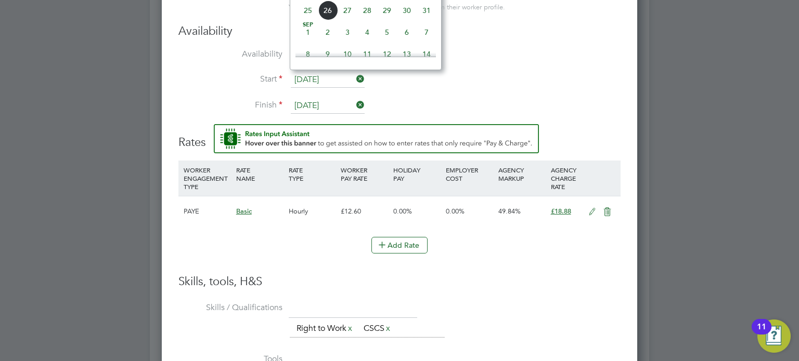
click at [515, 98] on li "Finish 19 Dec 2025" at bounding box center [399, 111] width 442 height 26
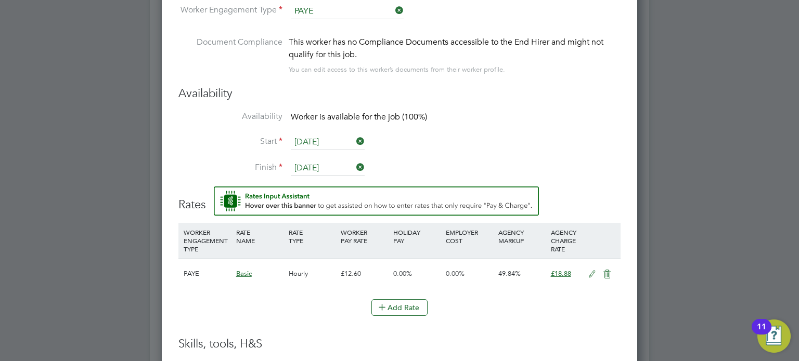
click at [302, 145] on input "[DATE]" at bounding box center [328, 143] width 74 height 16
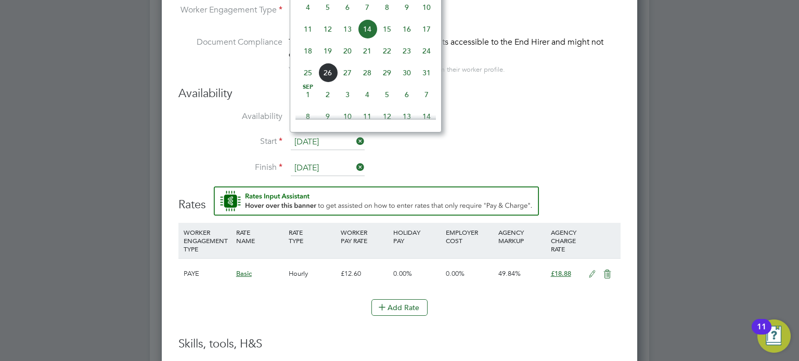
click at [385, 61] on span "22" at bounding box center [387, 51] width 20 height 20
type input "[DATE]"
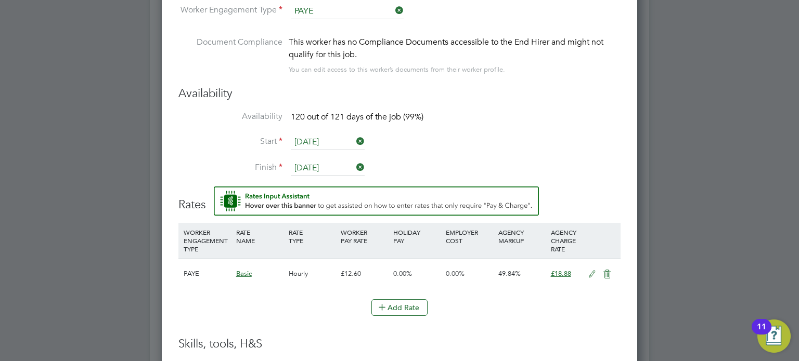
click at [505, 106] on div "Availability Availability 120 out of 121 days of the job (99%) Start 22 Aug 202…" at bounding box center [399, 136] width 442 height 100
click at [535, 137] on li "Start 22 Aug 2025" at bounding box center [399, 148] width 442 height 26
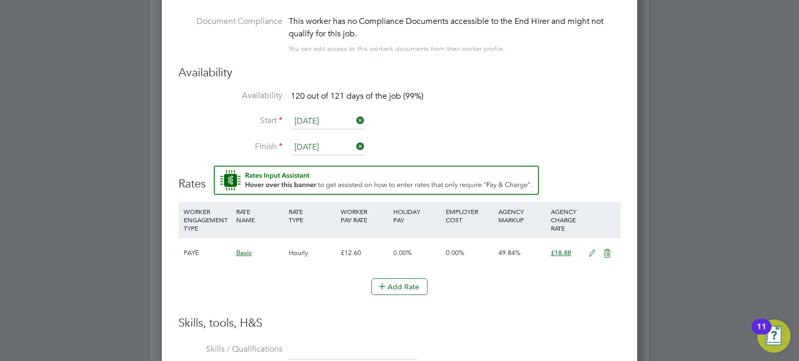
click at [589, 250] on icon at bounding box center [591, 254] width 13 height 8
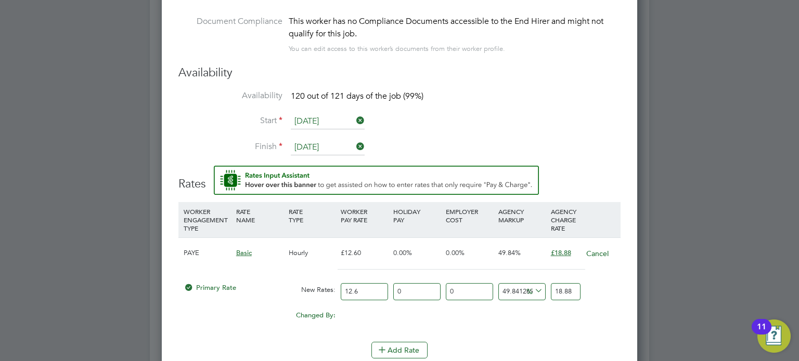
drag, startPoint x: 362, startPoint y: 286, endPoint x: 324, endPoint y: 286, distance: 38.5
click at [324, 286] on div "Primary Rate New Rates: 12.6 0 n/a 0 n/a 49.84126984126984 0 % 18.88" at bounding box center [399, 292] width 442 height 28
type input "1"
type input "1.4984126984126984"
type input "16"
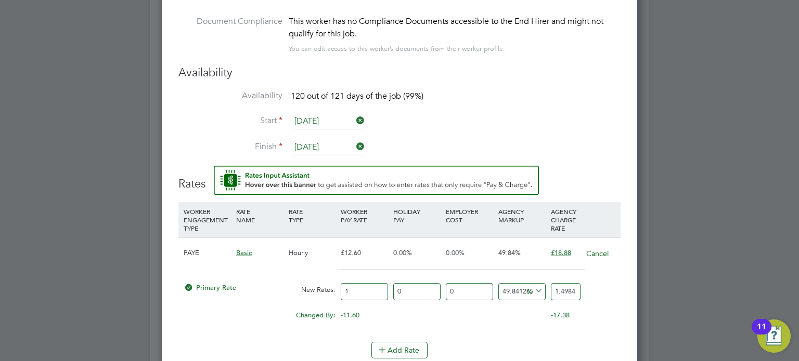
type input "23.974603174603175"
type input "16.3"
type input "24.424126984126985"
type input "16.33"
type input "24.469079365079367"
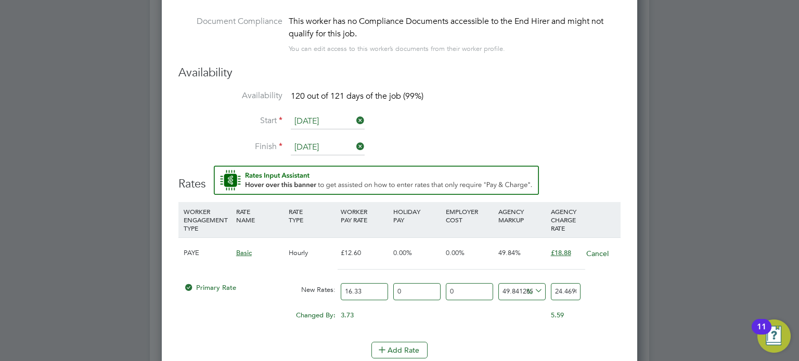
type input "16.33"
drag, startPoint x: 552, startPoint y: 288, endPoint x: 639, endPoint y: 297, distance: 87.3
type input "-93.87630128597672"
type input "1"
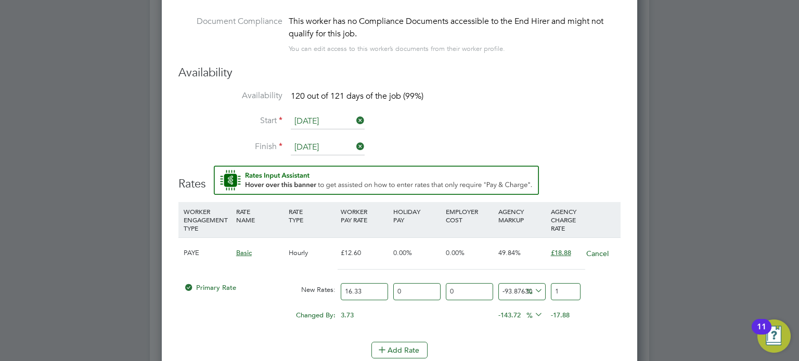
type input "10.22657685241886"
type input "18"
type input "15.125535823637478"
type input "18.8"
type input "15.61543172075934"
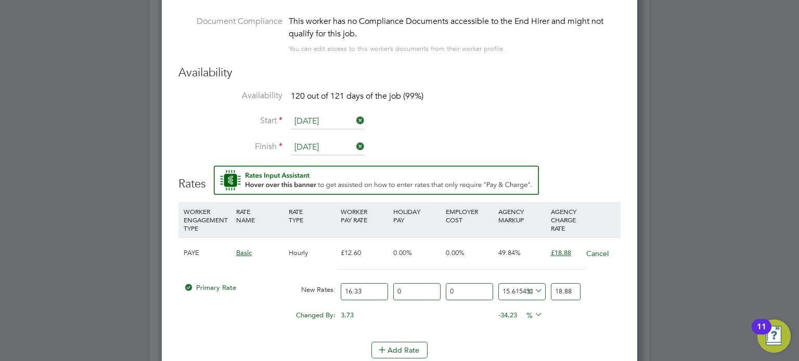
type input "18.88"
click at [601, 296] on div "Primary Rate New Rates: 16.33 0 n/a 0 n/a 15.61543172075934 2.55 % 18.88" at bounding box center [399, 292] width 442 height 28
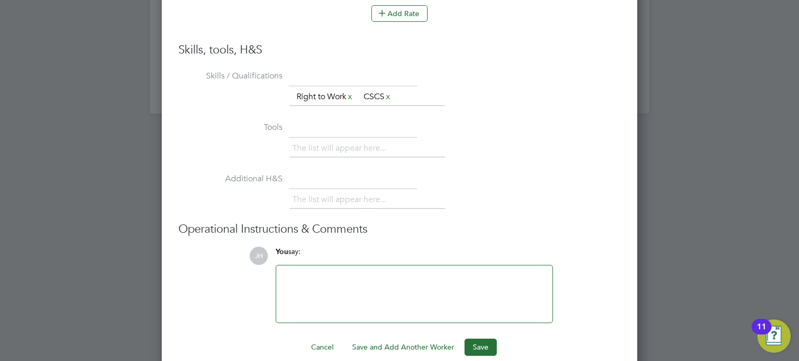
scroll to position [1284, 0]
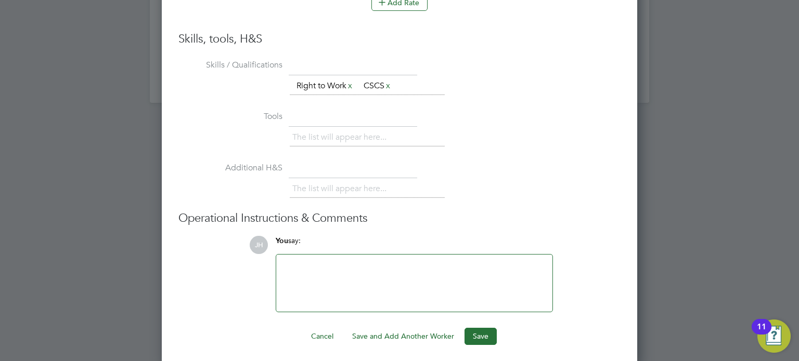
click at [601, 172] on li "Additional H&S The list will appear here..." at bounding box center [399, 185] width 442 height 51
click at [471, 329] on button "Save" at bounding box center [480, 336] width 32 height 17
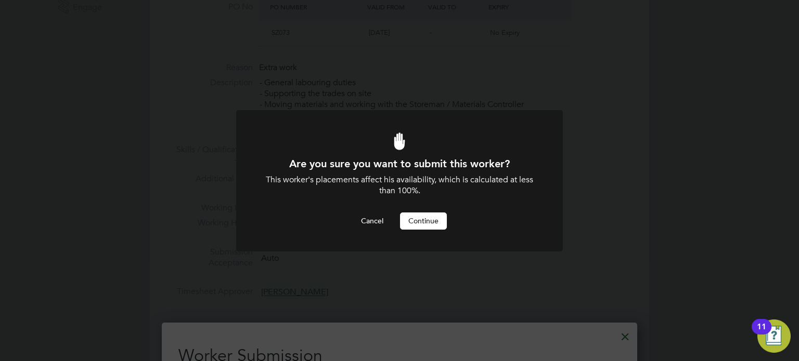
click at [411, 220] on button "Continue" at bounding box center [423, 221] width 47 height 17
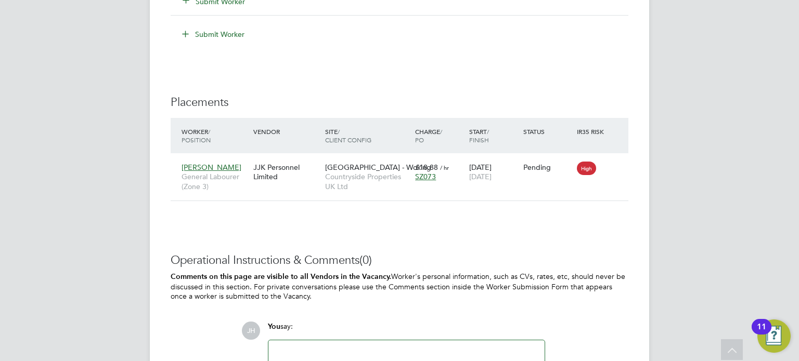
scroll to position [936, 0]
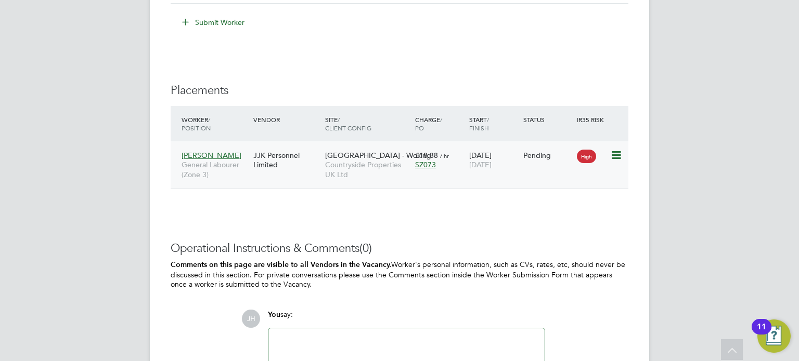
click at [588, 158] on span "High" at bounding box center [586, 157] width 19 height 14
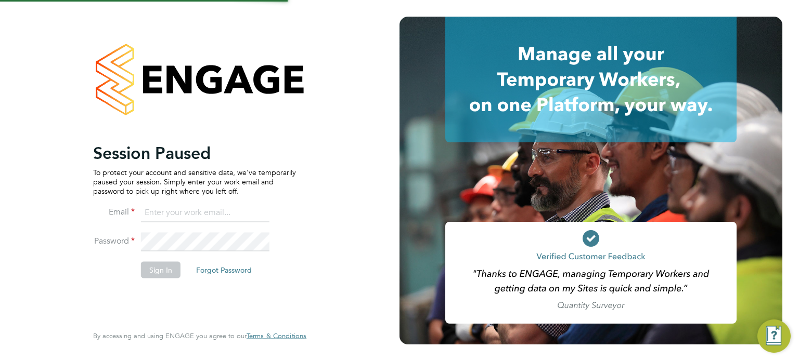
type input "john@falcongreen.co.uk"
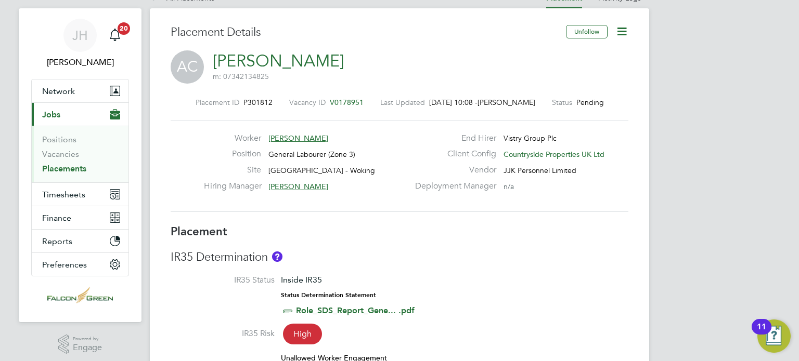
click at [255, 62] on link "[PERSON_NAME]" at bounding box center [278, 61] width 131 height 20
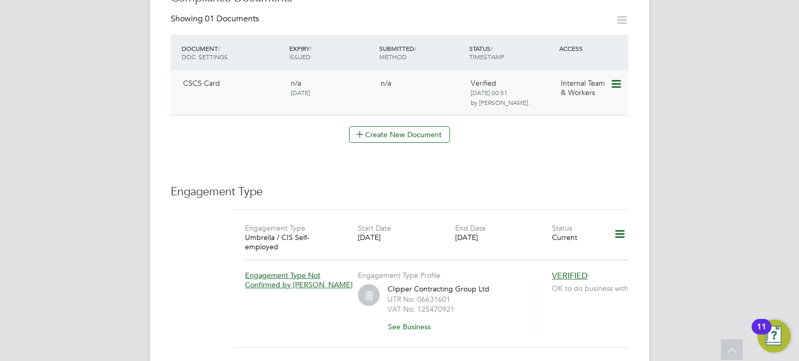
scroll to position [666, 0]
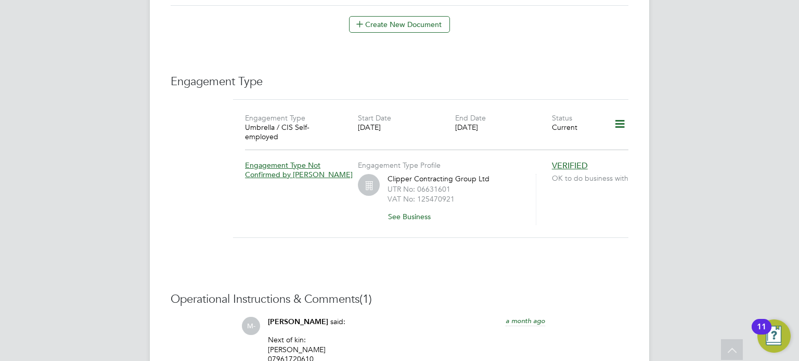
click at [620, 116] on icon at bounding box center [619, 124] width 18 height 24
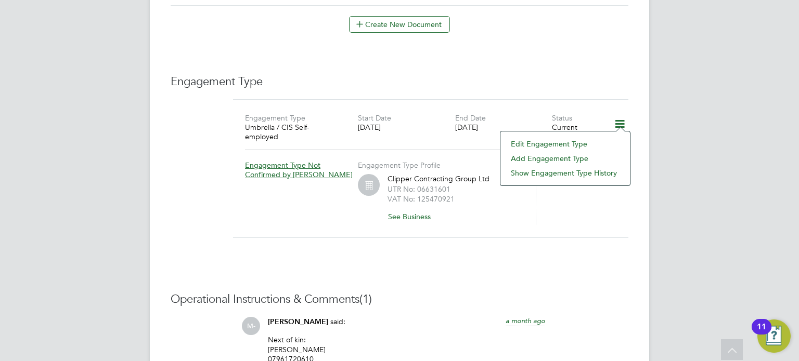
click at [555, 142] on li "Edit Engagement Type" at bounding box center [564, 144] width 119 height 15
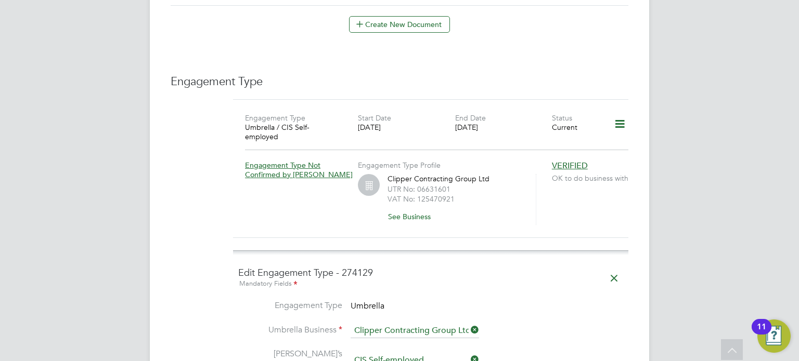
click at [554, 267] on h4 "Edit Engagement Type - 274129 Mandatory Fields" at bounding box center [430, 278] width 385 height 23
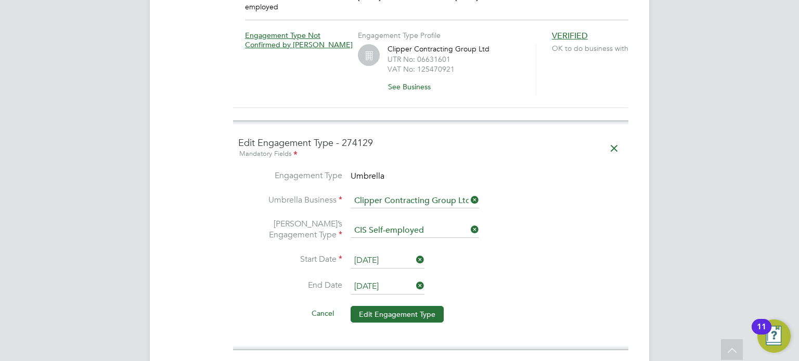
scroll to position [811, 0]
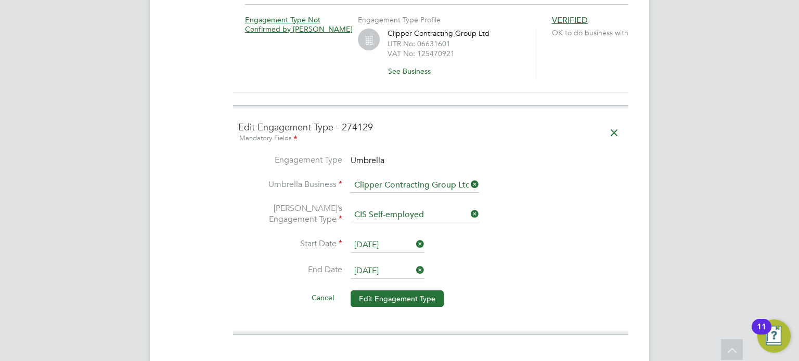
click at [372, 264] on input "[DATE]" at bounding box center [387, 272] width 74 height 16
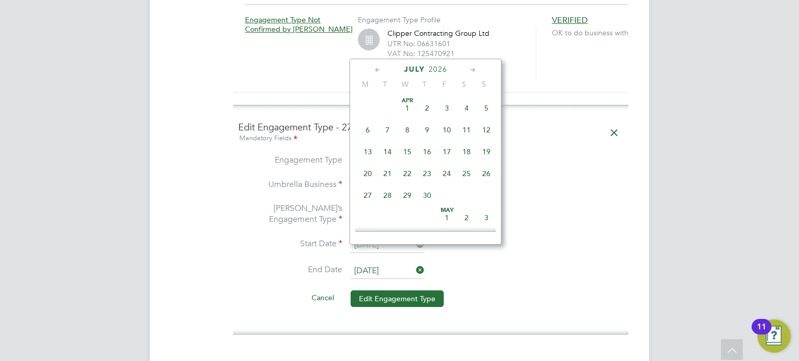
scroll to position [294, 0]
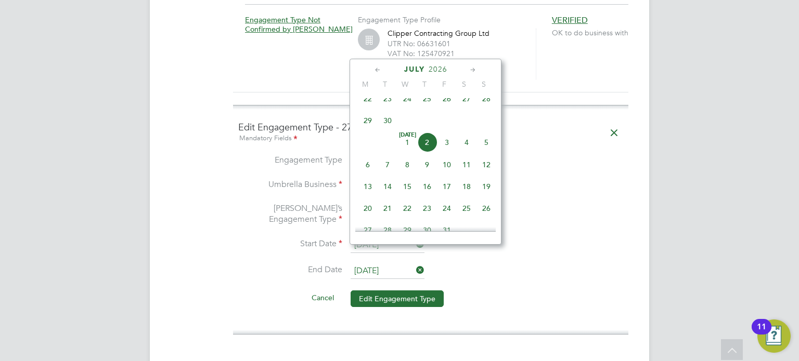
click at [383, 70] on div "[DATE]" at bounding box center [425, 69] width 140 height 10
click at [376, 70] on icon at bounding box center [378, 69] width 10 height 11
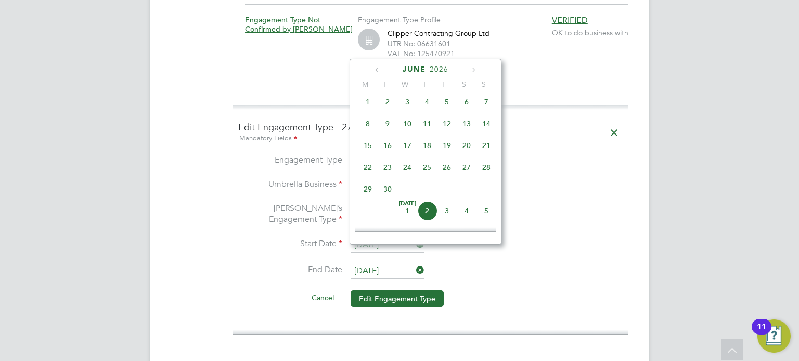
click at [376, 70] on icon at bounding box center [378, 69] width 10 height 11
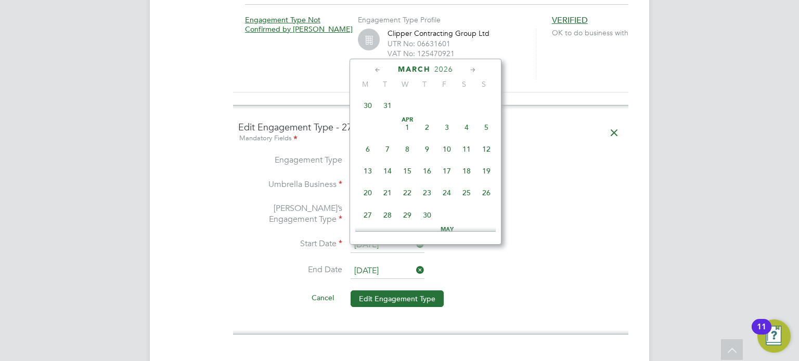
scroll to position [0, 0]
click at [376, 70] on icon at bounding box center [378, 69] width 10 height 11
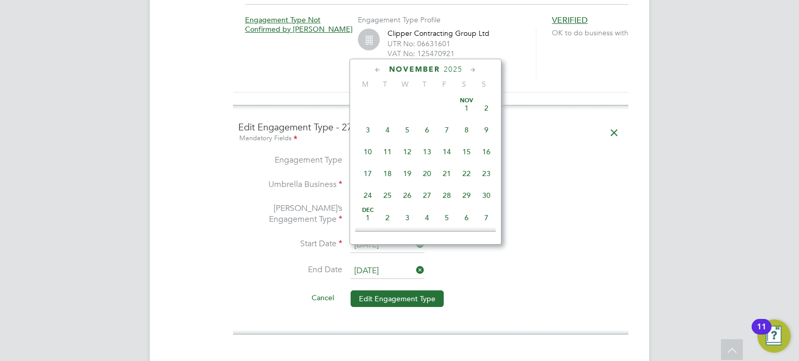
click at [376, 70] on icon at bounding box center [378, 69] width 10 height 11
click at [485, 110] on span "3" at bounding box center [486, 108] width 20 height 20
type input "[DATE]"
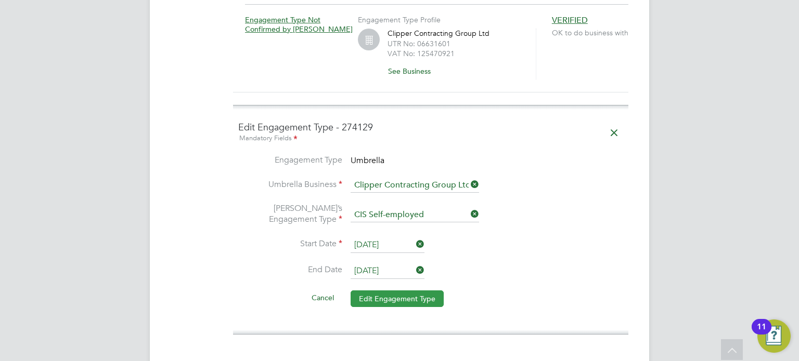
click at [390, 291] on button "Edit Engagement Type" at bounding box center [396, 299] width 93 height 17
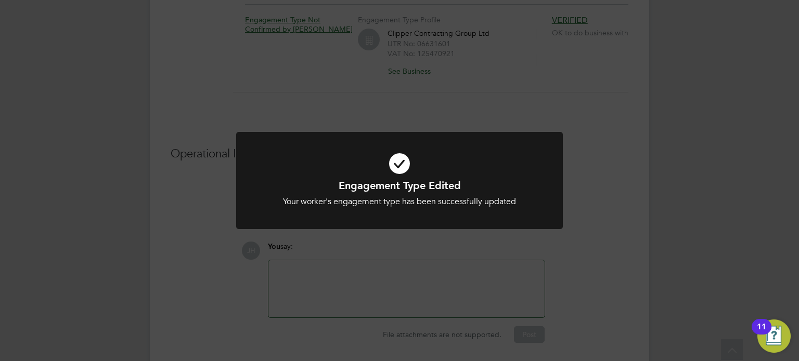
click at [621, 195] on div "Engagement Type Edited Your worker's engagement type has been successfully upda…" at bounding box center [399, 180] width 799 height 361
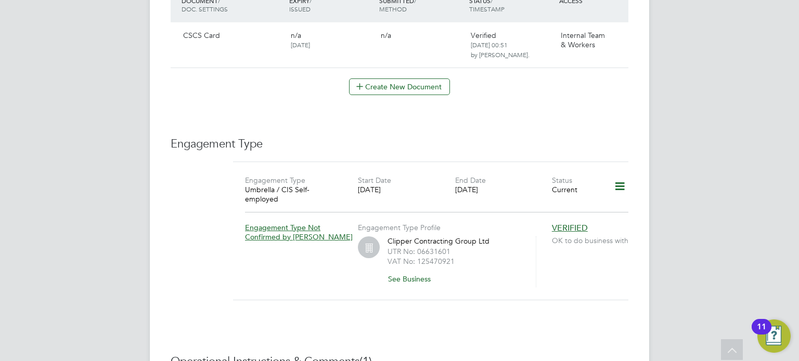
click at [621, 212] on div "VERIFIED OK to do business with" at bounding box center [592, 230] width 81 height 36
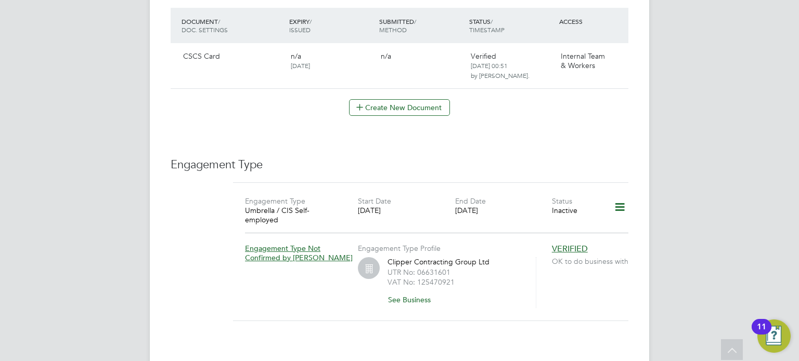
click at [620, 197] on icon at bounding box center [619, 208] width 18 height 24
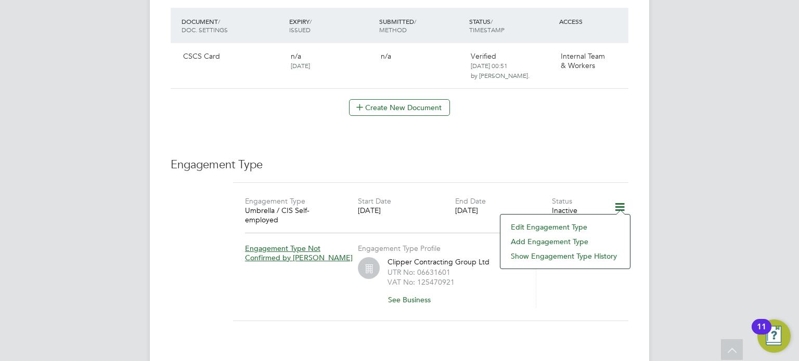
click at [539, 243] on li "Add Engagement Type" at bounding box center [564, 241] width 119 height 15
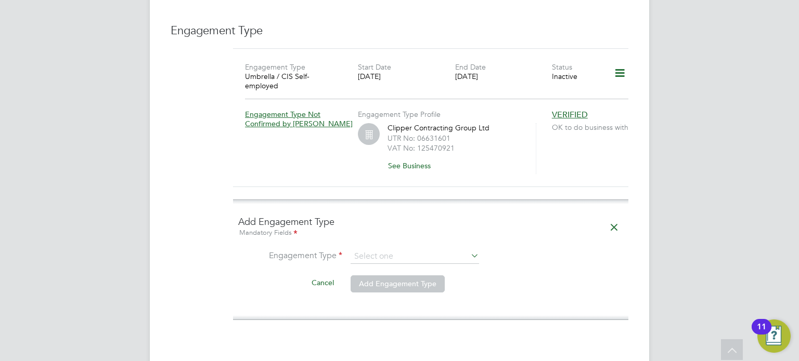
scroll to position [770, 0]
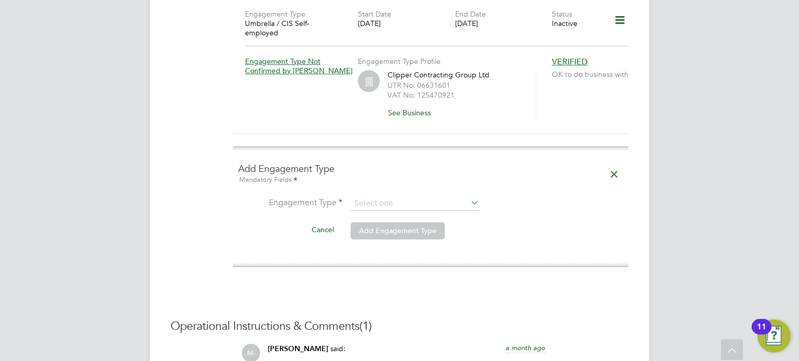
click at [362, 197] on li "Engagement Type" at bounding box center [430, 209] width 385 height 25
click at [366, 197] on input at bounding box center [414, 204] width 128 height 15
click at [380, 244] on li "Umbrella" at bounding box center [414, 245] width 129 height 15
type input "Umbrella"
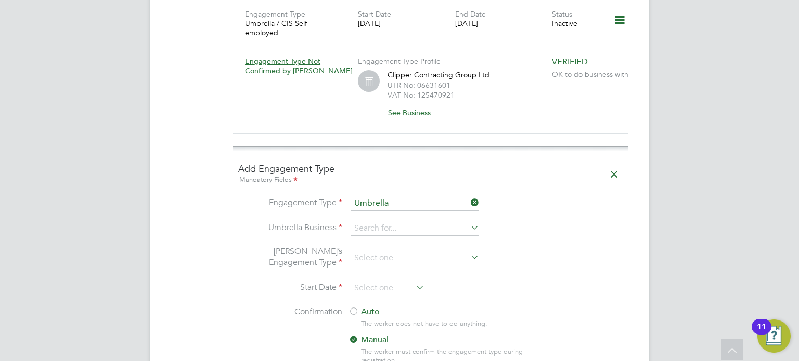
click at [391, 201] on li "Engagement Type Umbrella" at bounding box center [430, 209] width 385 height 25
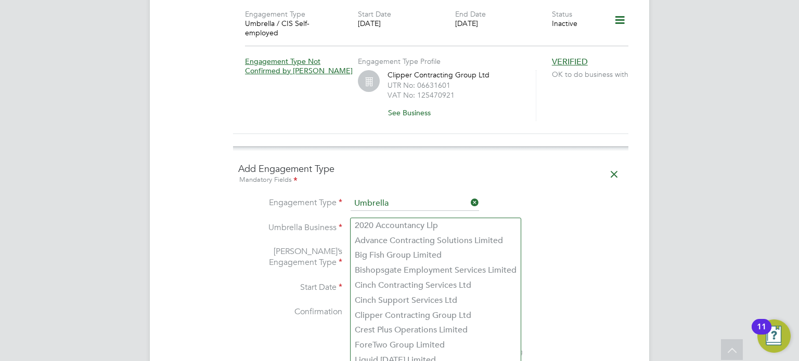
click at [370, 221] on input at bounding box center [414, 228] width 128 height 15
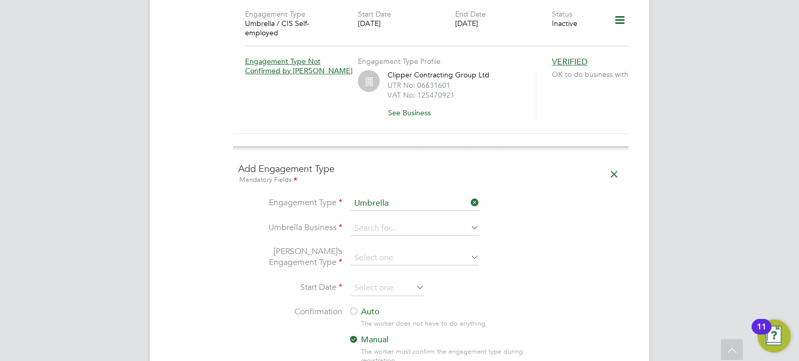
click at [372, 318] on li "Clipper Contracting Group Ltd" at bounding box center [435, 315] width 170 height 15
type input "Clipper Contracting Group Ltd"
click at [385, 251] on input at bounding box center [414, 258] width 128 height 15
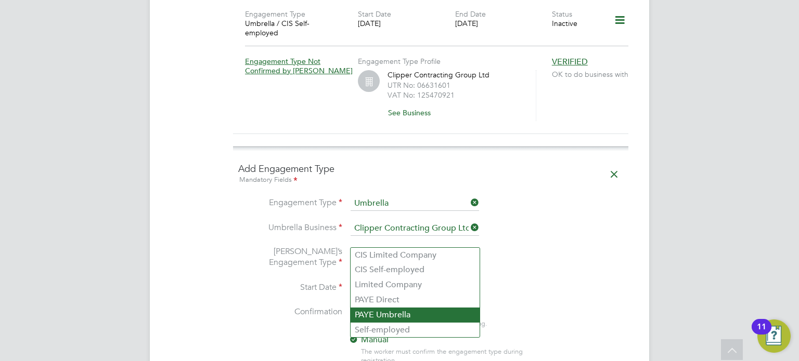
click at [379, 320] on li "PAYE Umbrella" at bounding box center [414, 315] width 129 height 15
type input "PAYE Umbrella"
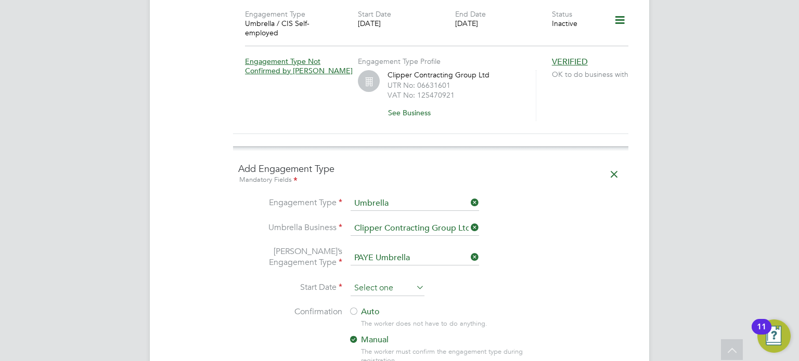
click at [372, 281] on input at bounding box center [387, 289] width 74 height 16
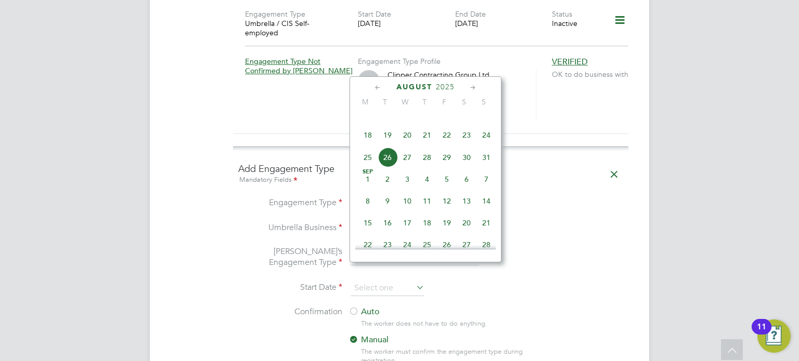
click at [445, 145] on span "22" at bounding box center [447, 135] width 20 height 20
type input "[DATE]"
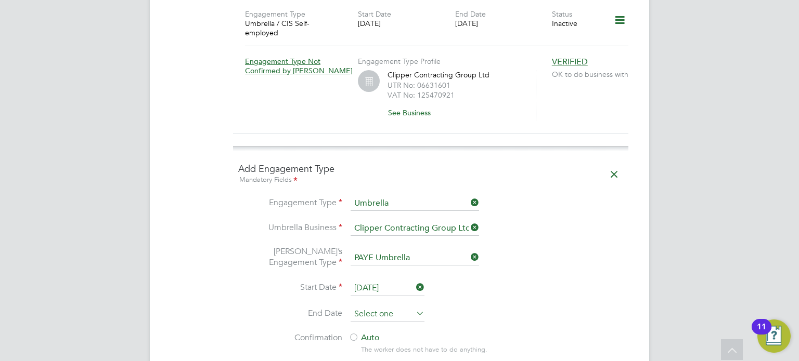
click at [377, 307] on input at bounding box center [387, 315] width 74 height 16
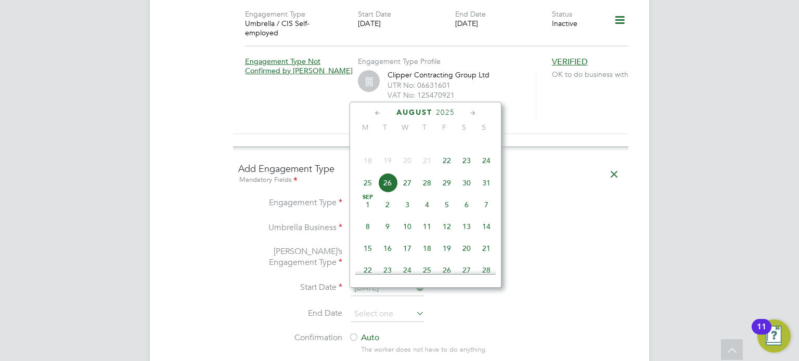
click at [474, 116] on icon at bounding box center [473, 113] width 10 height 11
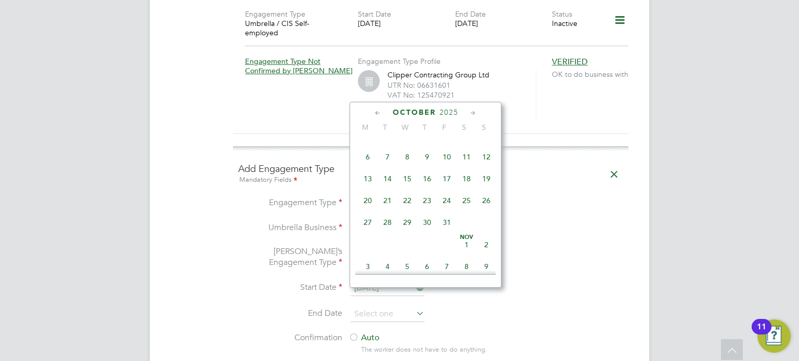
click at [474, 116] on icon at bounding box center [473, 113] width 10 height 11
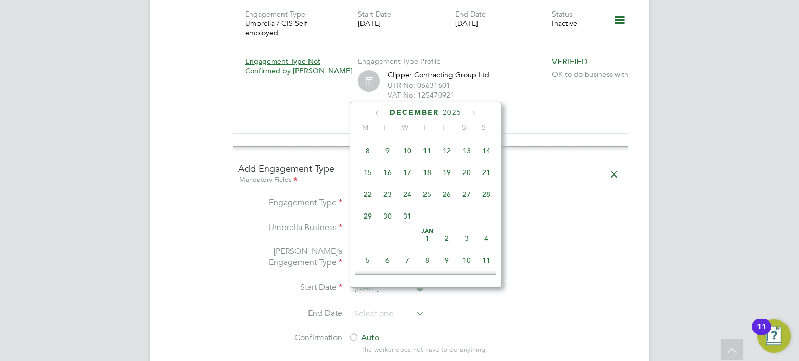
click at [399, 226] on span "31" at bounding box center [407, 216] width 20 height 20
type input "[DATE]"
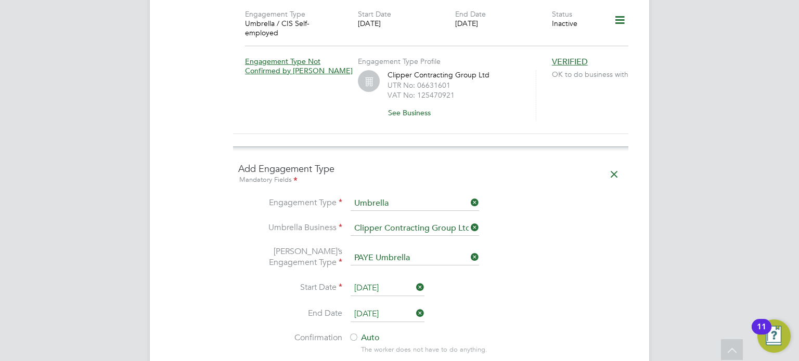
click at [575, 246] on li "Umbrella’s Engagement Type PAYE Umbrella" at bounding box center [430, 263] width 385 height 34
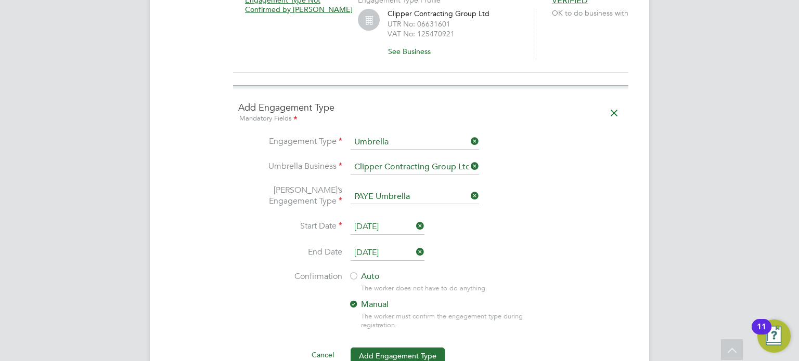
scroll to position [832, 0]
click at [366, 270] on label "Auto" at bounding box center [441, 275] width 187 height 11
click at [381, 347] on button "Add Engagement Type" at bounding box center [397, 355] width 94 height 17
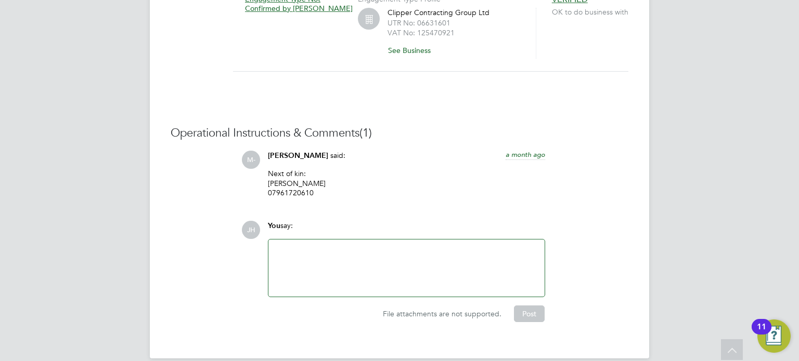
scroll to position [828, 0]
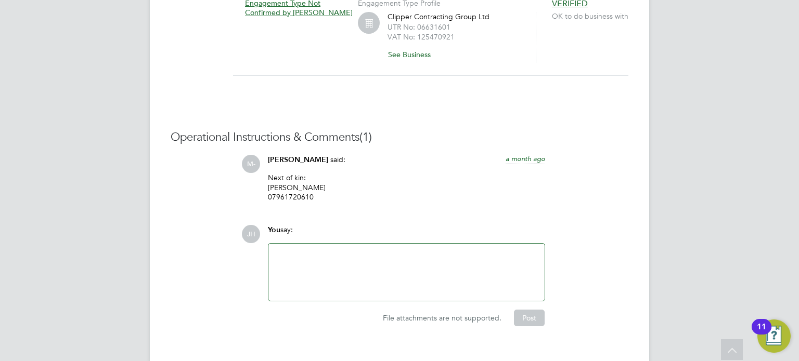
click at [619, 189] on div "M- [PERSON_NAME] said: a month ago Next of kin: [PERSON_NAME] 07961720610 Show …" at bounding box center [434, 182] width 387 height 55
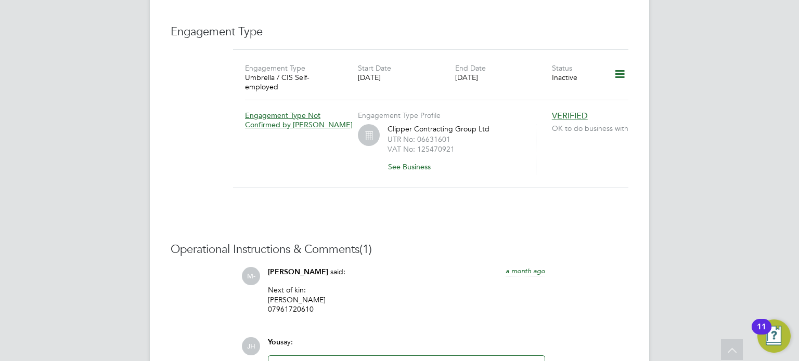
scroll to position [703, 0]
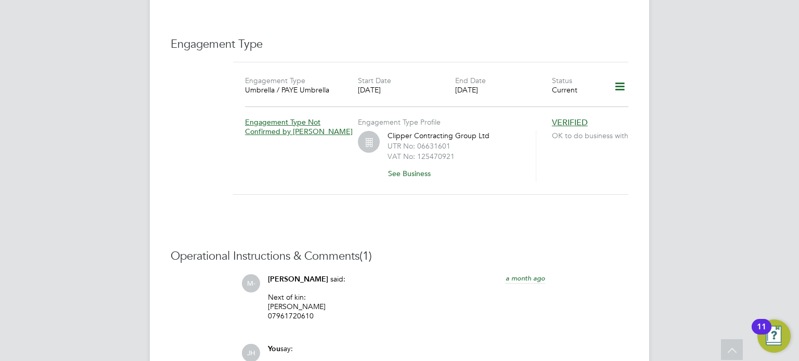
click at [624, 193] on div "Engagement Type Umbrella / PAYE Umbrella Start Date [DATE] End Date [DATE] Stat…" at bounding box center [430, 135] width 395 height 146
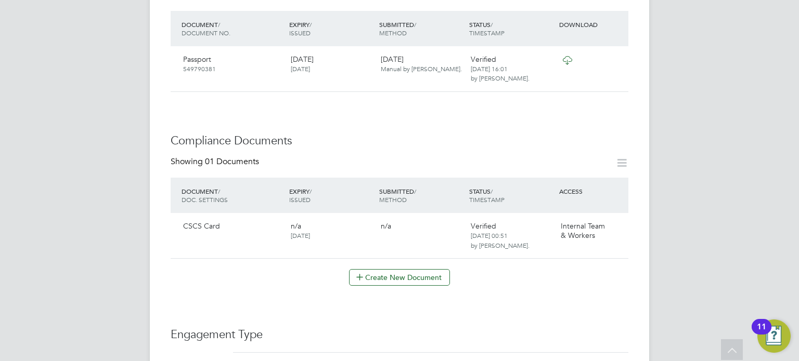
scroll to position [412, 0]
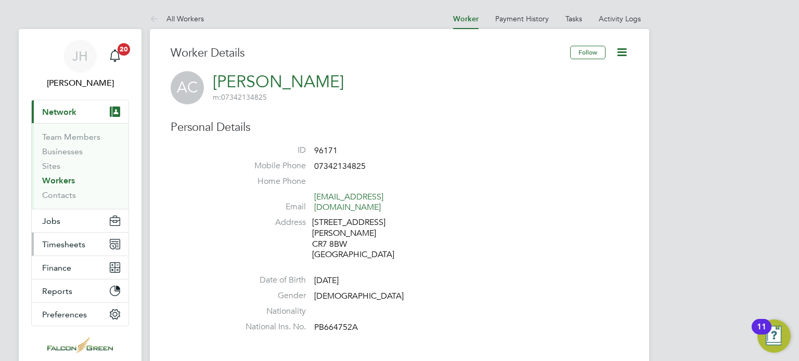
click at [60, 244] on span "Timesheets" at bounding box center [63, 245] width 43 height 10
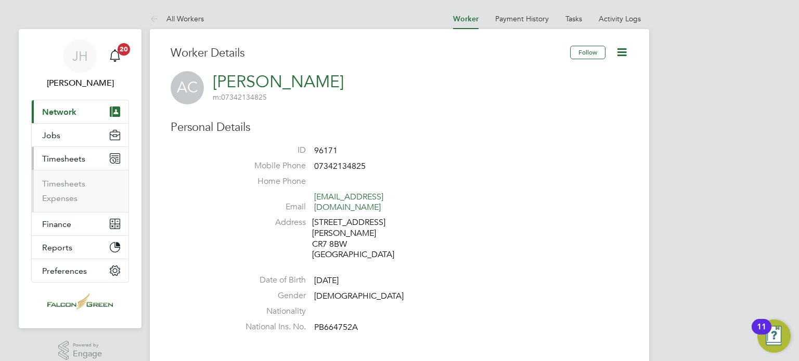
click at [48, 155] on span "Timesheets" at bounding box center [63, 159] width 43 height 10
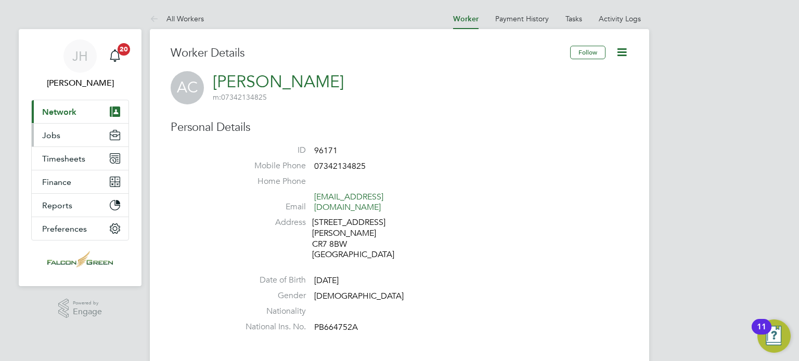
click at [46, 133] on span "Jobs" at bounding box center [51, 136] width 18 height 10
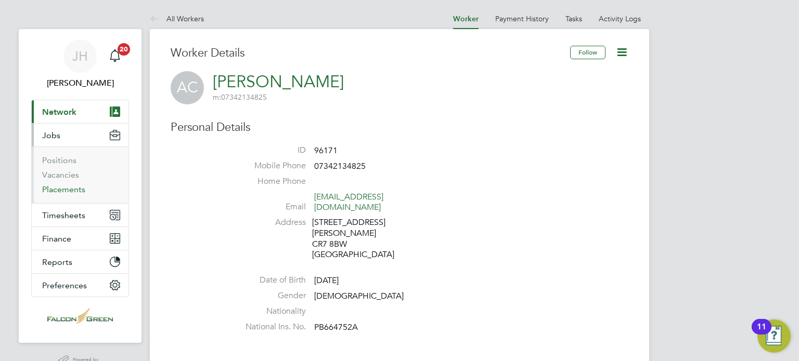
click at [60, 188] on link "Placements" at bounding box center [63, 190] width 43 height 10
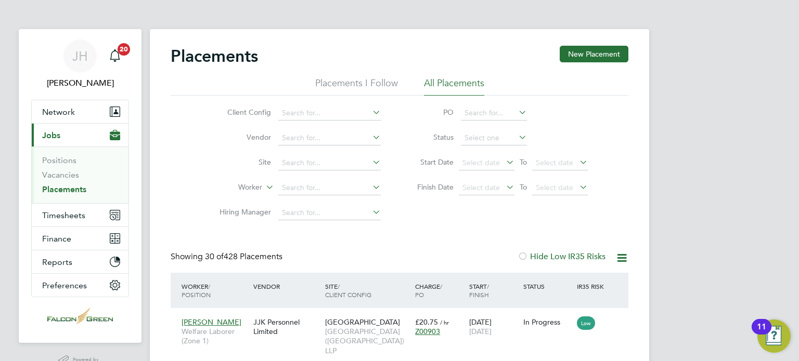
click at [524, 257] on div at bounding box center [522, 257] width 10 height 10
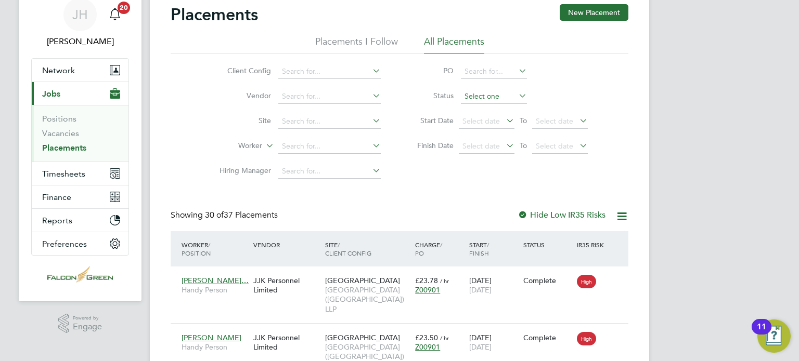
click at [472, 98] on input at bounding box center [494, 96] width 66 height 15
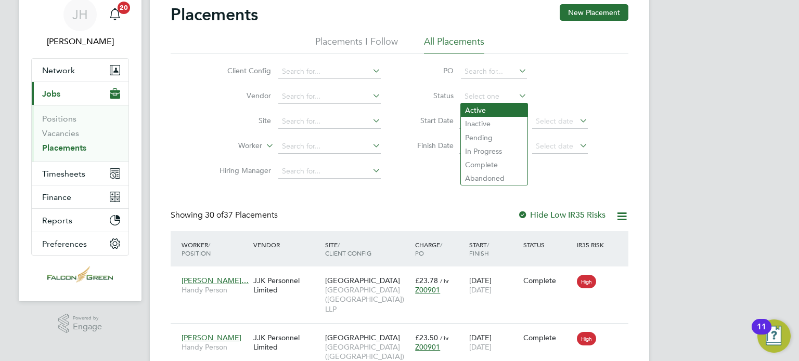
click at [472, 114] on li "Active" at bounding box center [494, 110] width 67 height 14
type input "Active"
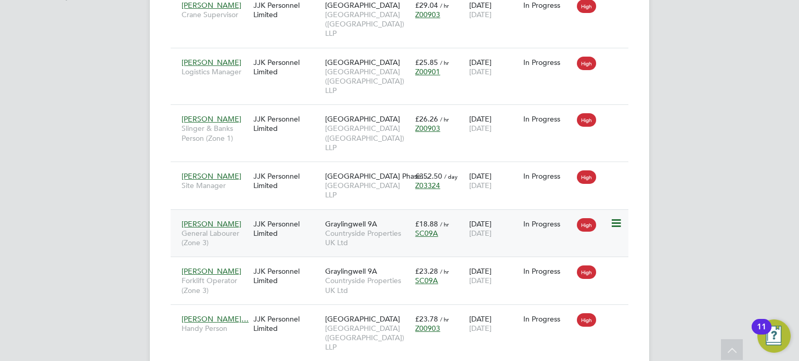
click at [428, 229] on span "SC09A" at bounding box center [426, 233] width 23 height 9
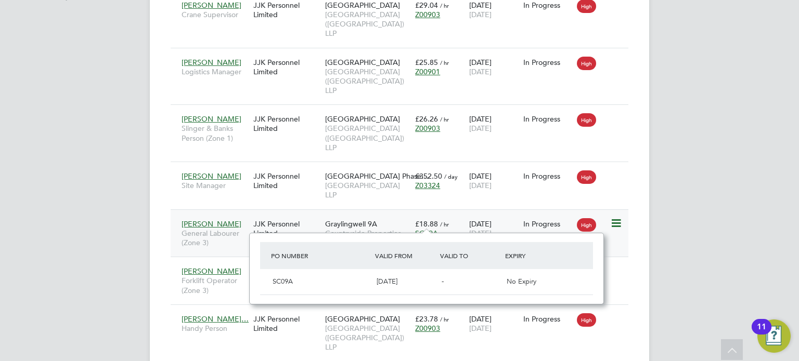
click at [359, 219] on span "Graylingwell 9A" at bounding box center [351, 223] width 52 height 9
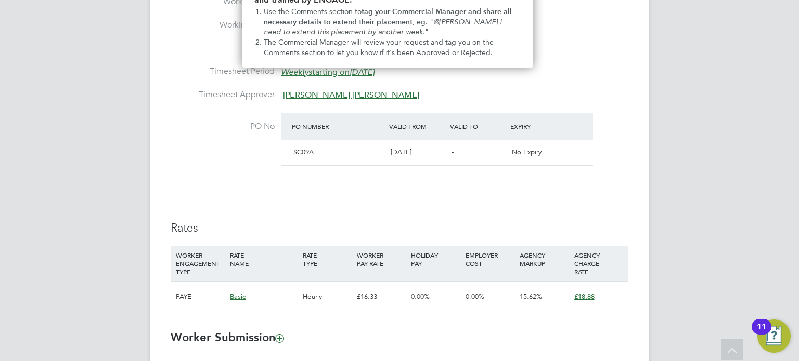
scroll to position [293, 0]
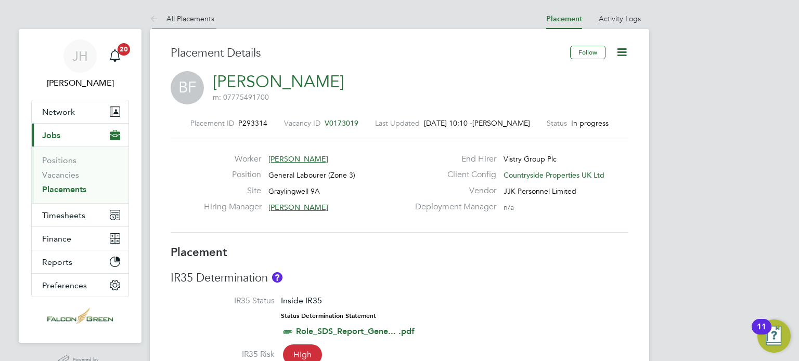
click at [160, 14] on icon at bounding box center [156, 19] width 13 height 13
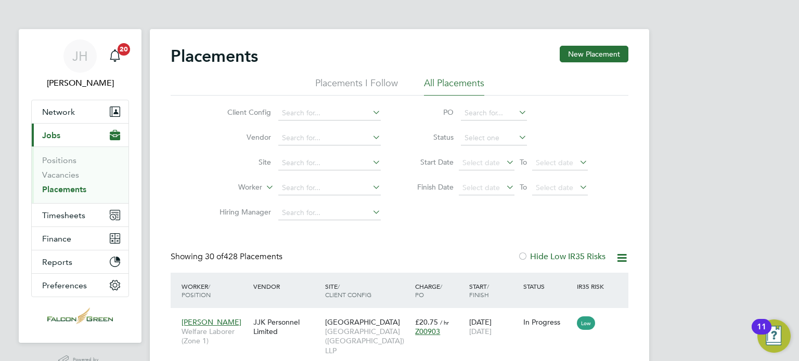
click at [537, 254] on label "Hide Low IR35 Risks" at bounding box center [561, 257] width 88 height 10
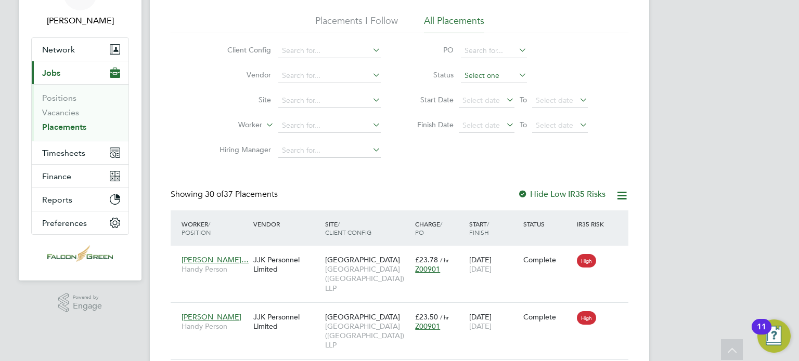
click at [497, 79] on input at bounding box center [494, 76] width 66 height 15
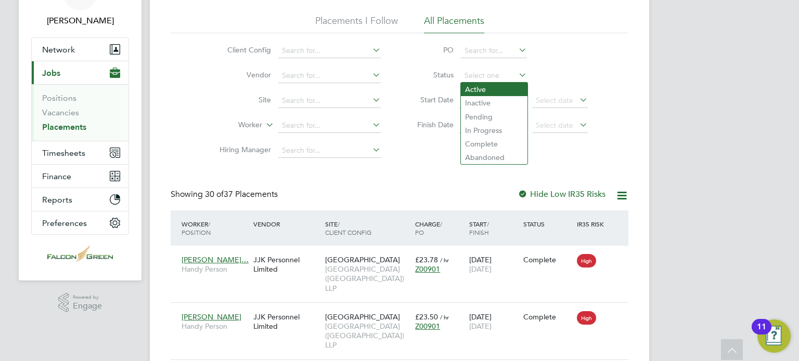
click at [471, 93] on li "Active" at bounding box center [494, 90] width 67 height 14
type input "Active"
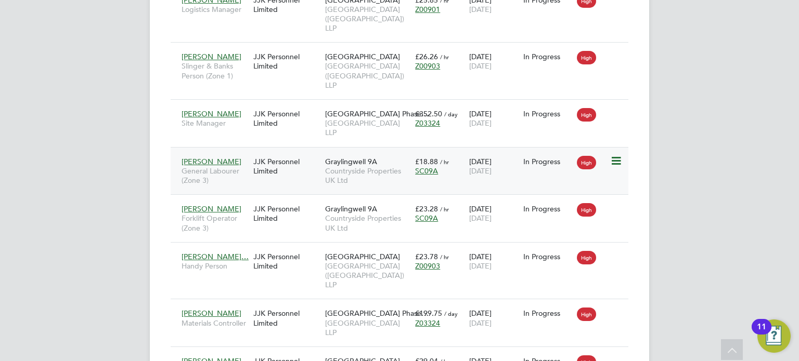
click at [363, 166] on span "Countryside Properties UK Ltd" at bounding box center [367, 175] width 85 height 19
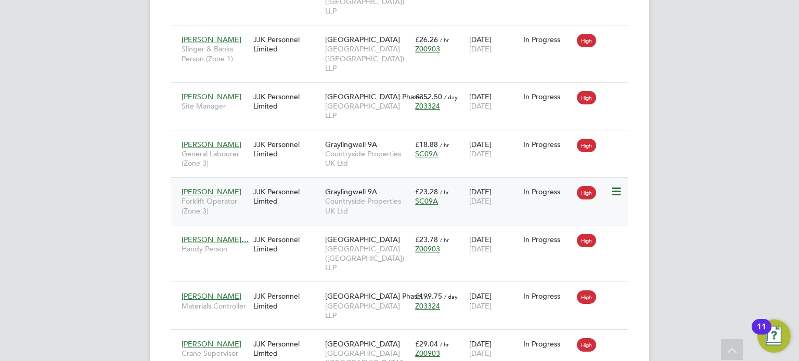
scroll to position [458, 0]
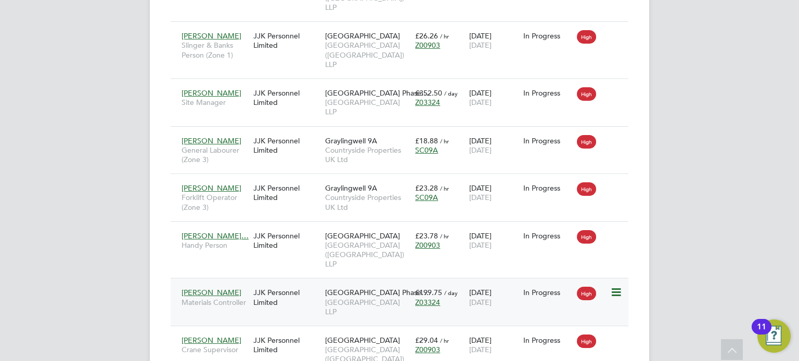
click at [477, 298] on span "07 Oct 2025" at bounding box center [480, 302] width 22 height 9
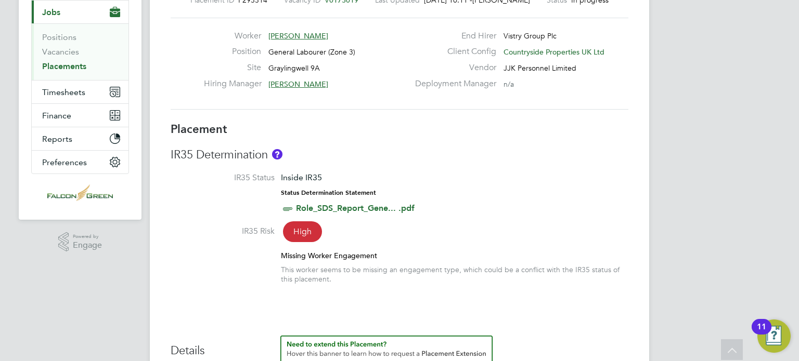
scroll to position [125, 0]
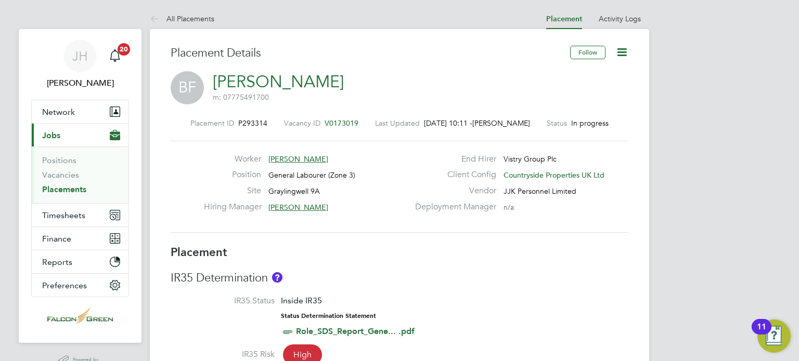
click at [268, 82] on link "[PERSON_NAME]" at bounding box center [278, 82] width 131 height 20
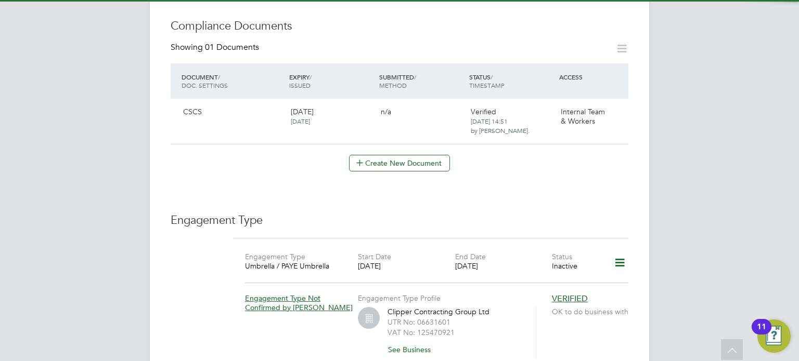
scroll to position [541, 0]
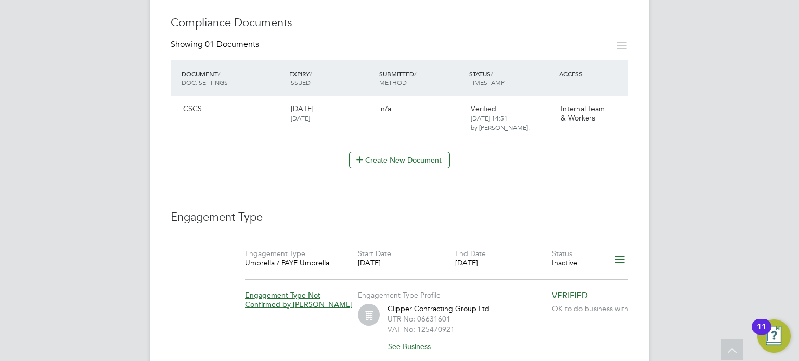
click at [618, 248] on icon at bounding box center [619, 260] width 18 height 24
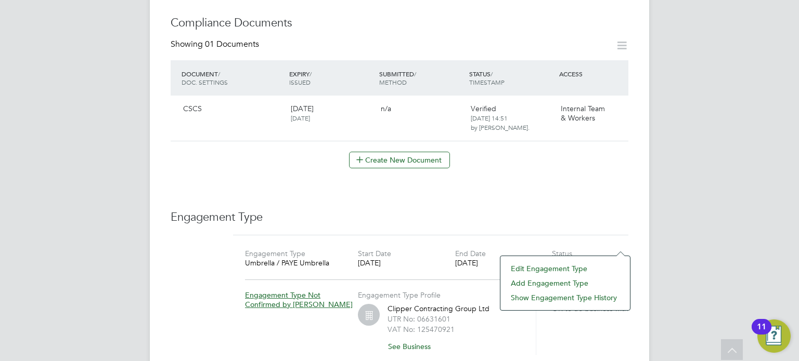
click at [526, 272] on li "Edit Engagement Type" at bounding box center [564, 269] width 119 height 15
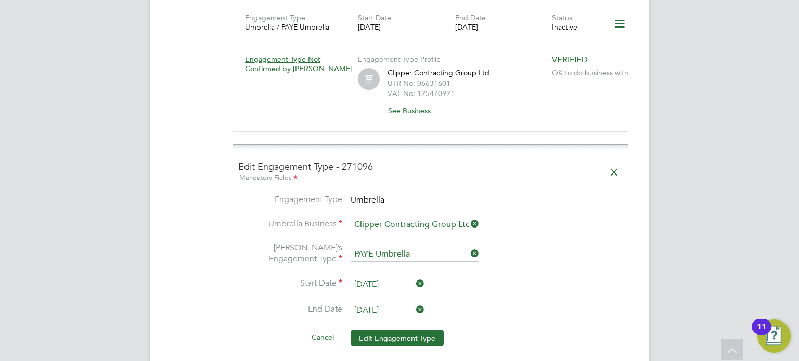
scroll to position [790, 0]
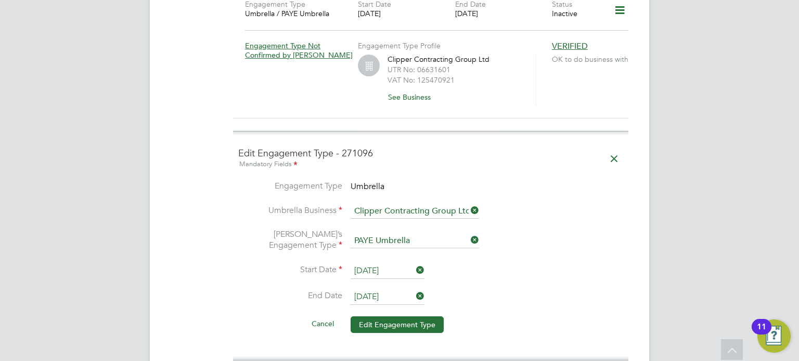
click at [395, 290] on input "[DATE]" at bounding box center [387, 298] width 74 height 16
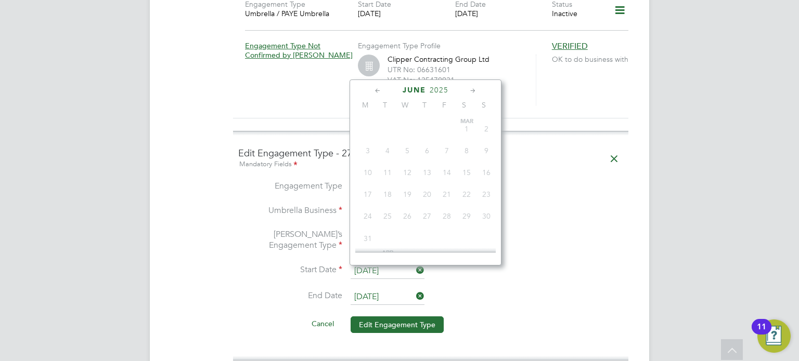
scroll to position [362, 0]
click at [471, 93] on icon at bounding box center [473, 90] width 10 height 11
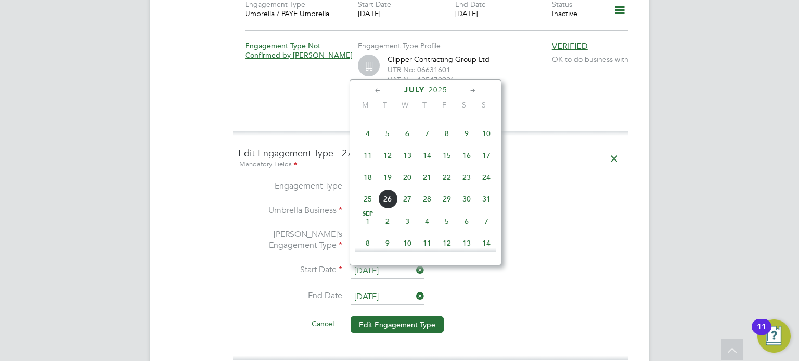
click at [471, 93] on icon at bounding box center [473, 90] width 10 height 11
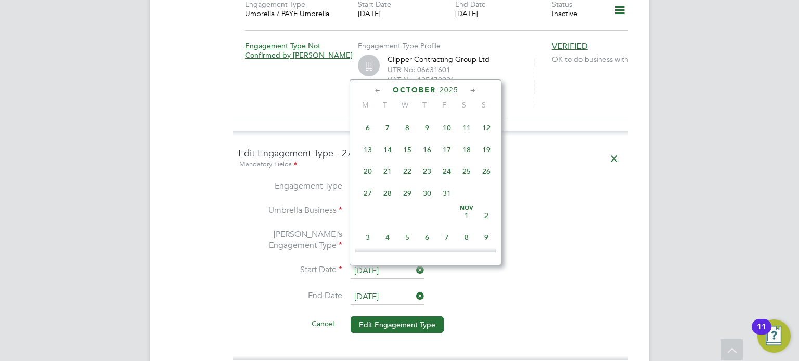
click at [471, 93] on icon at bounding box center [473, 90] width 10 height 11
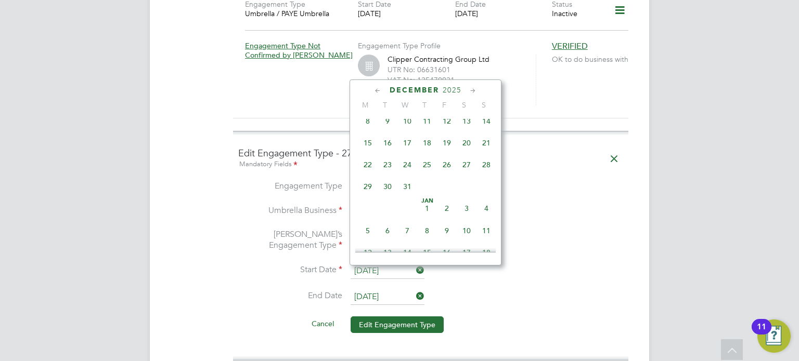
click at [471, 93] on icon at bounding box center [473, 90] width 10 height 11
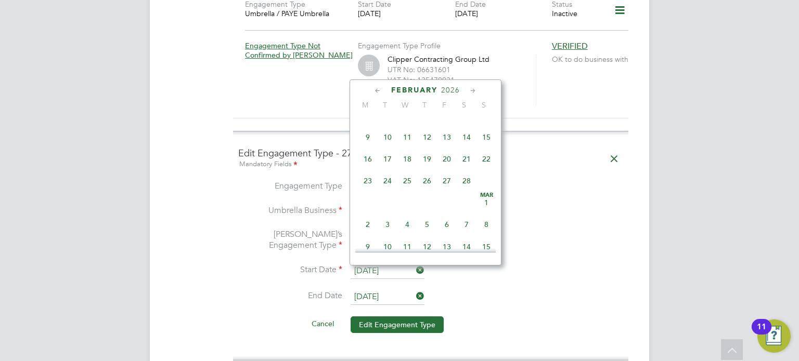
click at [471, 93] on icon at bounding box center [473, 90] width 10 height 11
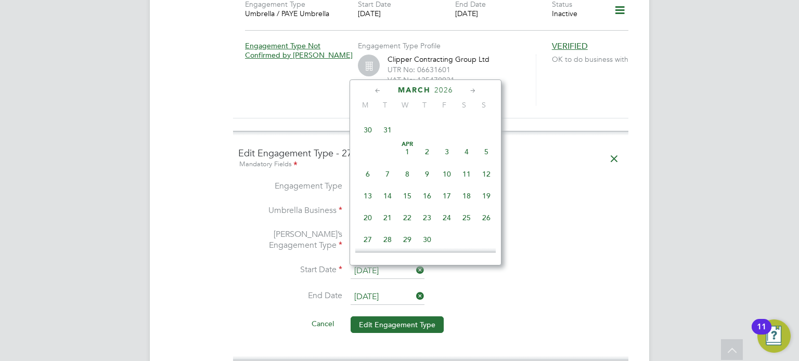
click at [471, 93] on icon at bounding box center [473, 90] width 10 height 11
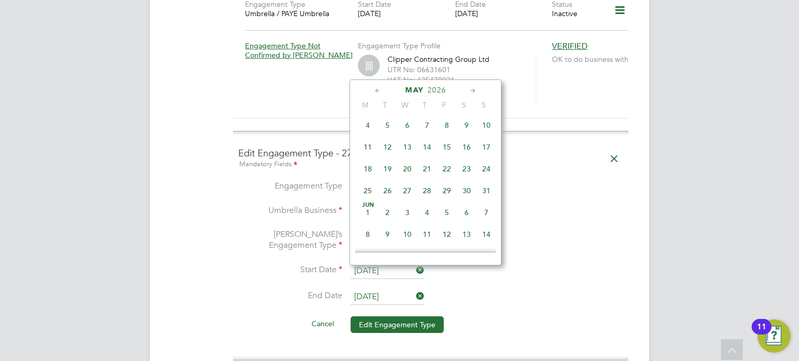
click at [481, 201] on span "31" at bounding box center [486, 191] width 20 height 20
type input "31 May 2026"
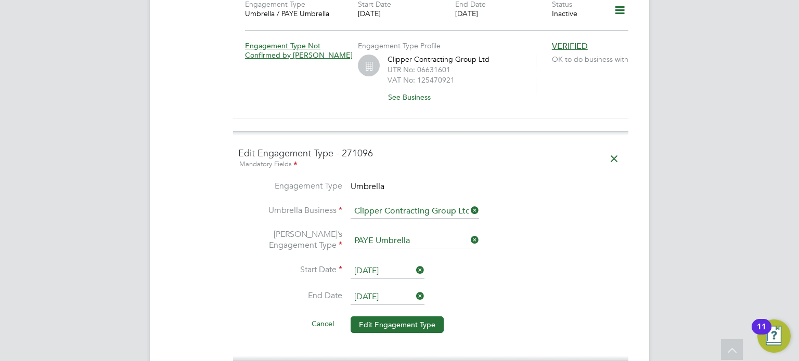
click at [540, 290] on li "End Date 31 May 2026" at bounding box center [430, 303] width 385 height 26
click at [390, 317] on button "Edit Engagement Type" at bounding box center [396, 325] width 93 height 17
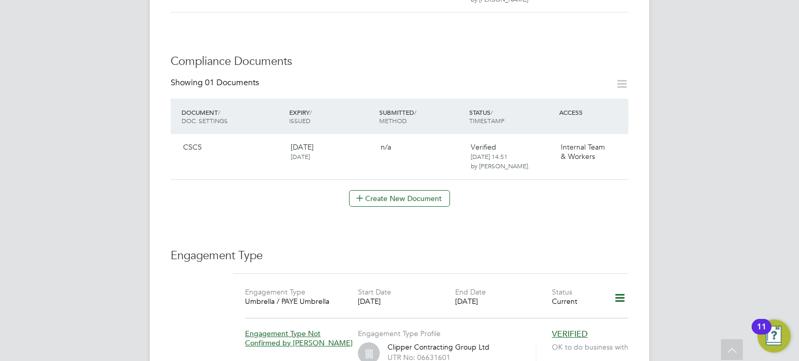
scroll to position [487, 0]
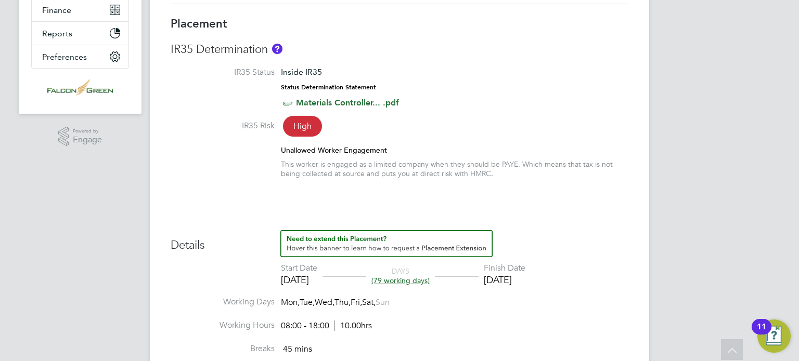
click at [614, 208] on div "Placement IR35 Determination IR35 Status Inside IR35 Status Determination State…" at bounding box center [400, 320] width 458 height 606
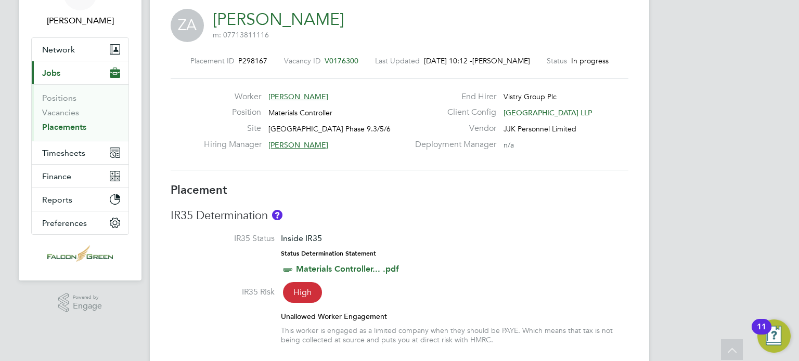
scroll to position [41, 0]
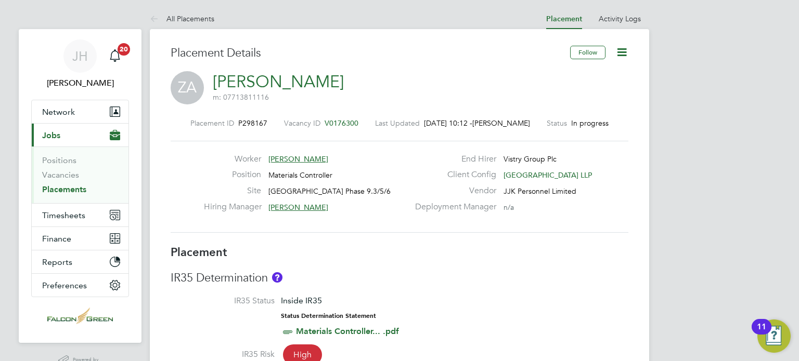
click at [245, 84] on link "Zachary Arnell" at bounding box center [278, 82] width 131 height 20
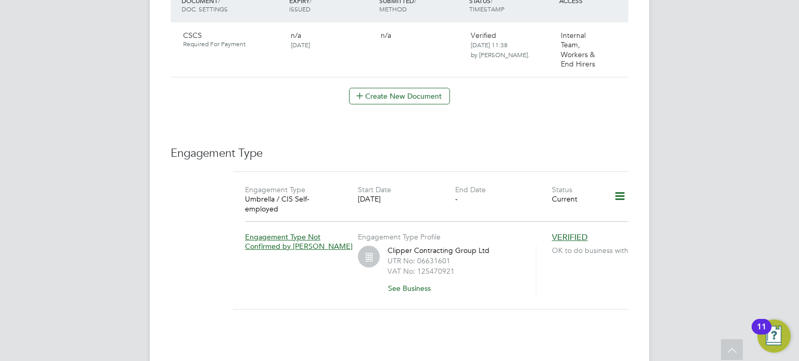
scroll to position [624, 0]
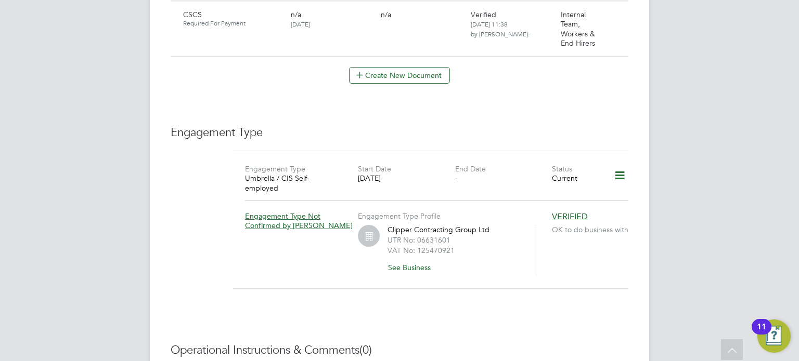
click at [542, 282] on div "Engagement Type Umbrella / CIS Self-employed Start Date [DATE] End Date - Statu…" at bounding box center [430, 226] width 395 height 151
click at [618, 166] on icon at bounding box center [619, 176] width 18 height 24
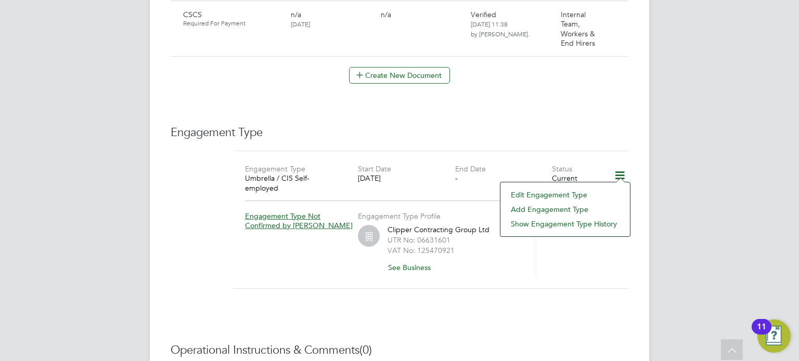
click at [552, 193] on li "Edit Engagement Type" at bounding box center [564, 195] width 119 height 15
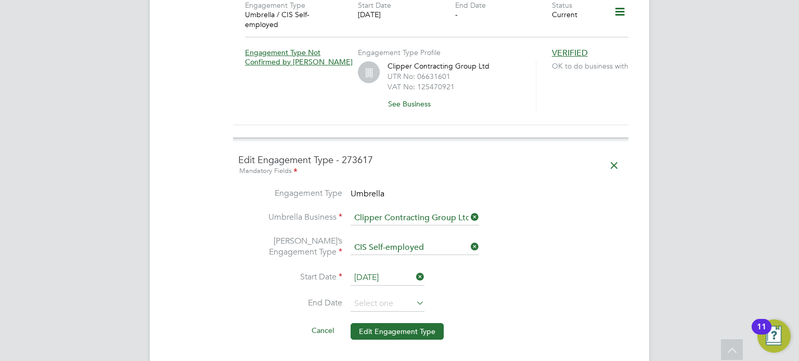
scroll to position [790, 0]
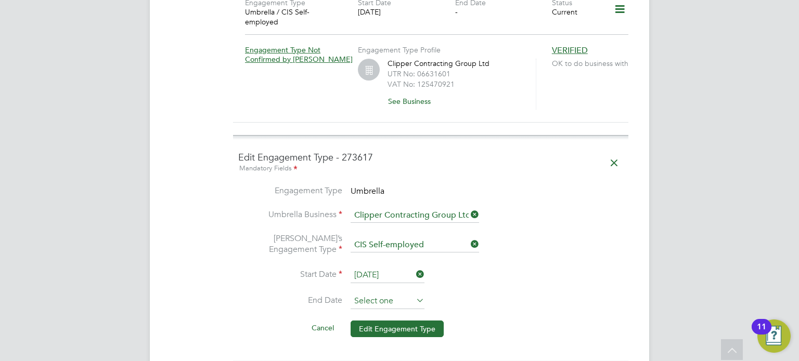
click at [403, 294] on input at bounding box center [387, 302] width 74 height 16
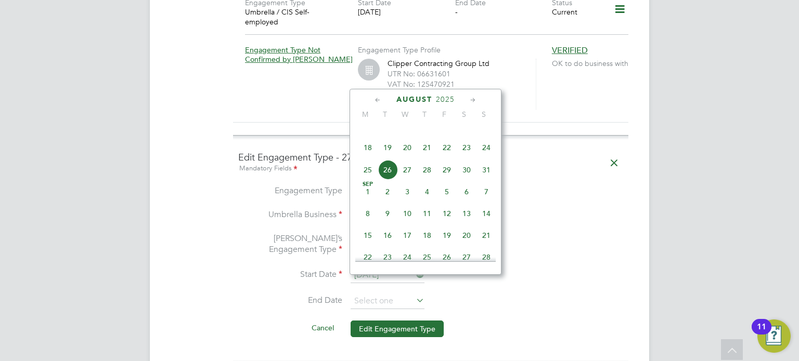
click at [472, 100] on icon at bounding box center [473, 100] width 10 height 11
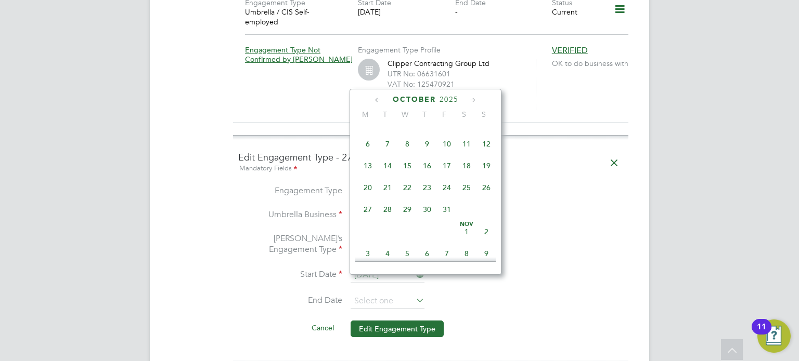
click at [472, 100] on icon at bounding box center [473, 100] width 10 height 11
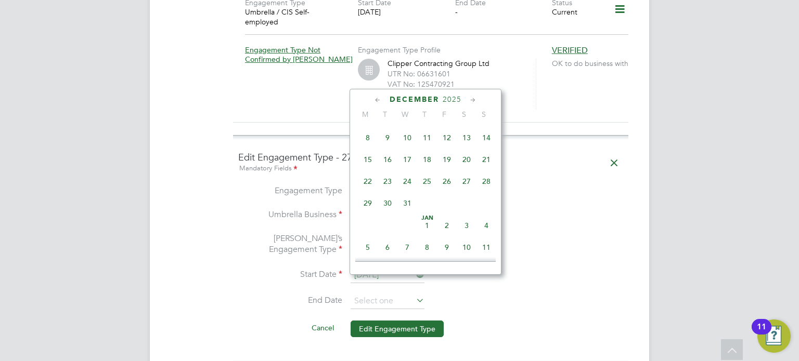
click at [402, 213] on span "31" at bounding box center [407, 203] width 20 height 20
type input "[DATE]"
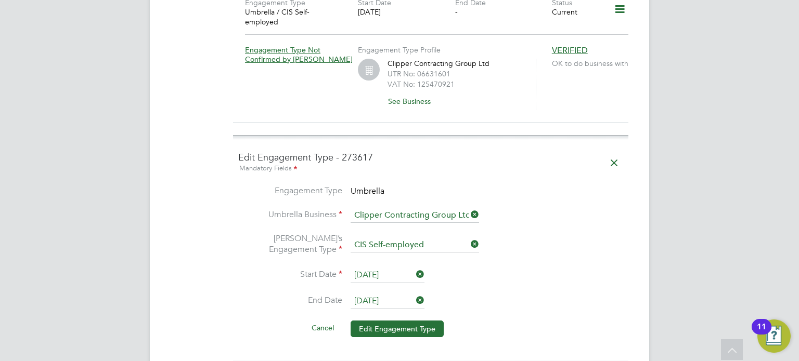
click at [571, 270] on li "Start Date 08 Jul 2025" at bounding box center [430, 281] width 385 height 26
click at [393, 321] on button "Edit Engagement Type" at bounding box center [396, 329] width 93 height 17
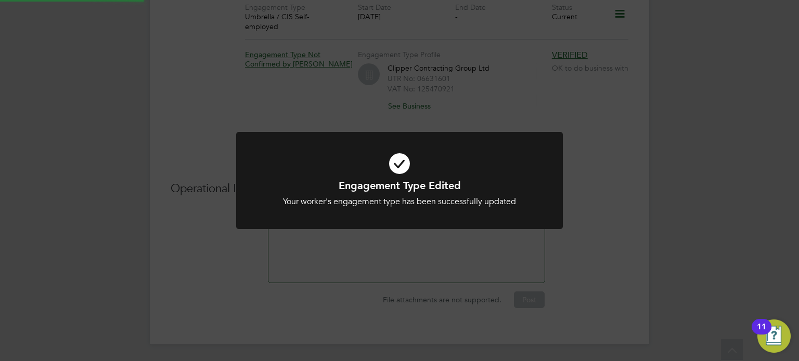
scroll to position [767, 0]
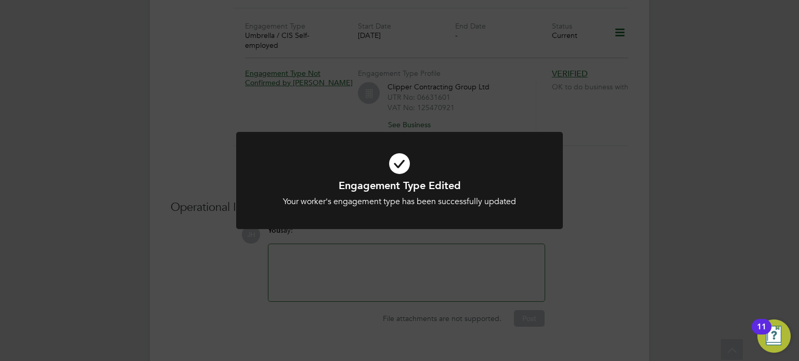
click at [616, 253] on div "Engagement Type Edited Your worker's engagement type has been successfully upda…" at bounding box center [399, 180] width 799 height 361
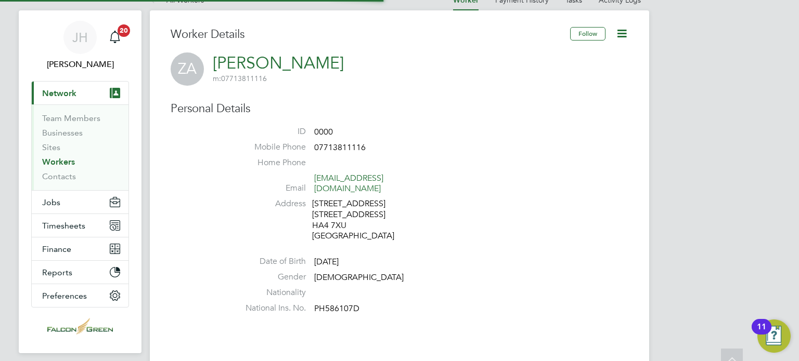
scroll to position [0, 0]
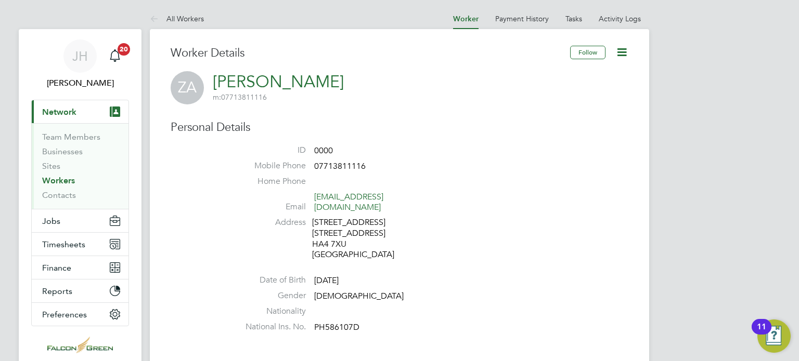
click at [58, 180] on link "Workers" at bounding box center [58, 181] width 33 height 10
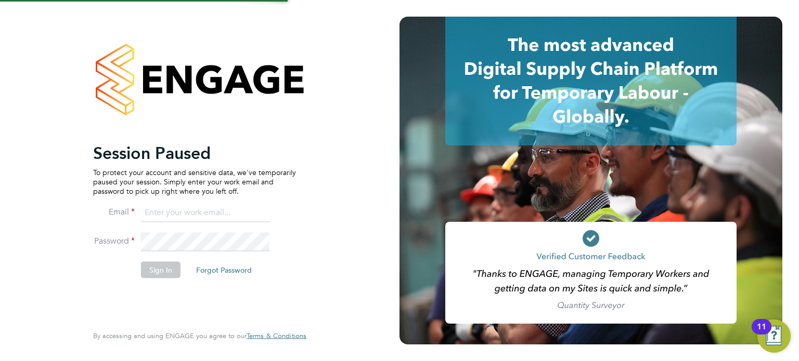
type input "john@falcongreen.co.uk"
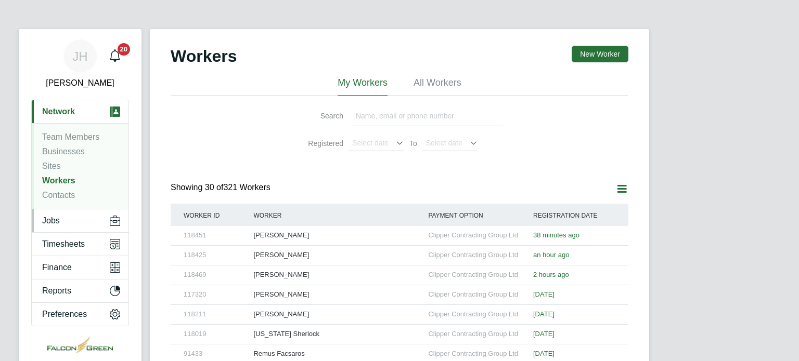
click at [63, 218] on button "Jobs" at bounding box center [80, 221] width 97 height 23
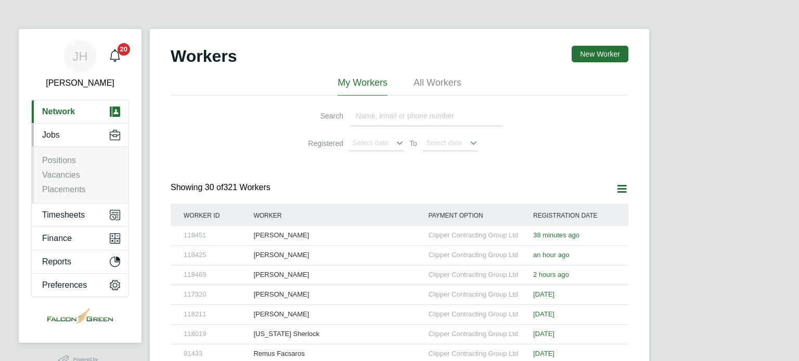
click at [53, 134] on span "Jobs" at bounding box center [51, 135] width 18 height 9
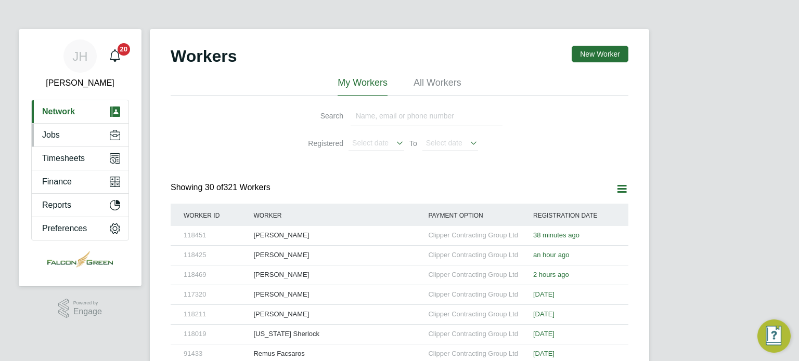
click at [50, 139] on span "Jobs" at bounding box center [51, 135] width 18 height 9
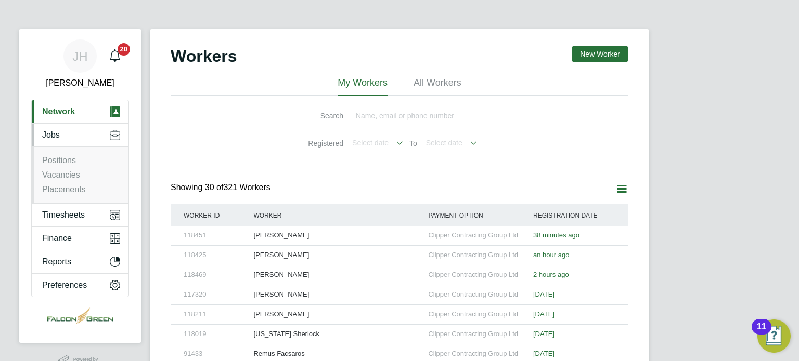
click at [56, 105] on button "Current page: Network" at bounding box center [80, 111] width 97 height 23
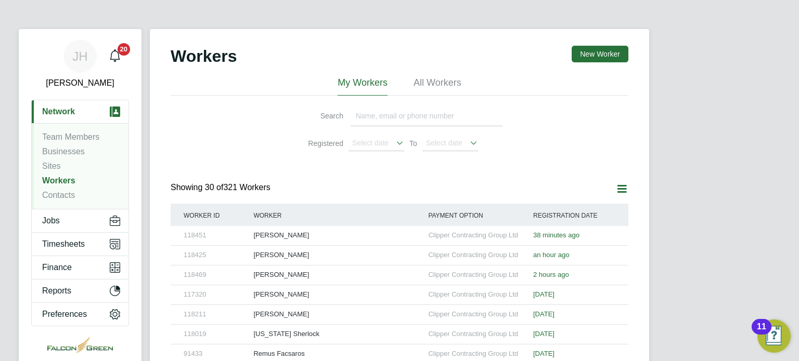
click at [54, 177] on link "Workers" at bounding box center [58, 180] width 33 height 9
click at [264, 258] on div "[PERSON_NAME]" at bounding box center [338, 255] width 175 height 19
click at [269, 237] on div "[PERSON_NAME]" at bounding box center [338, 235] width 175 height 19
click at [269, 257] on div "[PERSON_NAME]" at bounding box center [338, 255] width 175 height 19
click at [48, 222] on span "Jobs" at bounding box center [51, 220] width 18 height 9
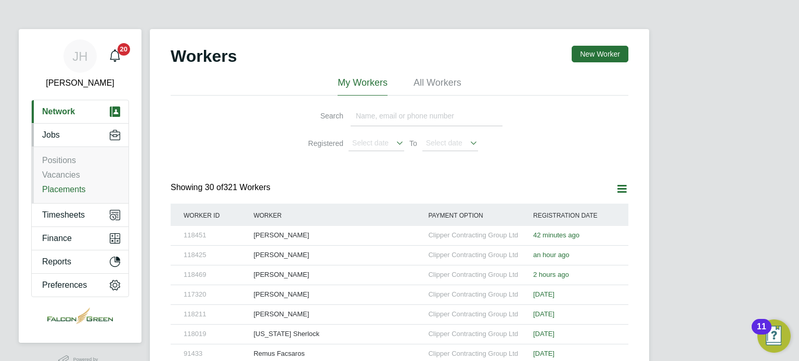
click at [75, 187] on link "Placements" at bounding box center [64, 189] width 44 height 9
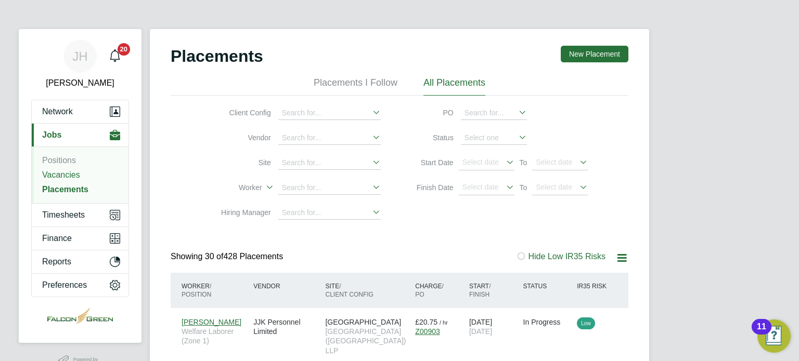
click at [64, 176] on link "Vacancies" at bounding box center [61, 175] width 38 height 9
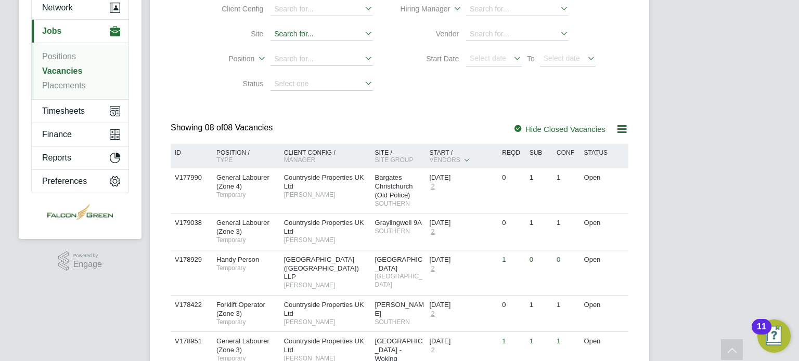
click at [307, 38] on input at bounding box center [321, 35] width 102 height 14
type input "port"
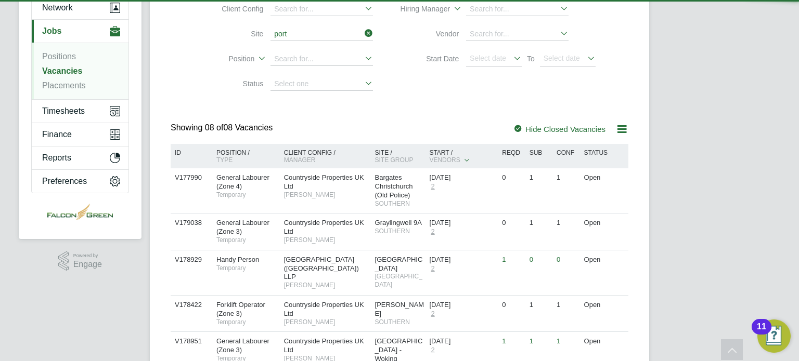
click at [306, 41] on ul "[GEOGRAPHIC_DATA] - Woking" at bounding box center [322, 48] width 104 height 15
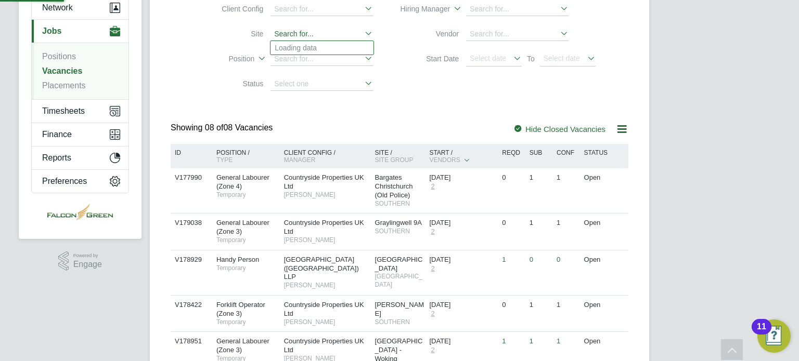
click at [281, 31] on input at bounding box center [321, 35] width 102 height 14
click at [292, 45] on li "[GEOGRAPHIC_DATA] - Woking" at bounding box center [321, 48] width 103 height 14
type input "[GEOGRAPHIC_DATA] - Woking"
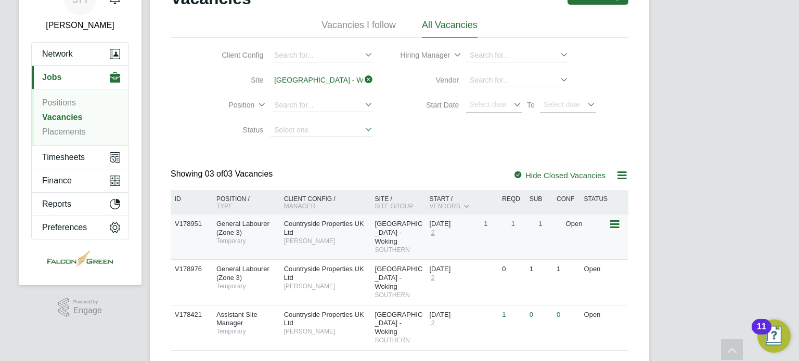
click at [291, 234] on span "Countryside Properties UK Ltd" at bounding box center [324, 228] width 80 height 17
click at [189, 104] on div "Client Config Site [GEOGRAPHIC_DATA] - Woking Position Status Hiring Manager Ve…" at bounding box center [400, 90] width 458 height 105
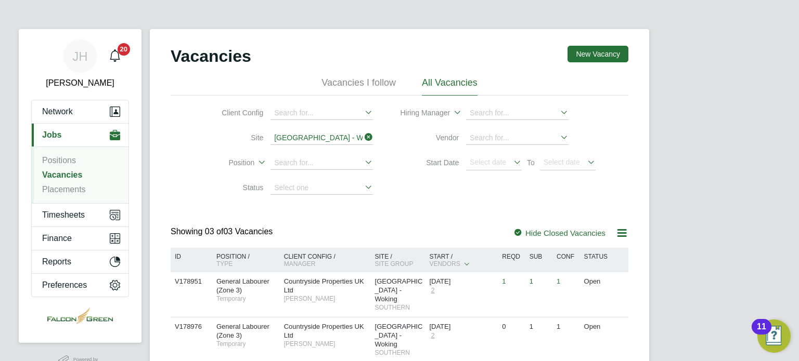
click at [194, 145] on li "Site [GEOGRAPHIC_DATA] - Woking" at bounding box center [288, 138] width 196 height 25
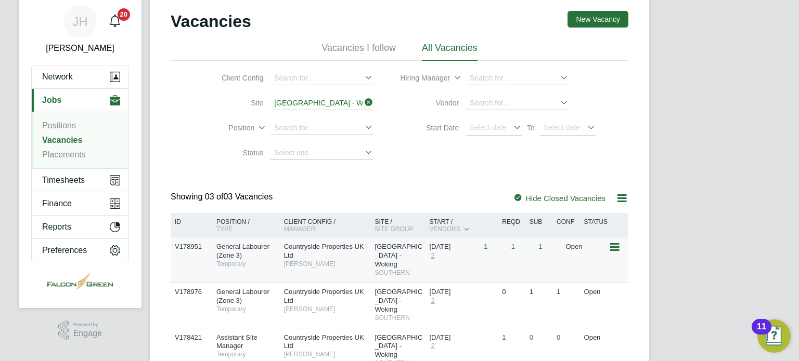
scroll to position [42, 0]
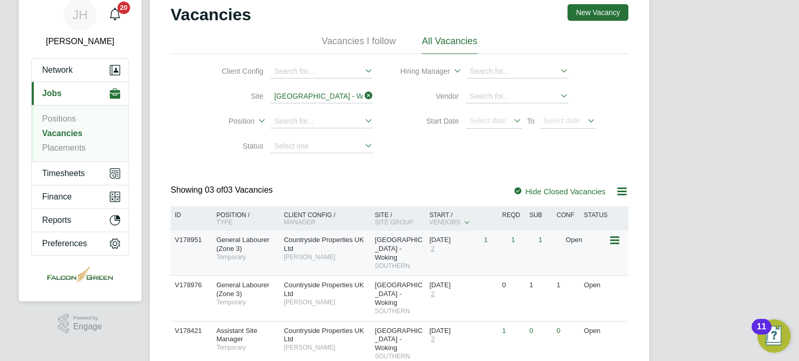
click at [295, 254] on span "[PERSON_NAME]" at bounding box center [327, 258] width 86 height 8
click at [69, 93] on button "Current page: Jobs" at bounding box center [80, 93] width 97 height 23
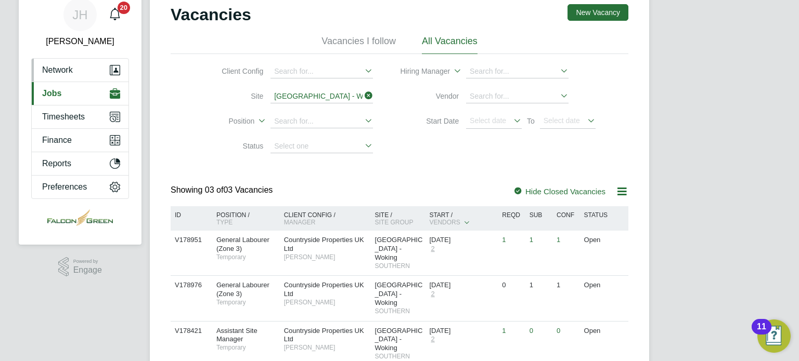
click at [52, 70] on span "Network" at bounding box center [57, 70] width 31 height 9
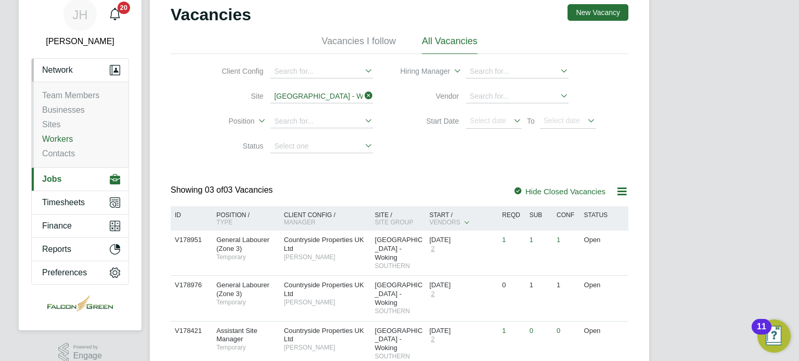
click at [54, 138] on link "Workers" at bounding box center [57, 139] width 31 height 9
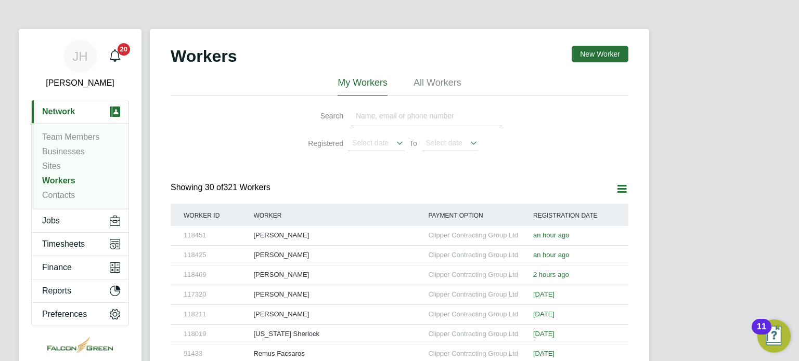
click at [54, 178] on link "Workers" at bounding box center [58, 180] width 33 height 9
click at [231, 128] on div "Search Registered Select date To Select date" at bounding box center [400, 126] width 458 height 61
click at [55, 187] on li "Workers" at bounding box center [81, 183] width 78 height 15
click at [51, 185] on link "Workers" at bounding box center [58, 180] width 33 height 9
click at [55, 162] on link "Sites" at bounding box center [51, 166] width 19 height 9
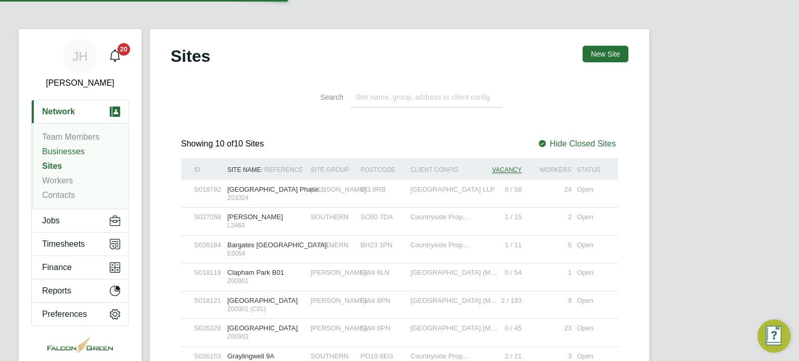
scroll to position [20, 50]
click at [47, 165] on link "Sites" at bounding box center [52, 166] width 20 height 9
click at [60, 228] on button "Jobs" at bounding box center [80, 221] width 97 height 23
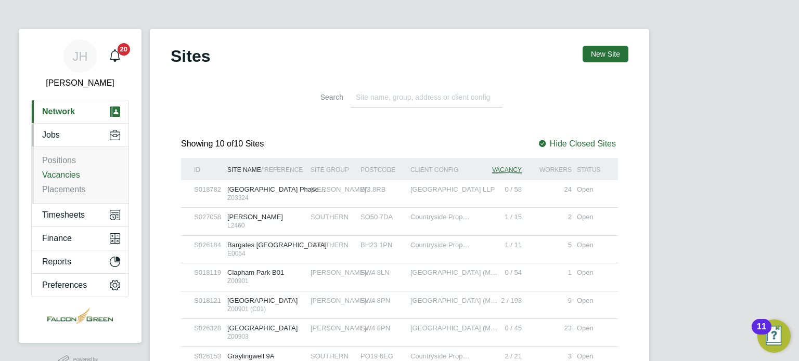
click at [60, 174] on link "Vacancies" at bounding box center [61, 175] width 38 height 9
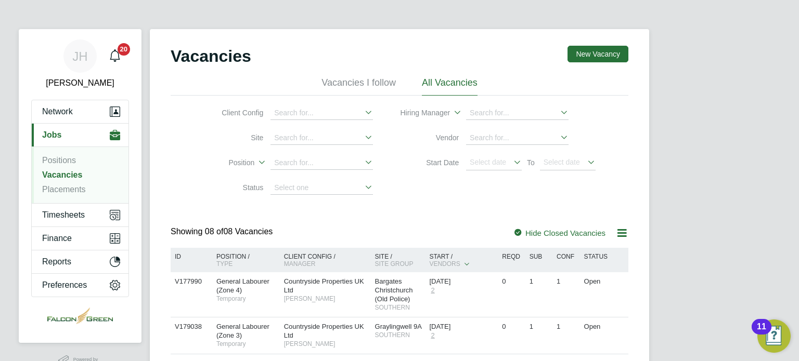
click at [65, 194] on li "Placements" at bounding box center [81, 190] width 78 height 10
click at [59, 194] on li "Placements" at bounding box center [81, 190] width 78 height 10
click at [54, 190] on link "Placements" at bounding box center [64, 189] width 44 height 9
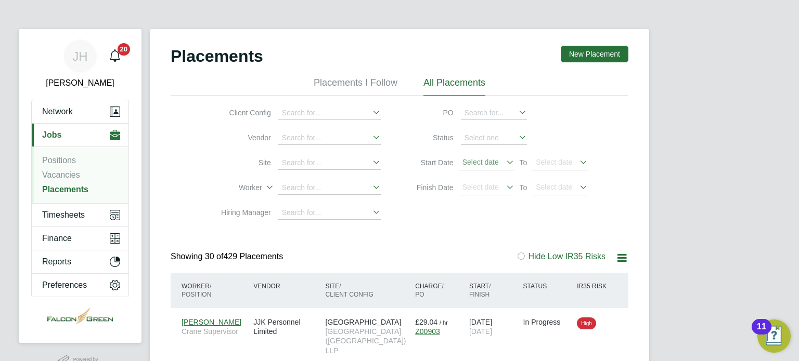
click at [489, 157] on span "Select date" at bounding box center [487, 164] width 56 height 14
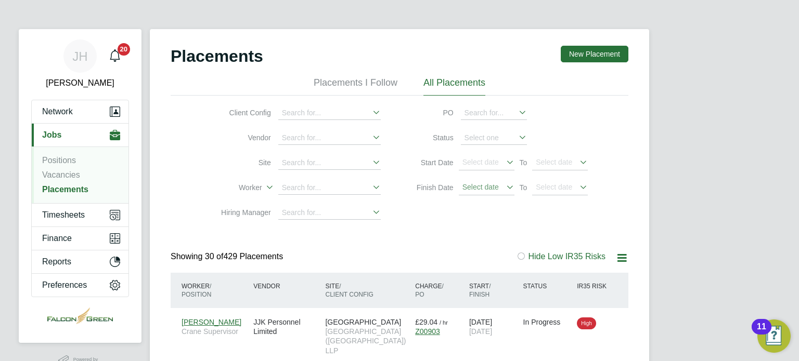
click at [497, 189] on span "Select date" at bounding box center [480, 187] width 36 height 8
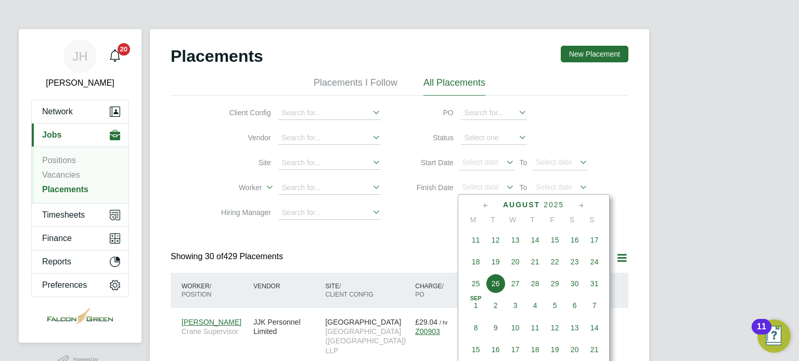
click at [474, 262] on span "18" at bounding box center [476, 262] width 20 height 20
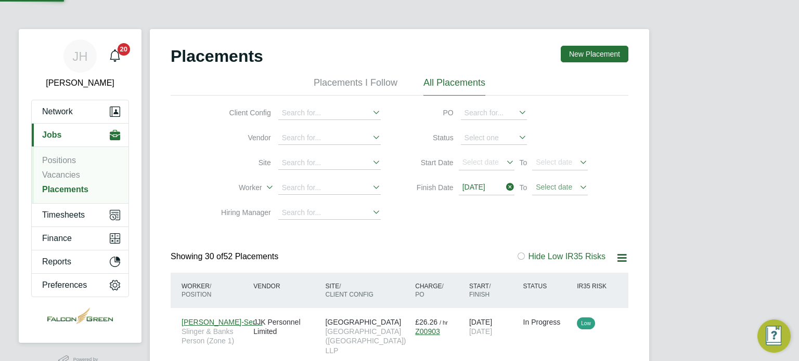
click at [562, 183] on span "Select date" at bounding box center [554, 187] width 36 height 8
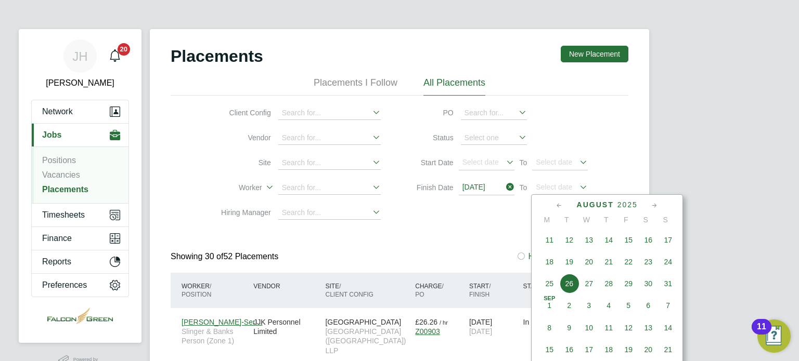
click at [667, 284] on span "31" at bounding box center [668, 284] width 20 height 20
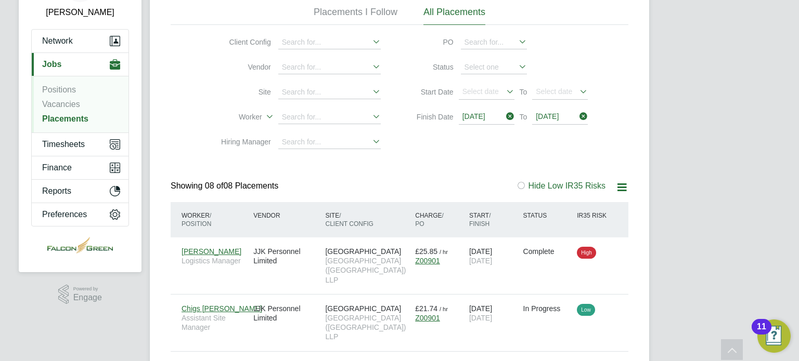
click at [469, 150] on div "Client Config Vendor Site Worker Hiring Manager PO Status Start Date Select dat…" at bounding box center [400, 90] width 458 height 130
click at [69, 119] on link "Placements" at bounding box center [65, 118] width 46 height 9
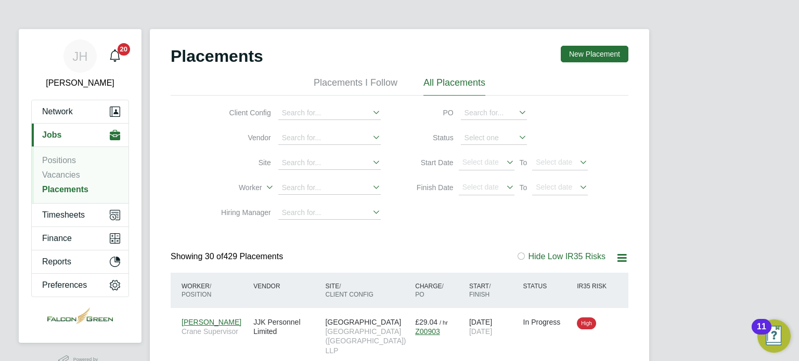
click at [319, 176] on li "Worker" at bounding box center [296, 188] width 196 height 25
click at [317, 178] on li "Worker" at bounding box center [296, 188] width 196 height 25
click at [312, 183] on input at bounding box center [329, 188] width 102 height 14
click at [294, 212] on b "Ben" at bounding box center [289, 215] width 14 height 8
type input "Benedith Uwaokhonye"
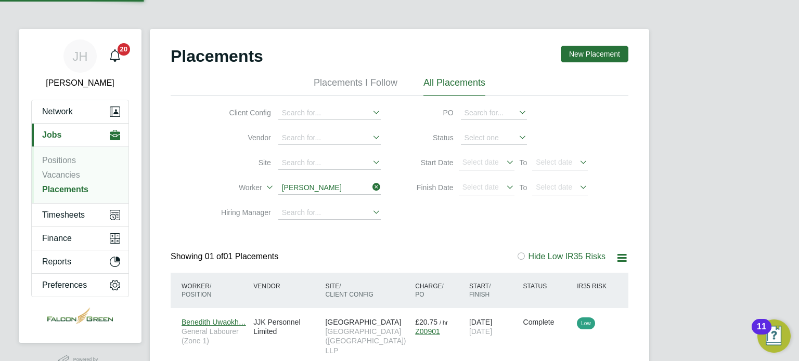
click at [420, 242] on div "Placements New Placement Placements I Follow All Placements Client Config Vendo…" at bounding box center [400, 206] width 458 height 320
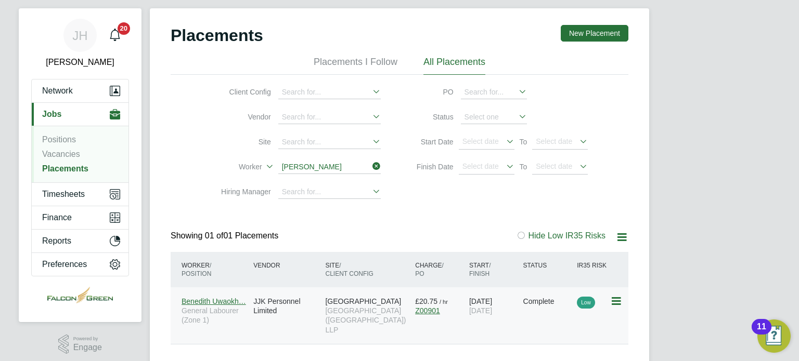
click at [512, 320] on div "04 Aug 2025 17 Aug 2025" at bounding box center [493, 306] width 54 height 29
click at [370, 166] on icon at bounding box center [370, 166] width 0 height 15
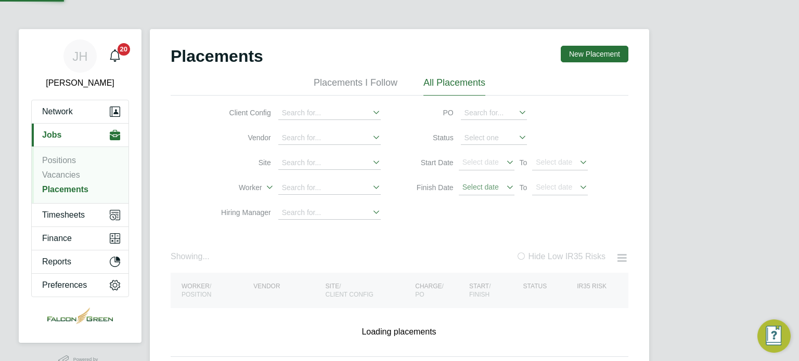
click at [484, 181] on span "Select date" at bounding box center [487, 188] width 56 height 14
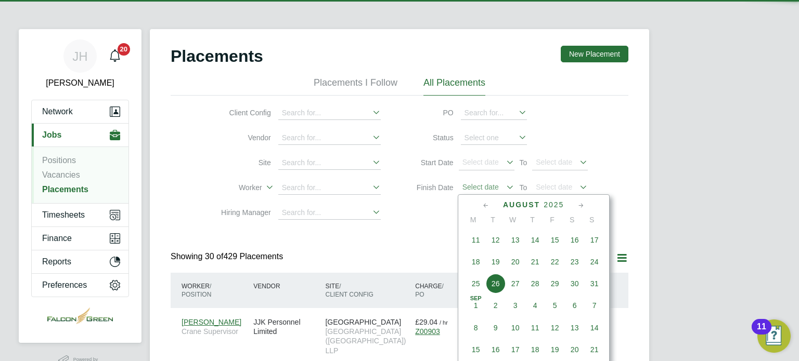
scroll to position [39, 90]
click at [487, 191] on span "Select date" at bounding box center [487, 188] width 56 height 14
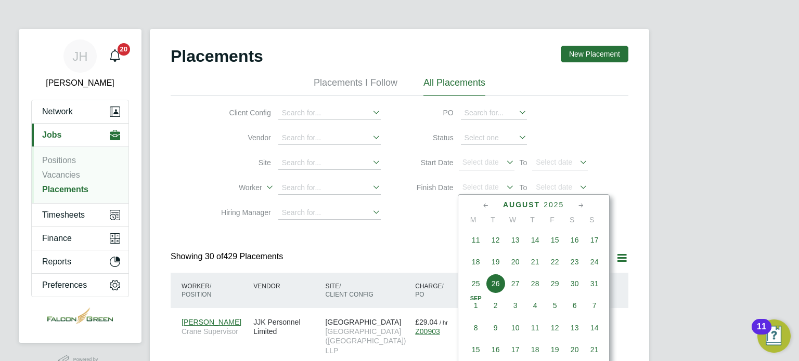
click at [574, 243] on span "16" at bounding box center [575, 240] width 20 height 20
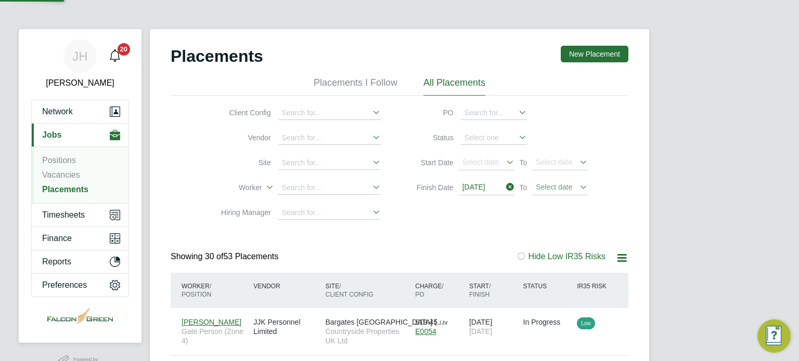
click at [564, 186] on span "Select date" at bounding box center [554, 187] width 36 height 8
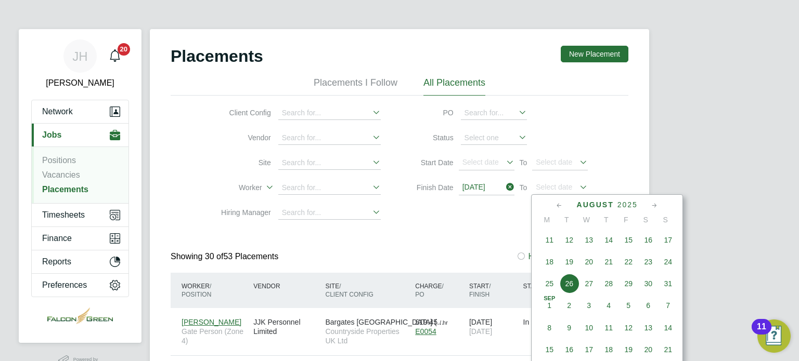
click at [668, 288] on span "31" at bounding box center [668, 284] width 20 height 20
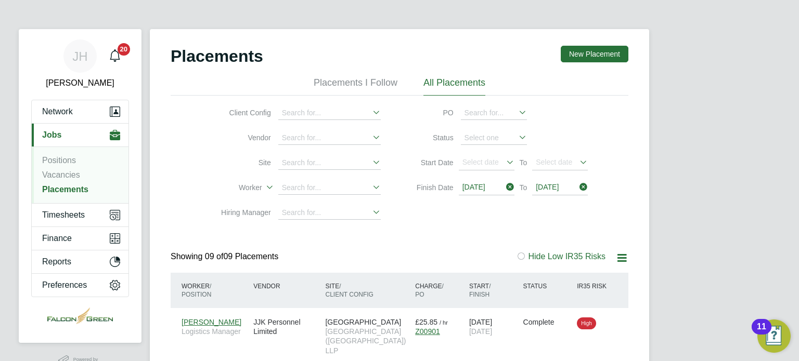
click at [54, 137] on span "Jobs" at bounding box center [51, 135] width 19 height 9
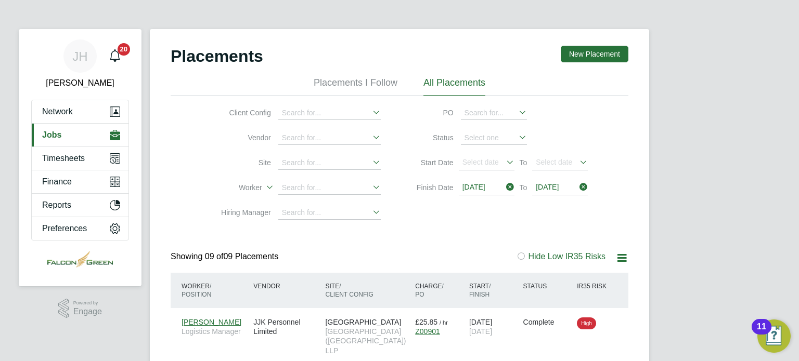
click at [52, 135] on span "Jobs" at bounding box center [51, 135] width 19 height 9
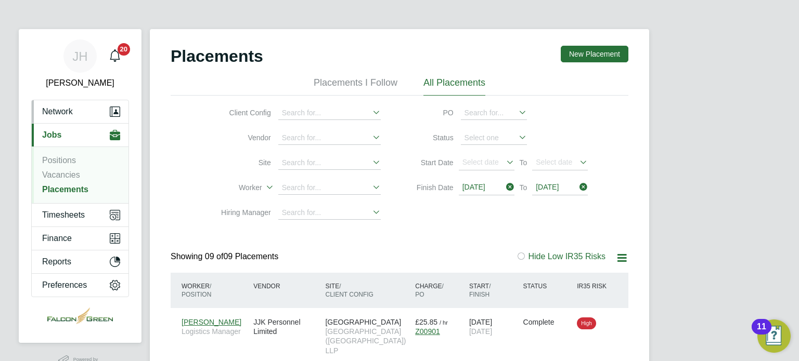
click at [56, 115] on span "Network" at bounding box center [57, 111] width 31 height 9
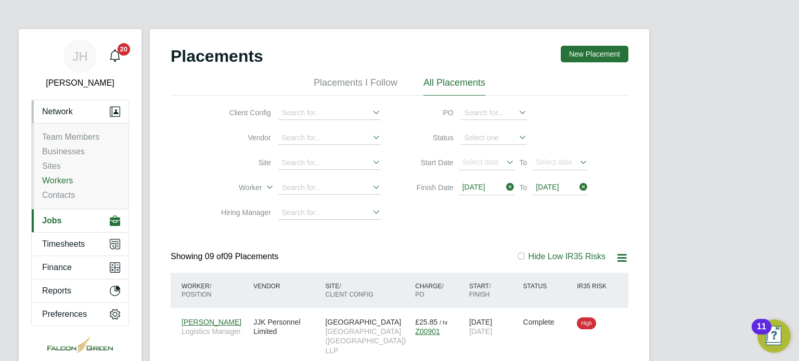
click at [52, 179] on link "Workers" at bounding box center [57, 180] width 31 height 9
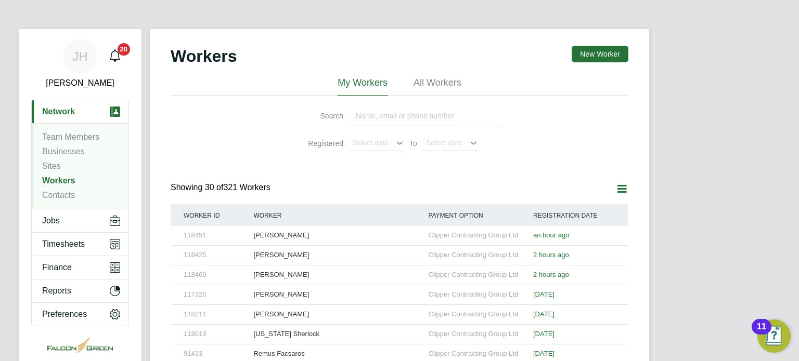
click at [385, 115] on input at bounding box center [426, 116] width 152 height 20
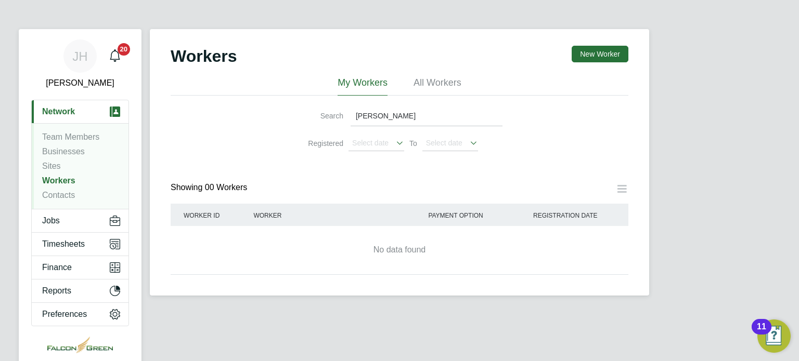
type input "darius"
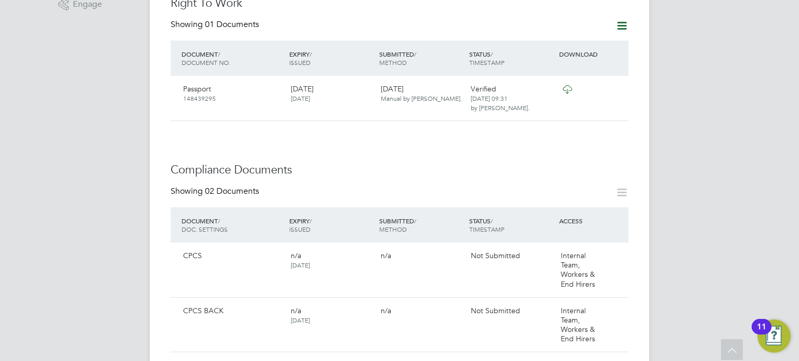
scroll to position [395, 0]
click at [422, 210] on div "SUBMITTED / METHOD" at bounding box center [421, 223] width 90 height 27
click at [564, 84] on icon at bounding box center [567, 88] width 13 height 8
click at [267, 79] on div "Passport [PASSPORT]" at bounding box center [233, 92] width 108 height 27
click at [207, 79] on div "Passport [PASSPORT]" at bounding box center [233, 92] width 108 height 27
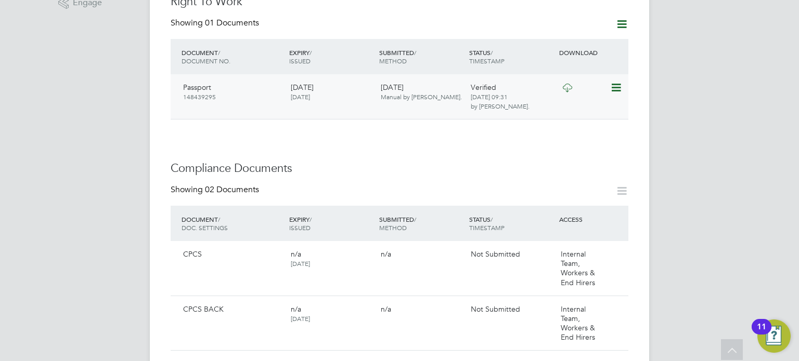
click at [347, 79] on div "[DATE] [DATE]" at bounding box center [331, 92] width 90 height 27
click at [620, 82] on icon at bounding box center [615, 88] width 10 height 12
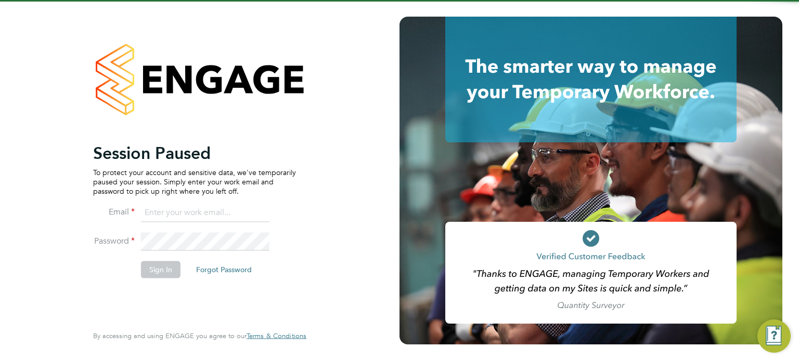
type input "[PERSON_NAME][EMAIL_ADDRESS][PERSON_NAME][DOMAIN_NAME]"
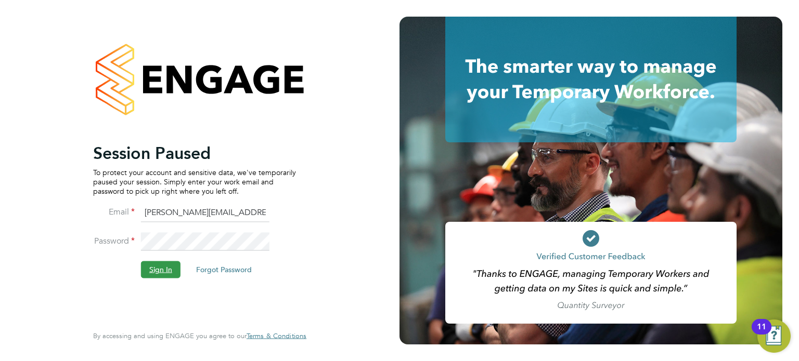
click at [153, 268] on button "Sign In" at bounding box center [161, 270] width 40 height 17
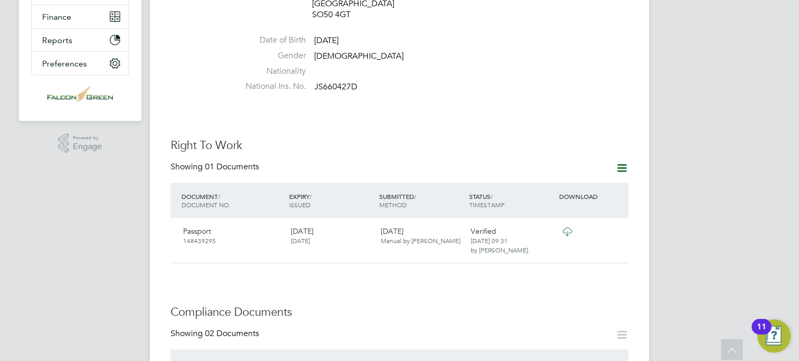
scroll to position [291, 0]
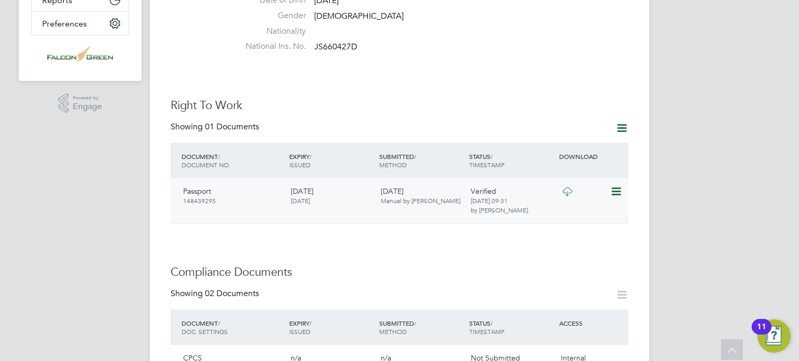
click at [620, 186] on icon at bounding box center [615, 192] width 10 height 12
click at [552, 243] on li "View Details" at bounding box center [582, 245] width 76 height 15
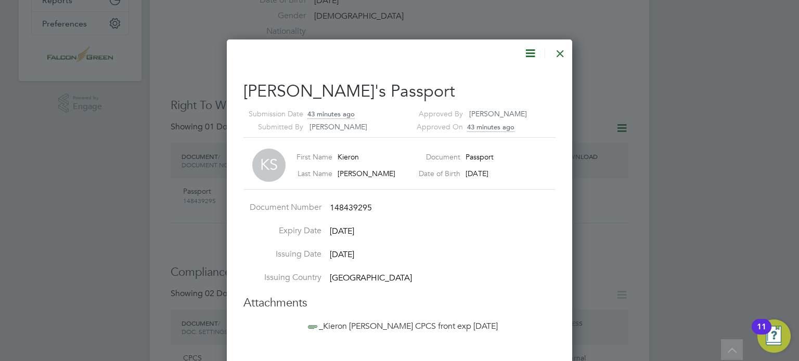
scroll to position [336, 346]
click at [526, 213] on li "Document Number 148439295" at bounding box center [399, 213] width 312 height 23
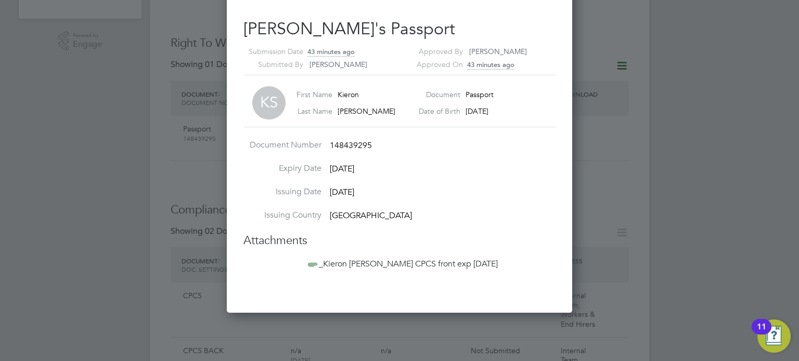
scroll to position [354, 0]
click at [372, 262] on span "_Kieron [PERSON_NAME] CPCS front exp [DATE]" at bounding box center [402, 264] width 192 height 10
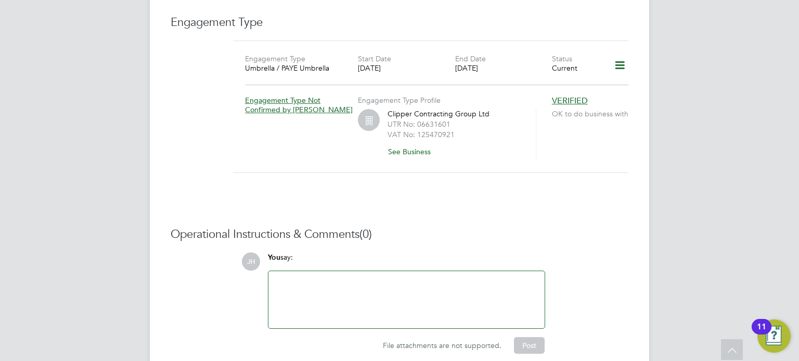
scroll to position [802, 0]
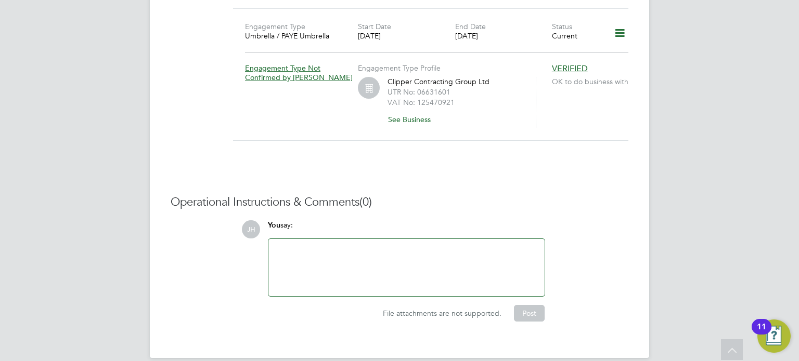
click at [302, 245] on div at bounding box center [407, 267] width 264 height 45
click at [343, 264] on div "Nayomin Kebede 07578479992" at bounding box center [407, 268] width 264 height 9
click at [527, 305] on button "Post" at bounding box center [529, 313] width 31 height 17
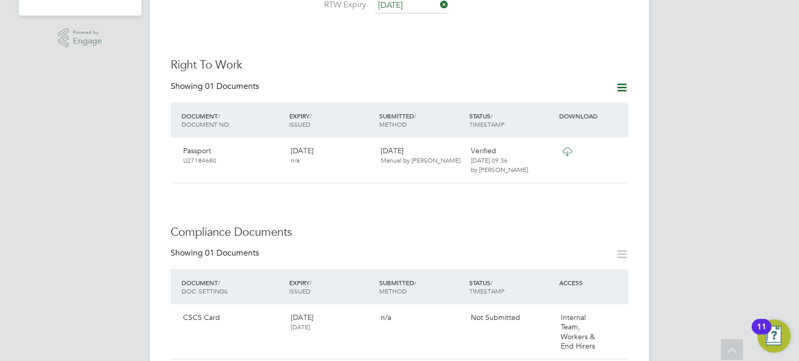
scroll to position [407, 0]
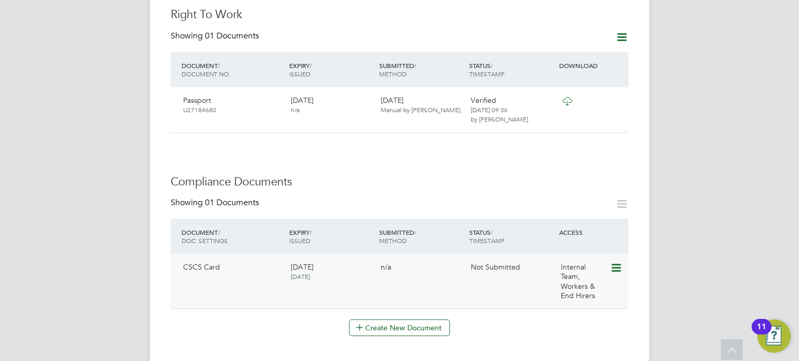
click at [619, 262] on icon at bounding box center [615, 268] width 10 height 12
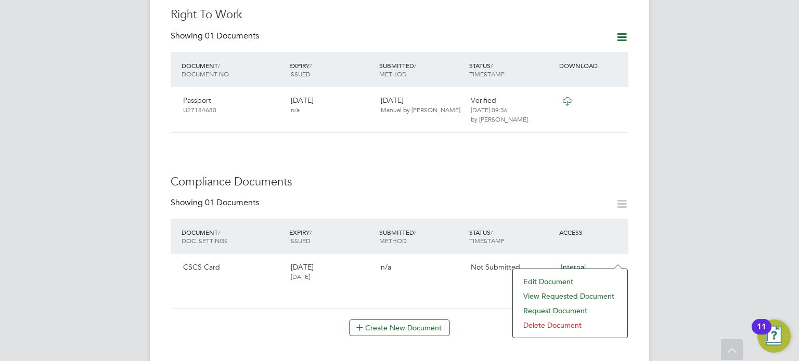
click at [557, 278] on li "Edit Document" at bounding box center [570, 282] width 104 height 15
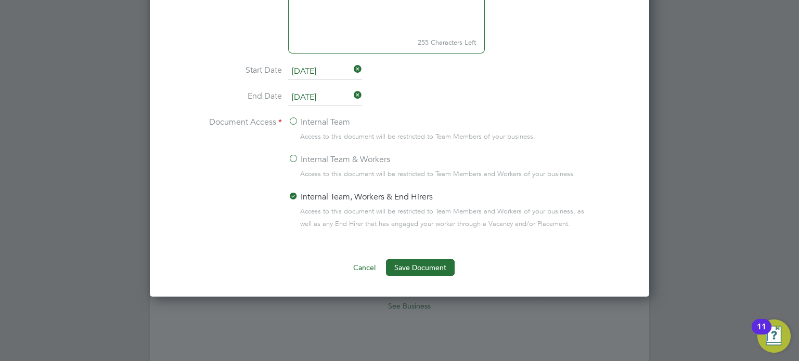
scroll to position [636, 0]
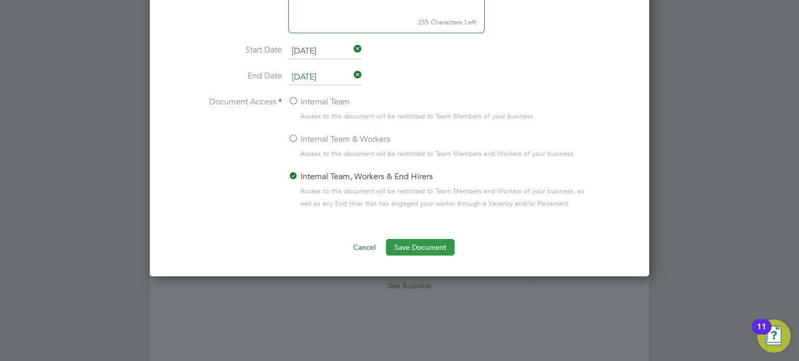
click at [422, 246] on button "Save Document" at bounding box center [420, 247] width 69 height 17
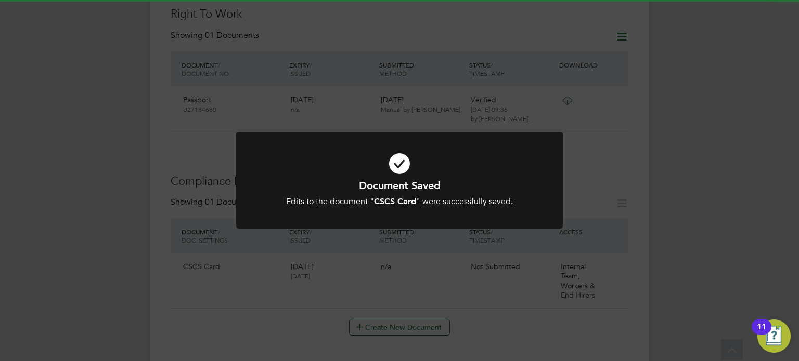
scroll to position [407, 0]
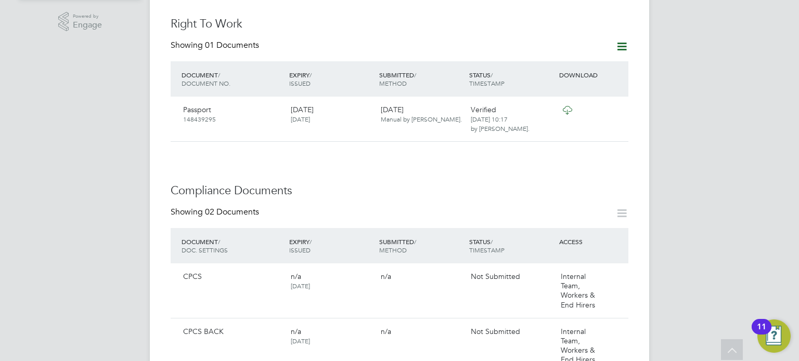
scroll to position [374, 0]
click at [620, 102] on icon at bounding box center [615, 108] width 10 height 12
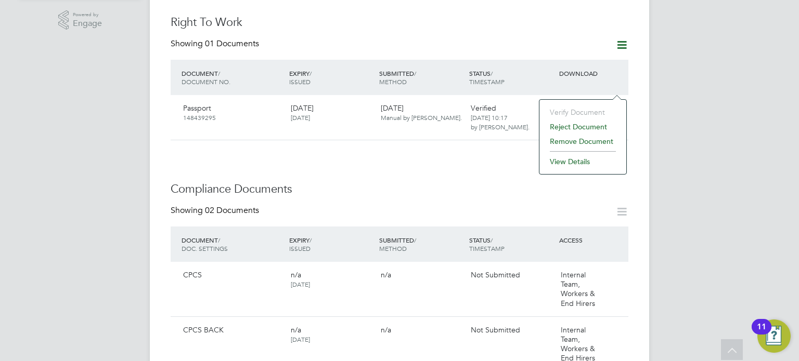
click at [562, 163] on li "View Details" at bounding box center [582, 161] width 76 height 15
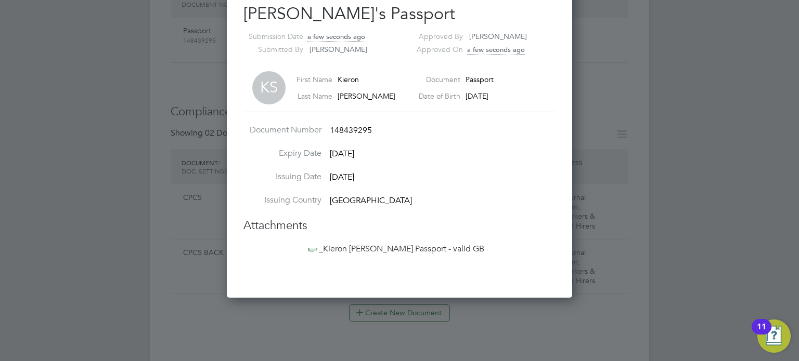
scroll to position [458, 0]
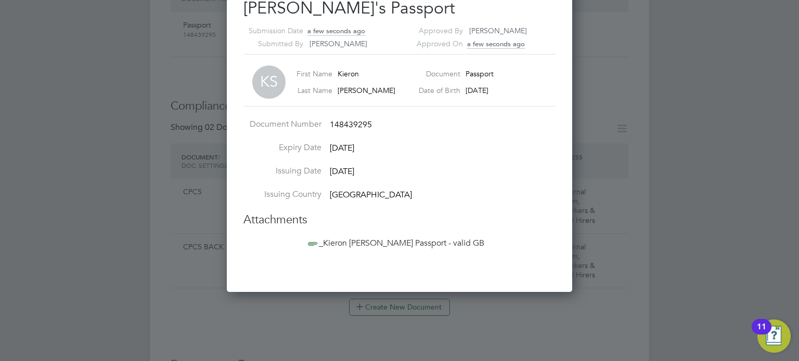
click at [344, 242] on span "_Kieron Scott Passport - valid GB" at bounding box center [395, 243] width 178 height 10
click at [499, 146] on li "Expiry Date 29 Jul 2034" at bounding box center [399, 153] width 312 height 23
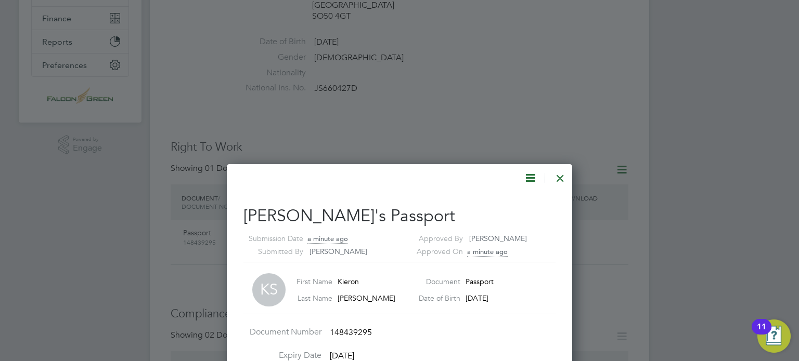
click at [562, 183] on div at bounding box center [560, 175] width 19 height 19
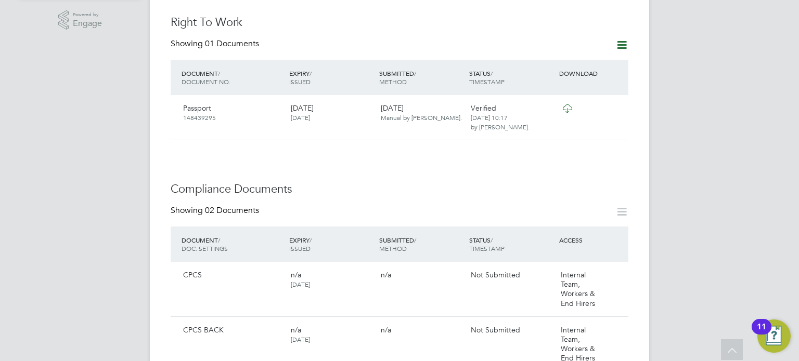
click at [524, 182] on h3 "Compliance Documents" at bounding box center [400, 189] width 458 height 15
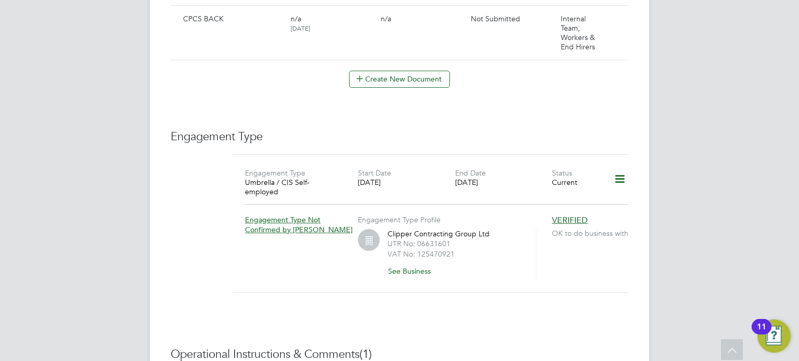
scroll to position [665, 0]
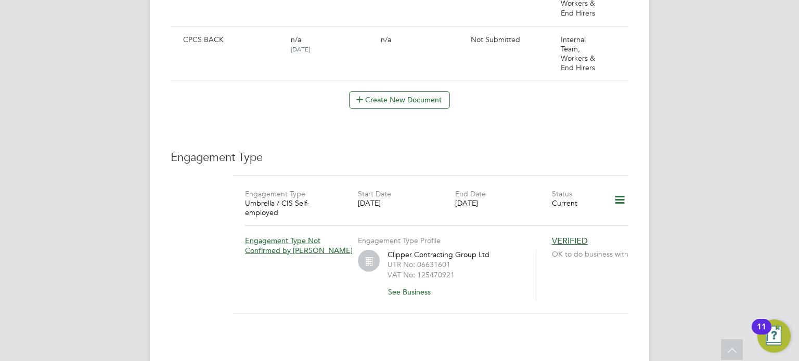
click at [541, 150] on h3 "Engagement Type" at bounding box center [400, 157] width 458 height 15
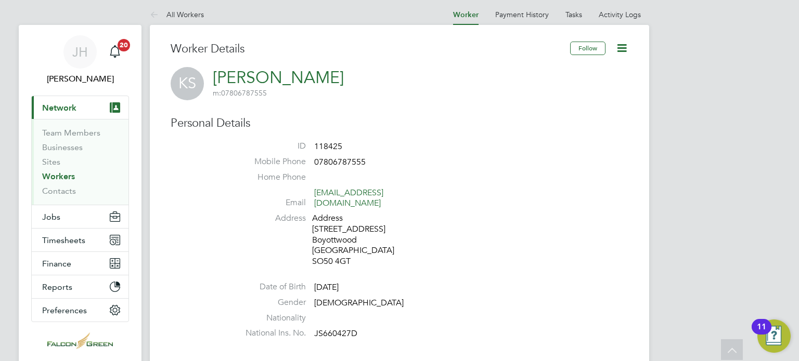
scroll to position [0, 0]
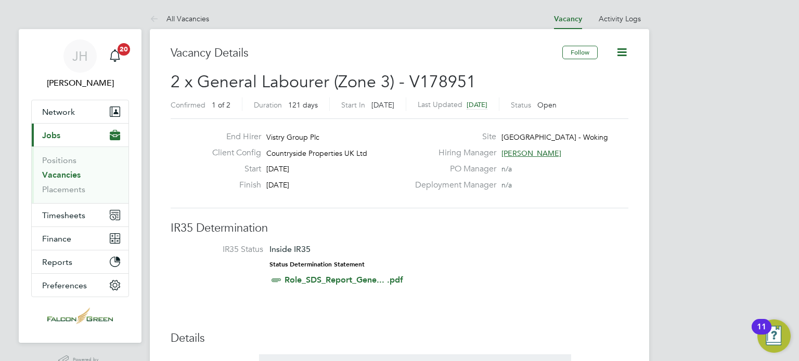
click at [608, 172] on div "PO Manager n/a" at bounding box center [521, 172] width 224 height 16
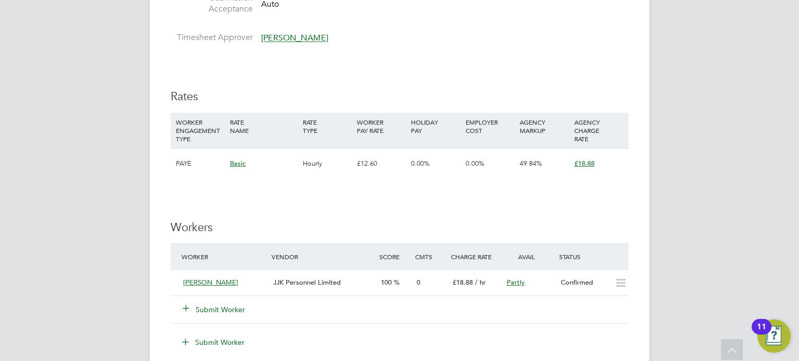
scroll to position [645, 0]
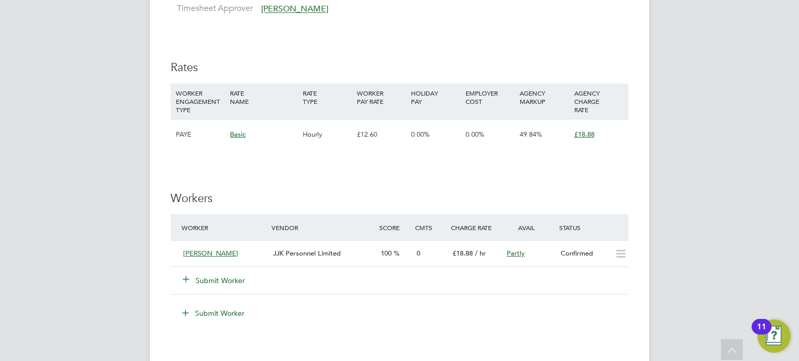
click at [211, 281] on button "Submit Worker" at bounding box center [214, 281] width 62 height 10
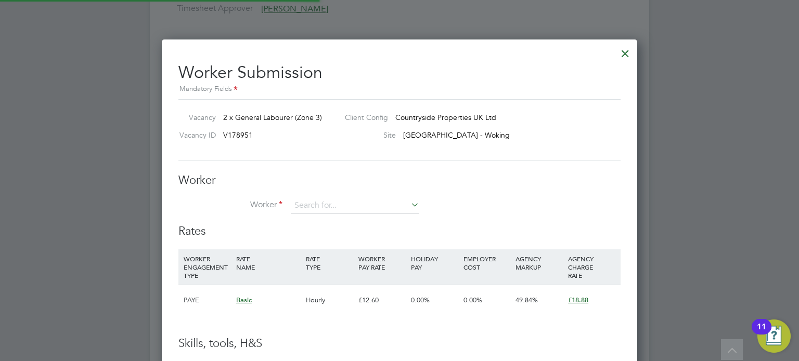
scroll to position [5, 5]
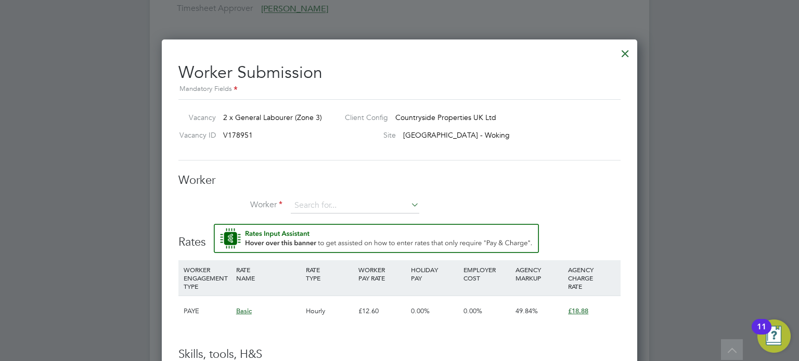
click at [492, 196] on div "Worker Worker Worker Engagement Type" at bounding box center [399, 198] width 442 height 51
click at [304, 205] on input at bounding box center [355, 206] width 128 height 16
click at [303, 208] on input at bounding box center [355, 206] width 128 height 16
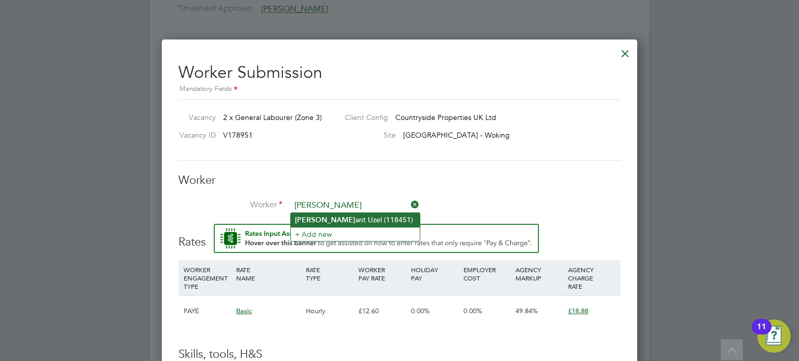
click at [310, 217] on b "Berk" at bounding box center [325, 220] width 60 height 9
type input "Berkant Uzel (118451)"
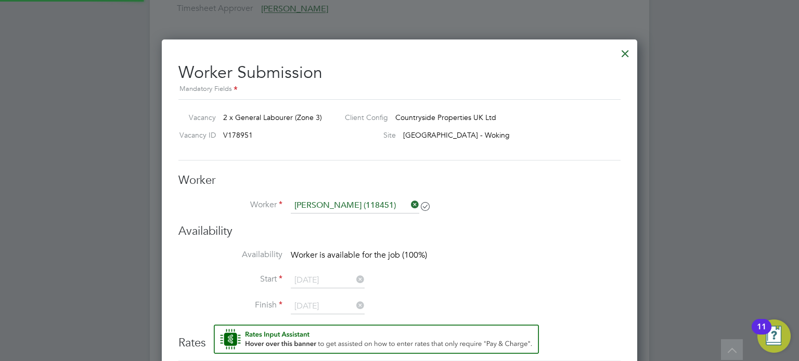
click at [485, 203] on li "Worker Berkant Uzel (118451)" at bounding box center [399, 211] width 442 height 26
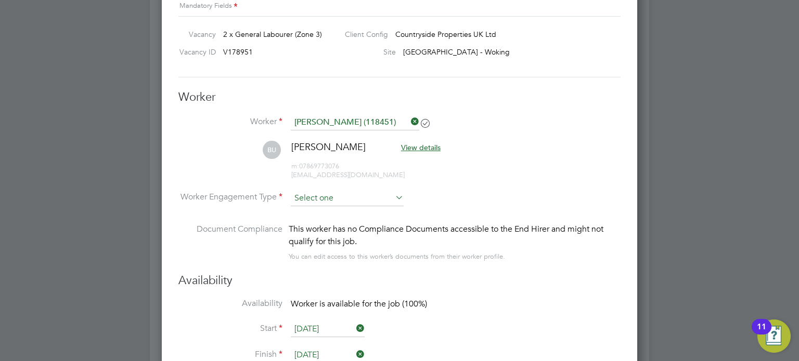
click at [484, 203] on li "Worker Engagement Type" at bounding box center [399, 207] width 442 height 32
click at [312, 195] on input at bounding box center [347, 199] width 113 height 16
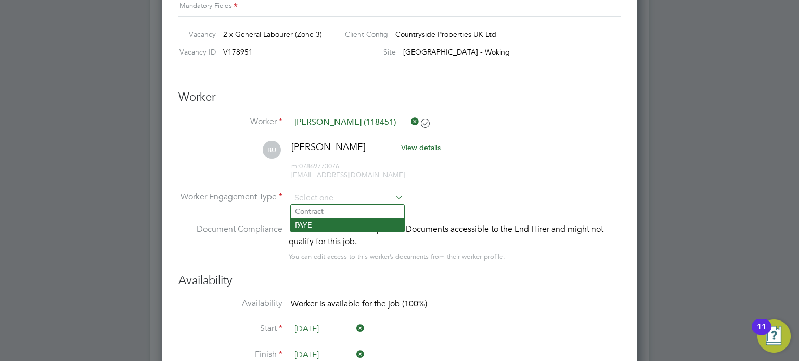
click at [306, 218] on li "PAYE" at bounding box center [347, 225] width 113 height 14
type input "PAYE"
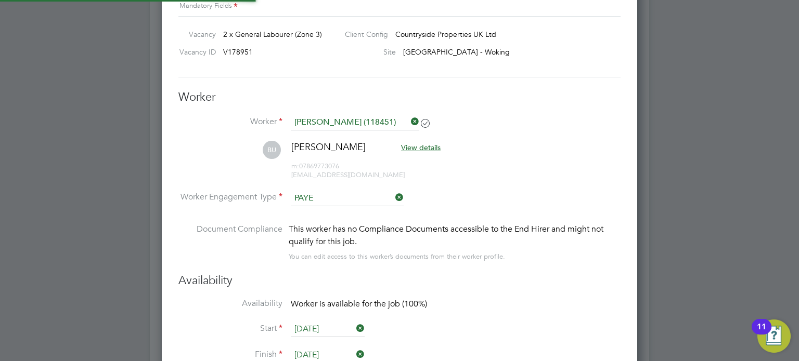
scroll to position [31, 53]
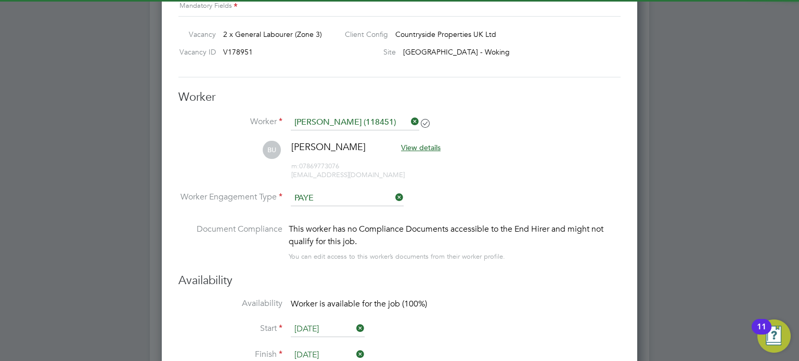
click at [536, 253] on div "This worker has no Compliance Documents accessible to the End Hirer and might n…" at bounding box center [455, 243] width 332 height 40
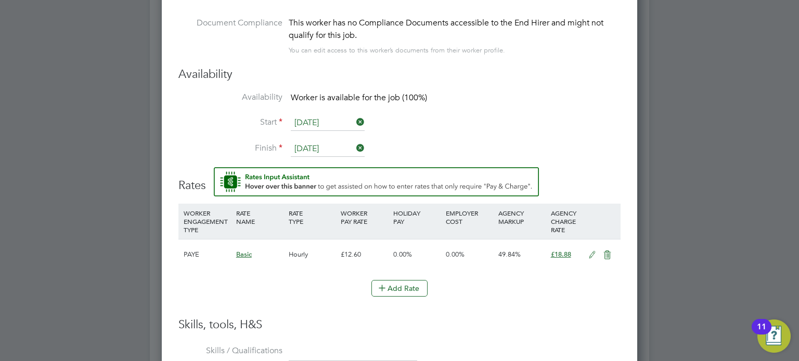
scroll to position [935, 0]
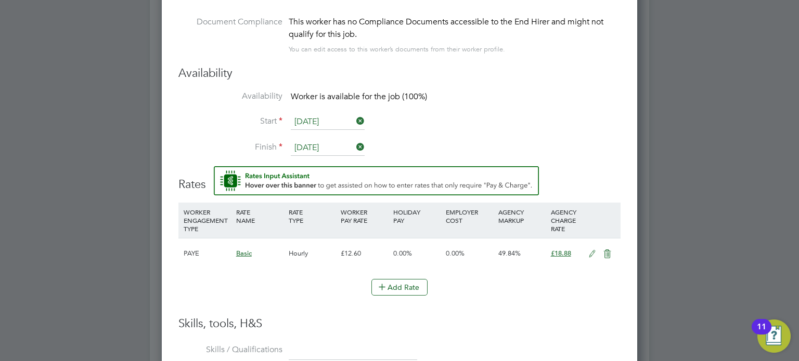
click at [329, 116] on input "21 Aug 2025" at bounding box center [328, 122] width 74 height 16
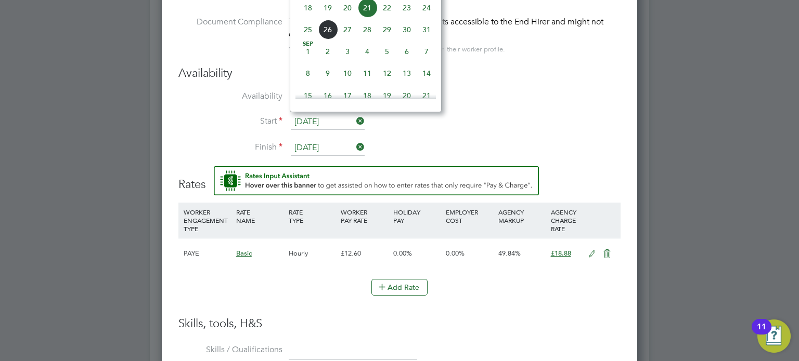
click at [385, 18] on span "22" at bounding box center [387, 8] width 20 height 20
type input "[DATE]"
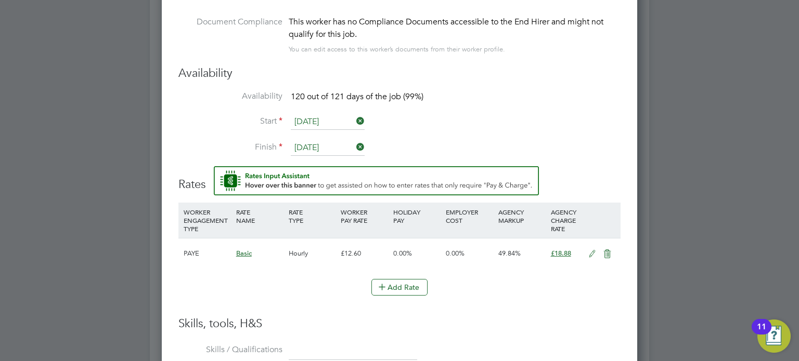
click at [451, 133] on li "Start 22 Aug 2025" at bounding box center [399, 127] width 442 height 26
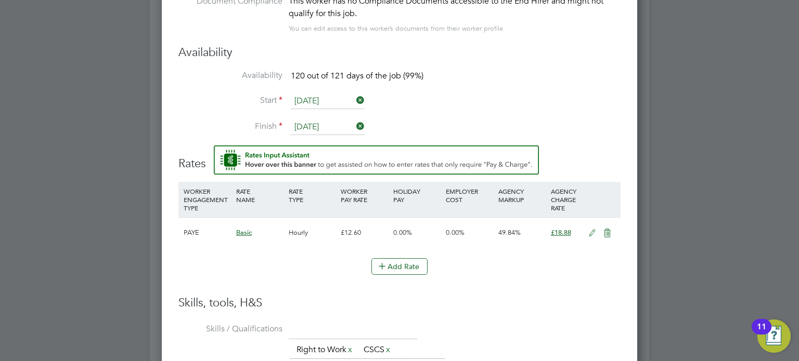
click at [581, 150] on h3 "Rates" at bounding box center [399, 159] width 442 height 26
click at [591, 233] on icon at bounding box center [591, 233] width 13 height 8
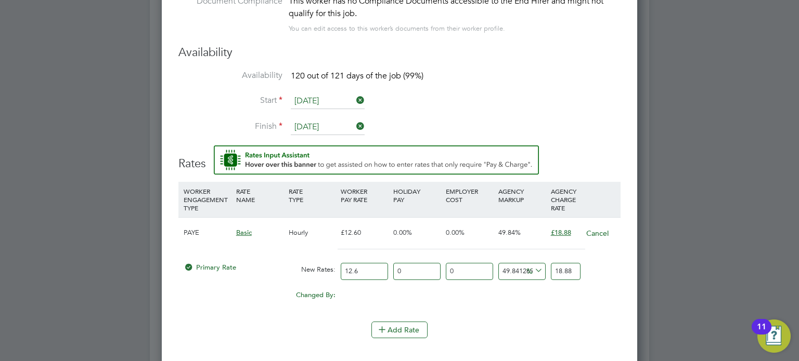
drag, startPoint x: 363, startPoint y: 270, endPoint x: 281, endPoint y: 261, distance: 83.1
click at [281, 261] on div "Primary Rate New Rates: 12.6 0 n/a 0 n/a 49.84126984126984 0 % 18.88" at bounding box center [399, 272] width 442 height 28
type input "1"
type input "1.4984126984126984"
type input "16"
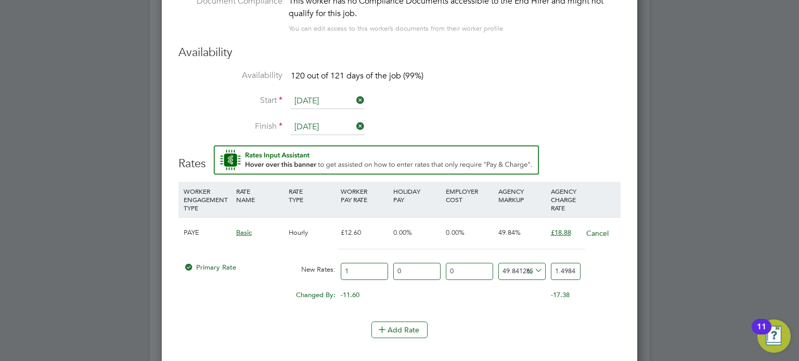
type input "23.974603174603175"
type input "16.3"
type input "24.424126984126985"
type input "16.33"
type input "24.469079365079367"
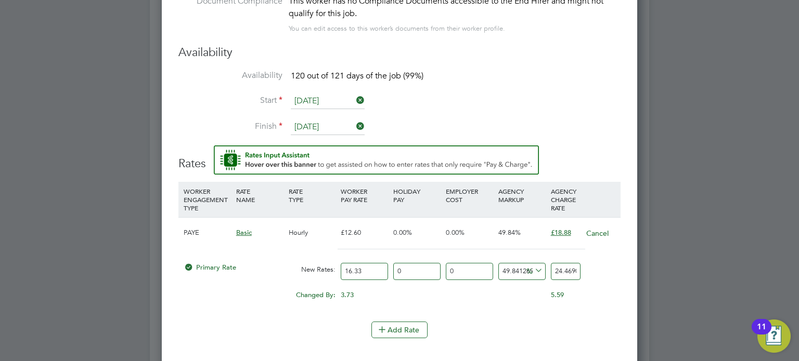
type input "16.33"
drag, startPoint x: 556, startPoint y: 270, endPoint x: 644, endPoint y: 270, distance: 87.9
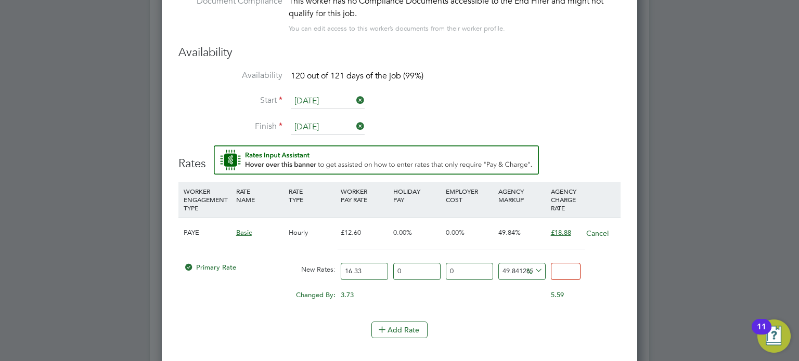
type input "1"
type input "10.22657685241886"
type input "18"
type input "15.125535823637478"
type input "18.8"
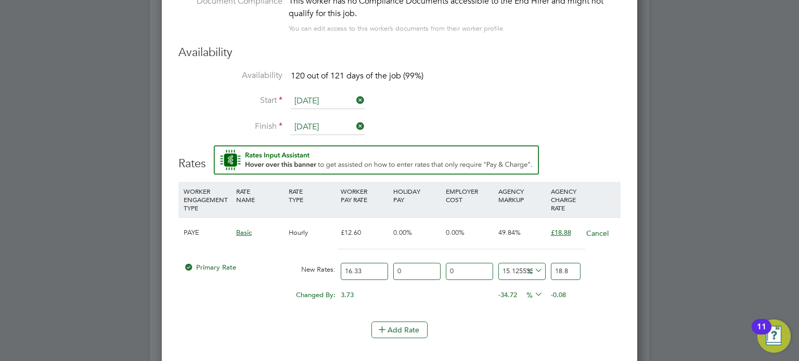
type input "15.61543172075934"
type input "18.88"
click at [567, 309] on li "WORKER ENGAGEMENT TYPE RATE NAME RATE TYPE WORKER PAY RATE HOLIDAY PAY EMPLOYER…" at bounding box center [399, 252] width 442 height 140
click at [241, 297] on div "Changed By:" at bounding box center [259, 295] width 157 height 20
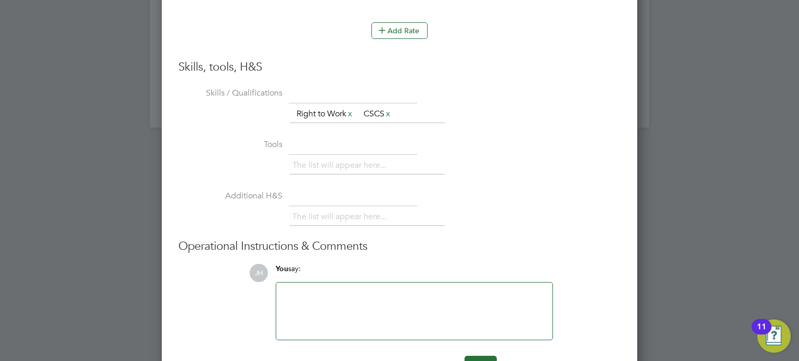
scroll to position [1284, 0]
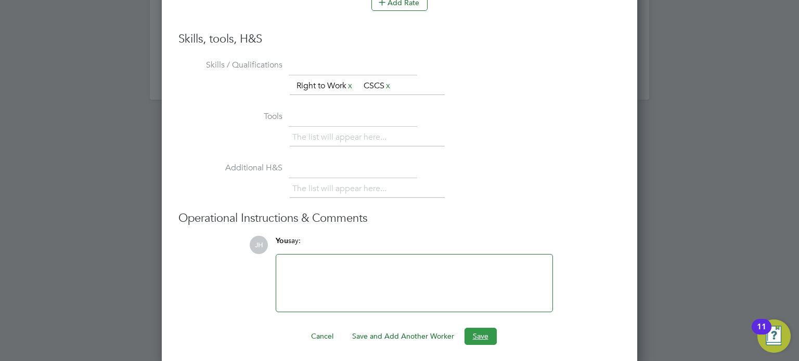
click at [479, 334] on button "Save" at bounding box center [480, 336] width 32 height 17
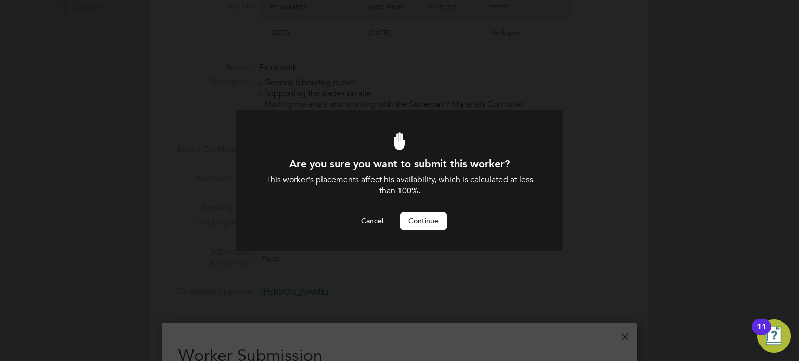
click at [411, 220] on button "Continue" at bounding box center [423, 221] width 47 height 17
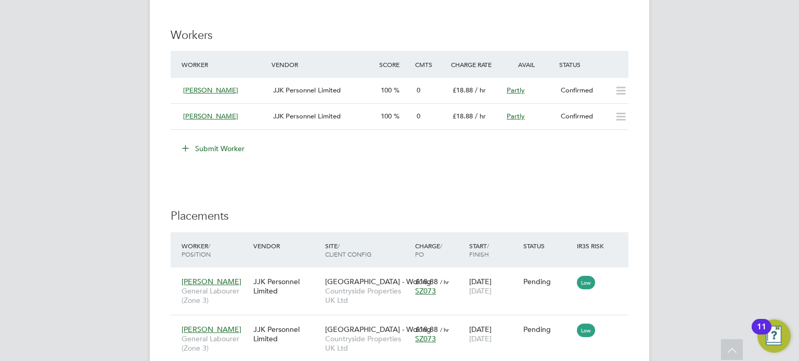
scroll to position [915, 0]
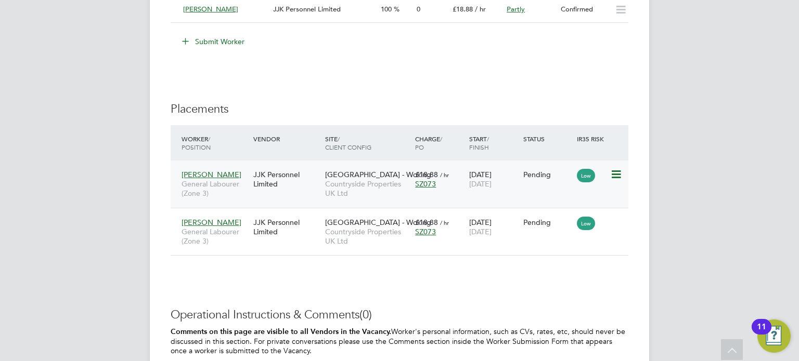
click at [615, 178] on icon at bounding box center [615, 174] width 10 height 12
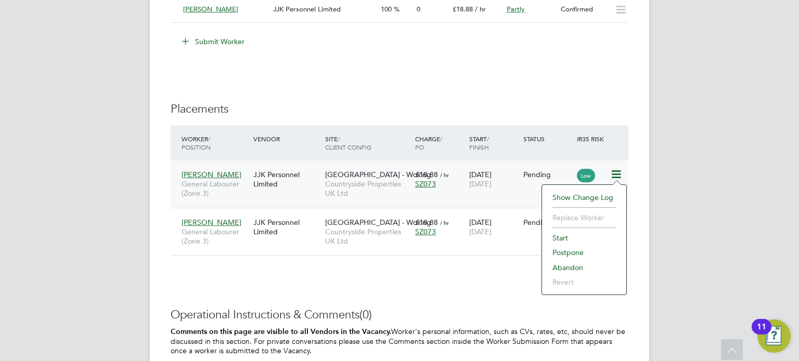
drag, startPoint x: 563, startPoint y: 234, endPoint x: 483, endPoint y: 276, distance: 90.7
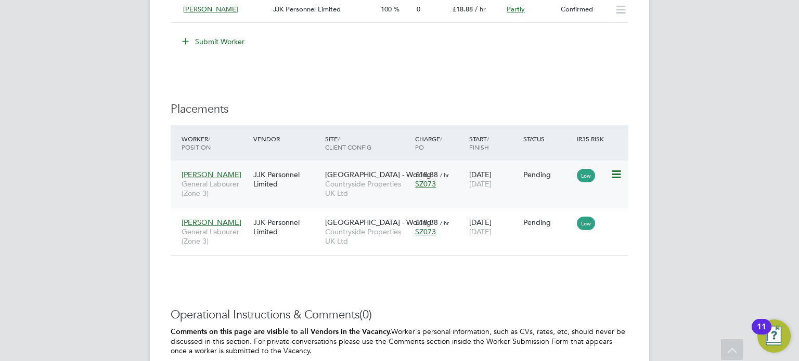
click at [363, 182] on span "Countryside Properties UK Ltd" at bounding box center [367, 188] width 85 height 19
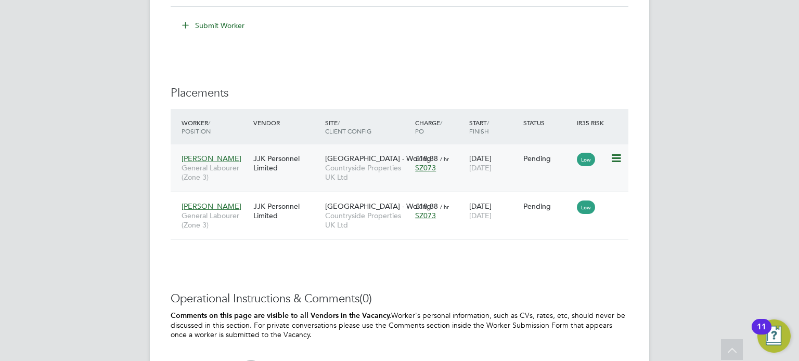
scroll to position [936, 0]
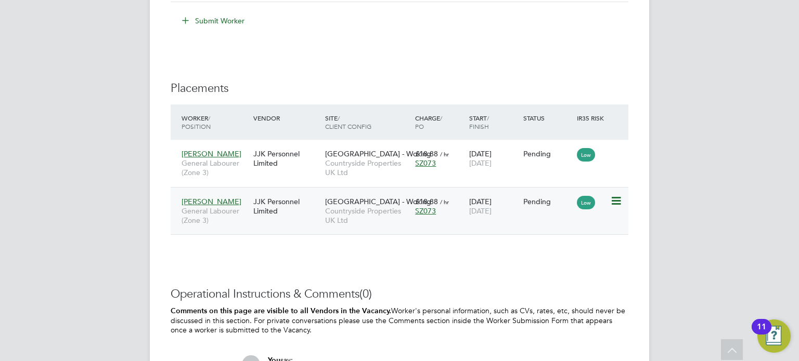
click at [475, 215] on div "22 Aug 2025 19 Dec 2025" at bounding box center [493, 206] width 54 height 29
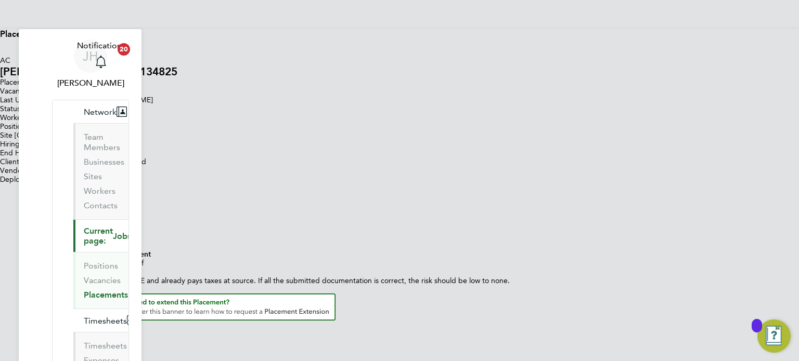
click at [0, 56] on icon at bounding box center [0, 51] width 0 height 9
click at [391, 107] on div "Placement ID P301812 Vacancy ID V0178951 Last Updated [DATE] 10:23 - [PERSON_NA…" at bounding box center [399, 131] width 799 height 106
click at [0, 53] on icon at bounding box center [0, 51] width 0 height 9
type input "[PERSON_NAME]"
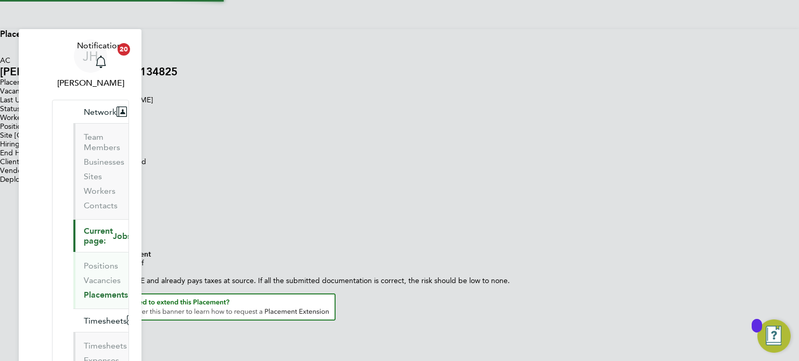
type input "[PERSON_NAME]"
type input "[DATE]"
type input "07:30"
type input "16:30"
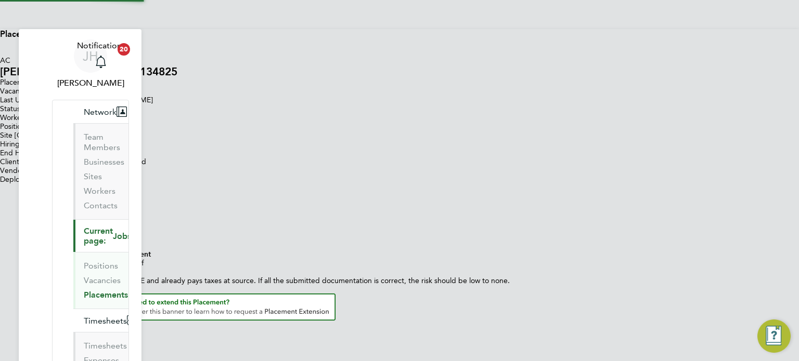
scroll to position [5, 5]
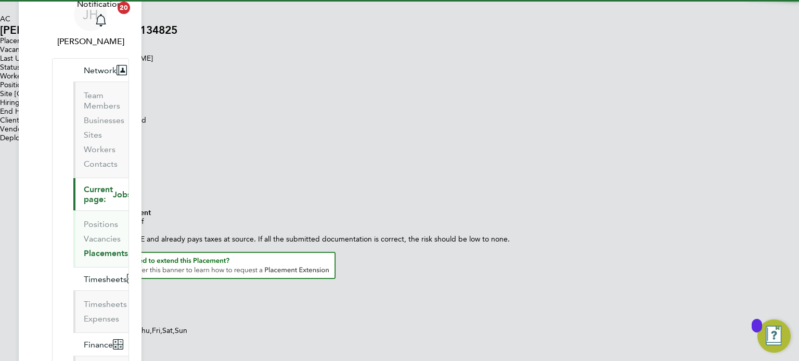
type input "[PERSON_NAME]"
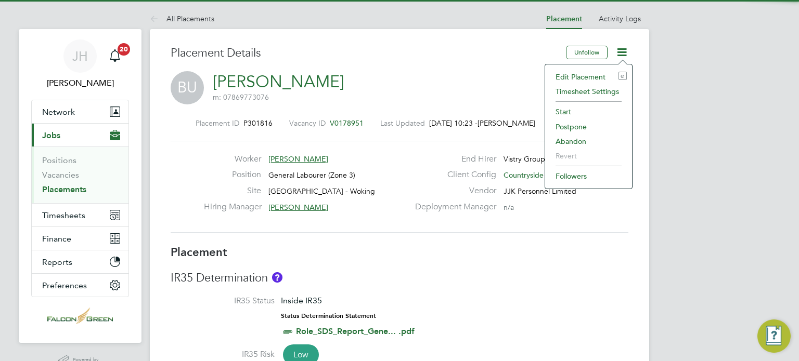
click at [583, 70] on li "Edit Placement e" at bounding box center [588, 77] width 76 height 15
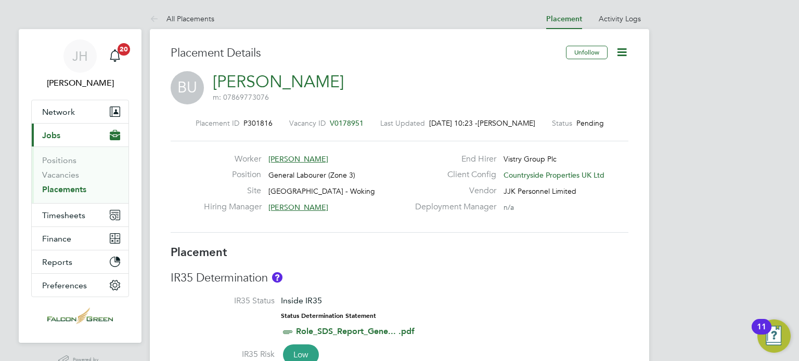
type input "[PERSON_NAME]"
type input "[DATE]"
type input "07:30"
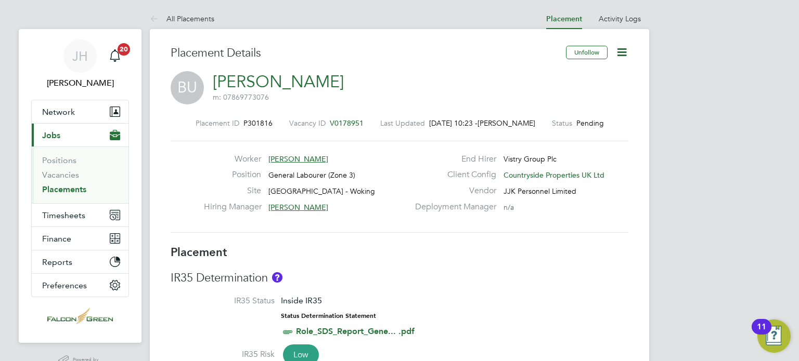
type input "16:30"
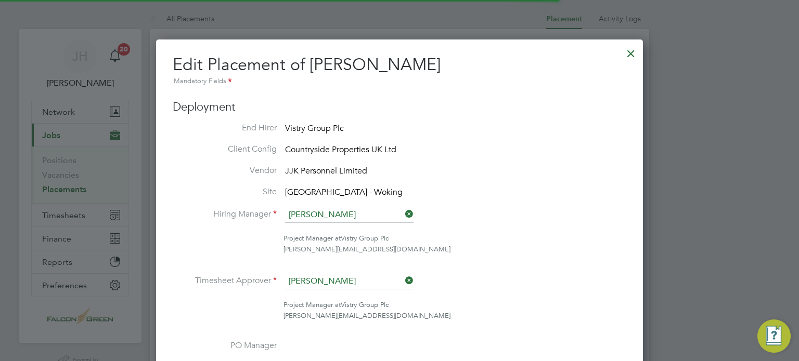
scroll to position [5, 5]
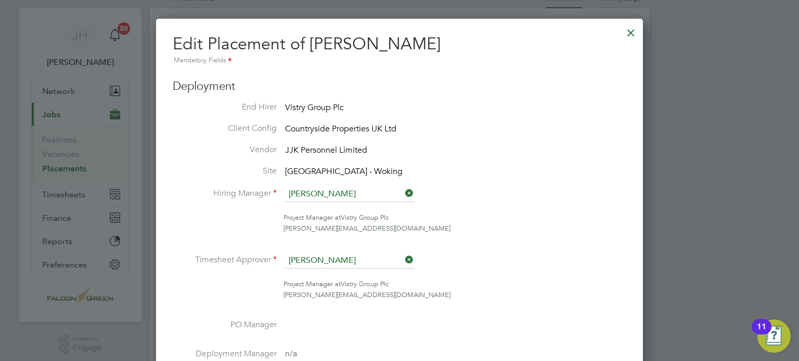
click at [403, 257] on icon at bounding box center [403, 260] width 0 height 15
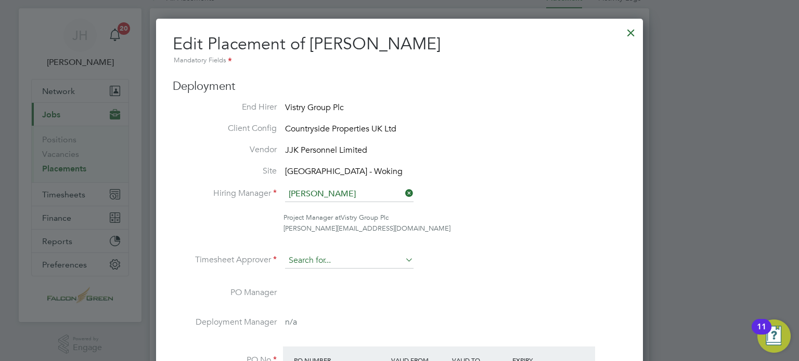
click at [329, 259] on input at bounding box center [349, 261] width 128 height 16
type input "zsolt"
click at [308, 283] on ul "End Hirer Vistry Group Plc Client Config Countryside Properties UK Ltd Vendor J…" at bounding box center [399, 273] width 453 height 342
click at [299, 263] on input at bounding box center [349, 261] width 128 height 16
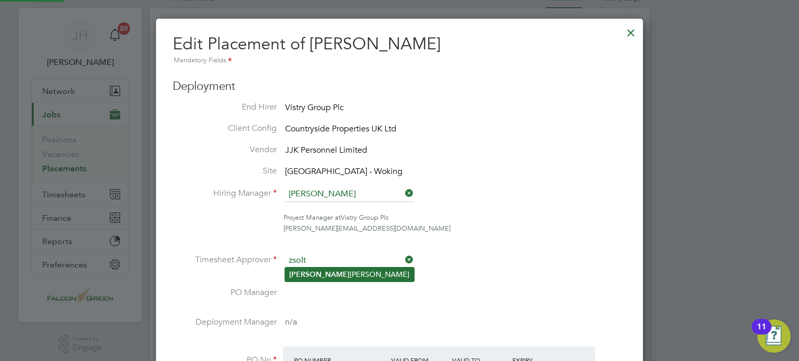
click at [308, 269] on li "[PERSON_NAME]" at bounding box center [349, 275] width 129 height 14
type input "[PERSON_NAME]"
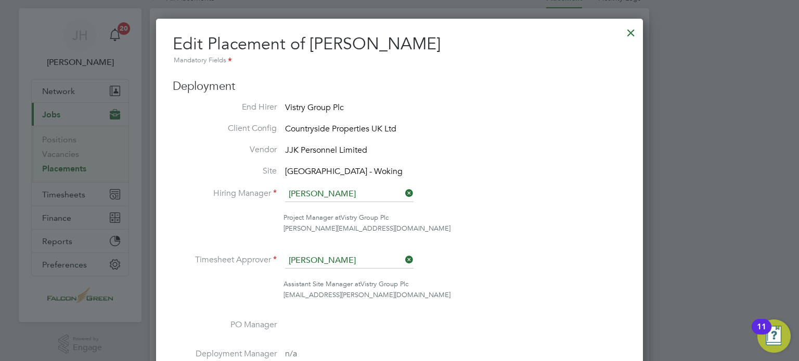
click at [549, 264] on li "Timesheet Approver [PERSON_NAME]" at bounding box center [399, 266] width 453 height 26
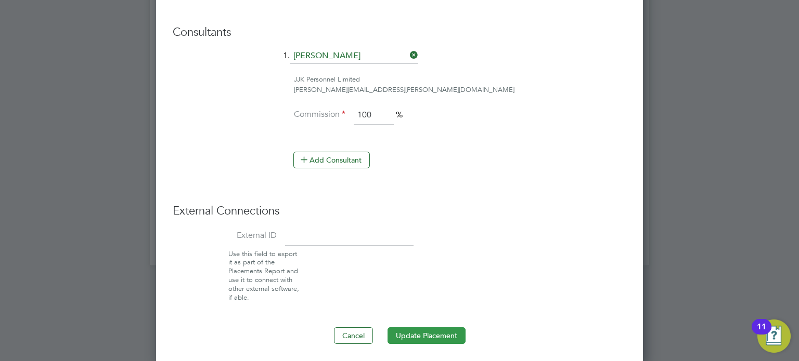
click at [414, 329] on button "Update Placement" at bounding box center [426, 336] width 78 height 17
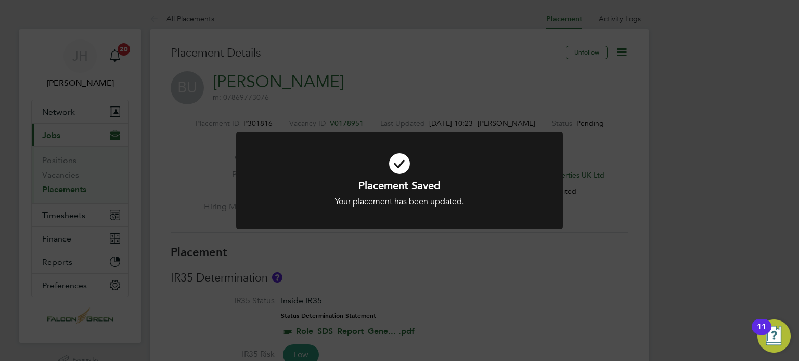
click at [610, 264] on div "Placement Saved Your placement has been updated. Cancel Okay" at bounding box center [399, 180] width 799 height 361
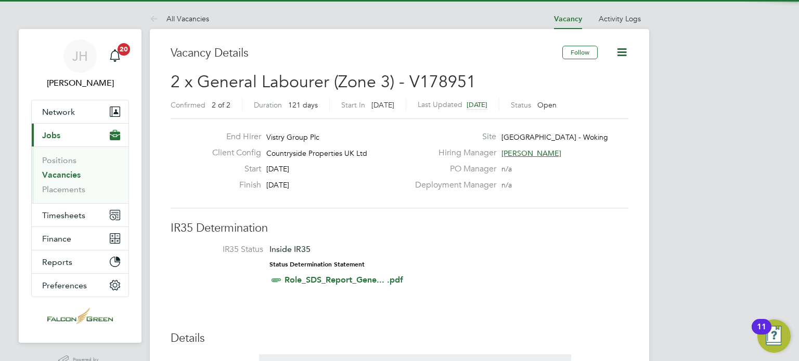
click at [624, 182] on div "Deployment Manager n/a" at bounding box center [521, 188] width 224 height 16
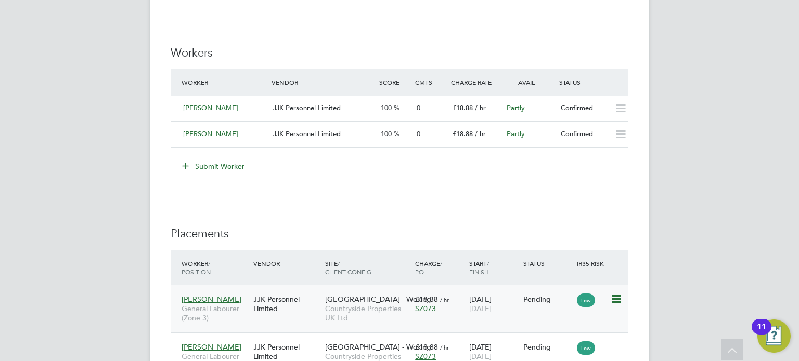
click at [617, 301] on icon at bounding box center [615, 299] width 10 height 12
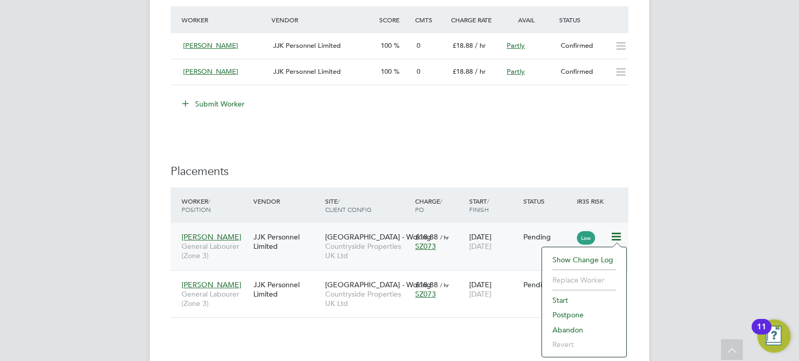
click at [564, 296] on li "Start" at bounding box center [584, 300] width 74 height 15
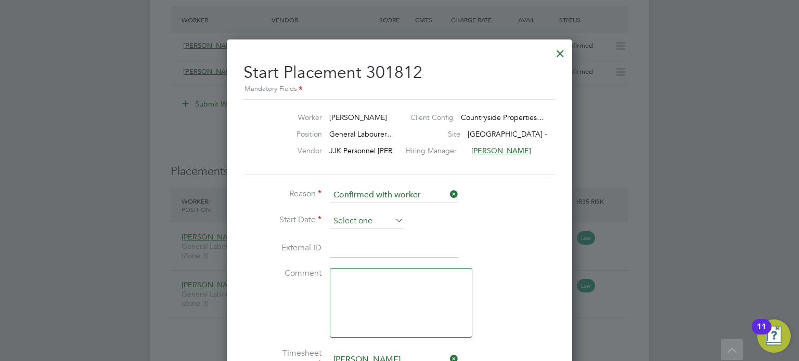
click at [346, 218] on input at bounding box center [367, 222] width 74 height 16
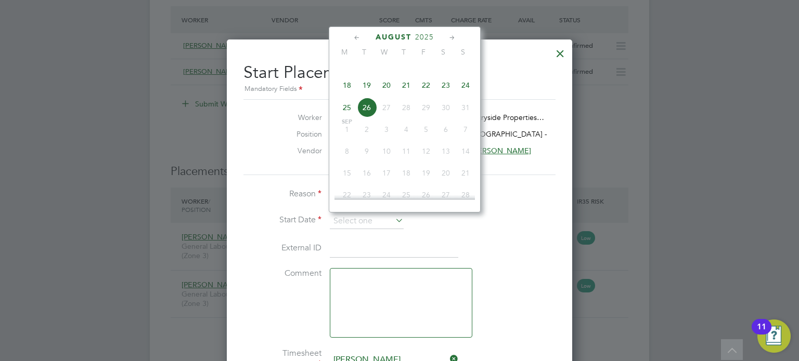
click at [420, 95] on span "22" at bounding box center [426, 85] width 20 height 20
type input "[DATE]"
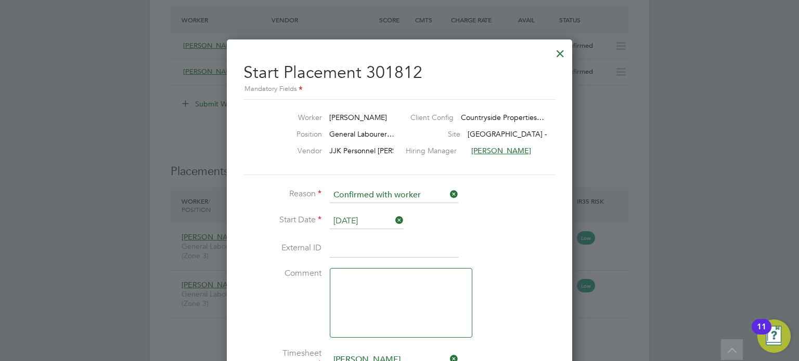
click at [515, 240] on li "External ID" at bounding box center [399, 254] width 312 height 29
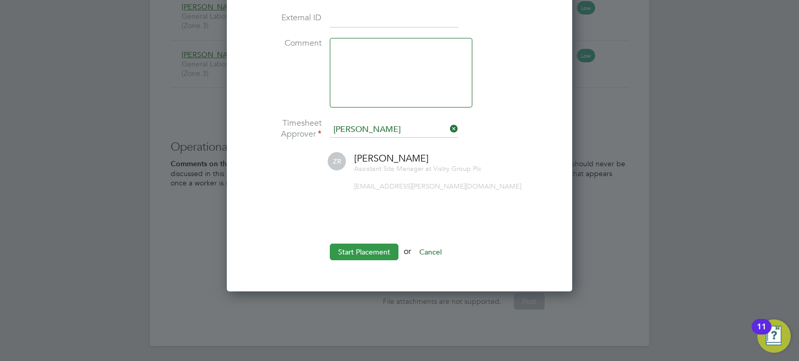
click at [338, 251] on button "Start Placement" at bounding box center [364, 252] width 69 height 17
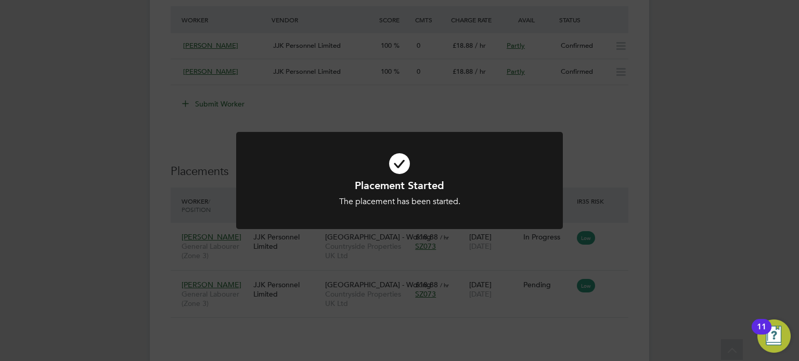
click at [614, 294] on div "Placement Started The placement has been started. Cancel Okay" at bounding box center [399, 180] width 799 height 361
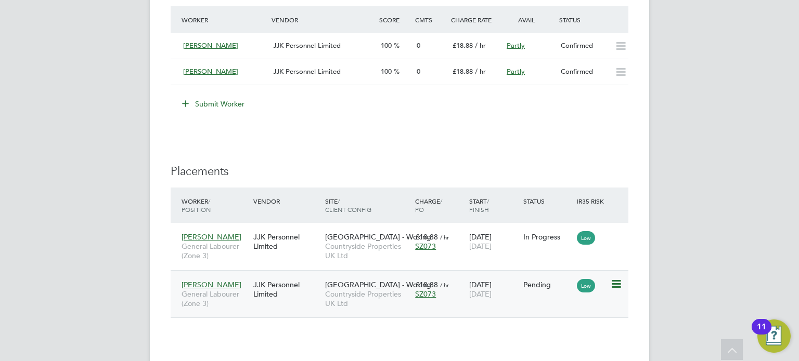
click at [614, 284] on icon at bounding box center [615, 284] width 10 height 12
click at [553, 348] on li "Start" at bounding box center [584, 348] width 74 height 15
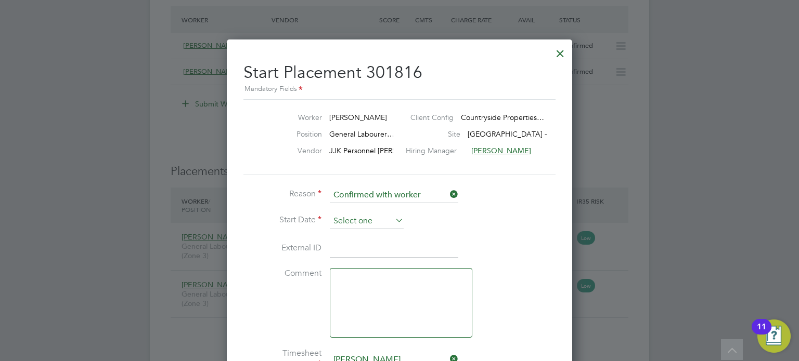
click at [375, 218] on input at bounding box center [367, 222] width 74 height 16
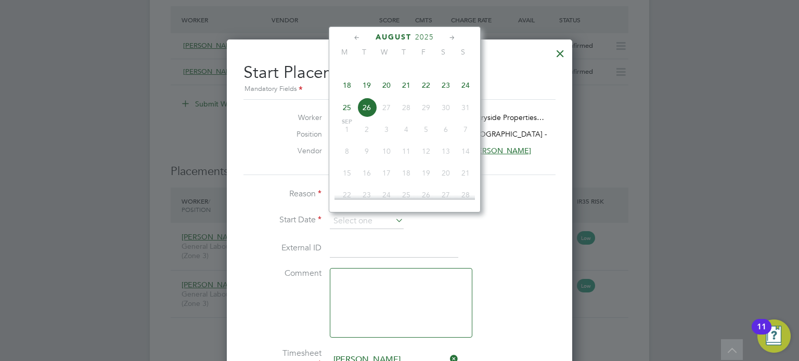
click at [420, 95] on span "22" at bounding box center [426, 85] width 20 height 20
type input "[DATE]"
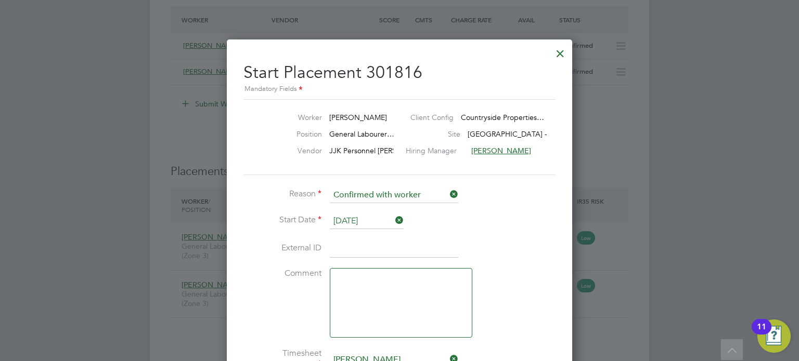
click at [504, 260] on li "External ID" at bounding box center [399, 254] width 312 height 29
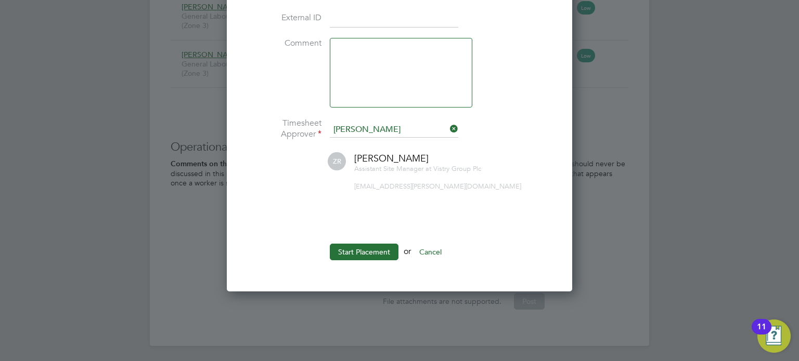
click at [369, 259] on li "Start Placement or Cancel" at bounding box center [399, 257] width 312 height 27
click at [360, 253] on button "Start Placement" at bounding box center [364, 252] width 69 height 17
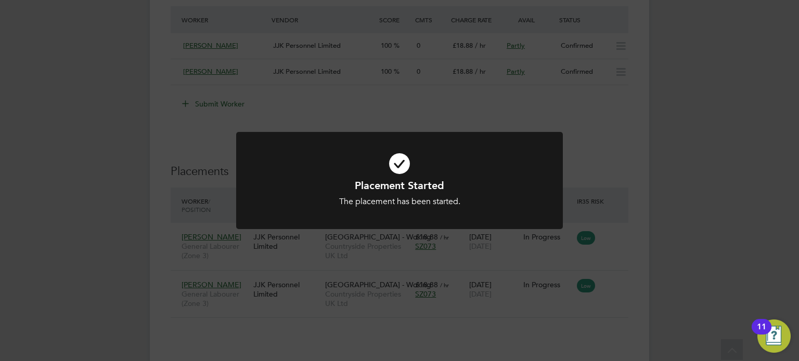
click at [360, 124] on div "Placement Started The placement has been started. Cancel Okay" at bounding box center [399, 180] width 799 height 361
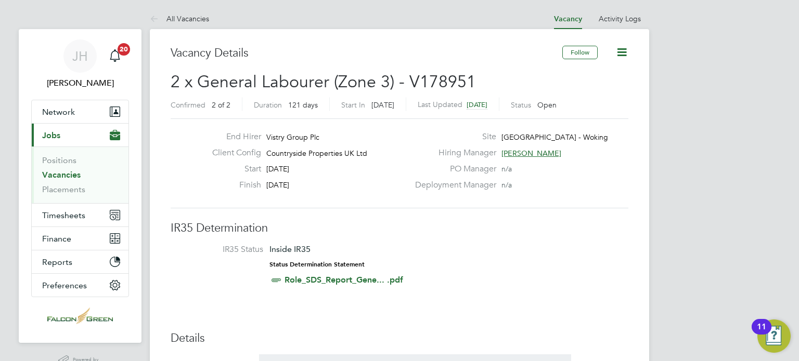
click at [252, 260] on li "IR35 Status Inside IR35 Status Determination Statement Role_SDS_Report_Gene... …" at bounding box center [399, 266] width 437 height 45
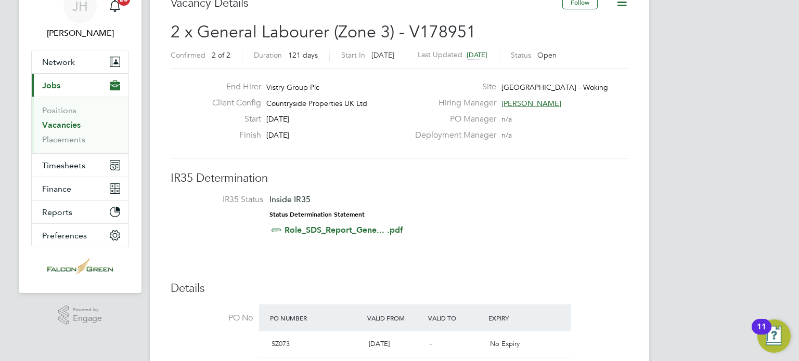
scroll to position [62, 0]
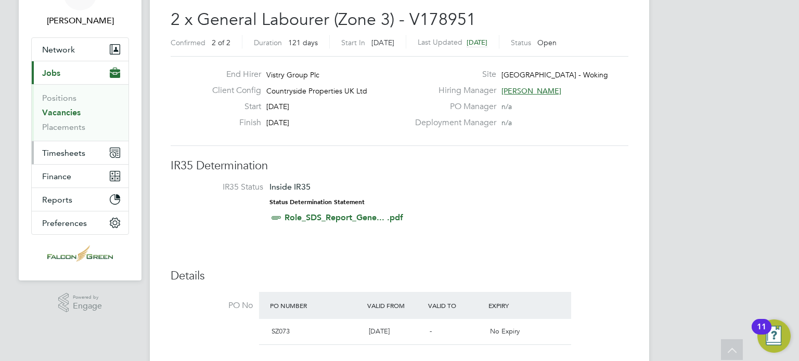
click at [69, 149] on span "Timesheets" at bounding box center [63, 153] width 43 height 10
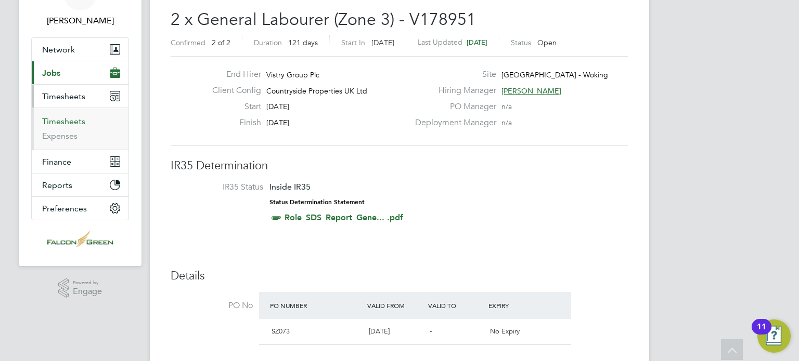
click at [65, 124] on link "Timesheets" at bounding box center [63, 121] width 43 height 10
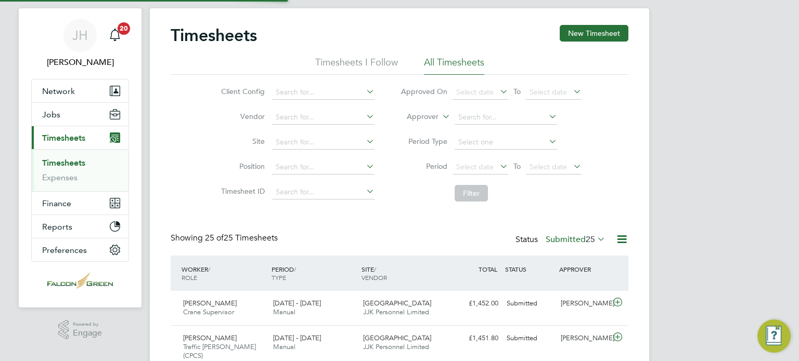
scroll to position [26, 90]
click at [603, 43] on div "Timesheets New Timesheet" at bounding box center [400, 40] width 458 height 31
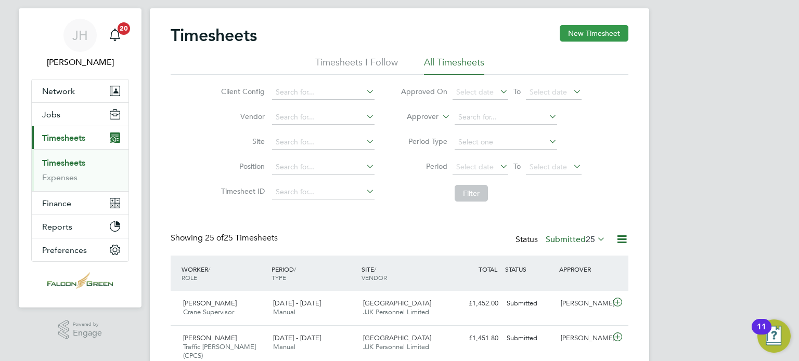
click at [596, 34] on button "New Timesheet" at bounding box center [593, 33] width 69 height 17
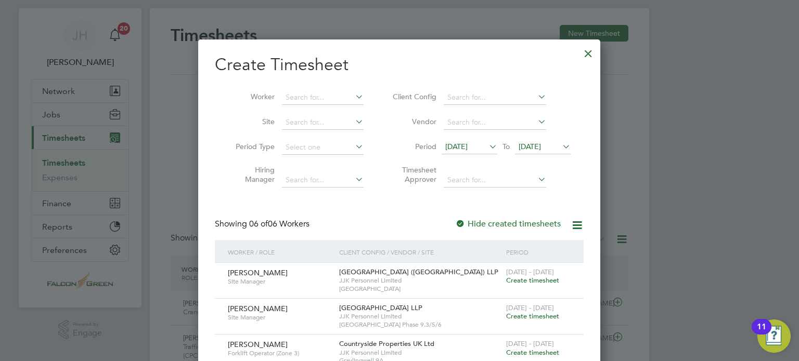
click at [476, 151] on span "12 Aug 2025" at bounding box center [469, 147] width 56 height 14
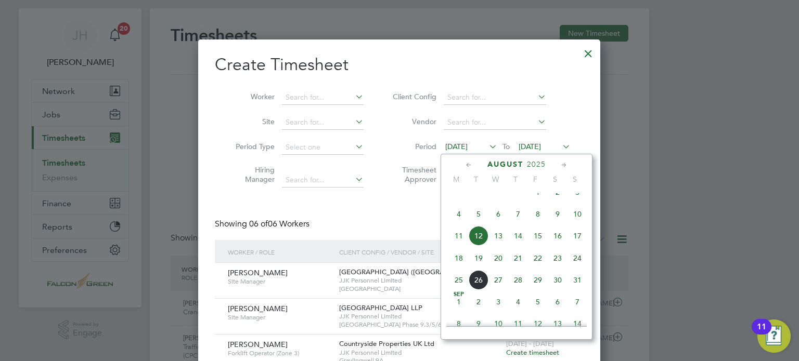
click at [460, 268] on span "18" at bounding box center [459, 259] width 20 height 20
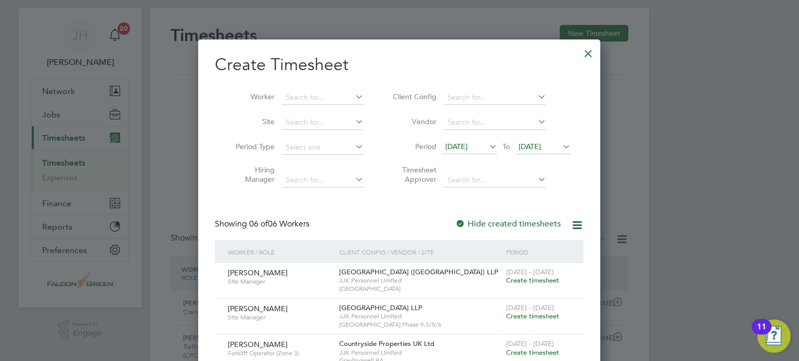
click at [541, 148] on span "19 Aug 2025" at bounding box center [529, 146] width 22 height 9
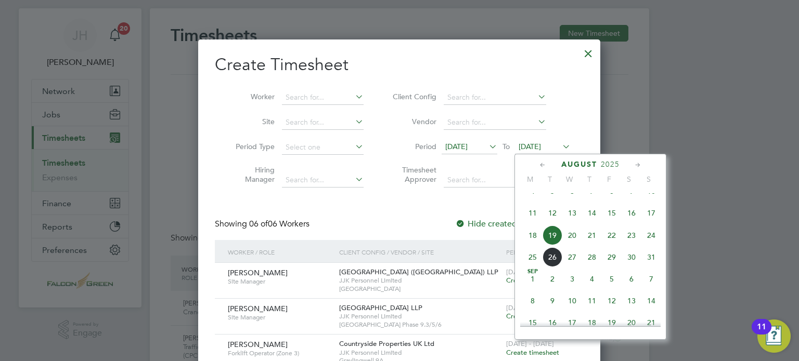
click at [657, 245] on span "24" at bounding box center [651, 236] width 20 height 20
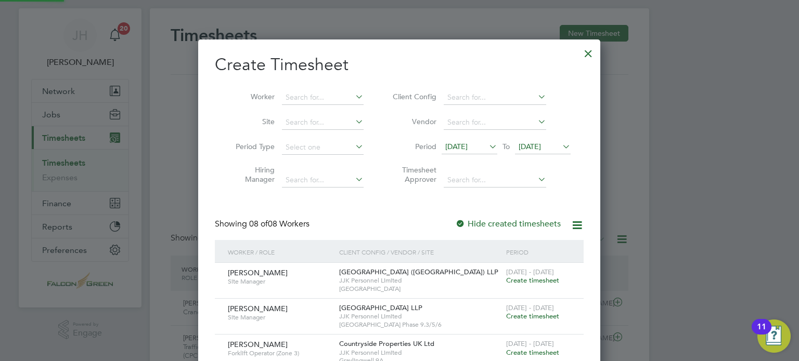
click at [392, 196] on div "Create Timesheet Worker Site Period Type Hiring Manager Client Config Vendor Pe…" at bounding box center [399, 302] width 369 height 497
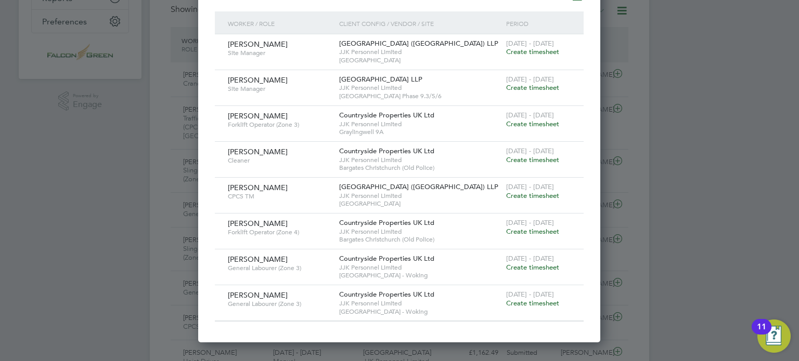
click at [521, 262] on span "18 - 24 Aug 2025" at bounding box center [530, 258] width 48 height 9
click at [524, 263] on span "Create timesheet" at bounding box center [532, 267] width 53 height 9
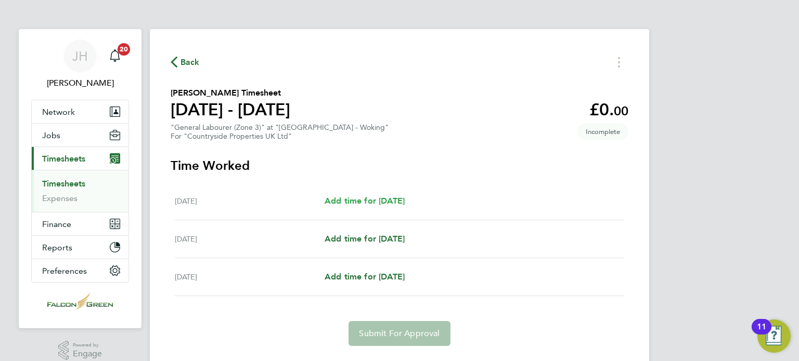
click at [371, 205] on span "Add time for Fri 22 Aug" at bounding box center [364, 201] width 80 height 10
select select "30"
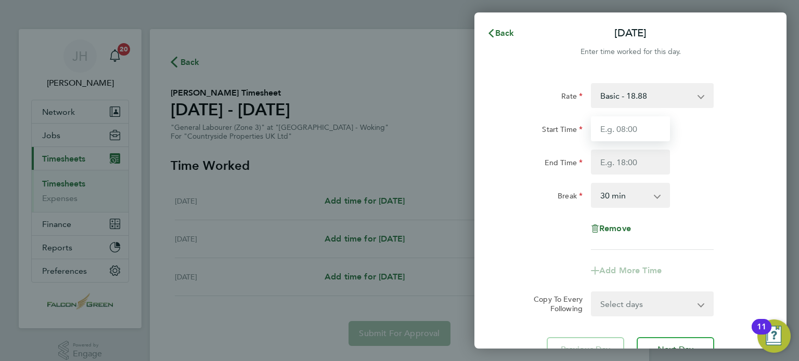
click at [606, 135] on input "Start Time" at bounding box center [630, 128] width 79 height 25
type input "07:30"
click at [611, 162] on input "End Time" at bounding box center [630, 162] width 79 height 25
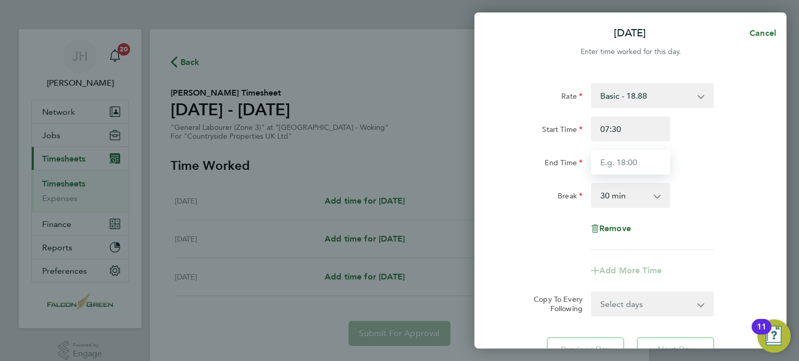
click at [607, 168] on input "End Time" at bounding box center [630, 162] width 79 height 25
type input "16:30"
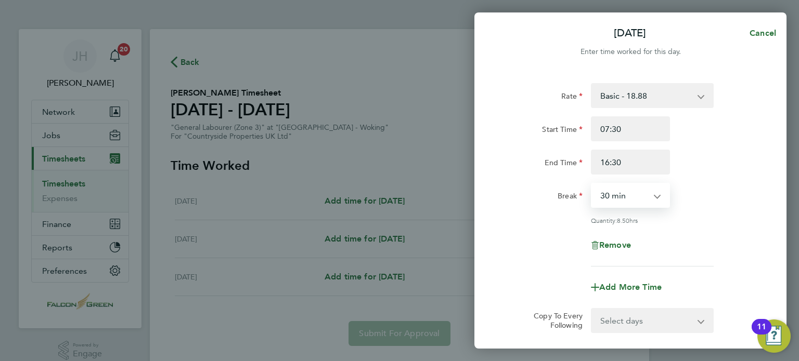
click at [601, 192] on select "0 min 15 min 30 min 45 min 60 min 75 min 90 min" at bounding box center [624, 195] width 64 height 23
select select "0"
click at [592, 184] on select "0 min 15 min 30 min 45 min 60 min 75 min 90 min" at bounding box center [624, 195] width 64 height 23
click at [545, 213] on div "Rate Basic - 18.88 Start Time 07:30 End Time 16:30 Break 0 min 15 min 30 min 45…" at bounding box center [630, 175] width 254 height 184
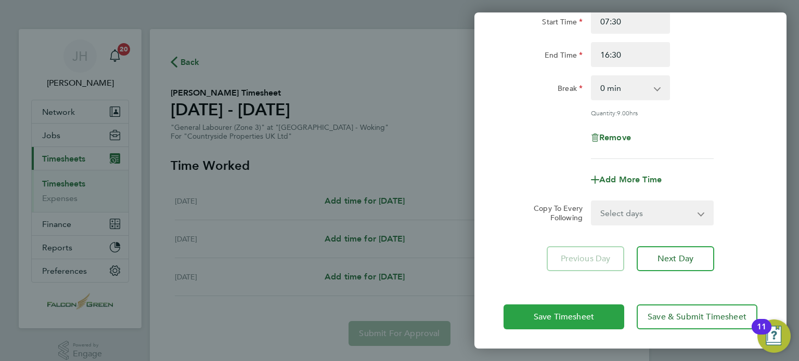
click at [535, 315] on span "Save Timesheet" at bounding box center [563, 317] width 60 height 10
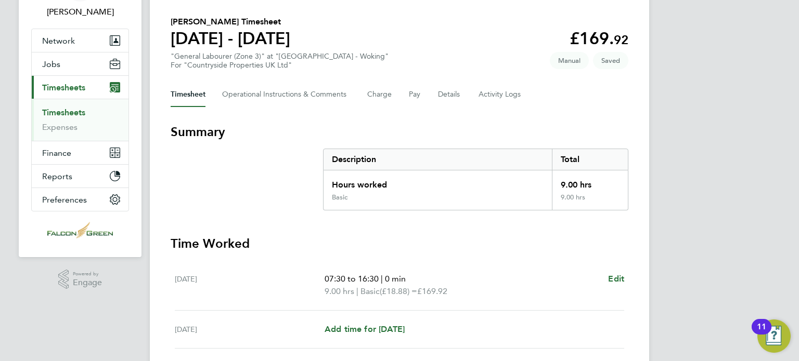
scroll to position [62, 0]
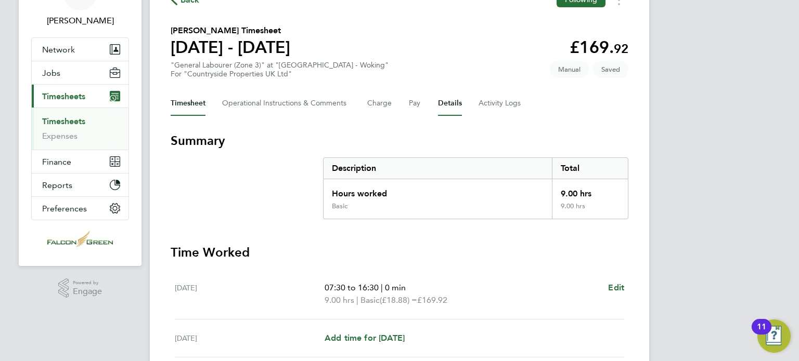
click at [451, 103] on button "Details" at bounding box center [450, 103] width 24 height 25
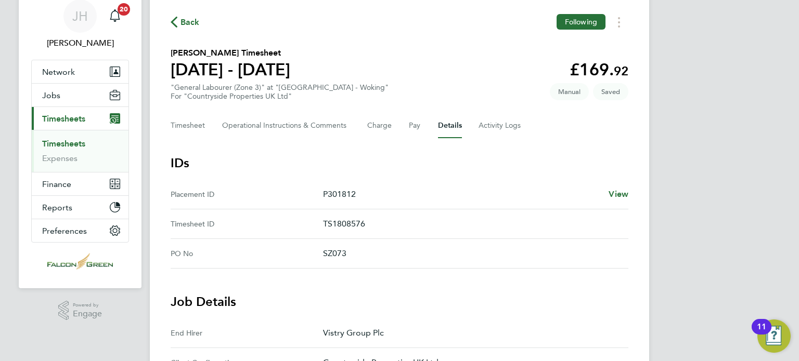
scroll to position [21, 0]
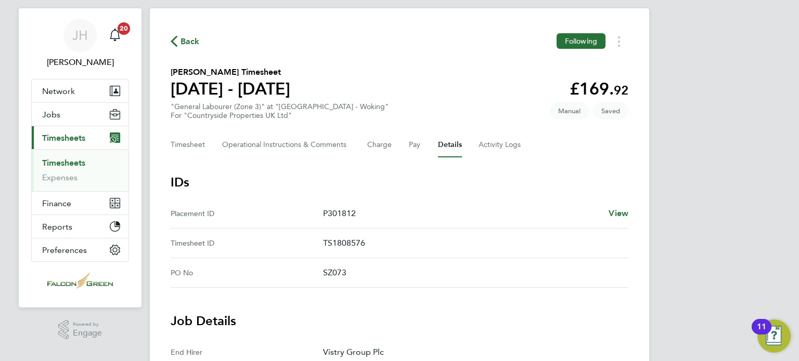
click at [185, 40] on span "Back" at bounding box center [189, 41] width 19 height 12
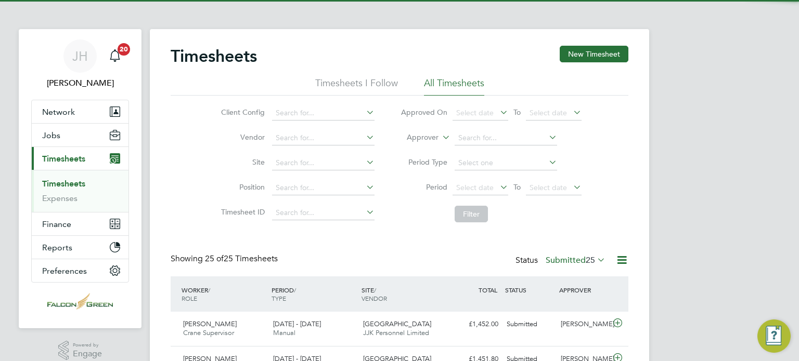
scroll to position [26, 90]
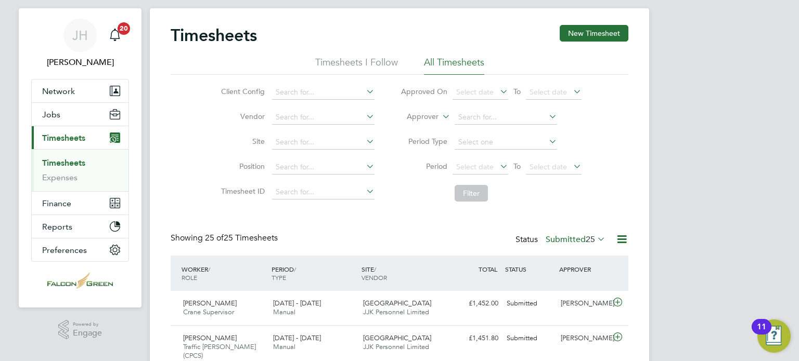
click at [564, 236] on label "Submitted 25" at bounding box center [575, 239] width 60 height 10
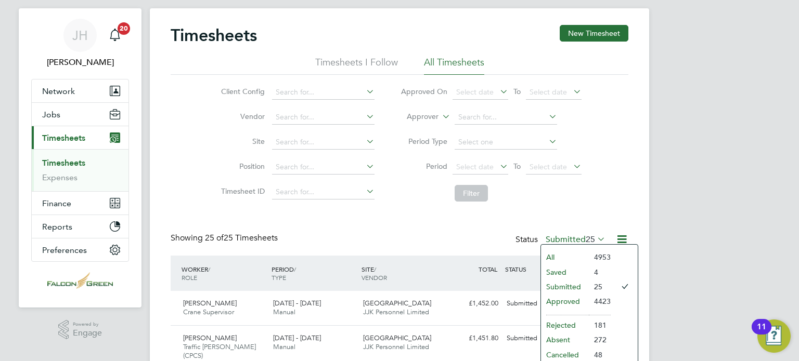
click at [566, 266] on li "Saved" at bounding box center [565, 272] width 48 height 15
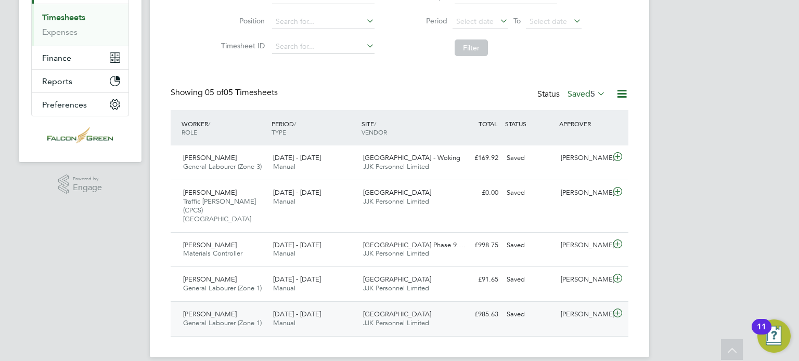
click at [614, 309] on icon at bounding box center [617, 313] width 13 height 8
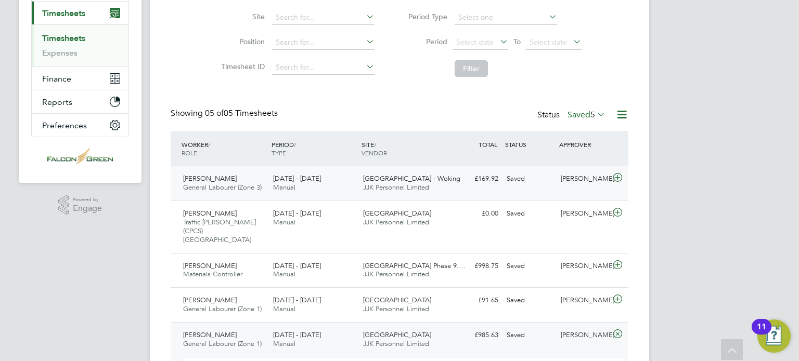
click at [555, 190] on div "Andre Crosdale General Labourer (Zone 3) 18 - 24 Aug 2025 18 - 24 Aug 2025 Manu…" at bounding box center [400, 183] width 458 height 34
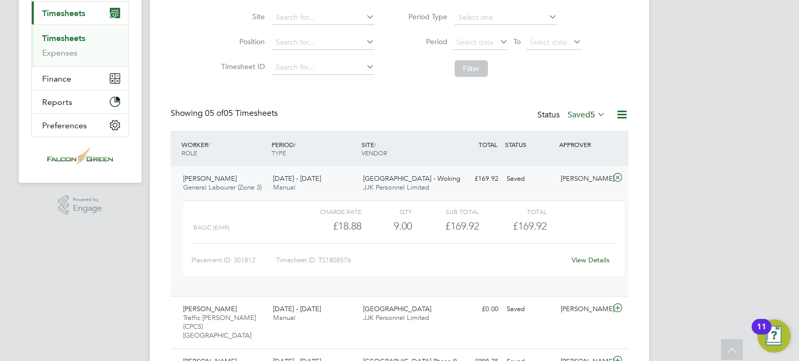
click at [578, 257] on link "View Details" at bounding box center [590, 260] width 38 height 9
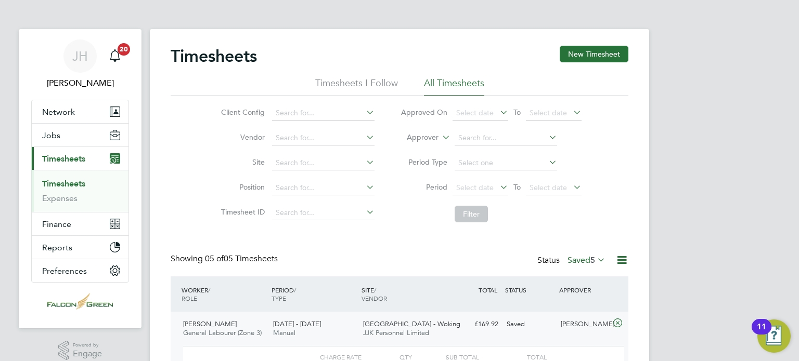
click at [590, 62] on div "Timesheets New Timesheet" at bounding box center [400, 61] width 458 height 31
click at [589, 50] on button "New Timesheet" at bounding box center [593, 54] width 69 height 17
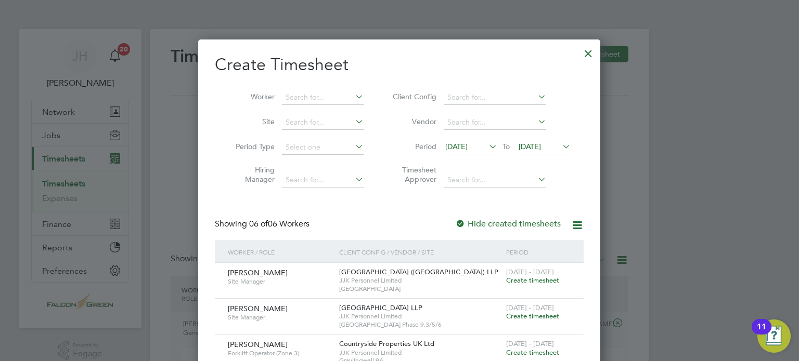
click at [541, 145] on span "19 Aug 2025" at bounding box center [529, 146] width 22 height 9
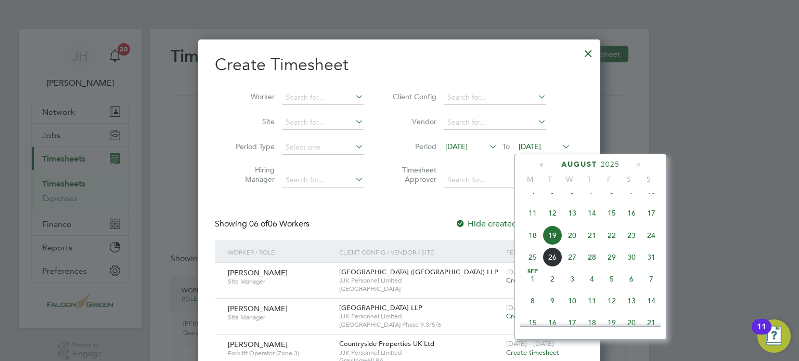
click at [653, 243] on span "24" at bounding box center [651, 236] width 20 height 20
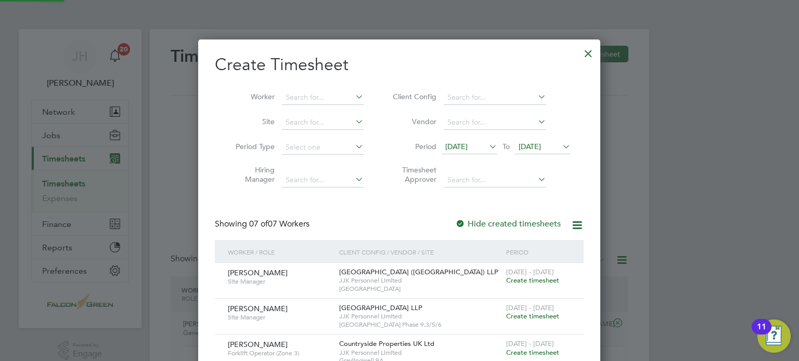
click at [403, 219] on div "Showing 07 of 07 Workers Hide created timesheets" at bounding box center [399, 229] width 369 height 21
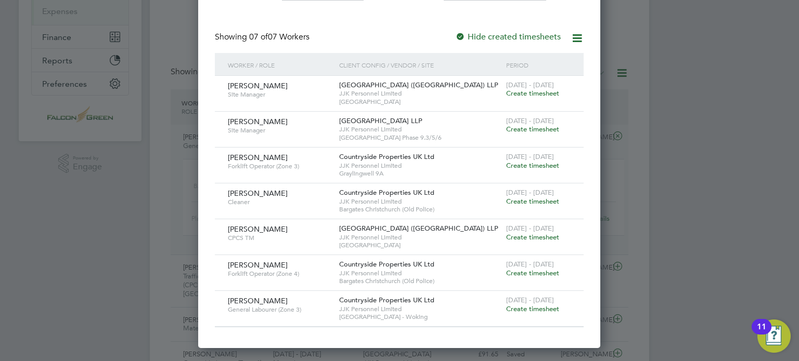
click at [509, 305] on span "Create timesheet" at bounding box center [532, 309] width 53 height 9
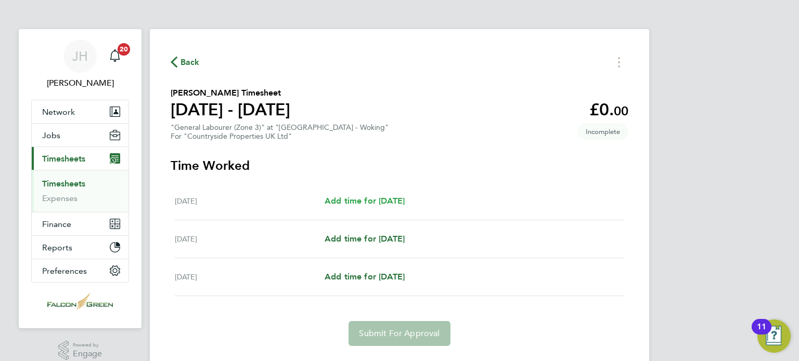
click at [343, 204] on span "Add time for Fri 22 Aug" at bounding box center [364, 201] width 80 height 10
select select "30"
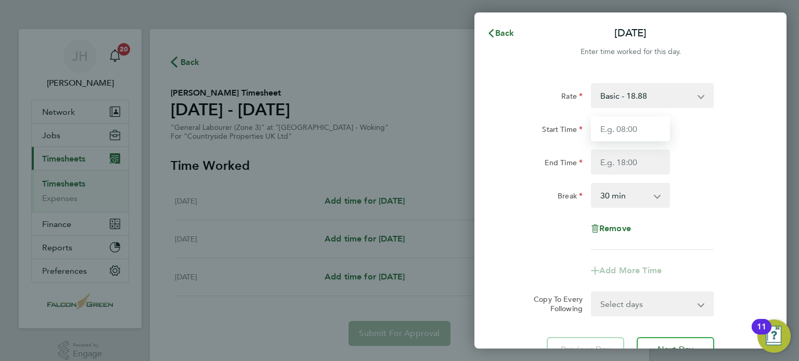
click at [618, 137] on input "Start Time" at bounding box center [630, 128] width 79 height 25
type input "07:30"
click at [617, 171] on input "End Time" at bounding box center [630, 162] width 79 height 25
type input "16:30"
click at [612, 194] on select "0 min 15 min 30 min 45 min 60 min 75 min 90 min" at bounding box center [624, 195] width 64 height 23
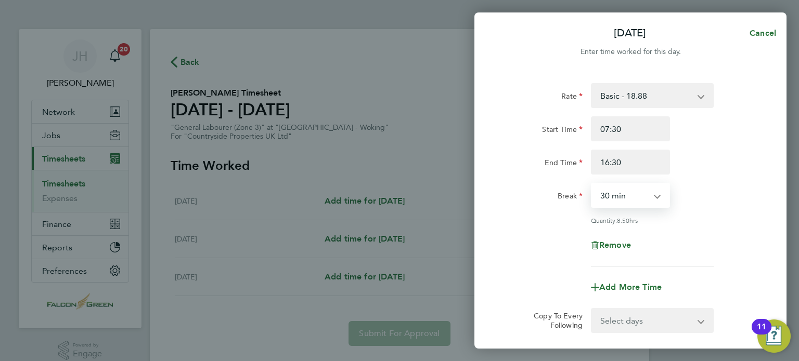
select select "0"
click at [592, 184] on select "0 min 15 min 30 min 45 min 60 min 75 min 90 min" at bounding box center [624, 195] width 64 height 23
click at [524, 219] on div "Quantity: 9.00 hrs" at bounding box center [630, 220] width 262 height 8
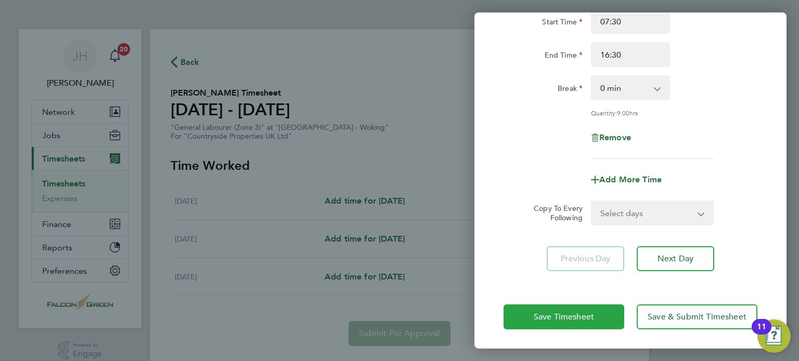
click at [551, 307] on button "Save Timesheet" at bounding box center [563, 317] width 121 height 25
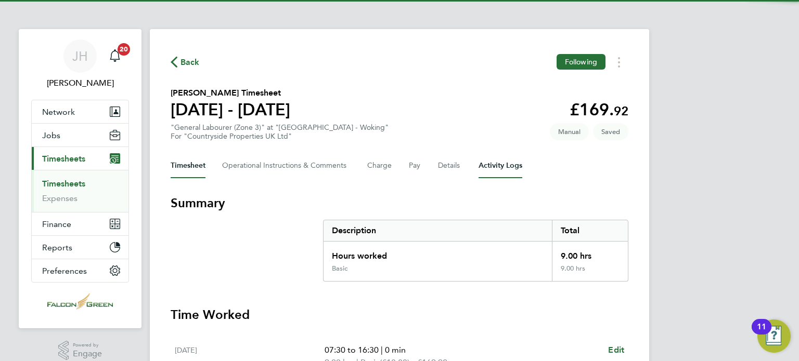
click at [499, 162] on Logs-tab "Activity Logs" at bounding box center [500, 165] width 44 height 25
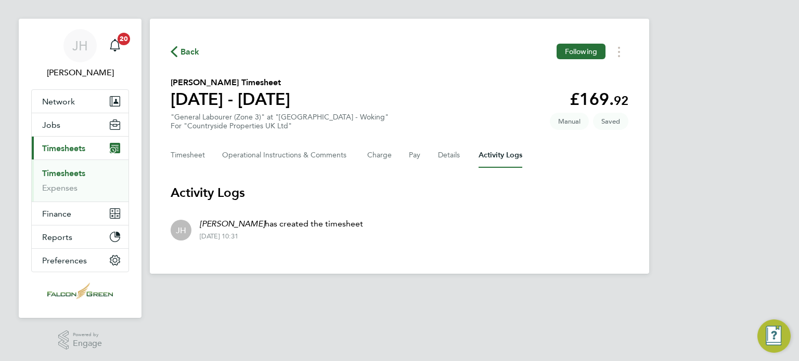
click at [464, 107] on section "Berkant Uzel's Timesheet 18 - 24 Aug 2025 £169. 92 "General Labourer (Zone 3)" …" at bounding box center [400, 103] width 458 height 54
click at [258, 140] on div "Back Following Berkant Uzel's Timesheet 18 - 24 Aug 2025 £169. 92 "General Labo…" at bounding box center [399, 146] width 499 height 255
click at [189, 155] on button "Timesheet" at bounding box center [188, 155] width 35 height 25
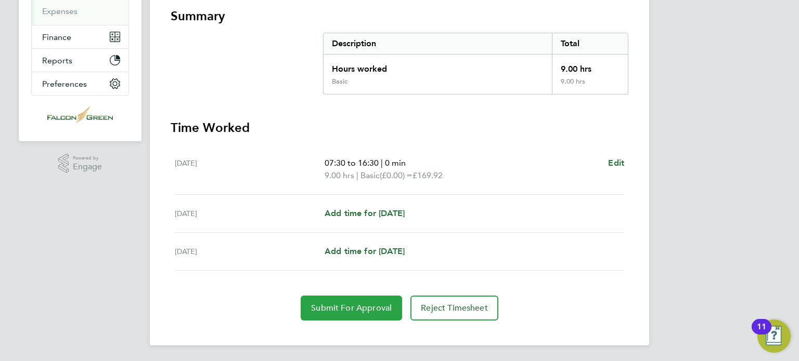
click at [373, 301] on button "Submit For Approval" at bounding box center [351, 308] width 101 height 25
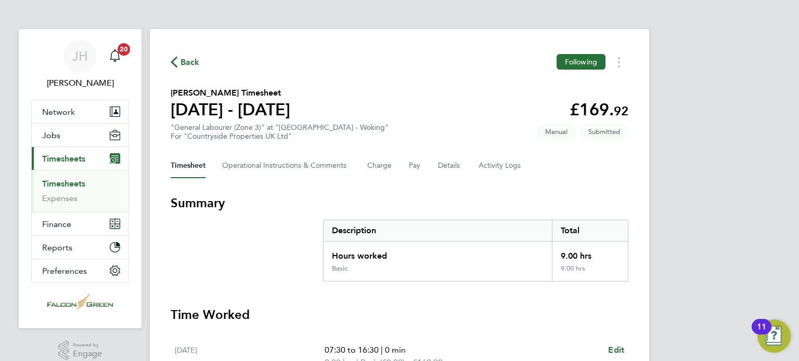
click at [180, 64] on span "Back" at bounding box center [189, 62] width 19 height 12
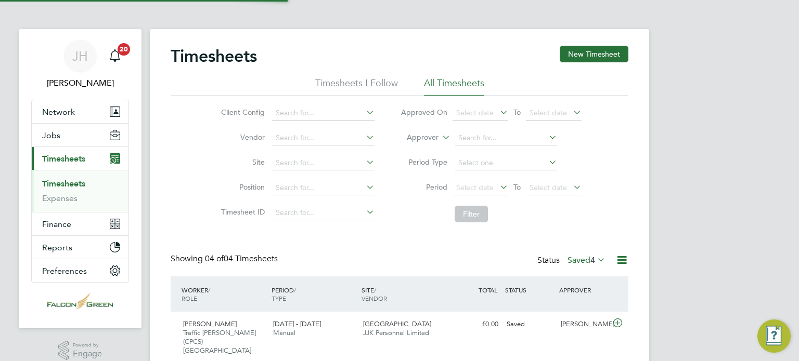
scroll to position [26, 90]
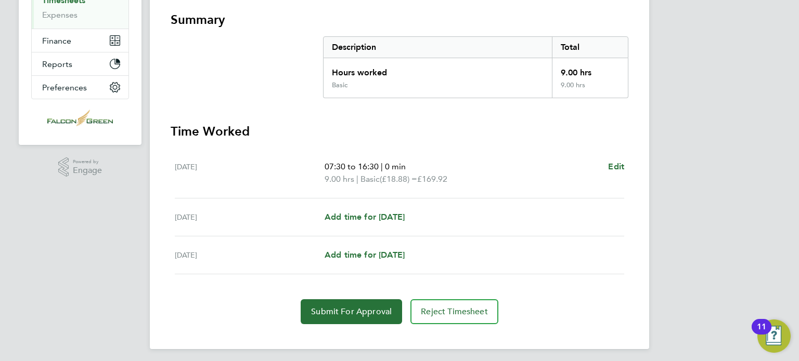
scroll to position [187, 0]
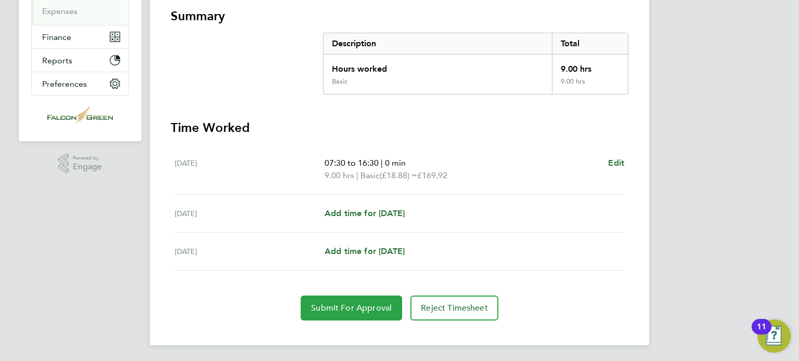
click at [341, 307] on span "Submit For Approval" at bounding box center [351, 308] width 81 height 10
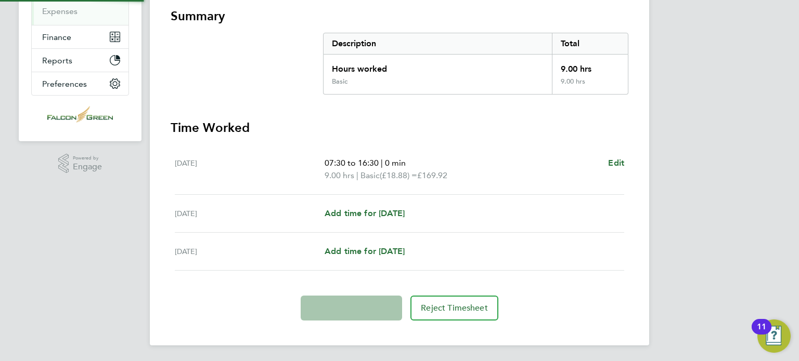
scroll to position [187, 0]
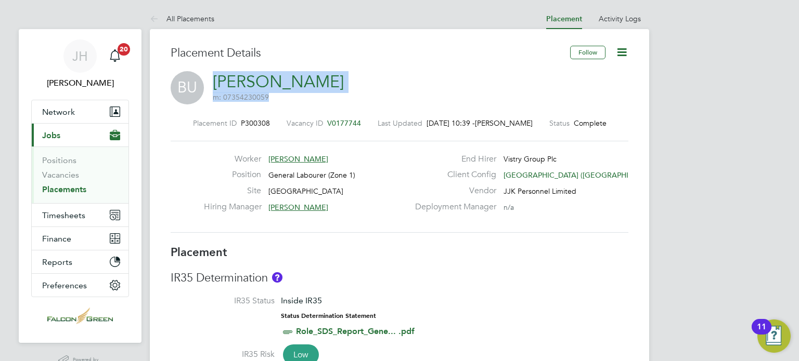
drag, startPoint x: 404, startPoint y: 83, endPoint x: 214, endPoint y: 75, distance: 189.9
click at [214, 75] on div "BU Benedith Uwaokhonye m: 07354230059" at bounding box center [400, 88] width 458 height 35
copy h2 "[PERSON_NAME] m: 07354230059"
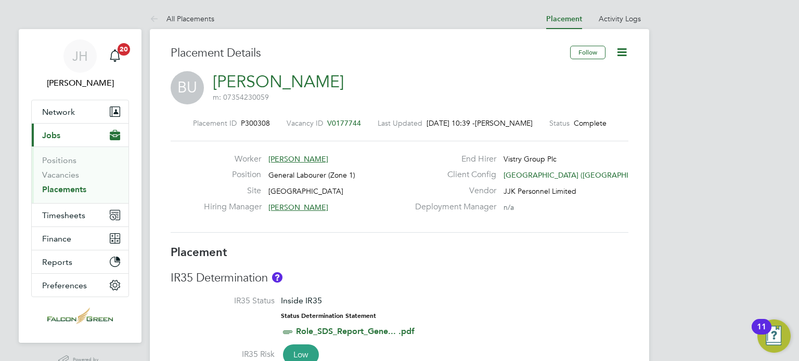
click at [471, 252] on h3 "Placement" at bounding box center [400, 252] width 458 height 15
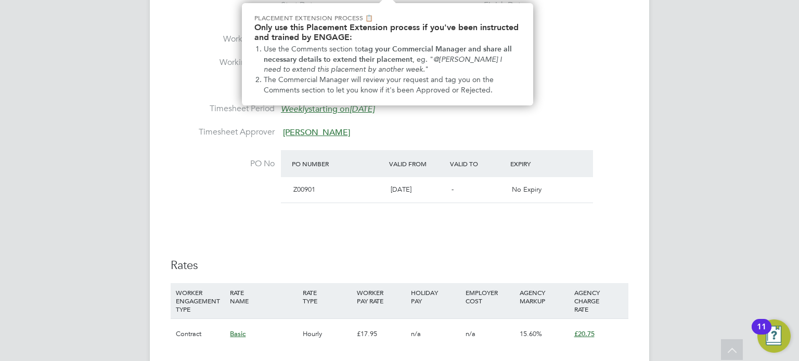
scroll to position [279, 0]
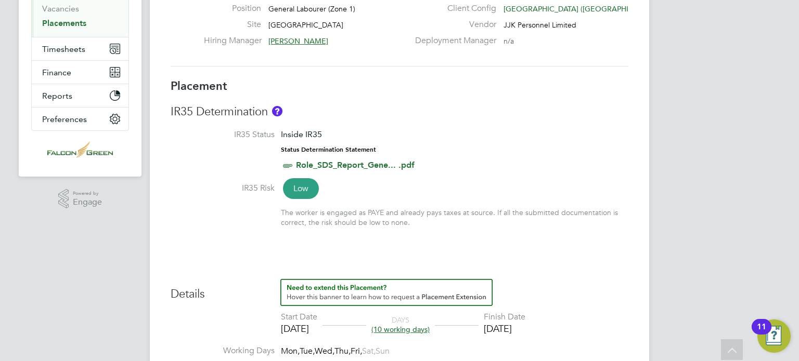
click at [509, 137] on li "IR35 Status Inside IR35 Status Determination Statement Role_SDS_Report_Gene... …" at bounding box center [400, 155] width 458 height 53
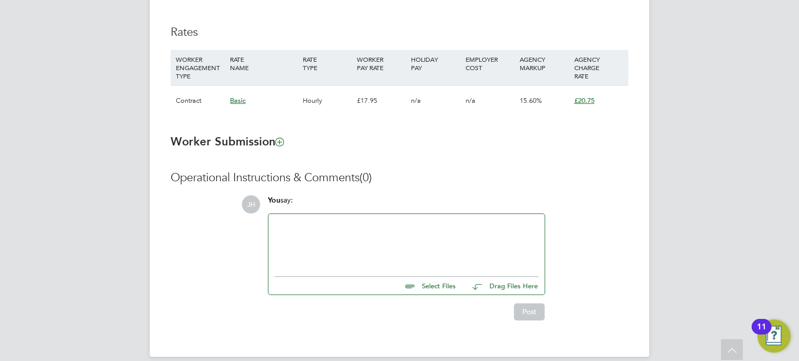
scroll to position [724, 0]
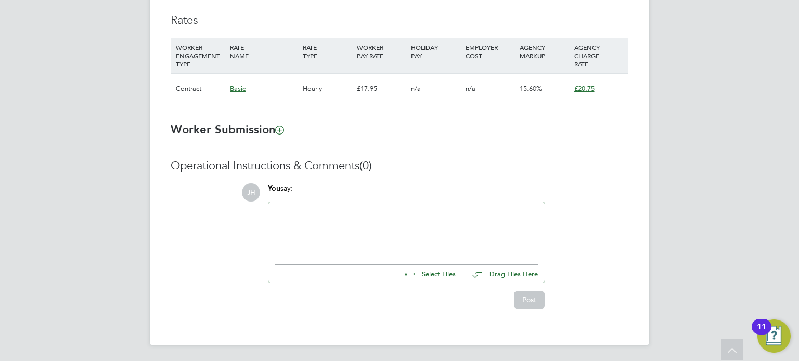
click at [582, 179] on div "Operational Instructions & Comments (0) JH You say: Select Files Drag Files Her…" at bounding box center [400, 234] width 458 height 150
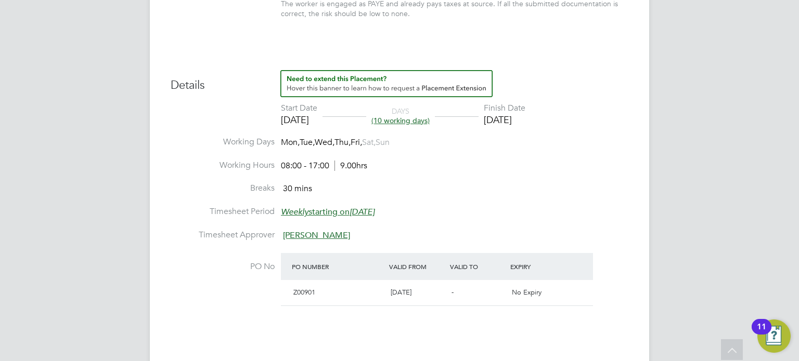
scroll to position [370, 0]
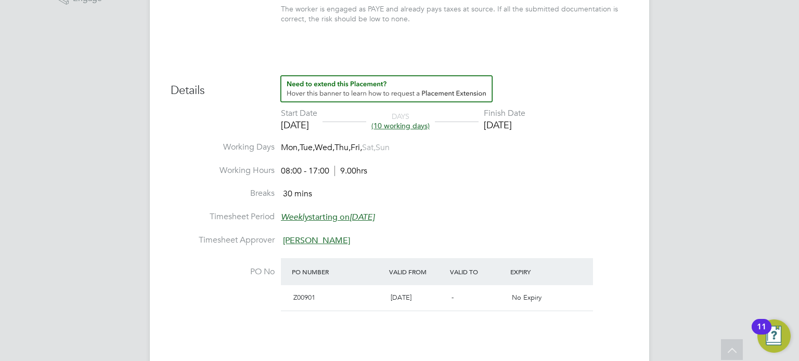
click at [598, 191] on li "Breaks 30 mins" at bounding box center [400, 199] width 458 height 23
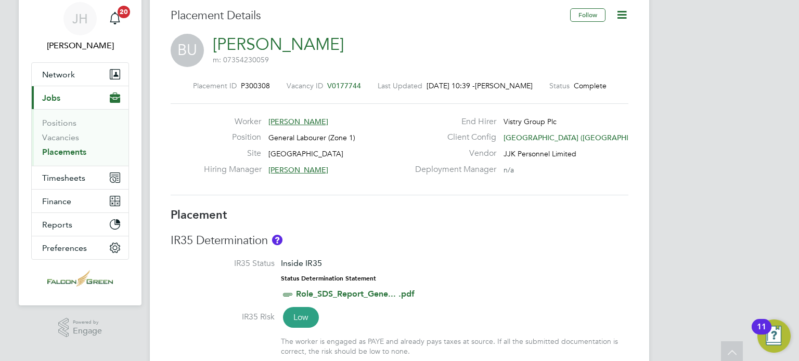
scroll to position [0, 0]
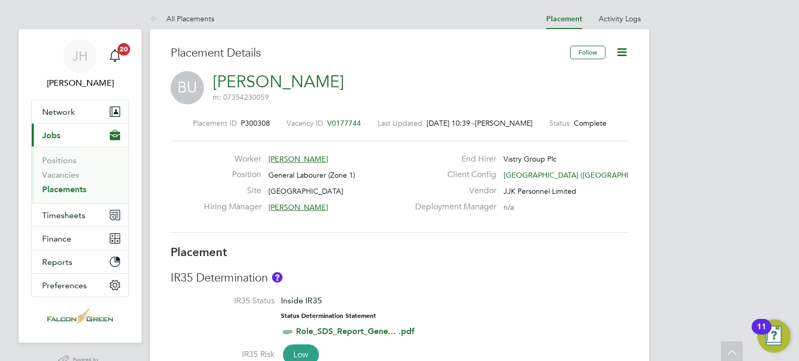
click at [598, 191] on div "Worker [PERSON_NAME] Position General Labourer (Zone 1) Site [GEOGRAPHIC_DATA] …" at bounding box center [399, 187] width 466 height 66
drag, startPoint x: 265, startPoint y: 127, endPoint x: 208, endPoint y: 120, distance: 57.2
click at [208, 120] on div "Placement ID P300308 Vacancy ID V0177744 Last Updated [DATE] 10:39 - [PERSON_NA…" at bounding box center [400, 123] width 458 height 9
copy div "P300308"
drag, startPoint x: 355, startPoint y: 124, endPoint x: 311, endPoint y: 118, distance: 44.7
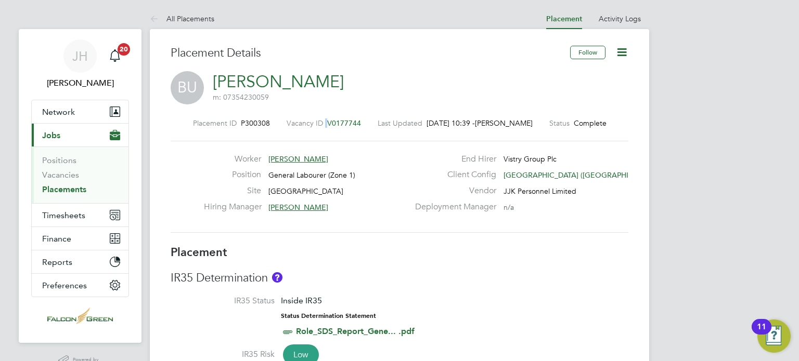
click at [311, 118] on div "Placement ID P300308 Vacancy ID V0177744 Last Updated [DATE] 10:39 - [PERSON_NA…" at bounding box center [400, 175] width 458 height 139
drag, startPoint x: 358, startPoint y: 121, endPoint x: 321, endPoint y: 119, distance: 36.4
click at [321, 119] on div "Placement ID P300308 Vacancy ID V0177744 Last Updated [DATE] 10:39 - [PERSON_NA…" at bounding box center [400, 123] width 458 height 9
drag, startPoint x: 317, startPoint y: 121, endPoint x: 367, endPoint y: 121, distance: 49.9
click at [367, 121] on div "Placement ID P300308 Vacancy ID V0177744 Last Updated [DATE] 10:39 - [PERSON_NA…" at bounding box center [400, 123] width 458 height 9
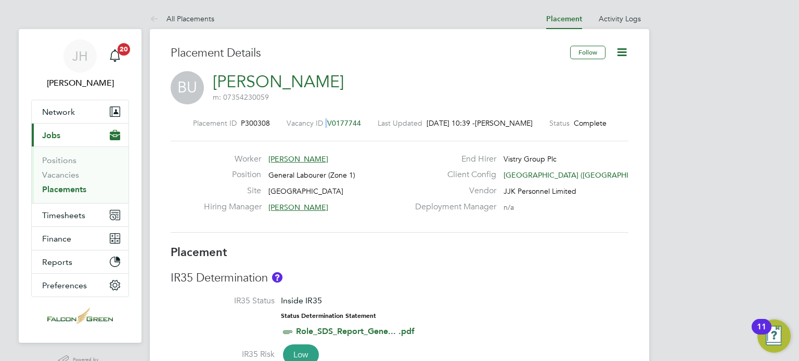
click at [341, 115] on div "Placement ID P300308 Vacancy ID V0177744 Last Updated [DATE] 10:39 - [PERSON_NA…" at bounding box center [400, 175] width 458 height 139
click at [345, 121] on span "V0177744" at bounding box center [344, 123] width 34 height 9
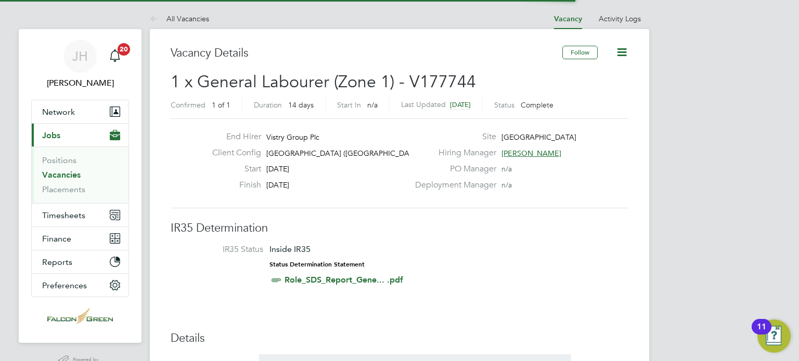
scroll to position [18, 98]
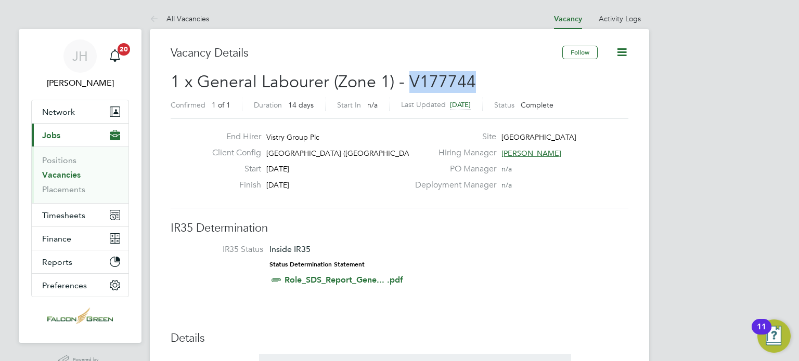
drag, startPoint x: 478, startPoint y: 83, endPoint x: 407, endPoint y: 76, distance: 72.1
click at [407, 76] on h2 "1 x General Labourer (Zone 1) - V177744 Confirmed 1 of 1 Duration 14 days Start…" at bounding box center [400, 93] width 458 height 44
copy span "V177744"
